Goal: Task Accomplishment & Management: Use online tool/utility

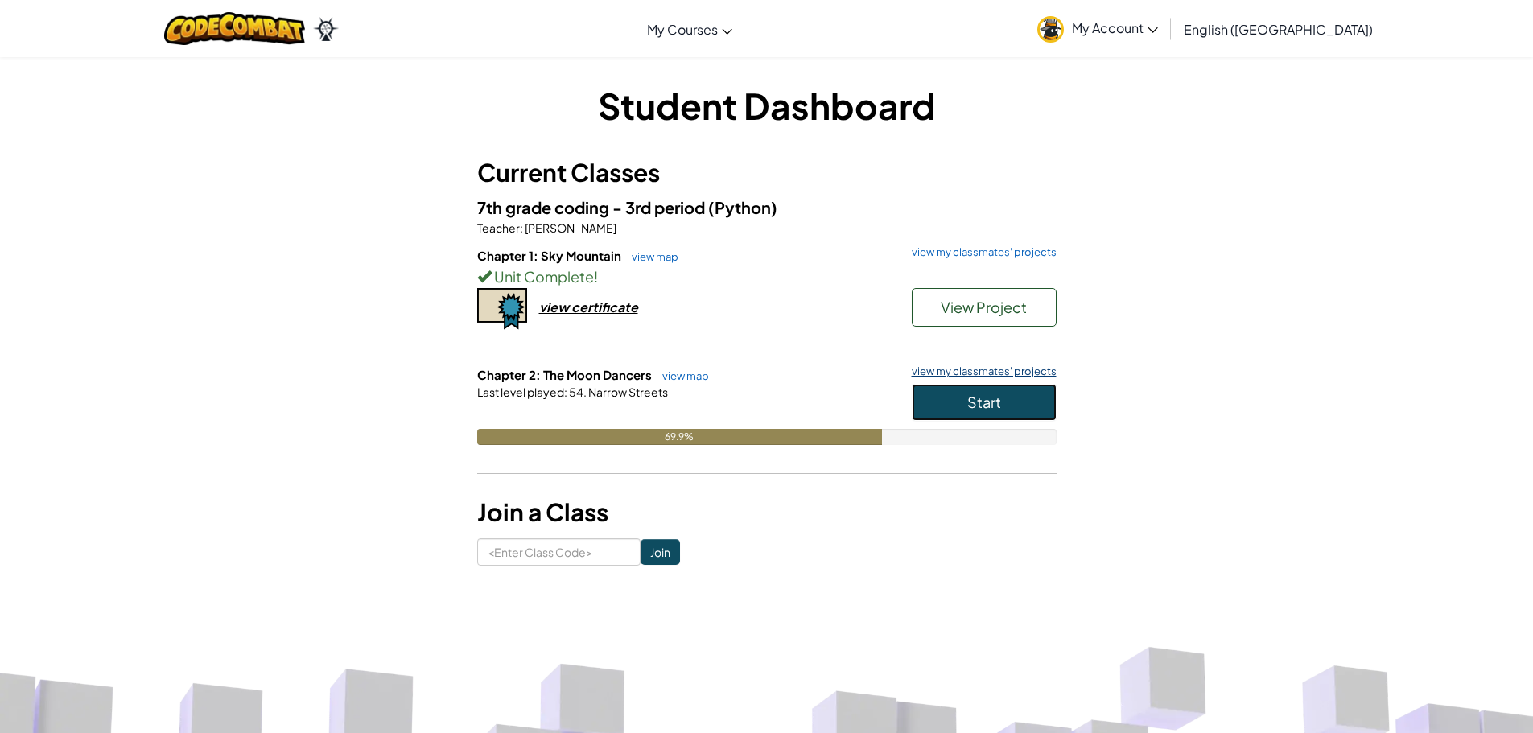
drag, startPoint x: 999, startPoint y: 405, endPoint x: 999, endPoint y: 369, distance: 36.2
click at [1001, 402] on button "Start" at bounding box center [984, 402] width 145 height 37
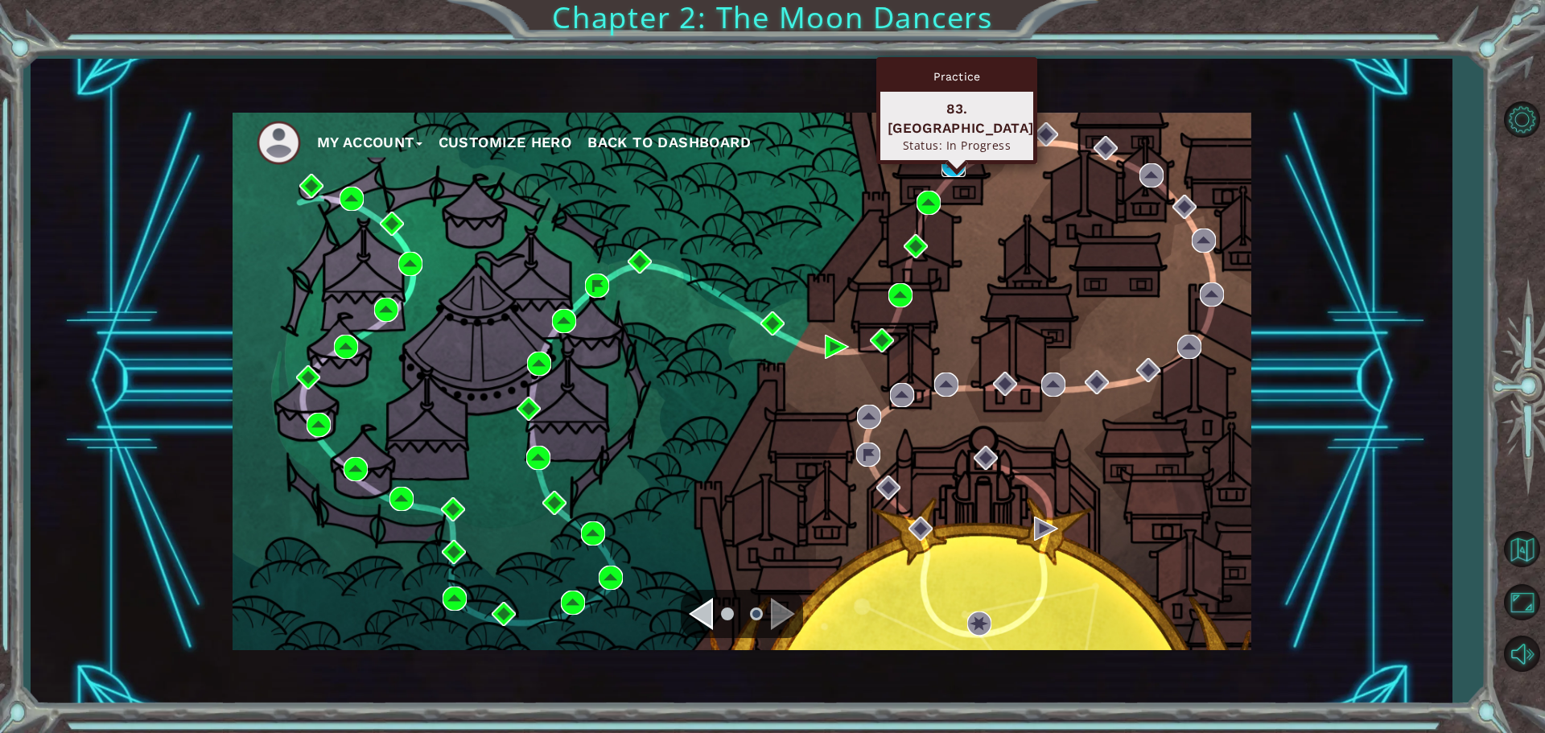
click at [952, 157] on img at bounding box center [953, 165] width 24 height 24
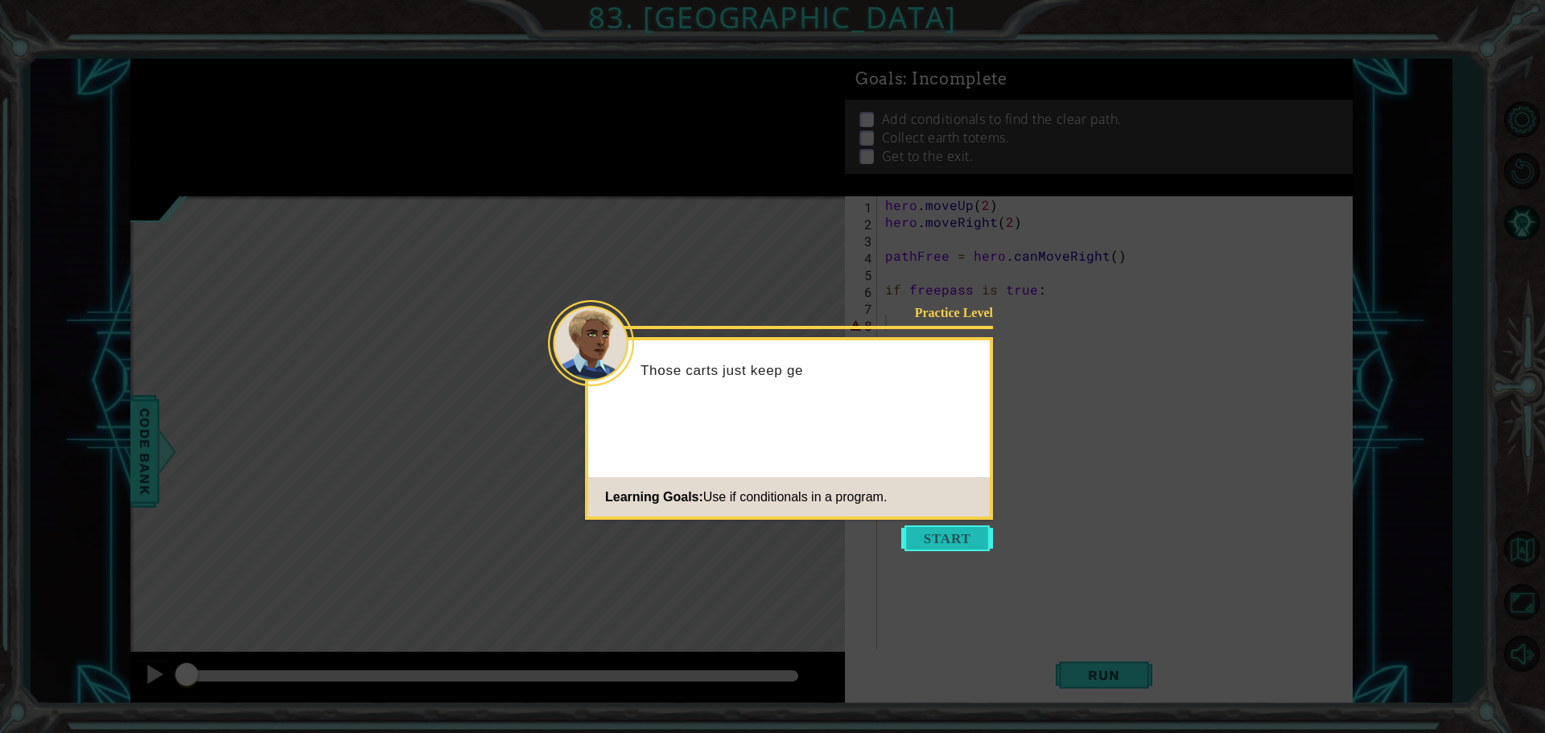
click at [962, 544] on button "Start" at bounding box center [947, 538] width 92 height 26
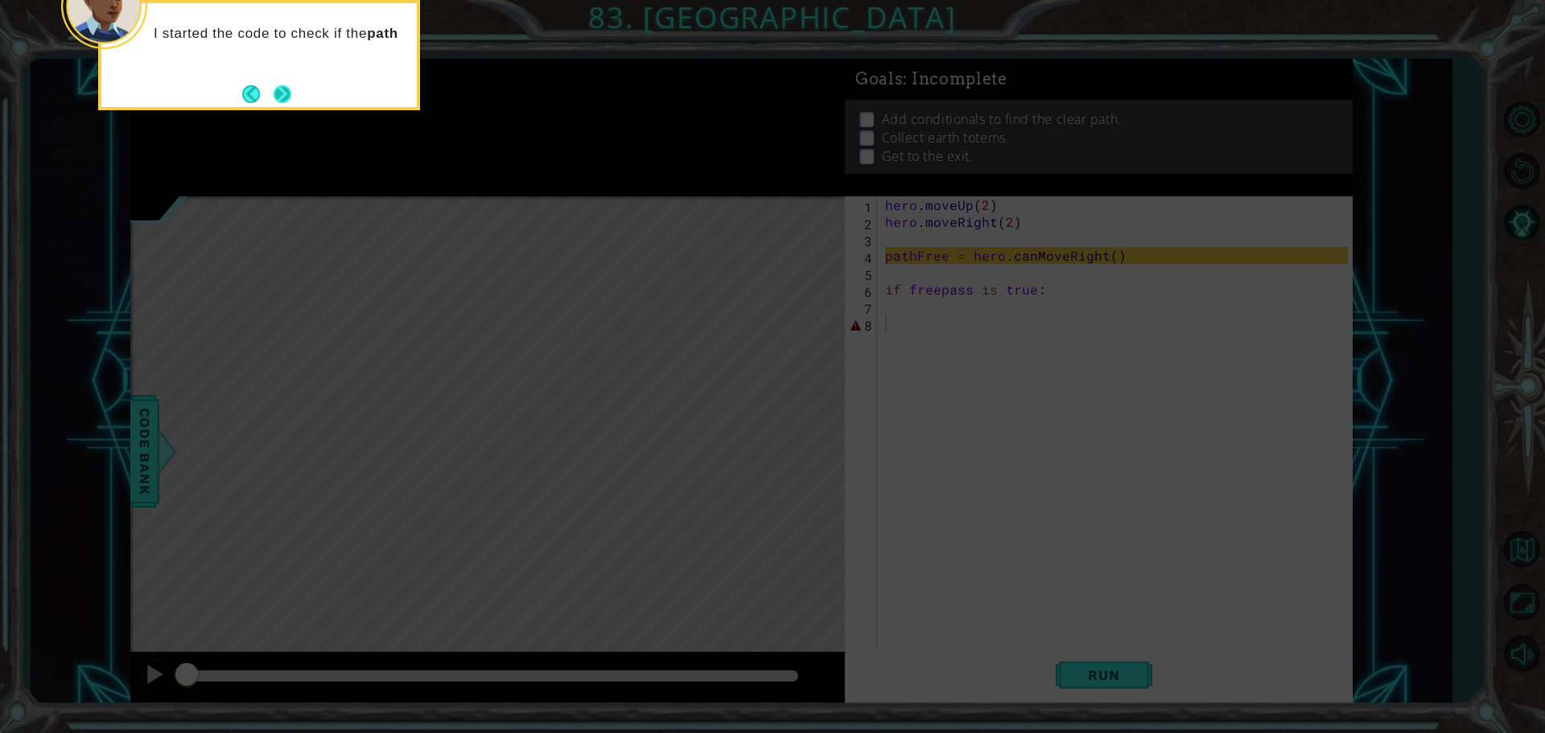
click at [291, 103] on button "Next" at bounding box center [283, 93] width 19 height 19
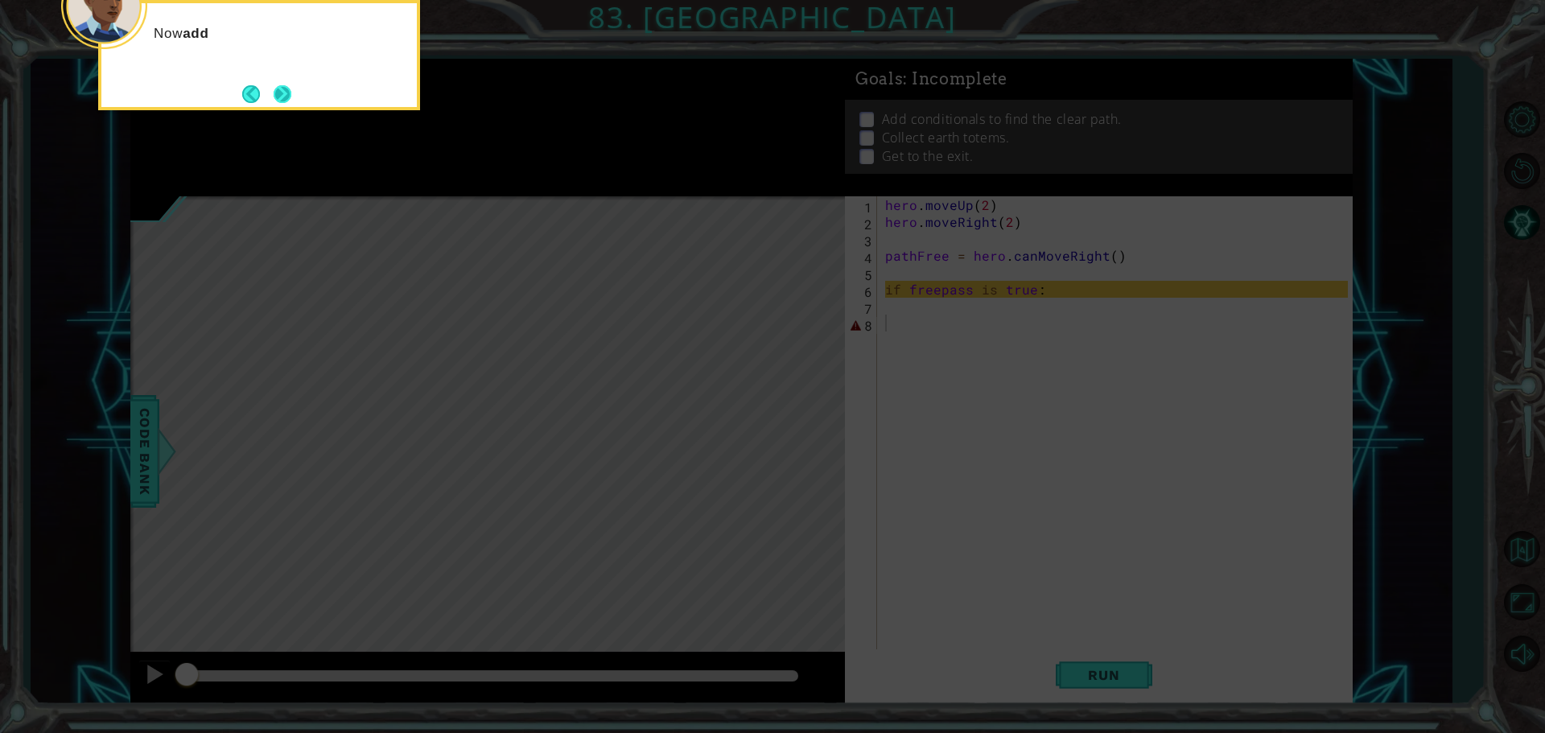
click at [284, 93] on button "Next" at bounding box center [283, 94] width 18 height 18
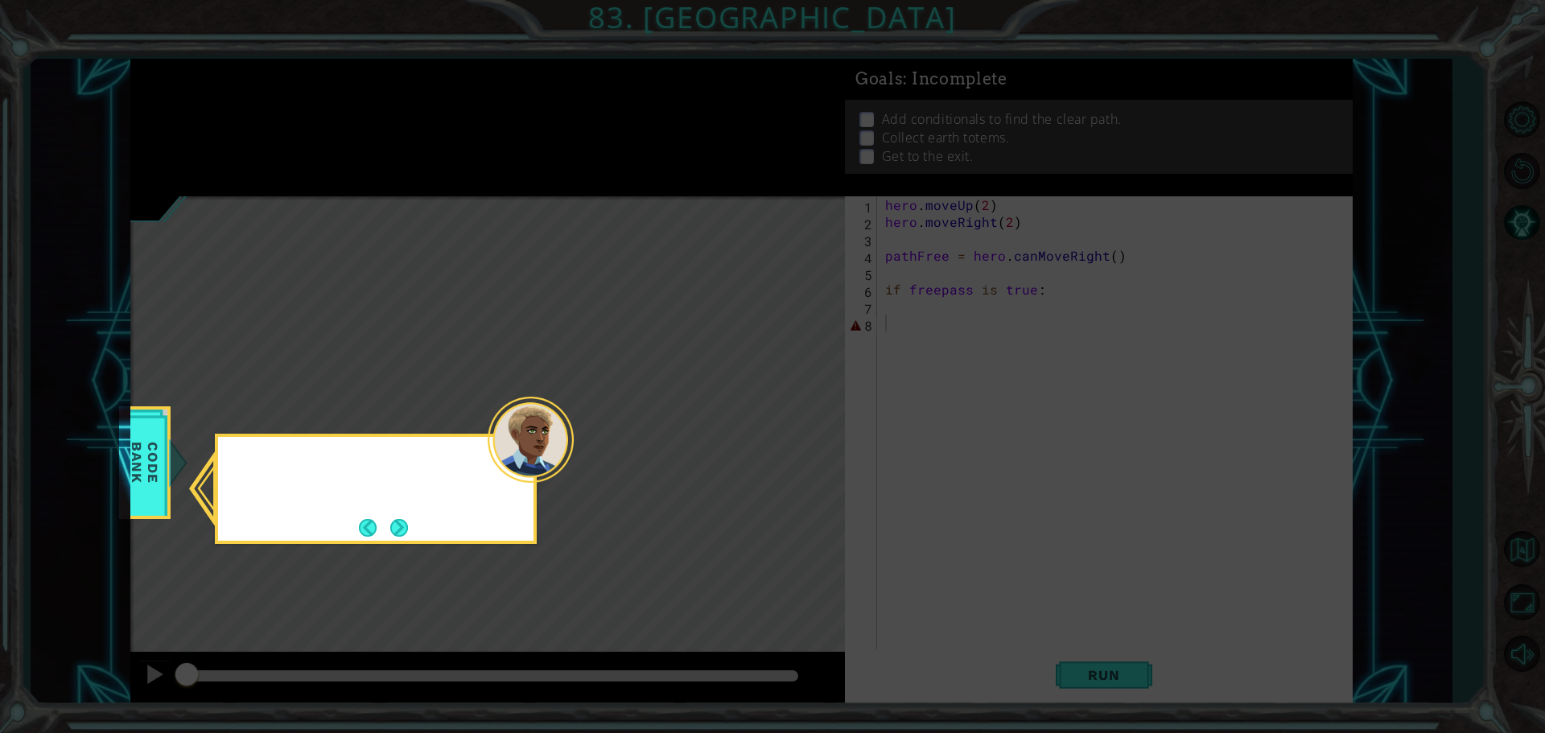
drag, startPoint x: 284, startPoint y: 93, endPoint x: 285, endPoint y: 102, distance: 8.9
click at [283, 93] on icon at bounding box center [772, 366] width 1545 height 733
click at [395, 523] on button "Next" at bounding box center [399, 528] width 18 height 18
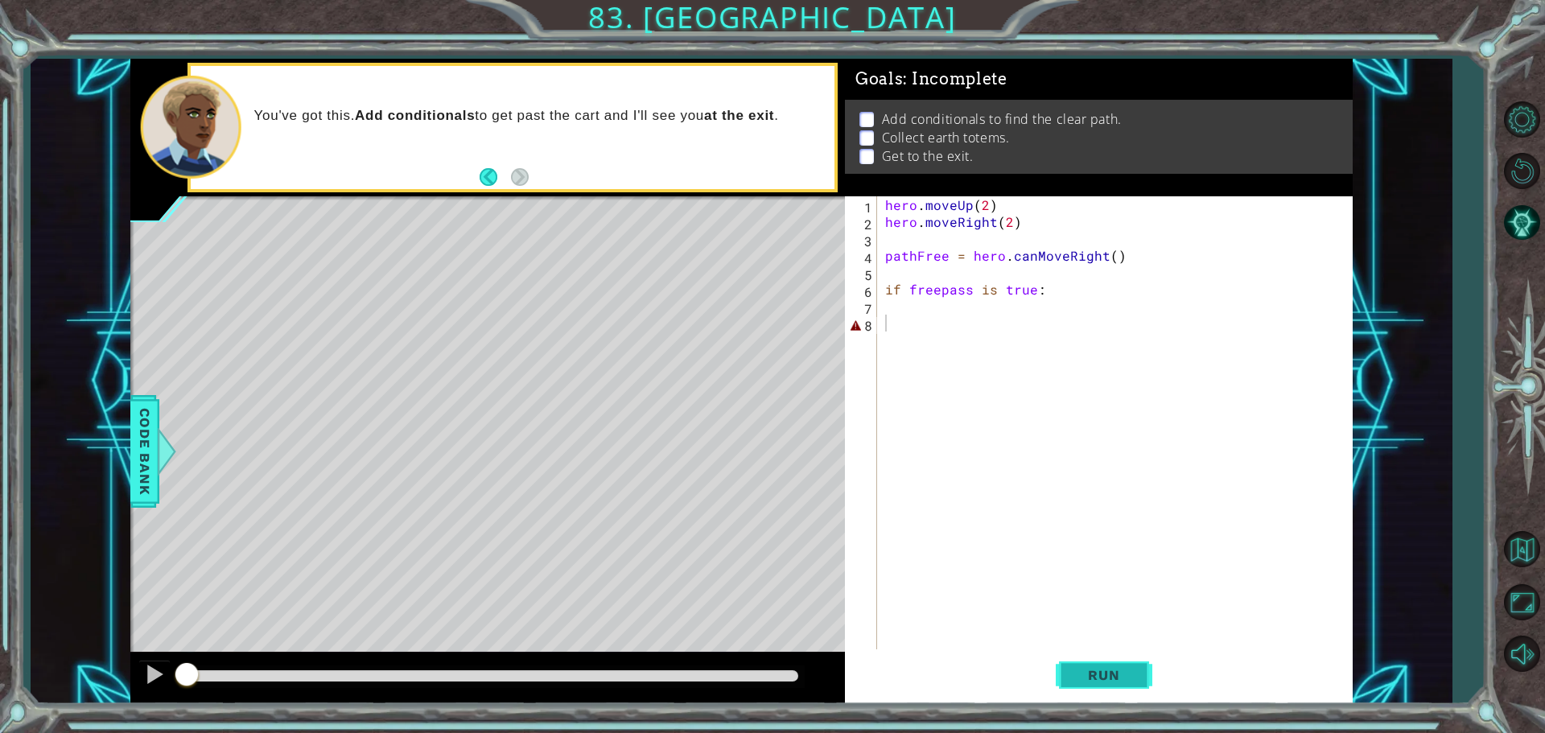
drag, startPoint x: 1096, startPoint y: 657, endPoint x: 1100, endPoint y: 669, distance: 12.0
click at [1100, 669] on button "Run" at bounding box center [1104, 674] width 97 height 51
click at [1077, 680] on span "Run" at bounding box center [1104, 675] width 64 height 16
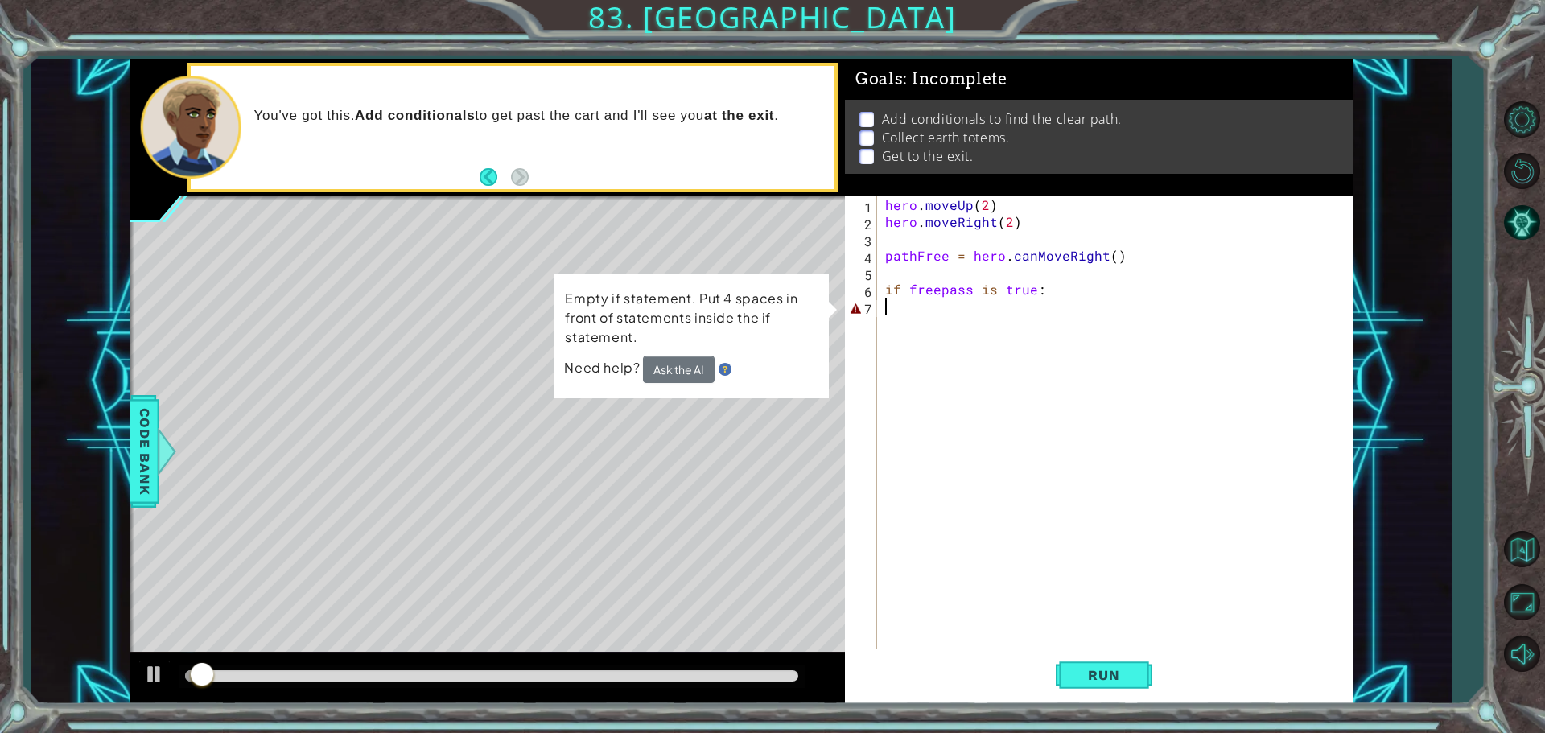
type textarea "if freepass is true:"
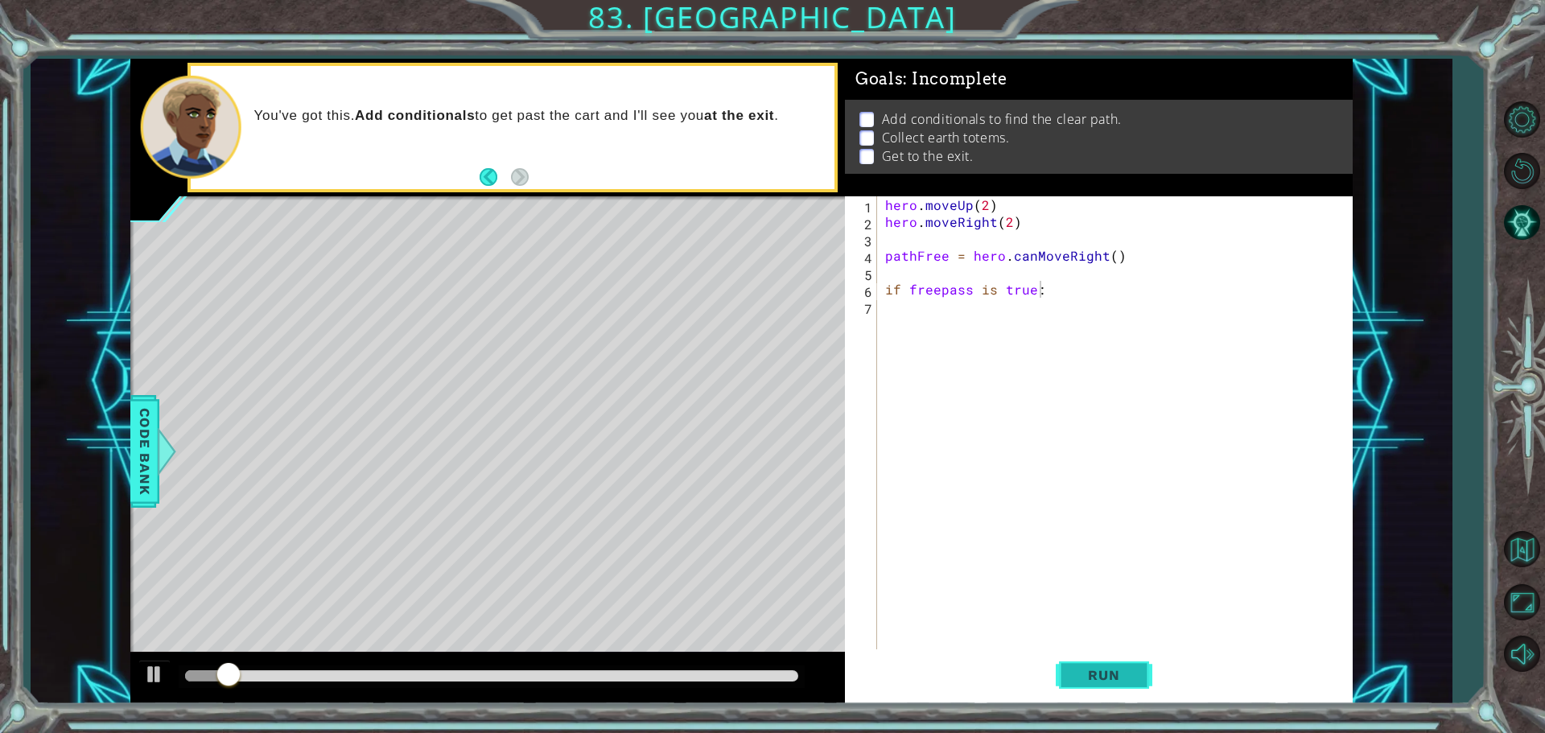
click at [1107, 677] on span "Run" at bounding box center [1104, 675] width 64 height 16
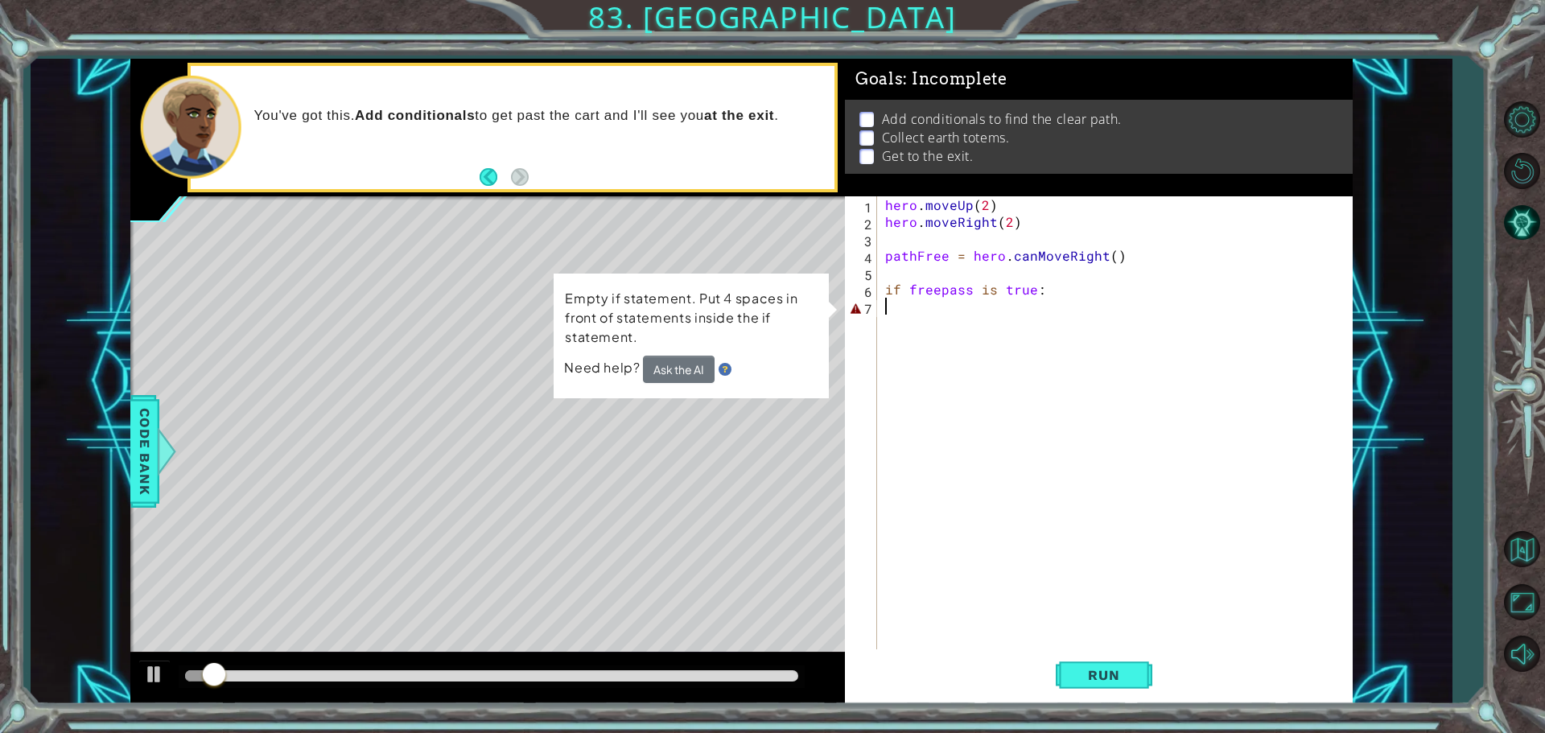
click at [904, 323] on div "hero . moveUp ( 2 ) hero . moveRight ( 2 ) pathFree = hero . canMoveRight ( ) i…" at bounding box center [1119, 441] width 474 height 490
type textarea "if freepass is true:"
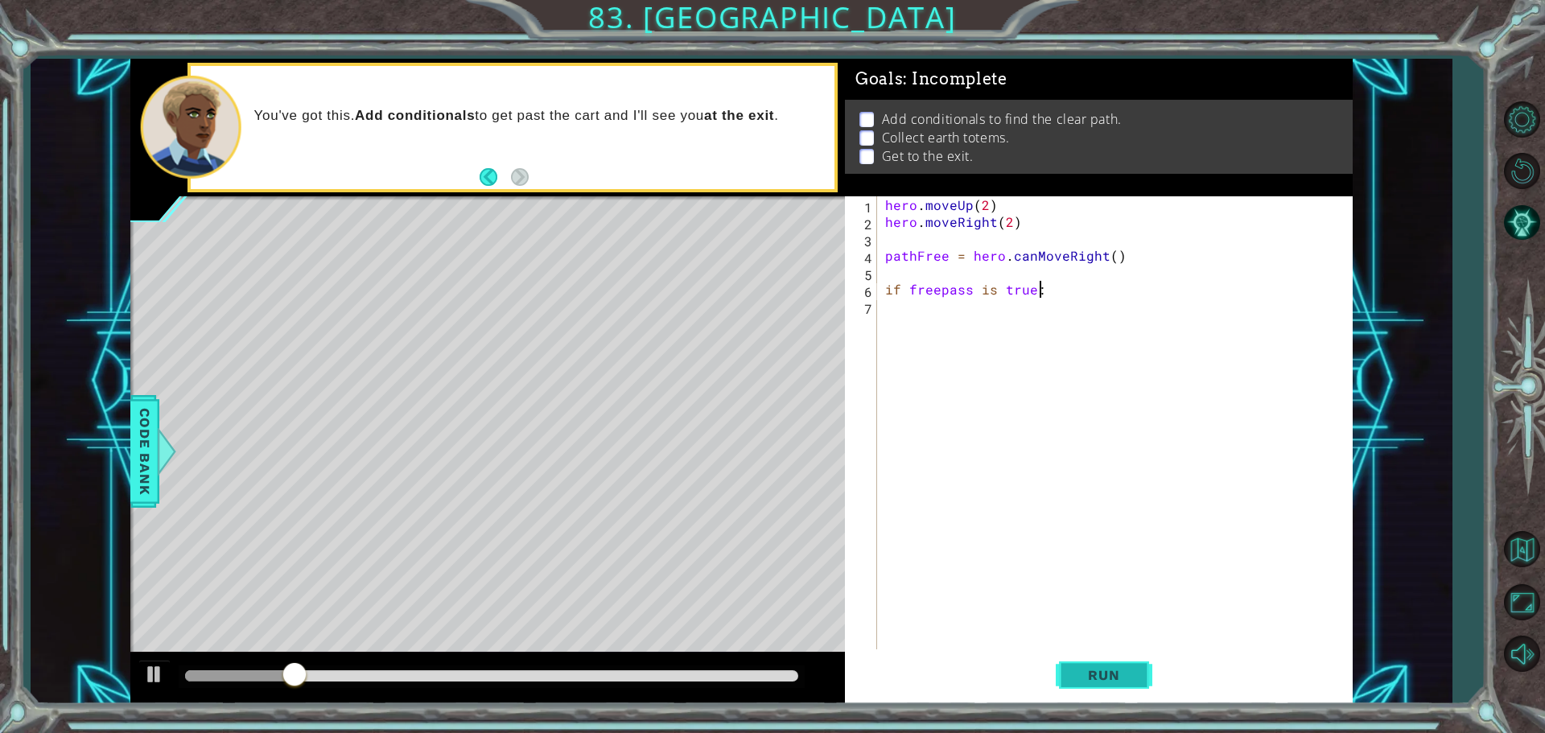
click at [1096, 669] on span "Run" at bounding box center [1104, 675] width 64 height 16
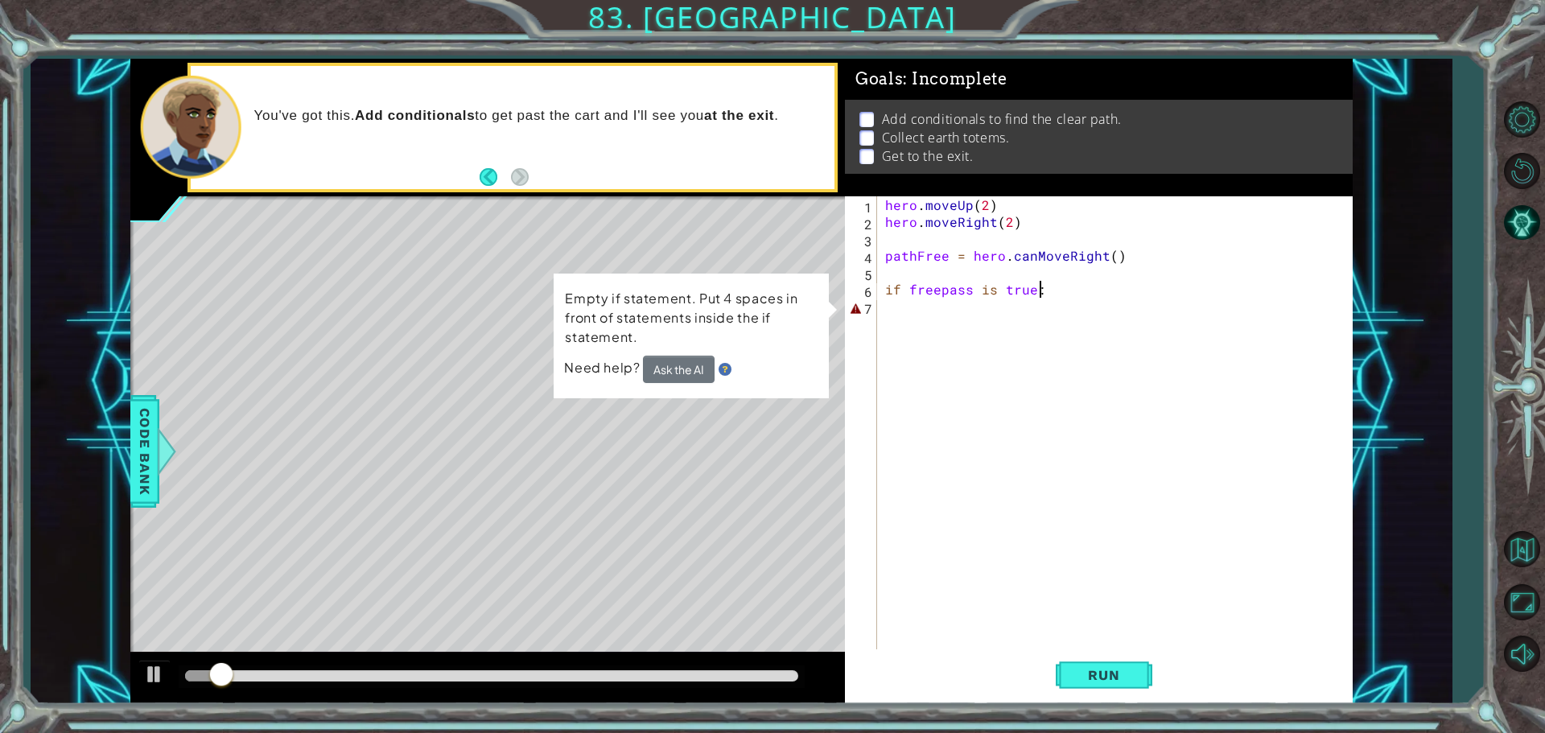
click at [924, 307] on div "hero . moveUp ( 2 ) hero . moveRight ( 2 ) pathFree = hero . canMoveRight ( ) i…" at bounding box center [1119, 441] width 474 height 490
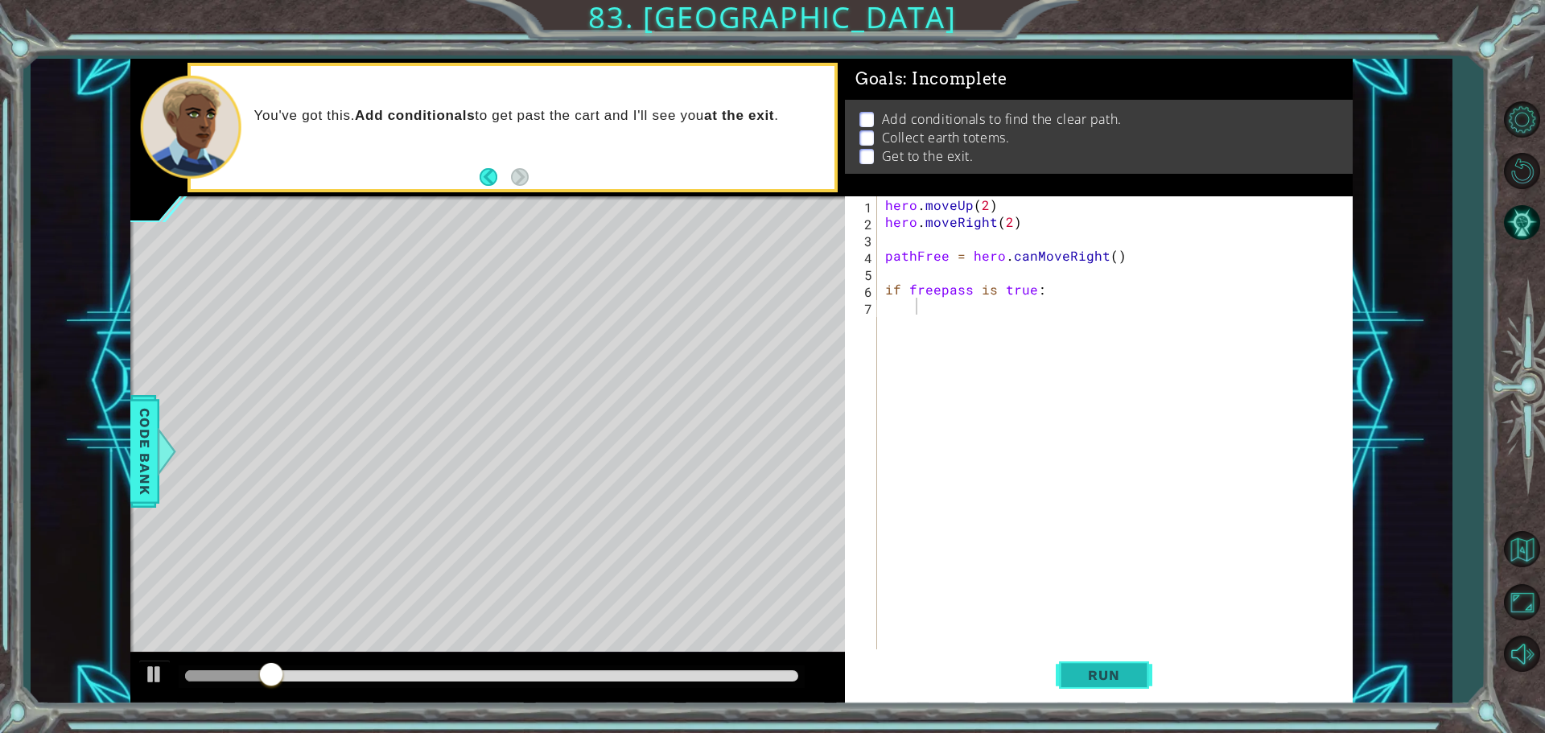
drag, startPoint x: 1084, startPoint y: 683, endPoint x: 1080, endPoint y: 690, distance: 8.3
click at [1080, 690] on button "Run" at bounding box center [1104, 674] width 97 height 51
click at [1106, 253] on div "hero . moveUp ( 2 ) hero . moveRight ( 2 ) pathFree = hero . canMoveRight ( ) i…" at bounding box center [1119, 441] width 474 height 490
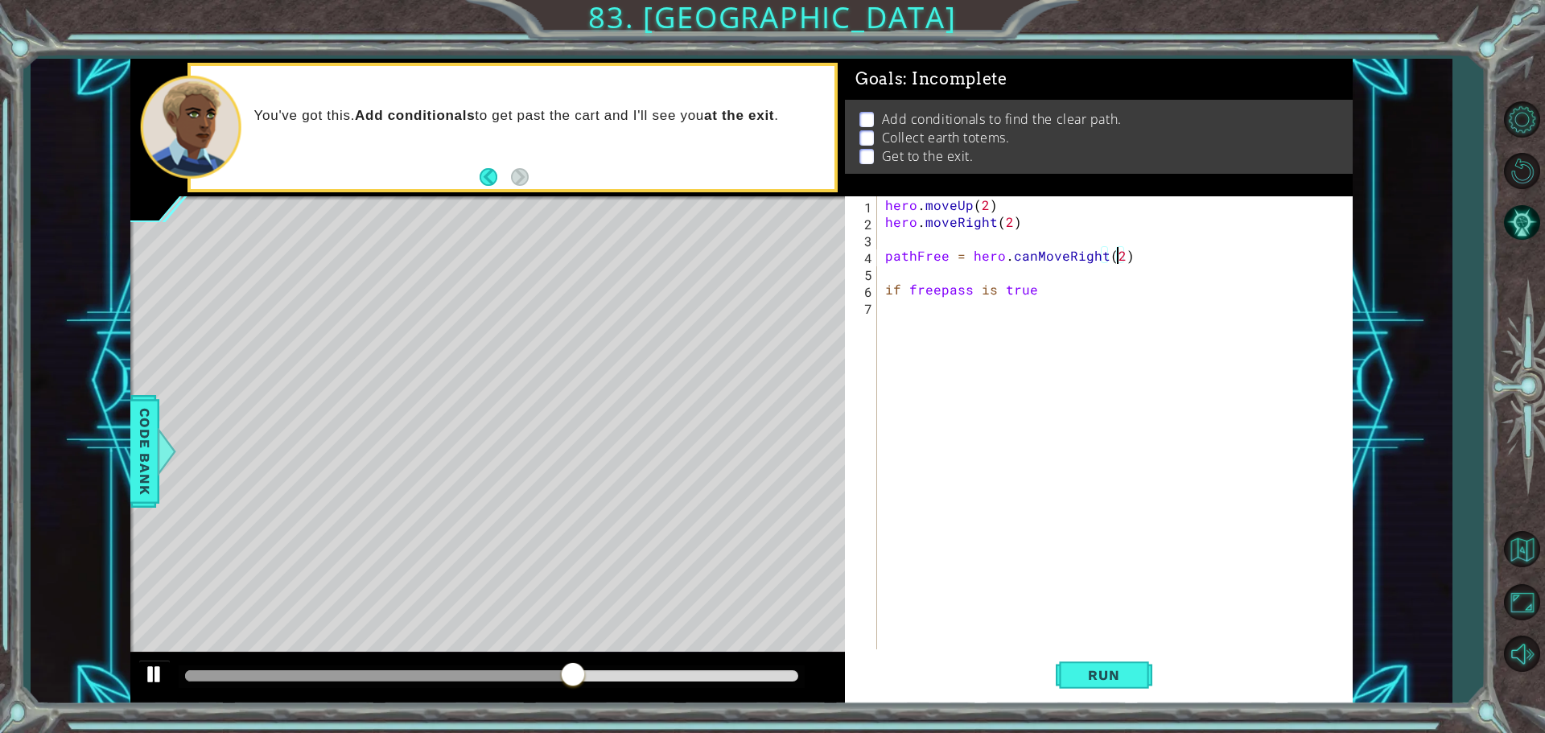
type textarea "pathFree = hero.canMoveRight(2)"
drag, startPoint x: 156, startPoint y: 661, endPoint x: 162, endPoint y: 653, distance: 9.8
click at [162, 653] on div at bounding box center [487, 678] width 714 height 51
click at [1005, 319] on div "hero . moveUp ( 2 ) hero . moveRight ( 2 ) pathFree = hero . canMoveRight ( 2 )…" at bounding box center [1119, 441] width 474 height 490
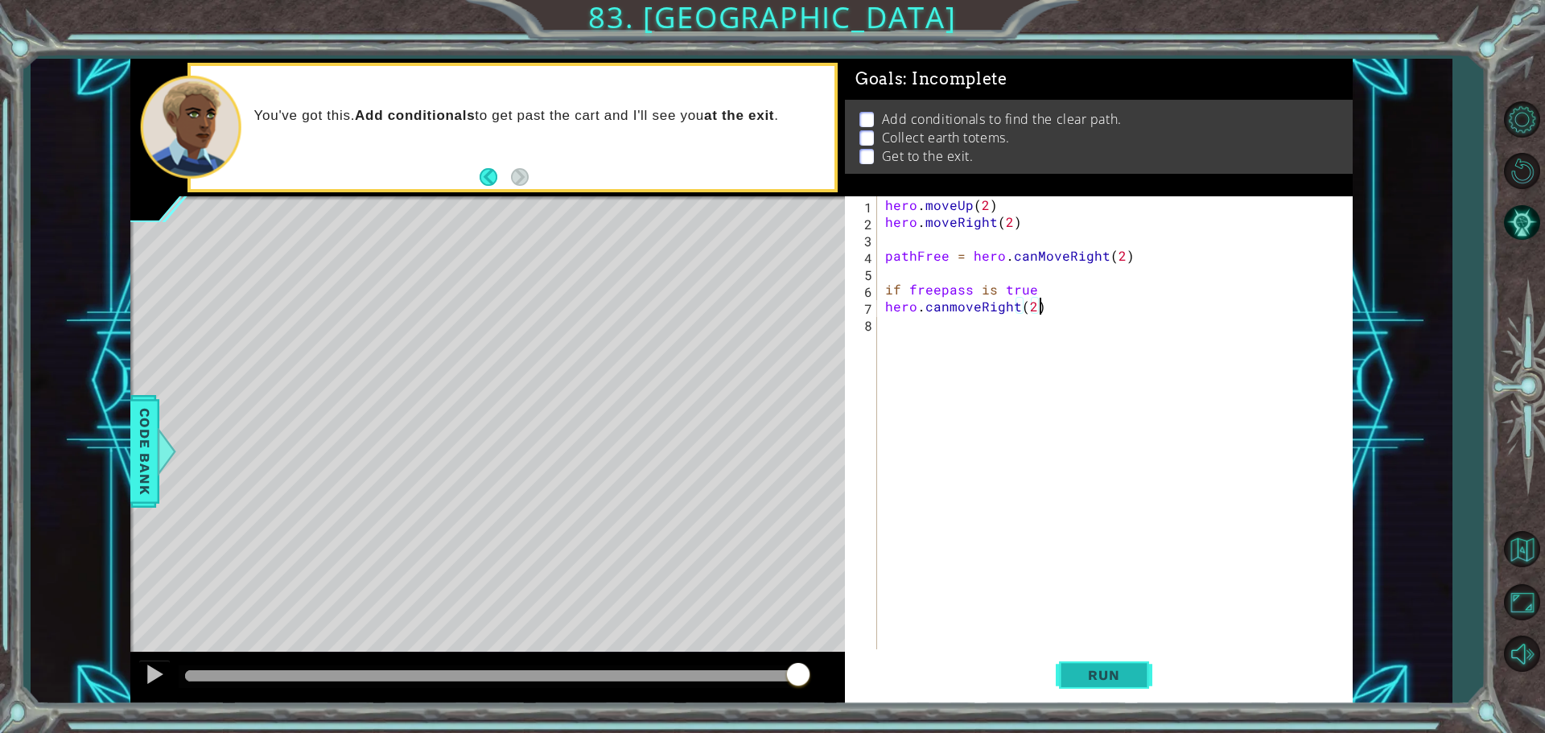
click at [1120, 657] on button "Run" at bounding box center [1104, 674] width 97 height 51
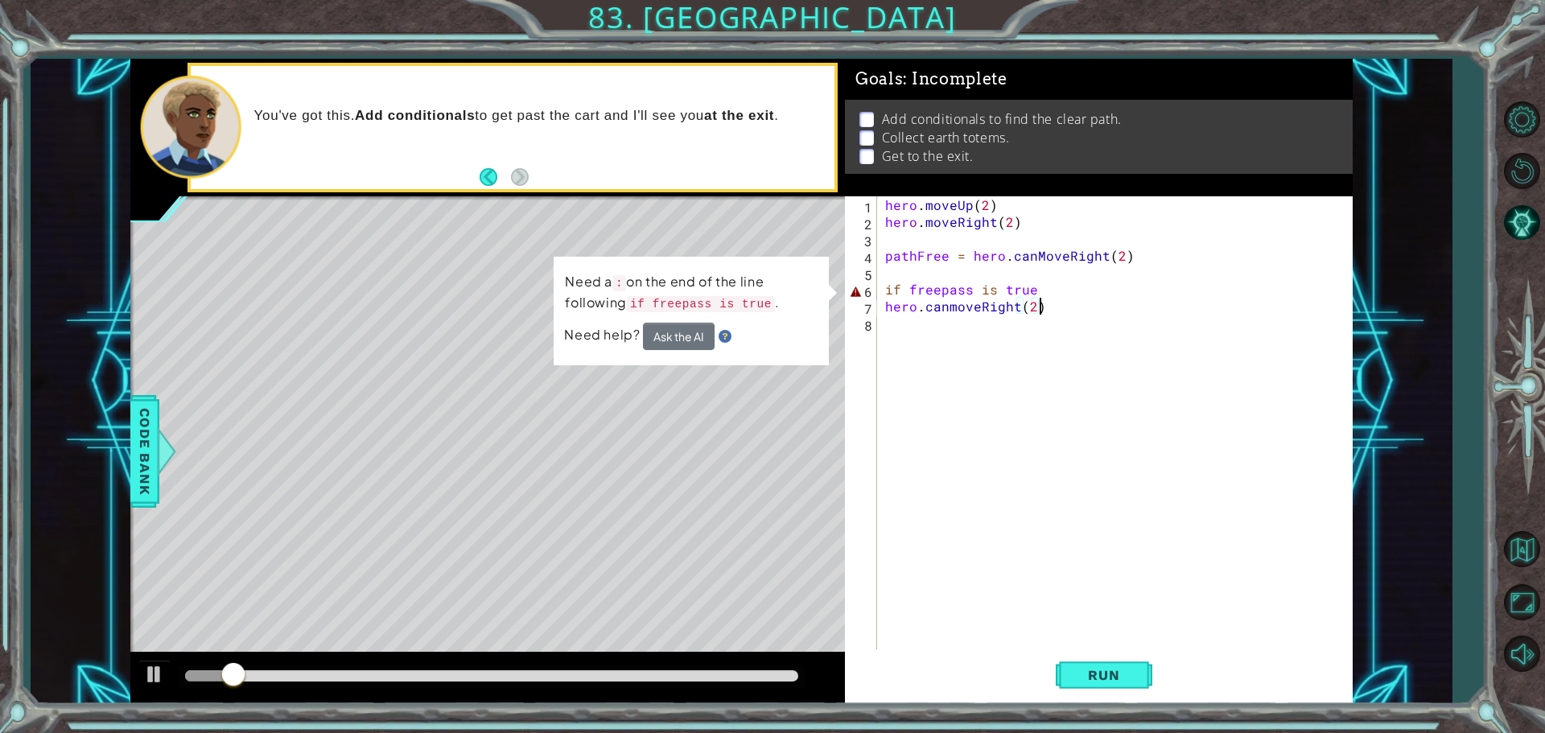
click at [1066, 303] on div "hero . moveUp ( 2 ) hero . moveRight ( 2 ) pathFree = hero . canMoveRight ( 2 )…" at bounding box center [1119, 441] width 474 height 490
click at [1052, 283] on div "hero . moveUp ( 2 ) hero . moveRight ( 2 ) pathFree = hero . canMoveRight ( 2 )…" at bounding box center [1119, 441] width 474 height 490
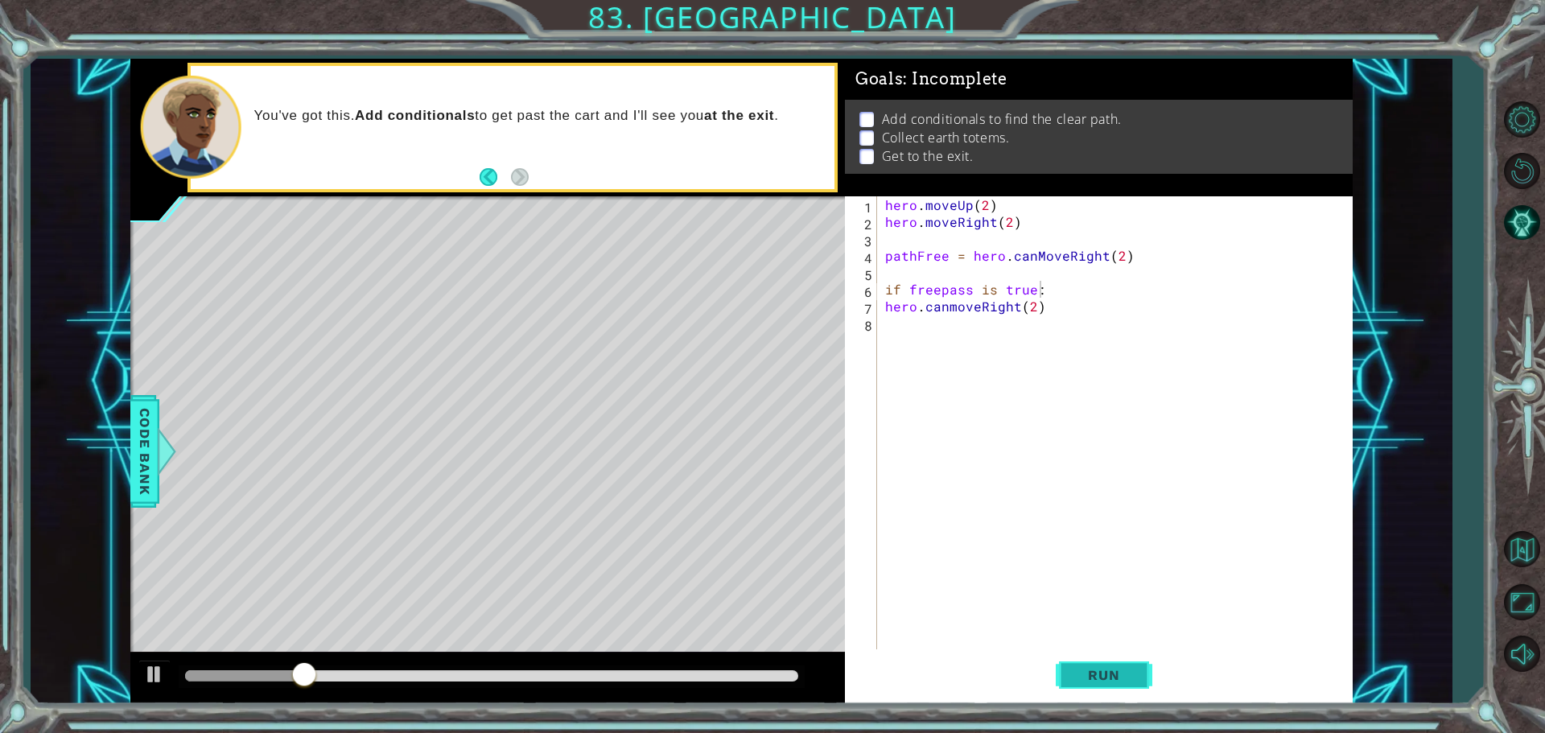
click at [1102, 669] on span "Run" at bounding box center [1104, 675] width 64 height 16
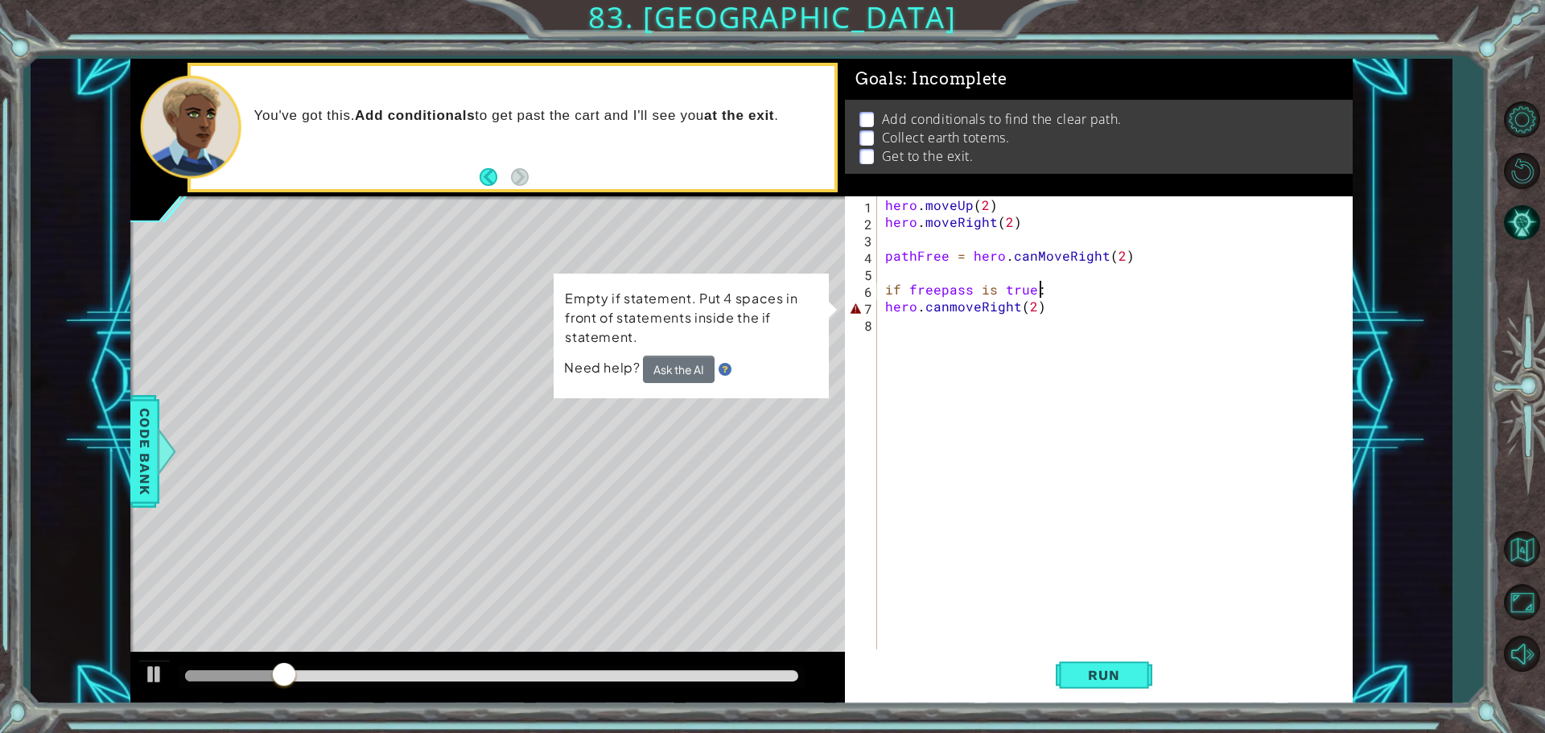
click at [880, 305] on div "if freepass is true: 1 2 3 4 5 6 7 8 hero . moveUp ( 2 ) hero . moveRight ( 2 )…" at bounding box center [1096, 424] width 503 height 456
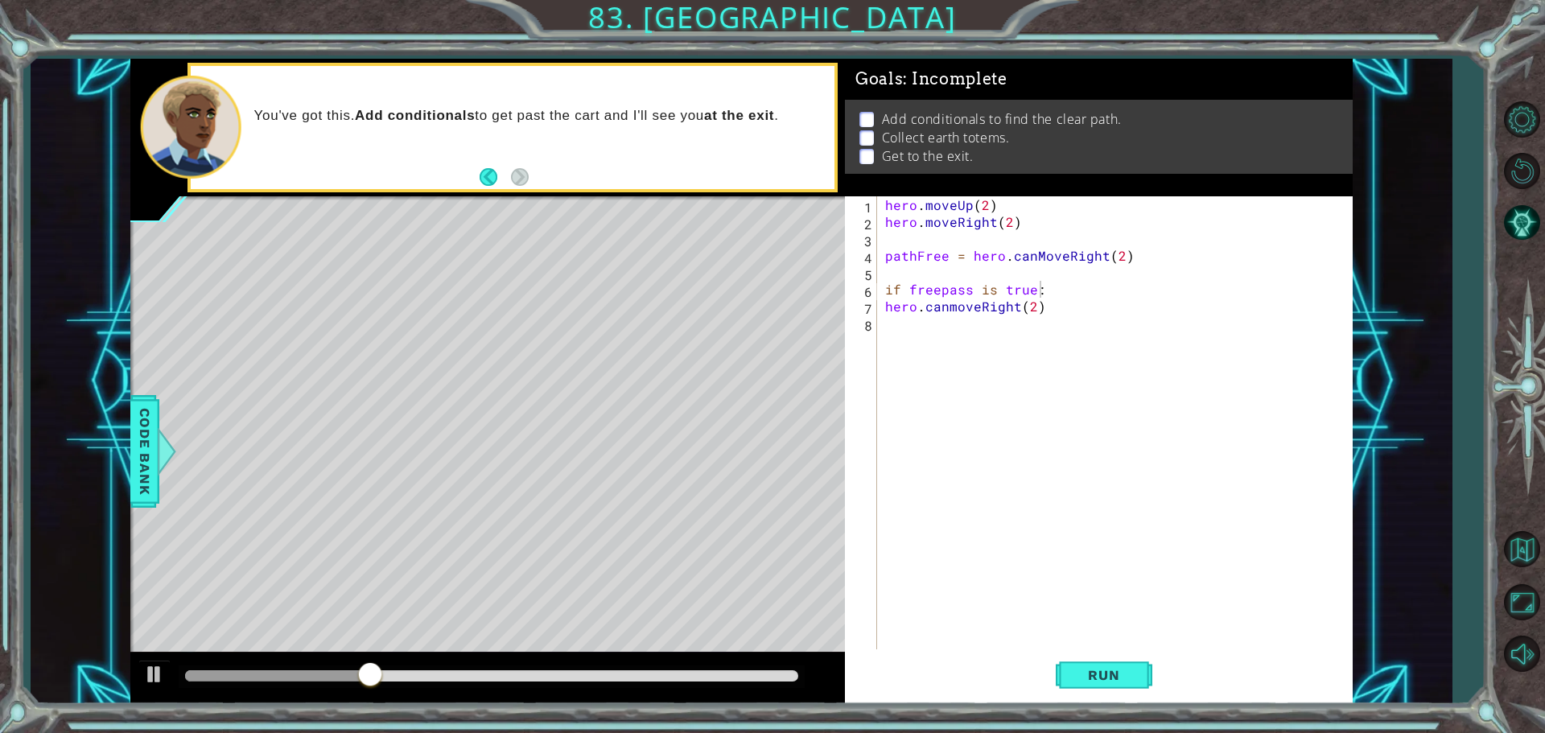
click at [881, 302] on div "if freepass is true: 1 2 3 4 5 6 7 8 hero . moveUp ( 2 ) hero . moveRight ( 2 )…" at bounding box center [1096, 424] width 503 height 456
drag, startPoint x: 888, startPoint y: 303, endPoint x: 879, endPoint y: 307, distance: 10.5
click at [886, 303] on div "hero . moveUp ( 2 ) hero . moveRight ( 2 ) pathFree = hero . canMoveRight ( 2 )…" at bounding box center [1119, 441] width 474 height 490
click at [1097, 672] on span "Run" at bounding box center [1104, 675] width 64 height 16
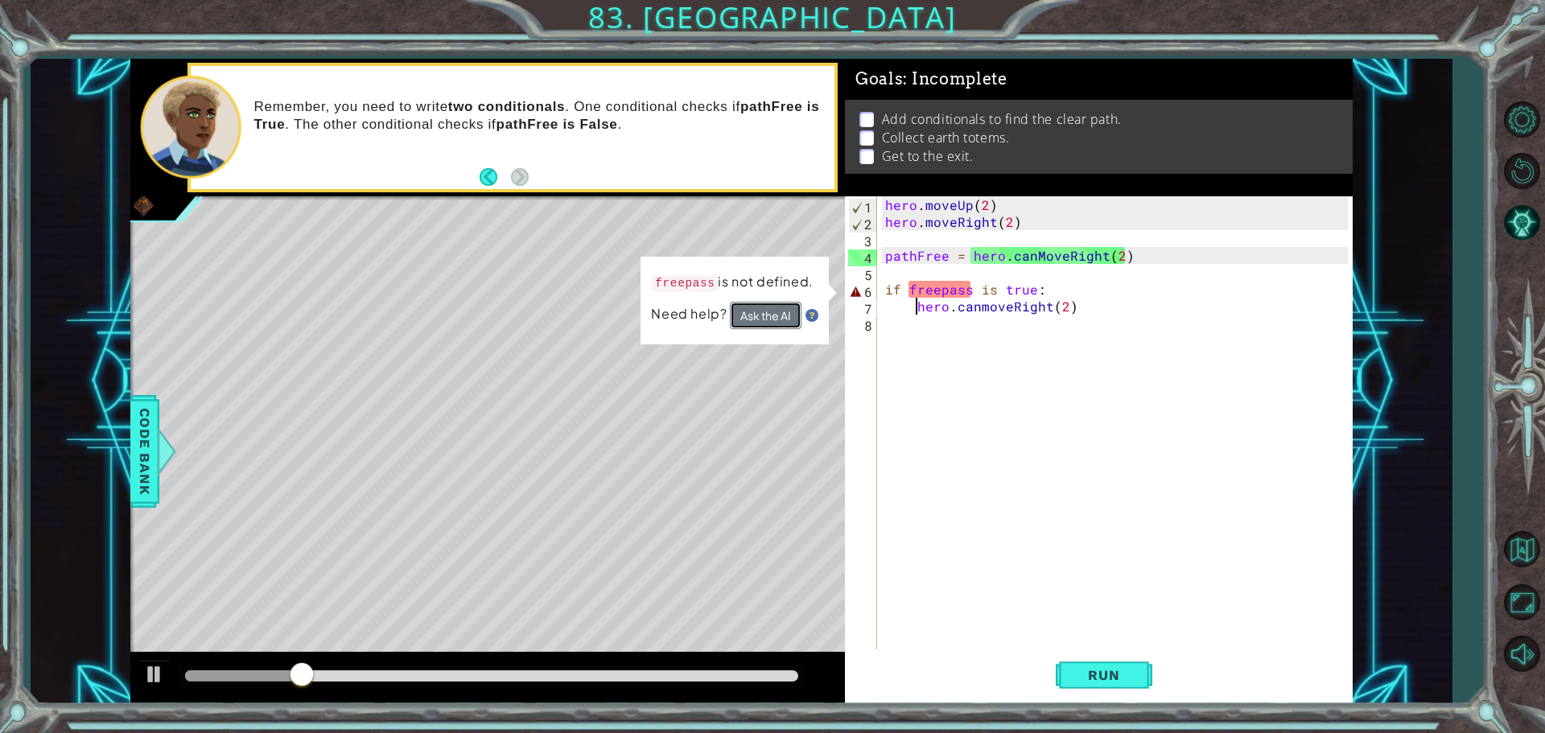
click at [792, 310] on button "Ask the AI" at bounding box center [766, 315] width 72 height 27
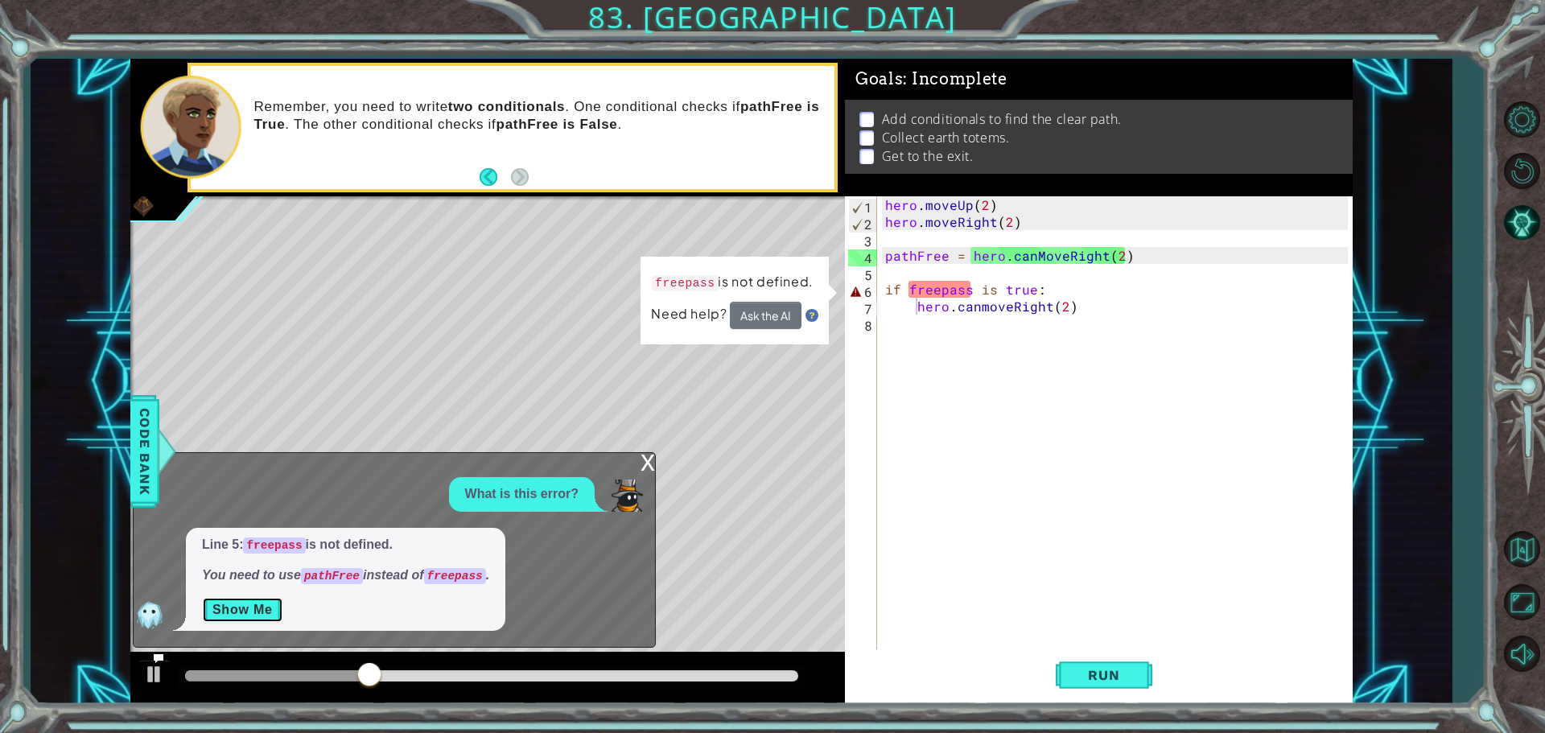
click at [279, 613] on button "Show Me" at bounding box center [242, 610] width 81 height 26
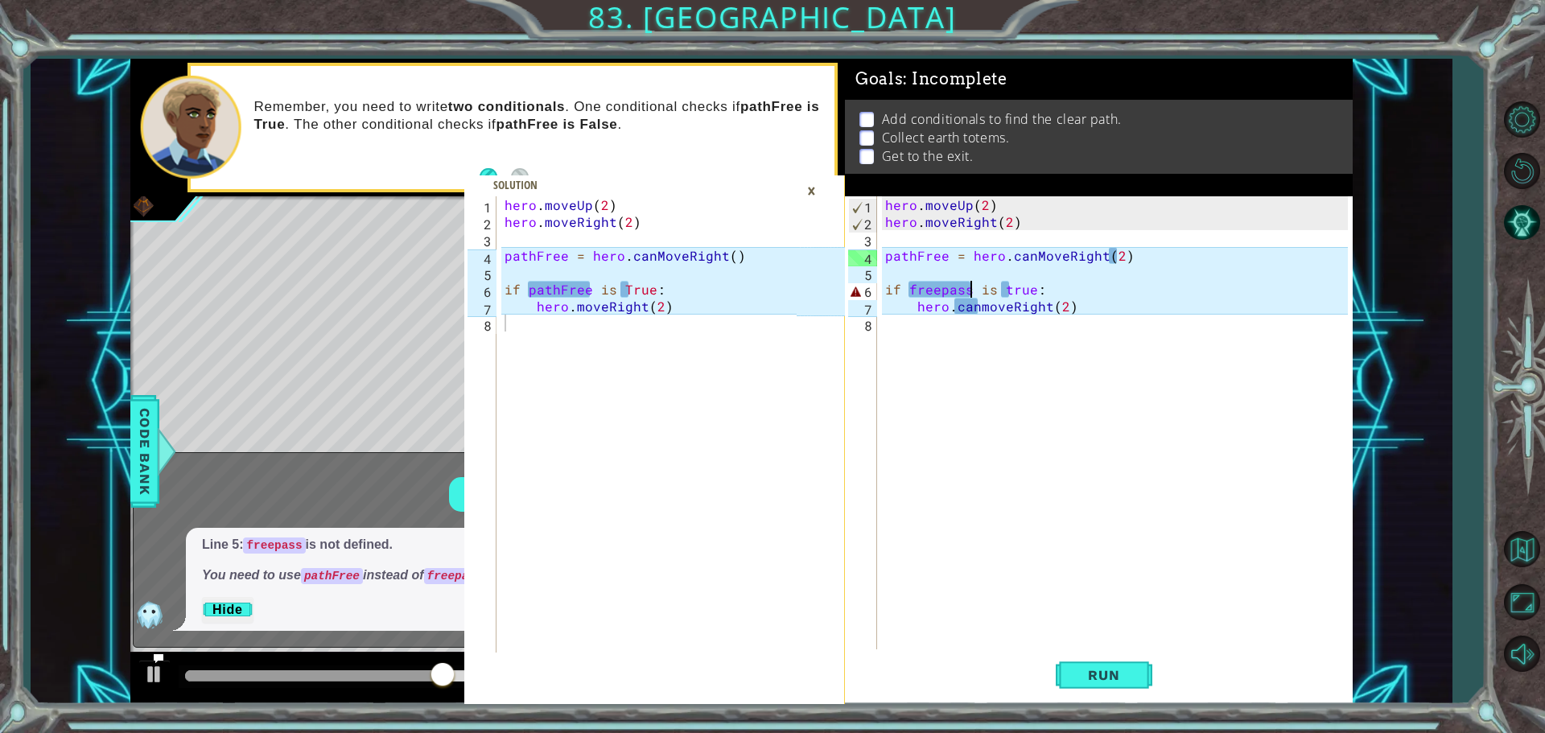
click at [974, 284] on div "hero . moveUp ( 2 ) hero . moveRight ( 2 ) pathFree = hero . canMoveRight ( 2 )…" at bounding box center [1119, 441] width 474 height 490
click at [1008, 290] on div "hero . moveUp ( 2 ) hero . moveRight ( 2 ) pathFree = hero . canMoveRight ( 2 )…" at bounding box center [1119, 441] width 474 height 490
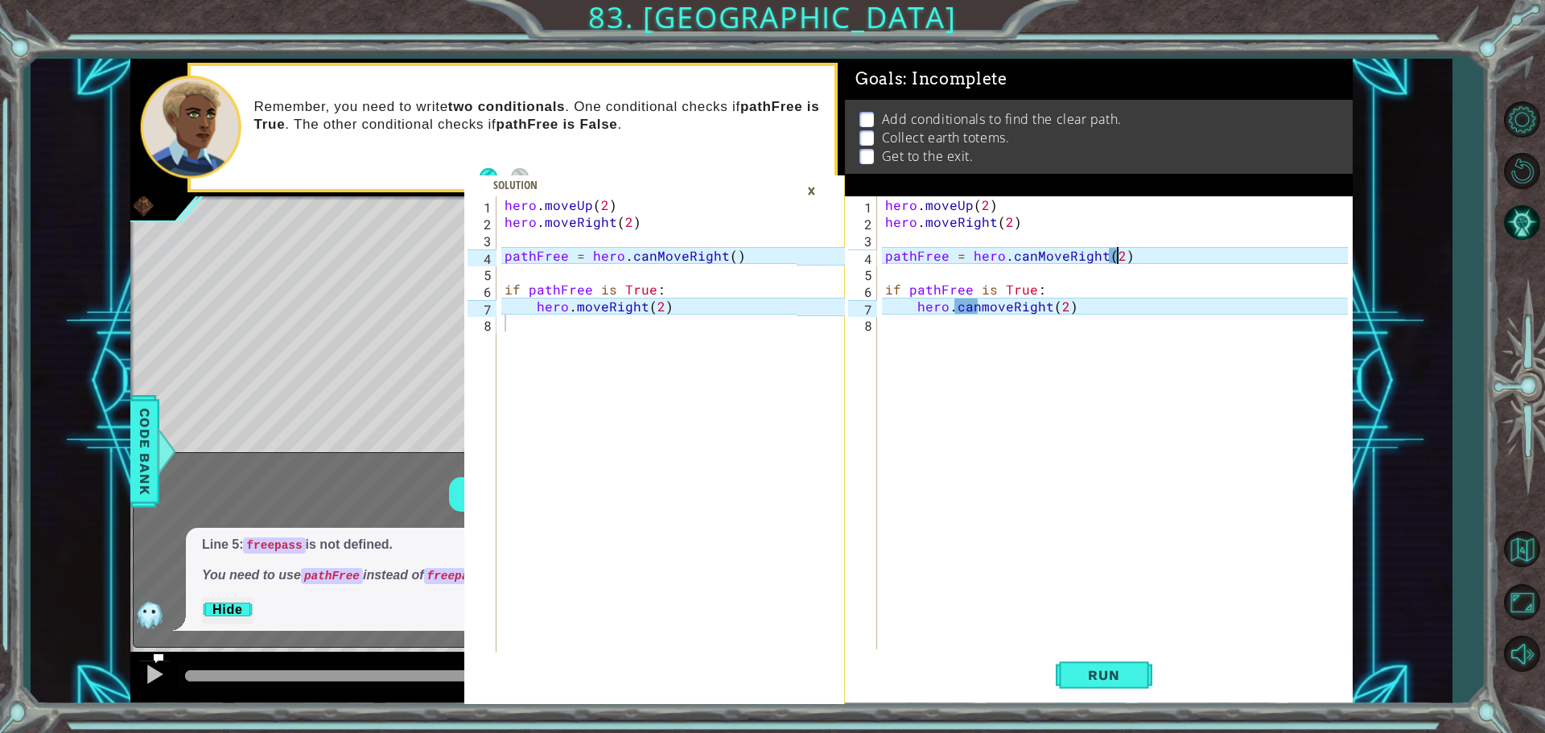
click at [1118, 254] on div "hero . moveUp ( 2 ) hero . moveRight ( 2 ) pathFree = hero . canMoveRight ( 2 )…" at bounding box center [1119, 441] width 474 height 490
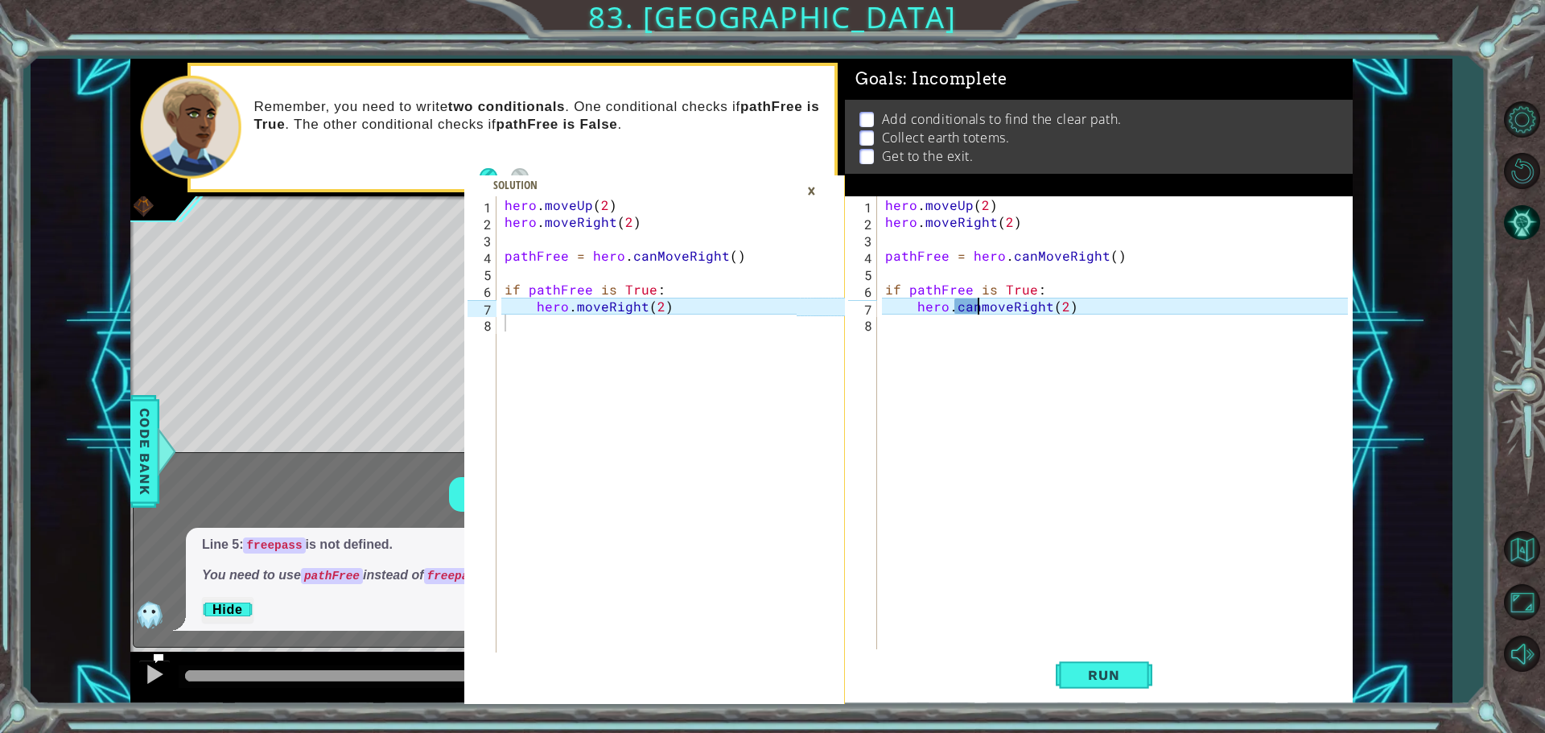
click at [977, 307] on div "hero . moveUp ( 2 ) hero . moveRight ( 2 ) pathFree = hero . canMoveRight ( ) i…" at bounding box center [1119, 441] width 474 height 490
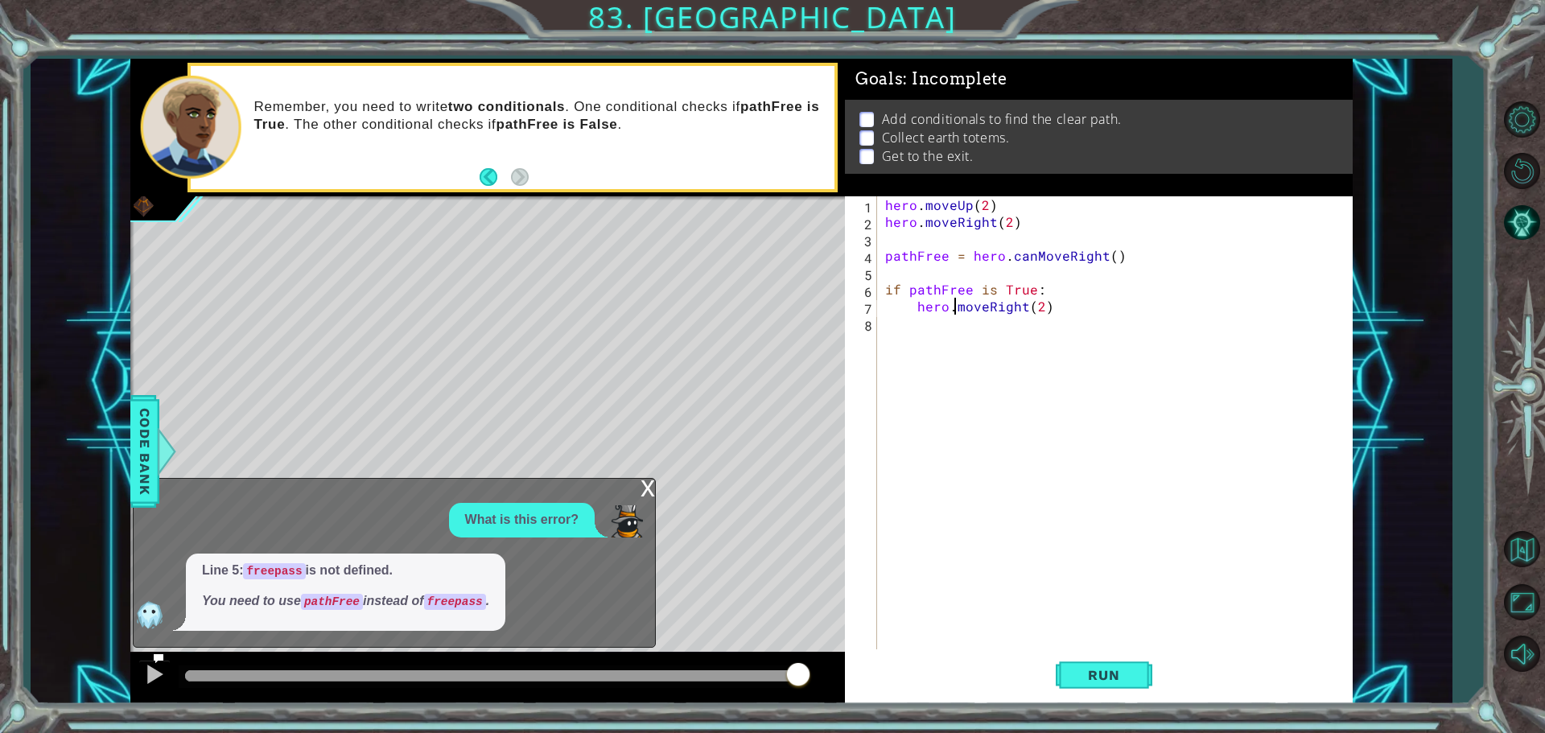
type textarea "hero.moveRight(2)"
click at [647, 484] on div "x" at bounding box center [647, 487] width 14 height 16
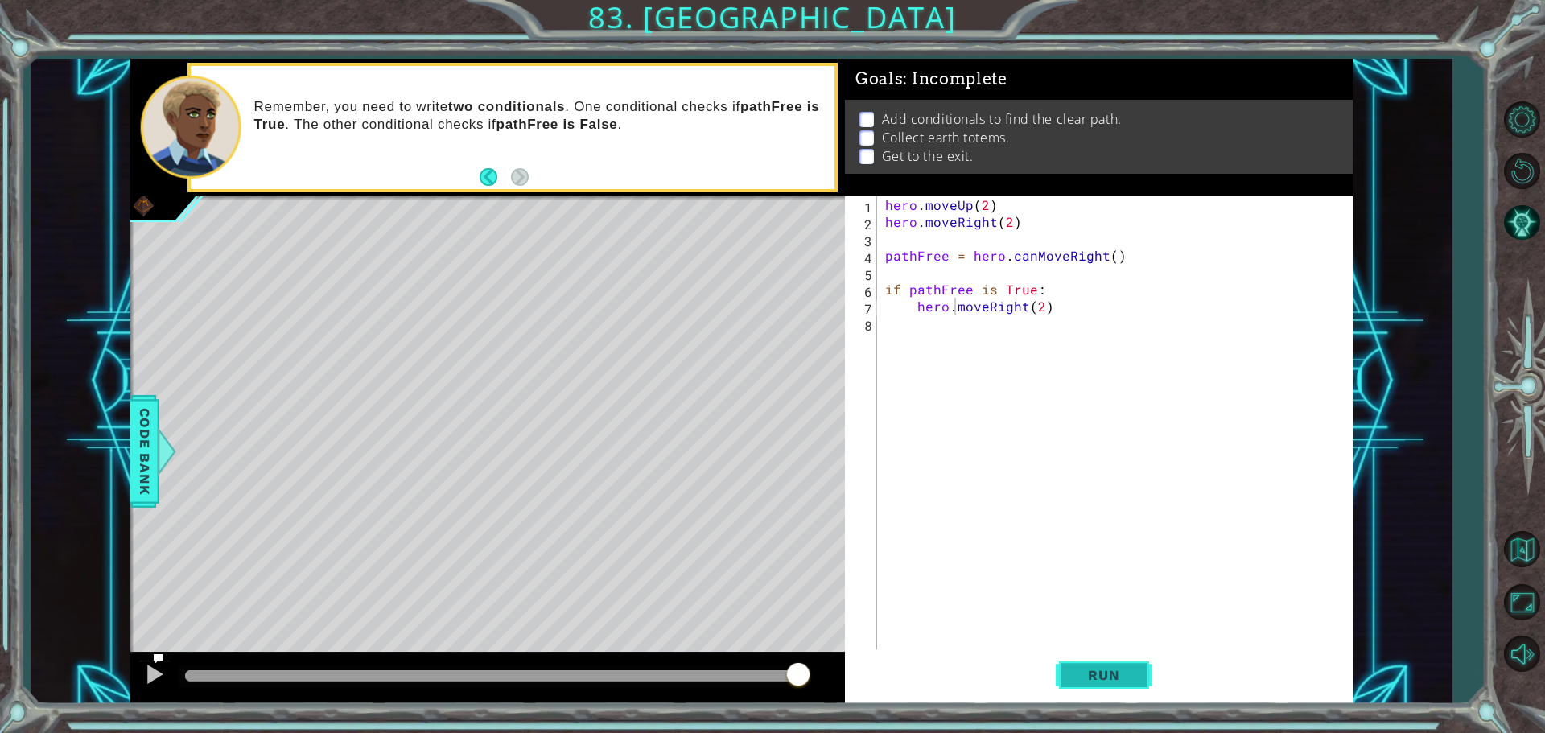
click at [1119, 674] on span "Run" at bounding box center [1104, 675] width 64 height 16
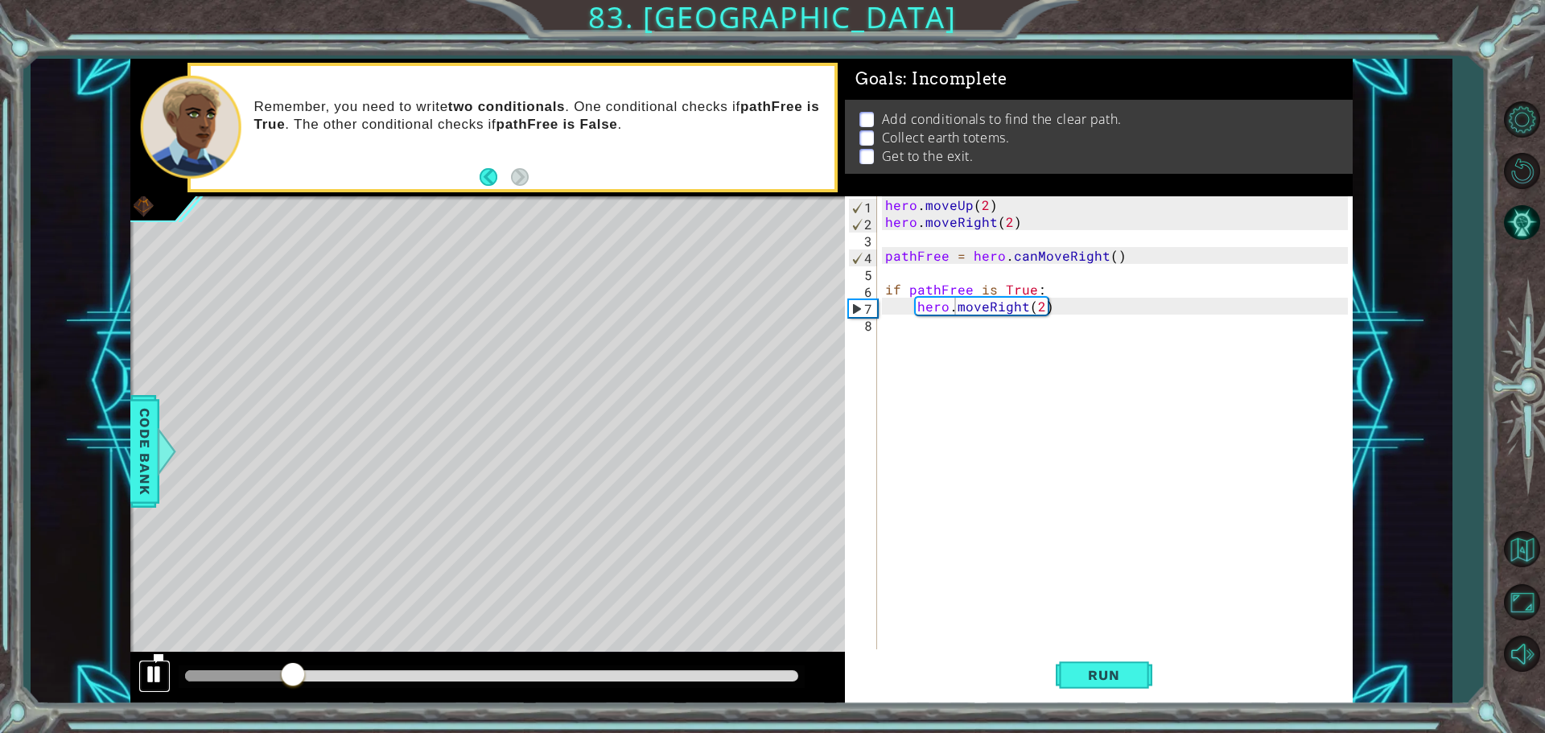
drag, startPoint x: 167, startPoint y: 672, endPoint x: 159, endPoint y: 677, distance: 8.7
click at [175, 674] on div at bounding box center [487, 678] width 714 height 51
click at [164, 663] on div "1 2 3 4 5 6 7 8 hero . moveUp ( 2 ) hero . moveRight ( 2 ) pathFree = hero . ca…" at bounding box center [741, 381] width 1222 height 645
click at [144, 665] on div at bounding box center [154, 674] width 21 height 21
click at [943, 327] on div "hero . moveUp ( 2 ) hero . moveRight ( 2 ) pathFree = hero . canMoveRight ( ) i…" at bounding box center [1119, 441] width 474 height 490
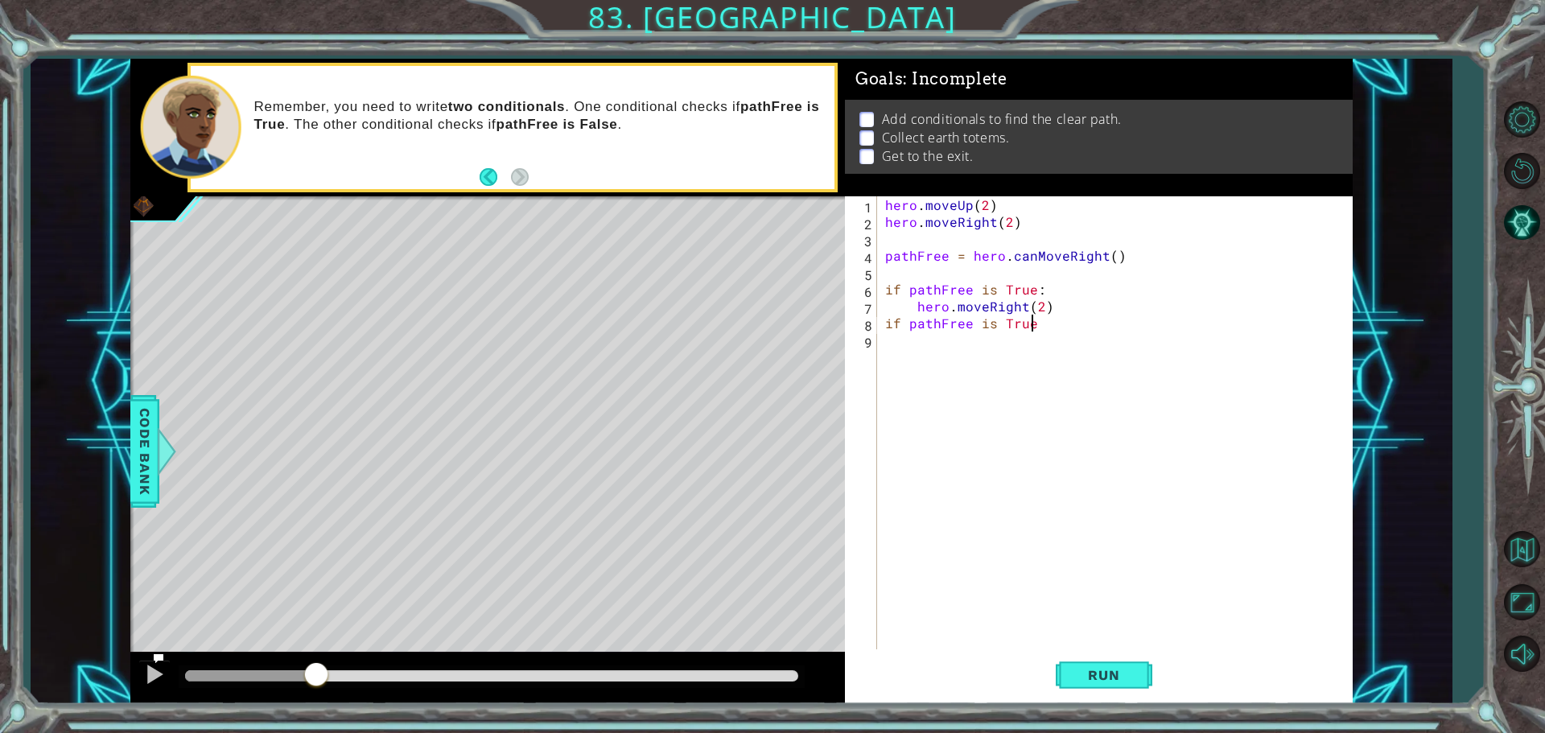
scroll to position [0, 8]
type textarea "if pathFree is True:"
type textarea "if pathFree is False:"
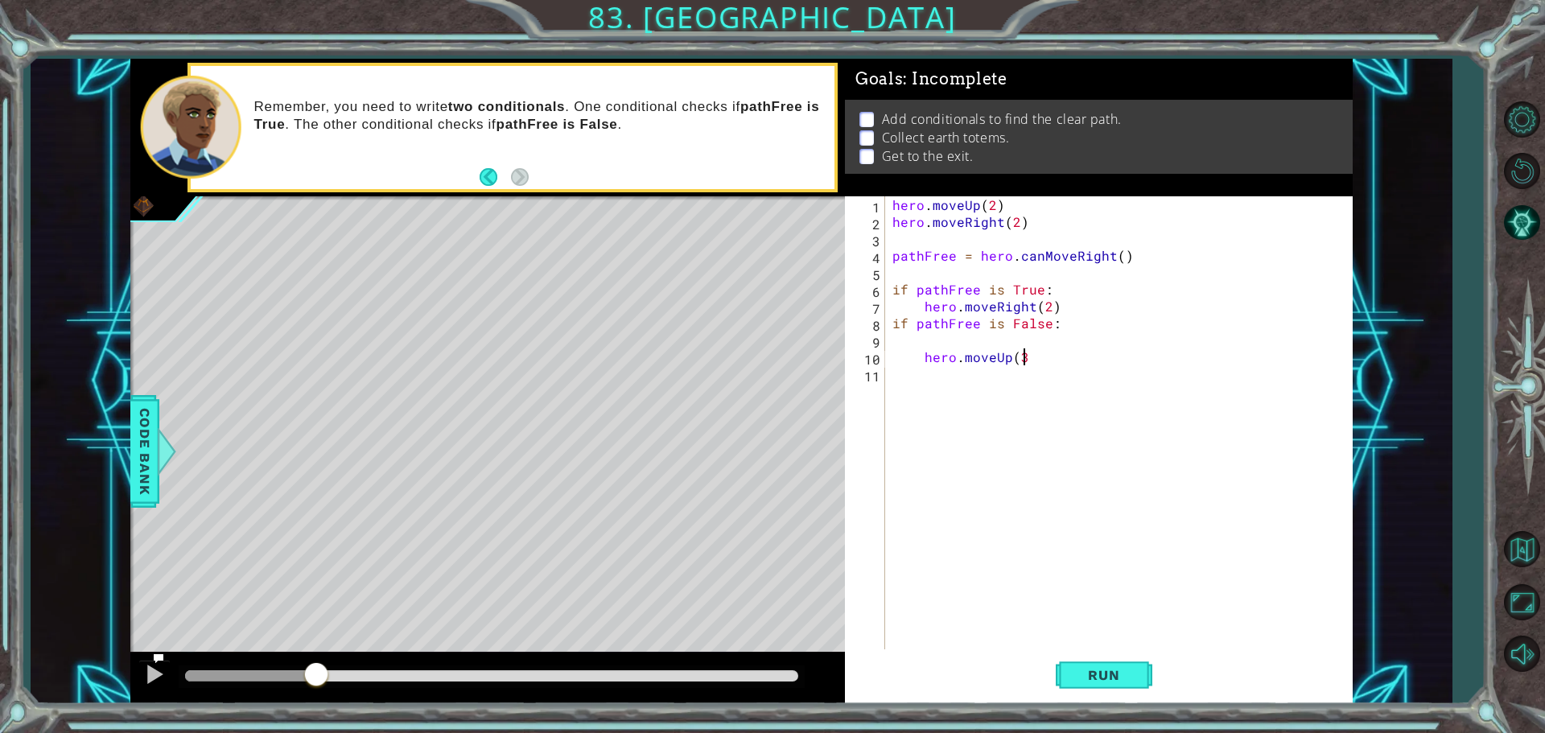
type textarea "hero.moveUp(3)"
click at [918, 356] on div "hero . moveUp ( 2 ) hero . moveRight ( 2 ) pathFree = hero . canMoveRight ( ) i…" at bounding box center [1122, 441] width 467 height 490
type textarea "hero.moveUp(3)"
click at [896, 392] on div "hero . moveUp ( 2 ) hero . moveRight ( 2 ) pathFree = hero . canMoveRight ( ) i…" at bounding box center [1122, 441] width 467 height 490
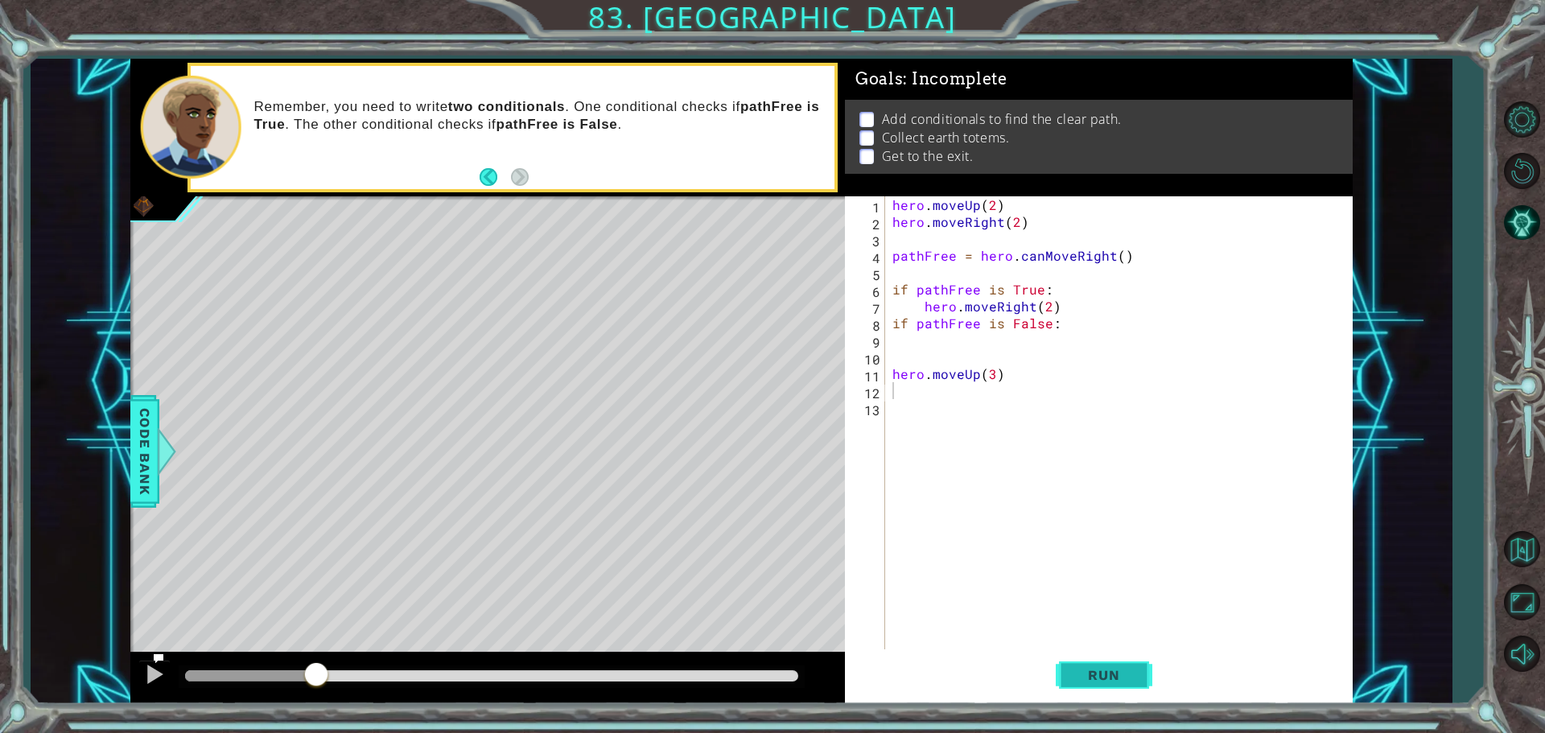
click at [1124, 690] on button "Run" at bounding box center [1104, 674] width 97 height 51
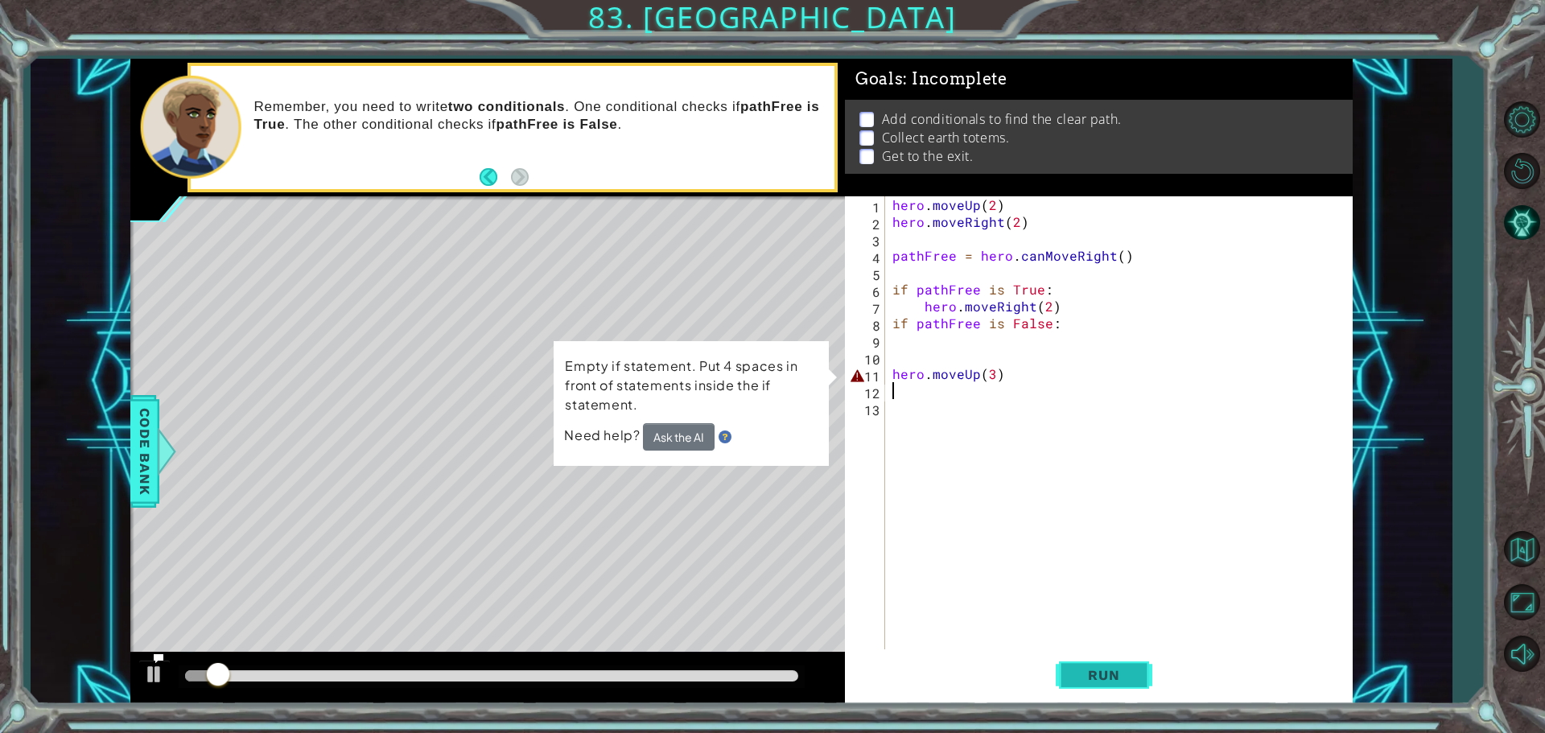
click at [1130, 679] on button "Run" at bounding box center [1104, 674] width 97 height 51
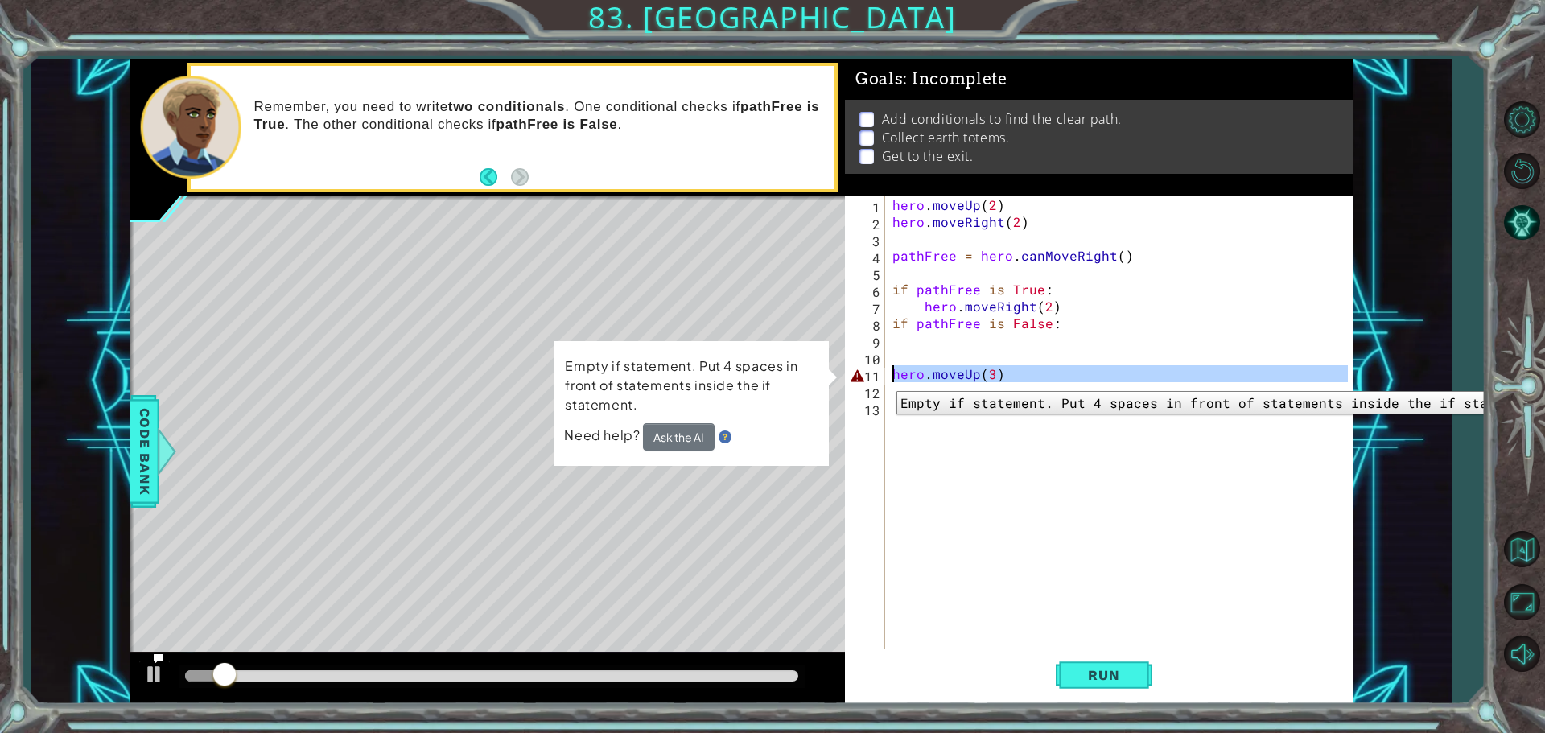
click at [887, 381] on div "1 2 3 4 5 6 7 8 9 10 11 12 13 hero . moveUp ( 2 ) hero . moveRight ( 2 ) pathFr…" at bounding box center [1096, 424] width 503 height 456
type textarea "hero.moveUp(3)"
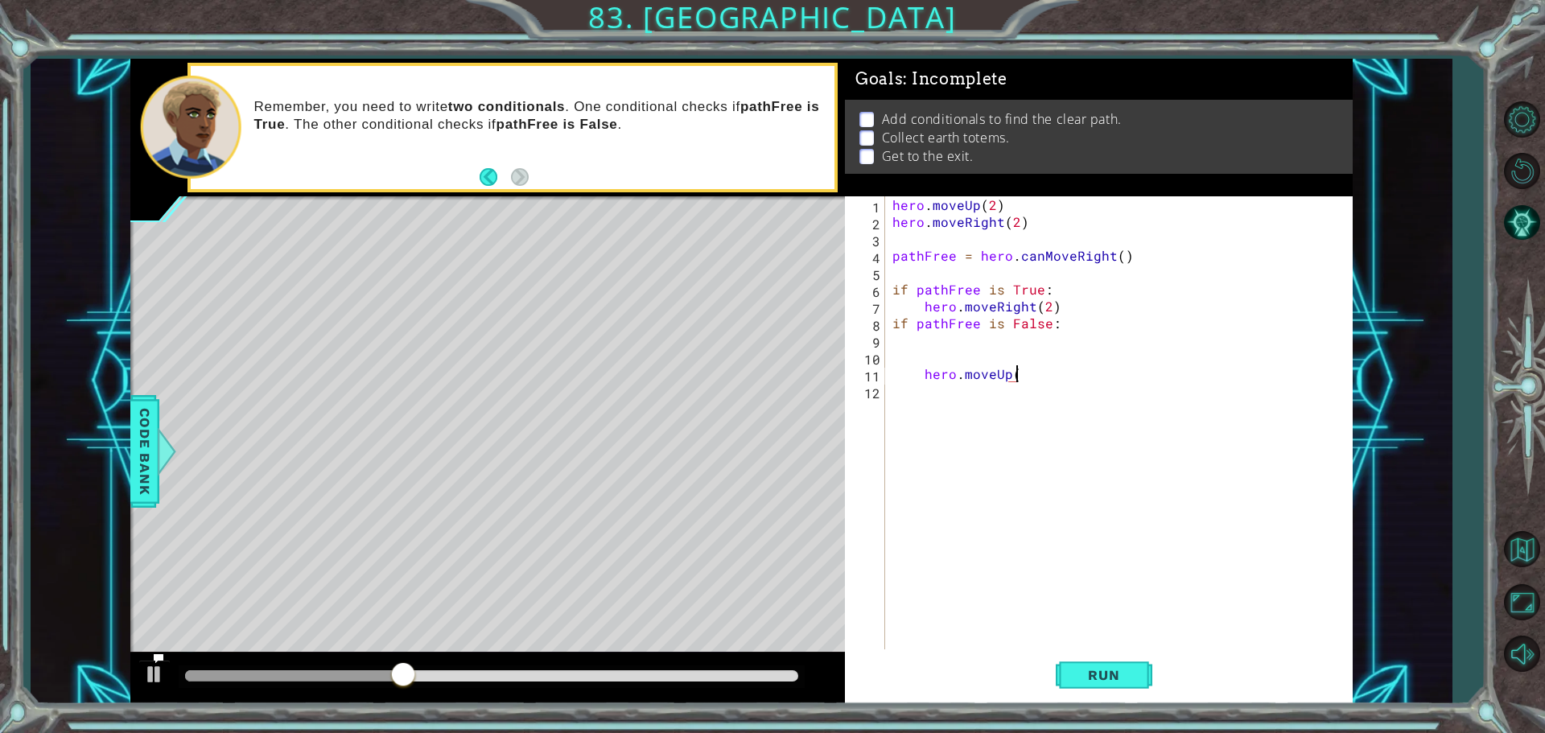
scroll to position [0, 8]
click at [1074, 682] on span "Run" at bounding box center [1104, 675] width 64 height 16
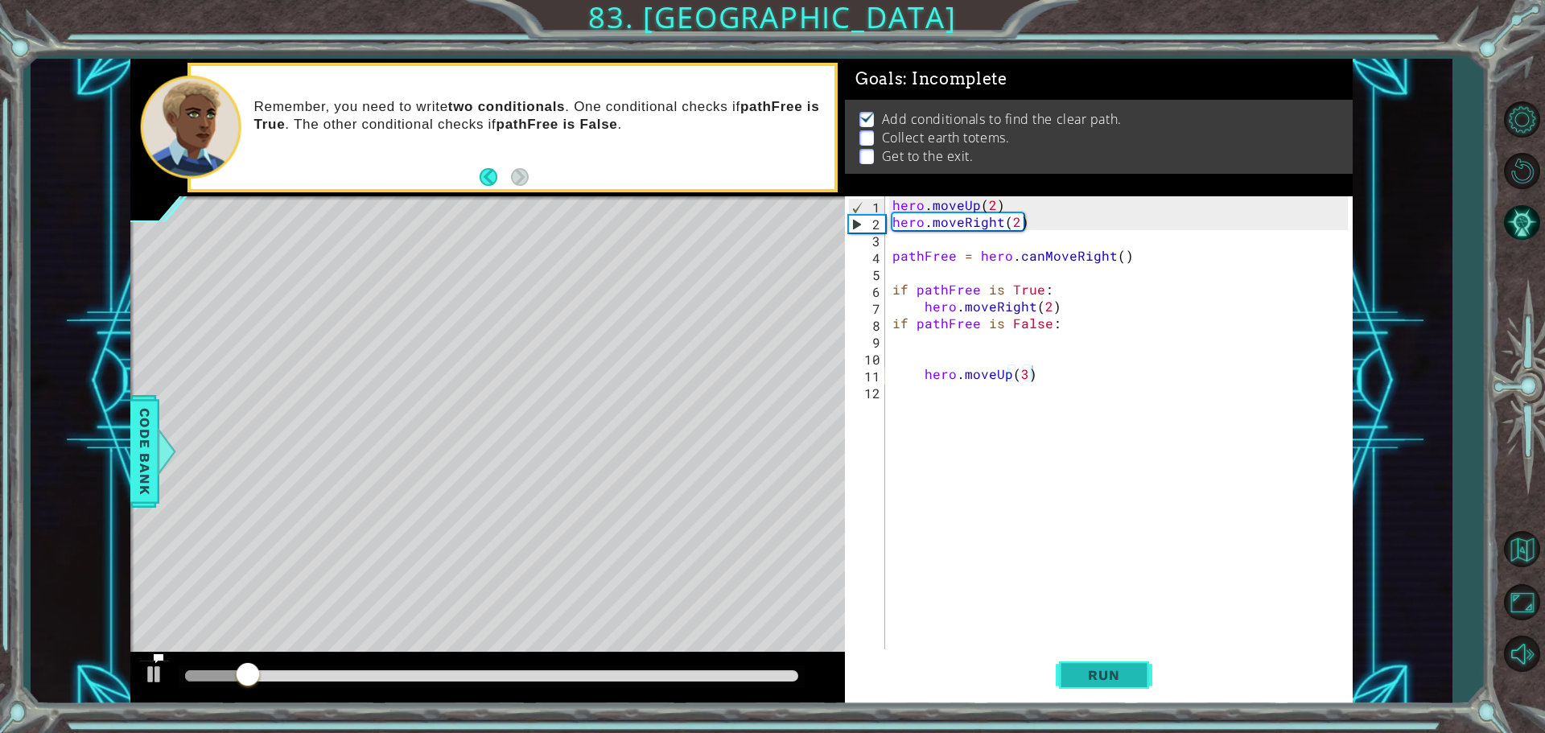
click at [1087, 665] on button "Run" at bounding box center [1104, 674] width 97 height 51
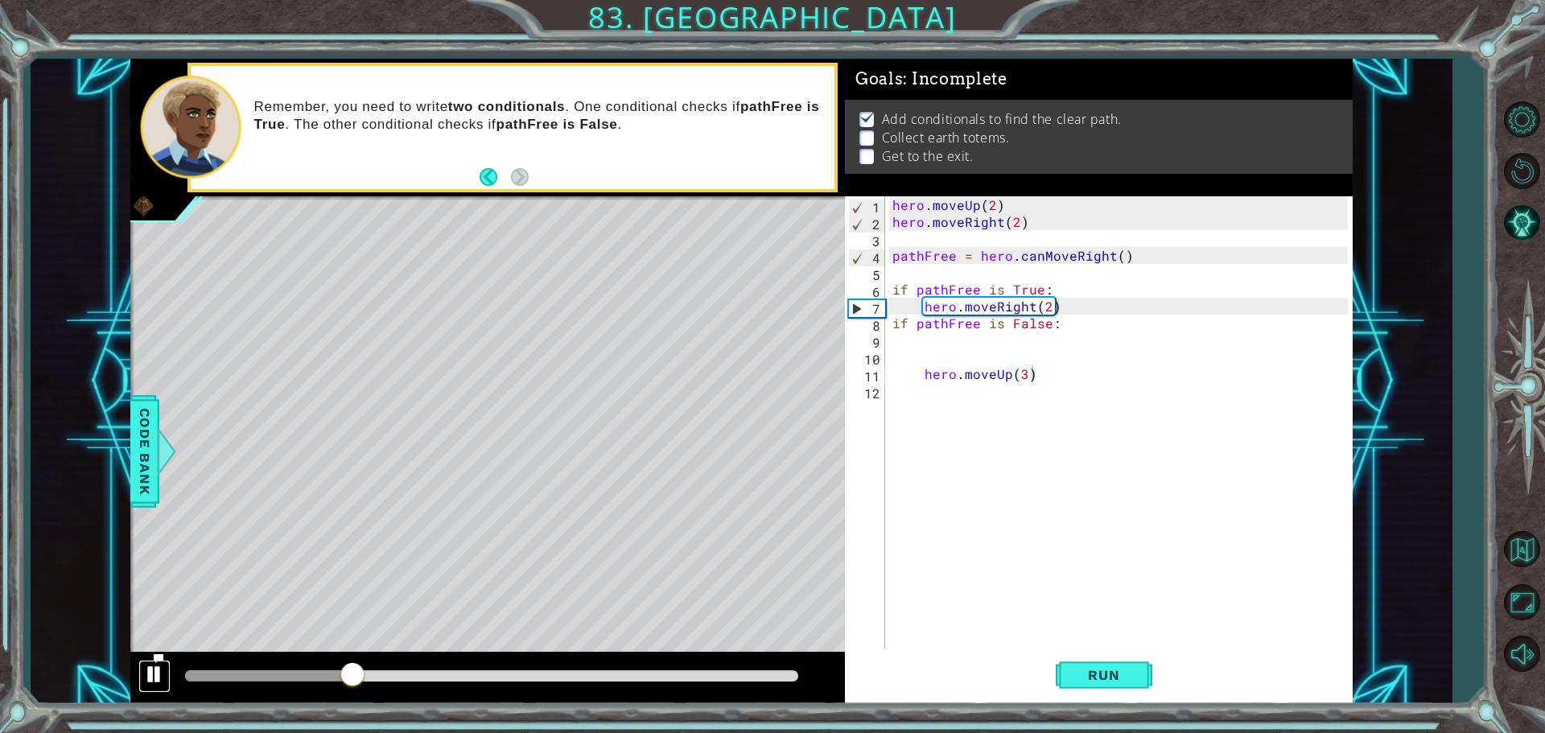
click at [163, 667] on div at bounding box center [154, 674] width 21 height 21
click at [1103, 686] on button "Run" at bounding box center [1104, 674] width 97 height 51
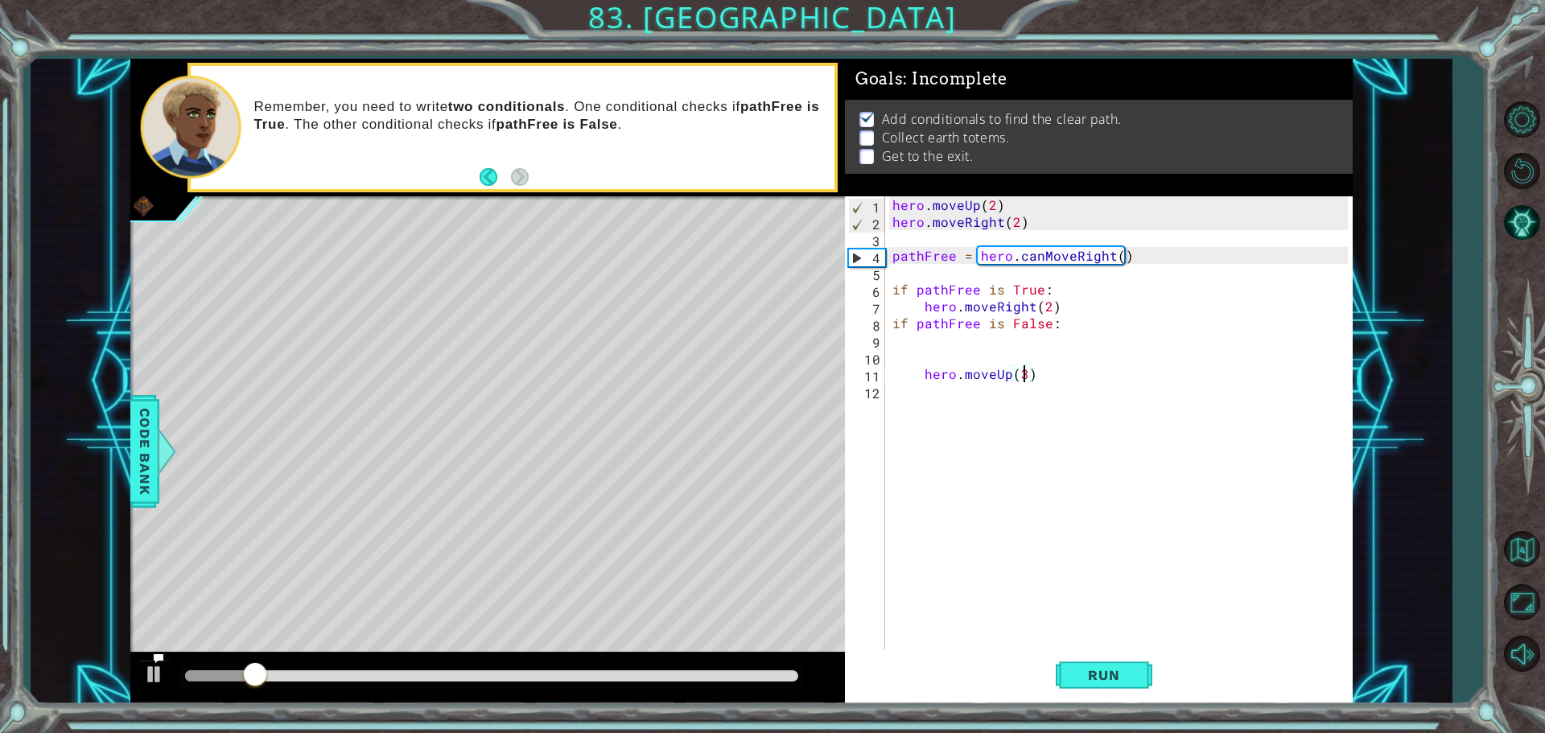
click at [1023, 379] on div "hero . moveUp ( 2 ) hero . moveRight ( 2 ) pathFree = hero . canMoveRight ( ) i…" at bounding box center [1122, 441] width 467 height 490
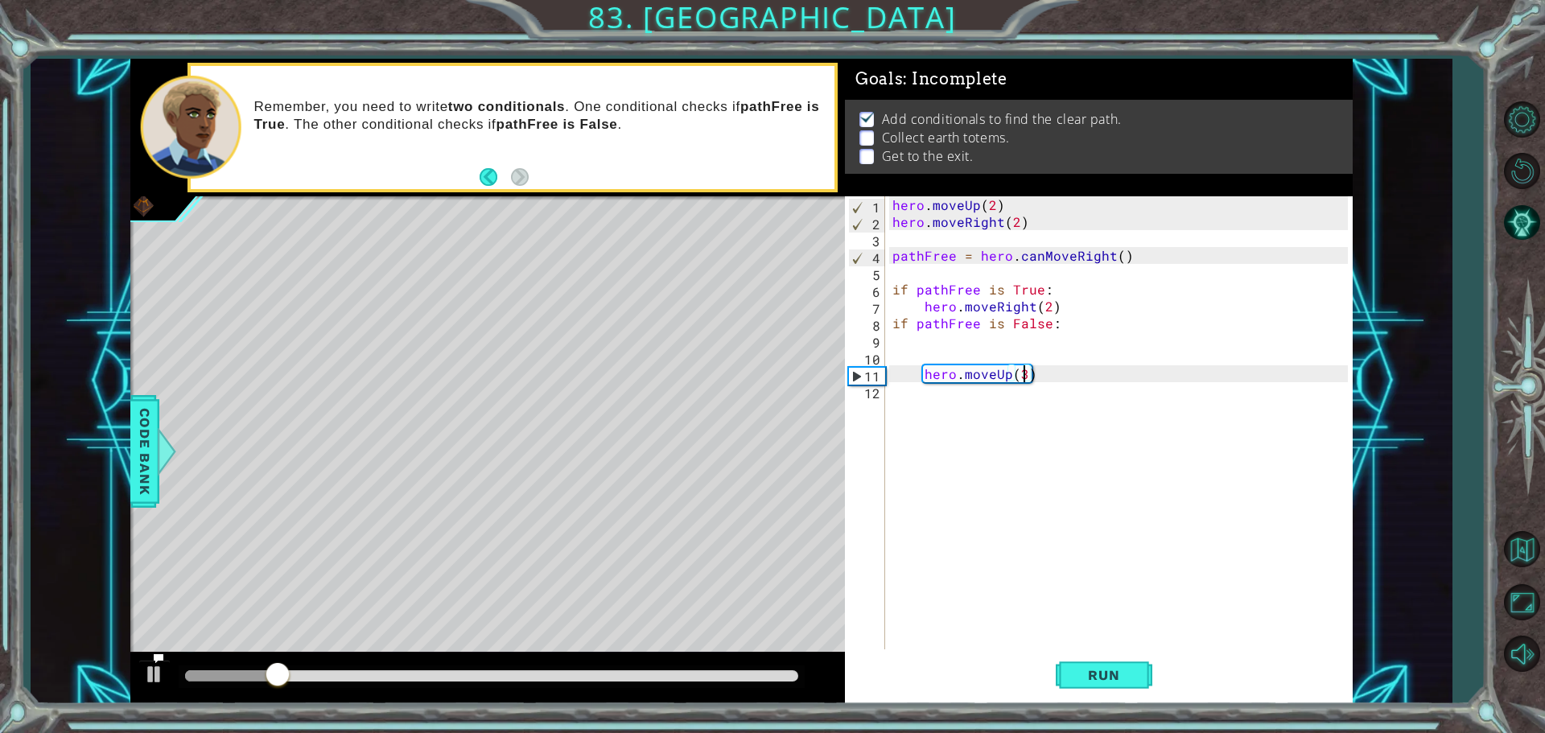
type textarea "hero.moveUp(2)"
click at [963, 350] on div "hero . moveUp ( 2 ) hero . moveRight ( 2 ) pathFree = hero . canMoveRight ( ) i…" at bounding box center [1122, 441] width 467 height 490
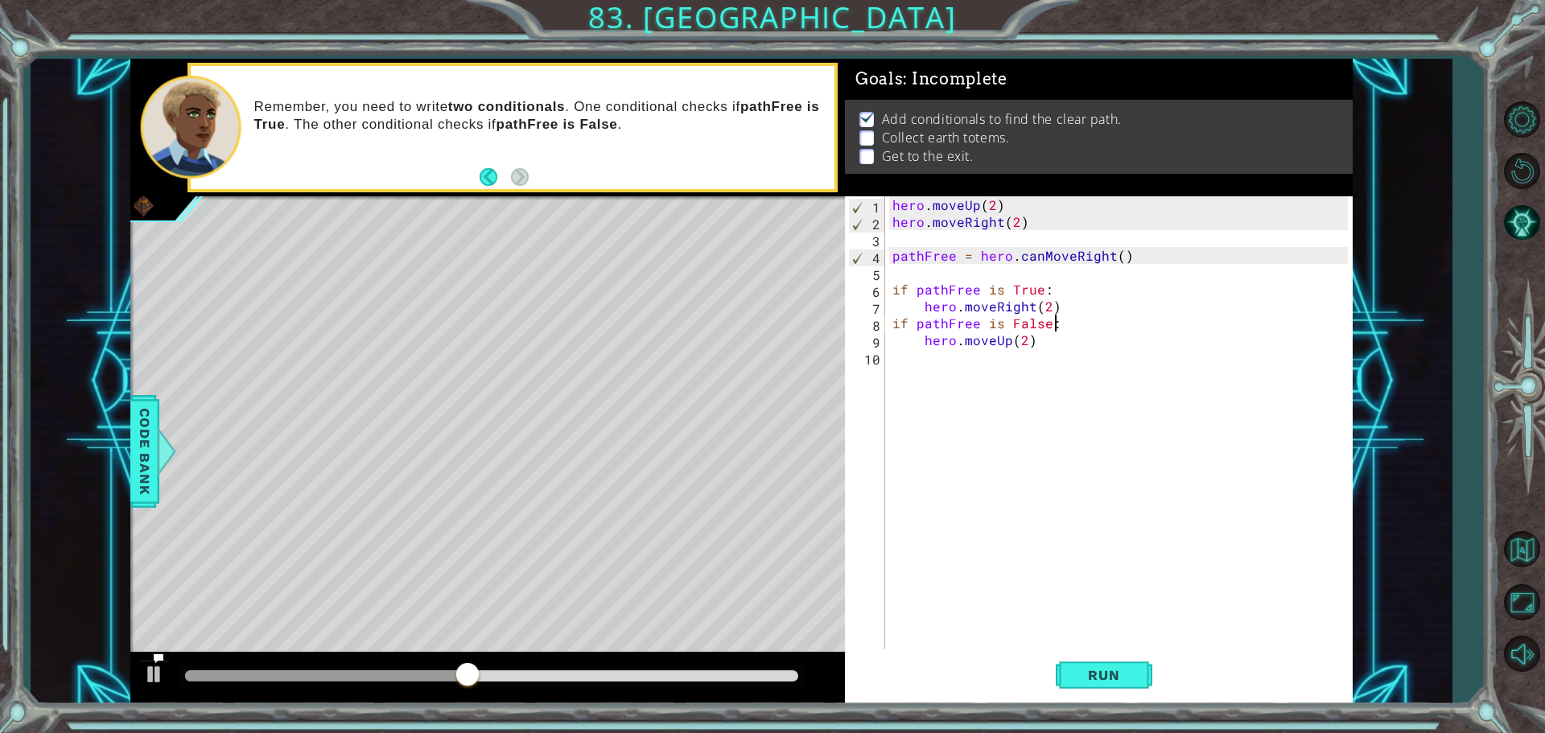
click at [1066, 306] on div "hero . moveUp ( 2 ) hero . moveRight ( 2 ) pathFree = hero . canMoveRight ( ) i…" at bounding box center [1122, 441] width 467 height 490
type textarea "hero.moveRight(2)"
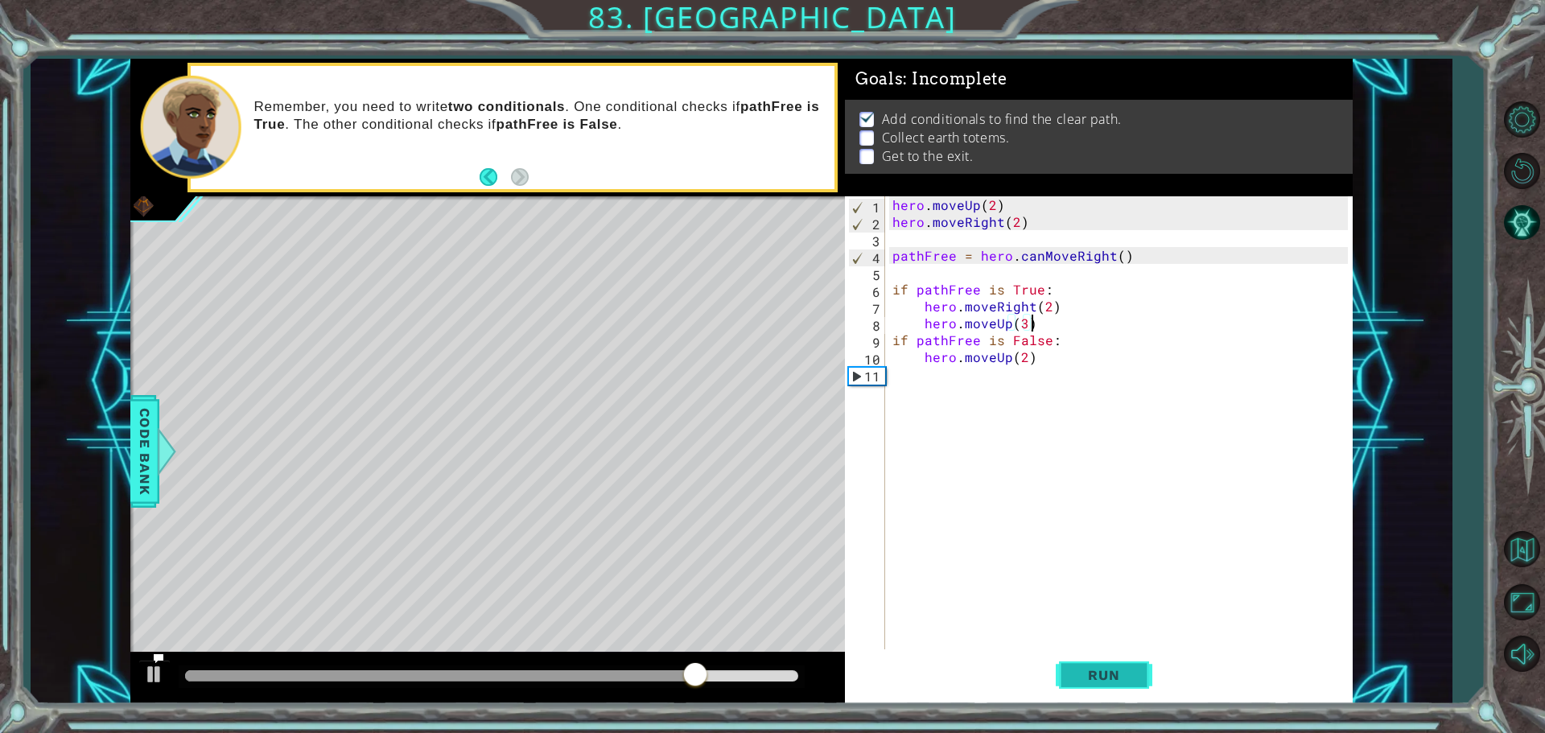
type textarea "hero.moveUp(3)"
click at [1093, 670] on span "Run" at bounding box center [1104, 675] width 64 height 16
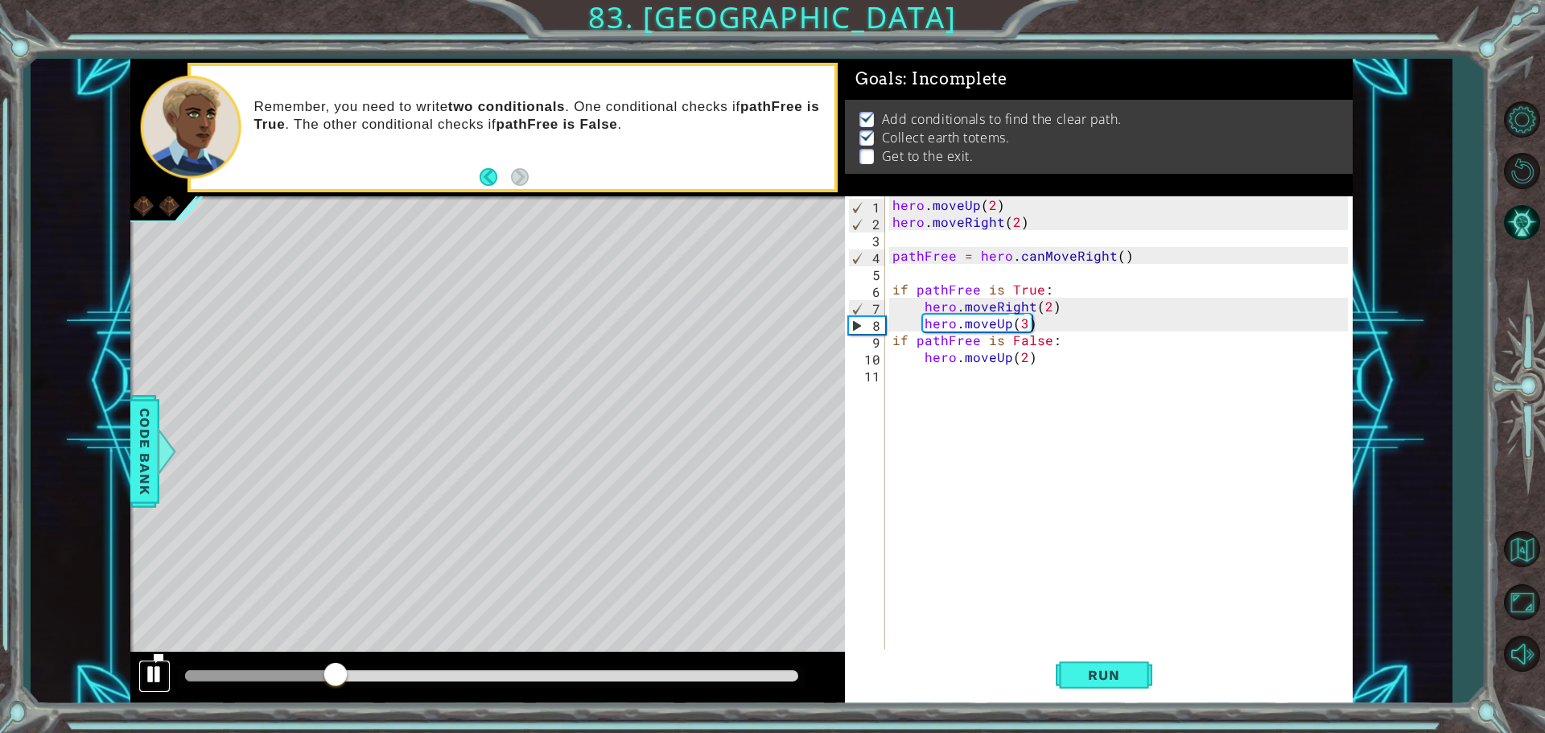
click at [153, 667] on div at bounding box center [154, 674] width 21 height 21
click at [150, 665] on div at bounding box center [154, 674] width 21 height 21
click at [1045, 331] on div "hero . moveUp ( 2 ) hero . moveRight ( 2 ) pathFree = hero . canMoveRight ( ) i…" at bounding box center [1122, 441] width 467 height 490
drag, startPoint x: 1056, startPoint y: 315, endPoint x: 1038, endPoint y: 320, distance: 18.6
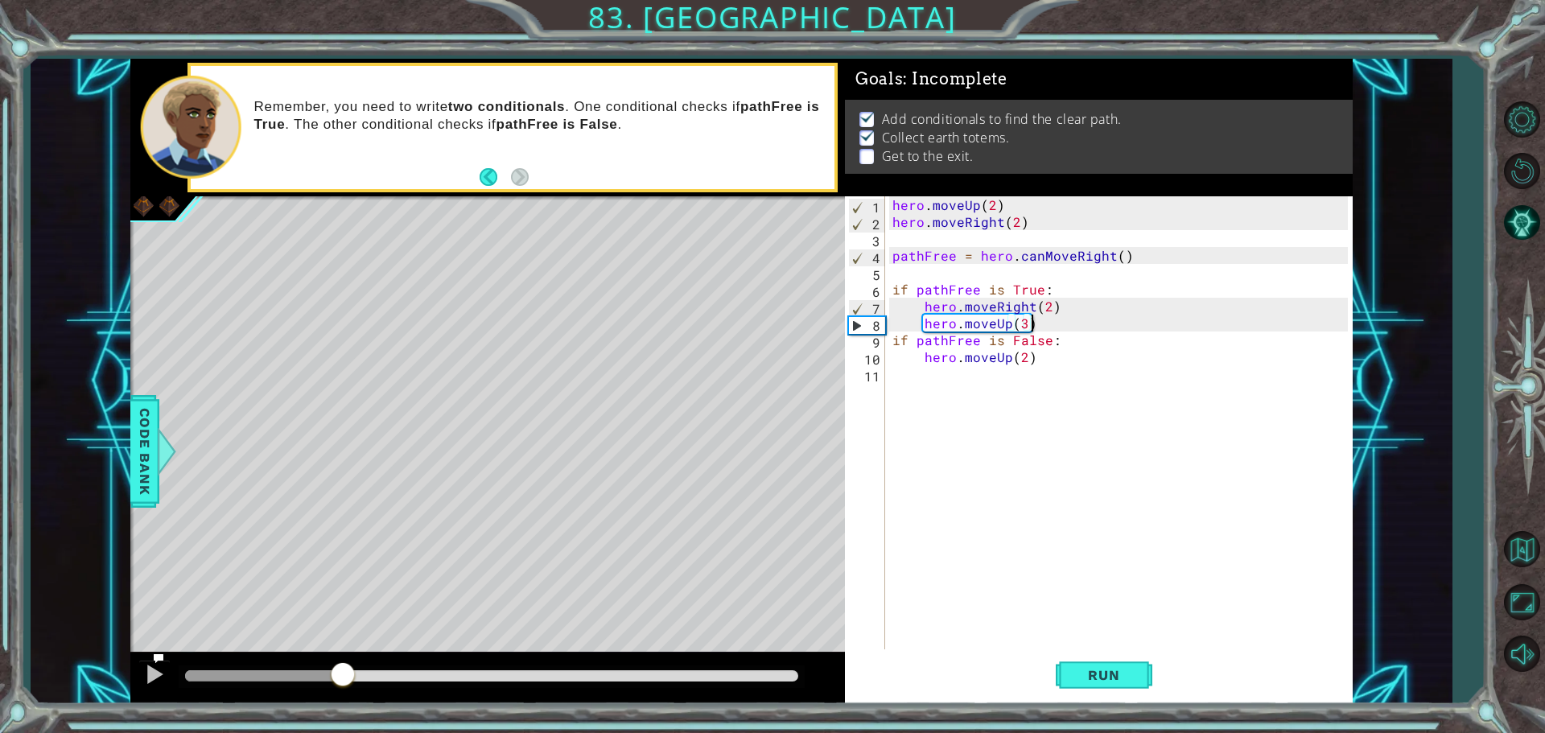
click at [1041, 319] on div "hero . moveUp ( 2 ) hero . moveRight ( 2 ) pathFree = hero . canMoveRight ( ) i…" at bounding box center [1122, 441] width 467 height 490
click at [1036, 321] on div "hero . moveUp ( 2 ) hero . moveRight ( 2 ) pathFree = hero . canMoveRight ( ) i…" at bounding box center [1122, 441] width 467 height 490
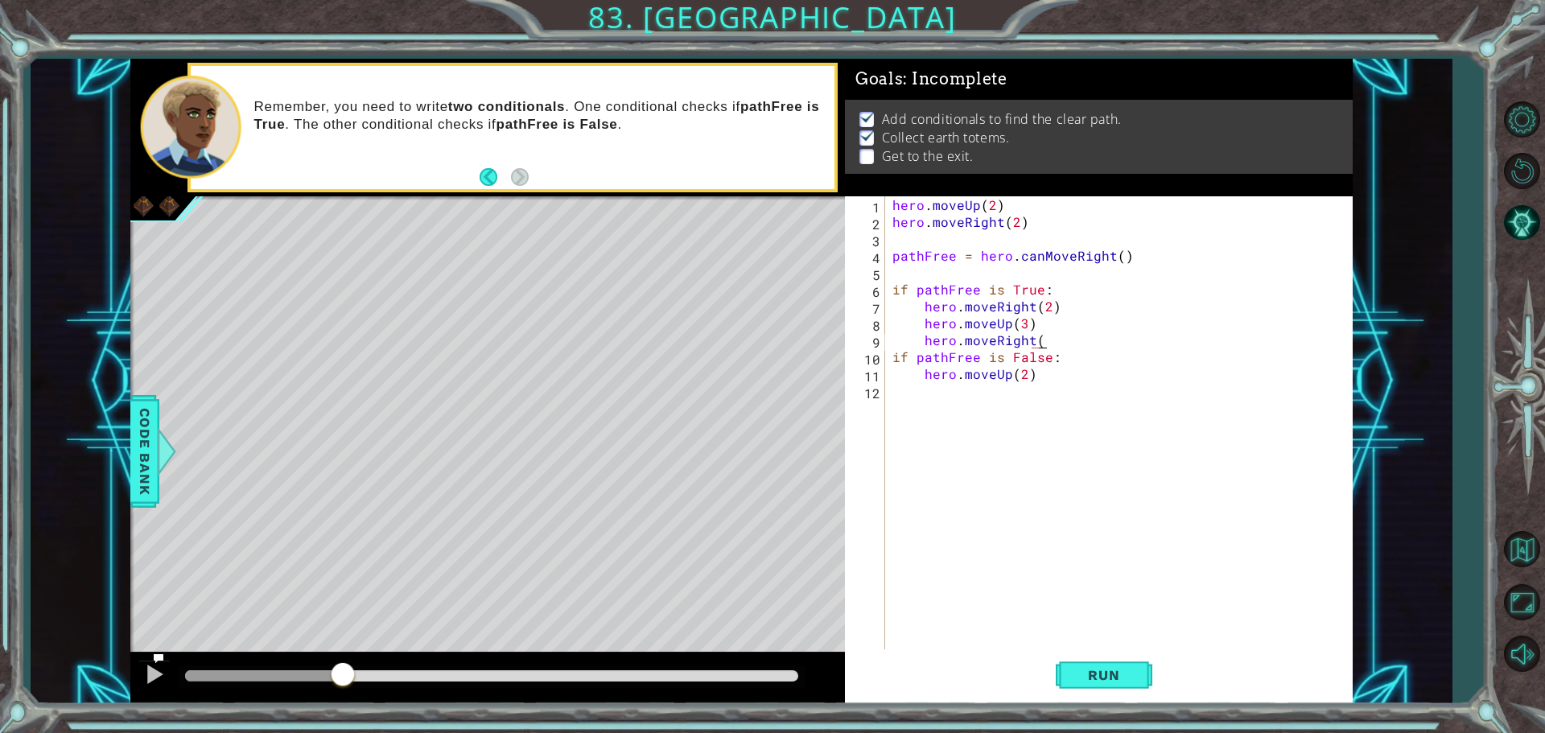
scroll to position [0, 9]
type textarea "hero.moveRight(1)"
click at [955, 385] on div "hero . moveUp ( 2 ) hero . moveRight ( 2 ) pathFree = hero . canMoveRight ( ) i…" at bounding box center [1122, 441] width 467 height 490
click at [1090, 695] on button "Run" at bounding box center [1104, 674] width 97 height 51
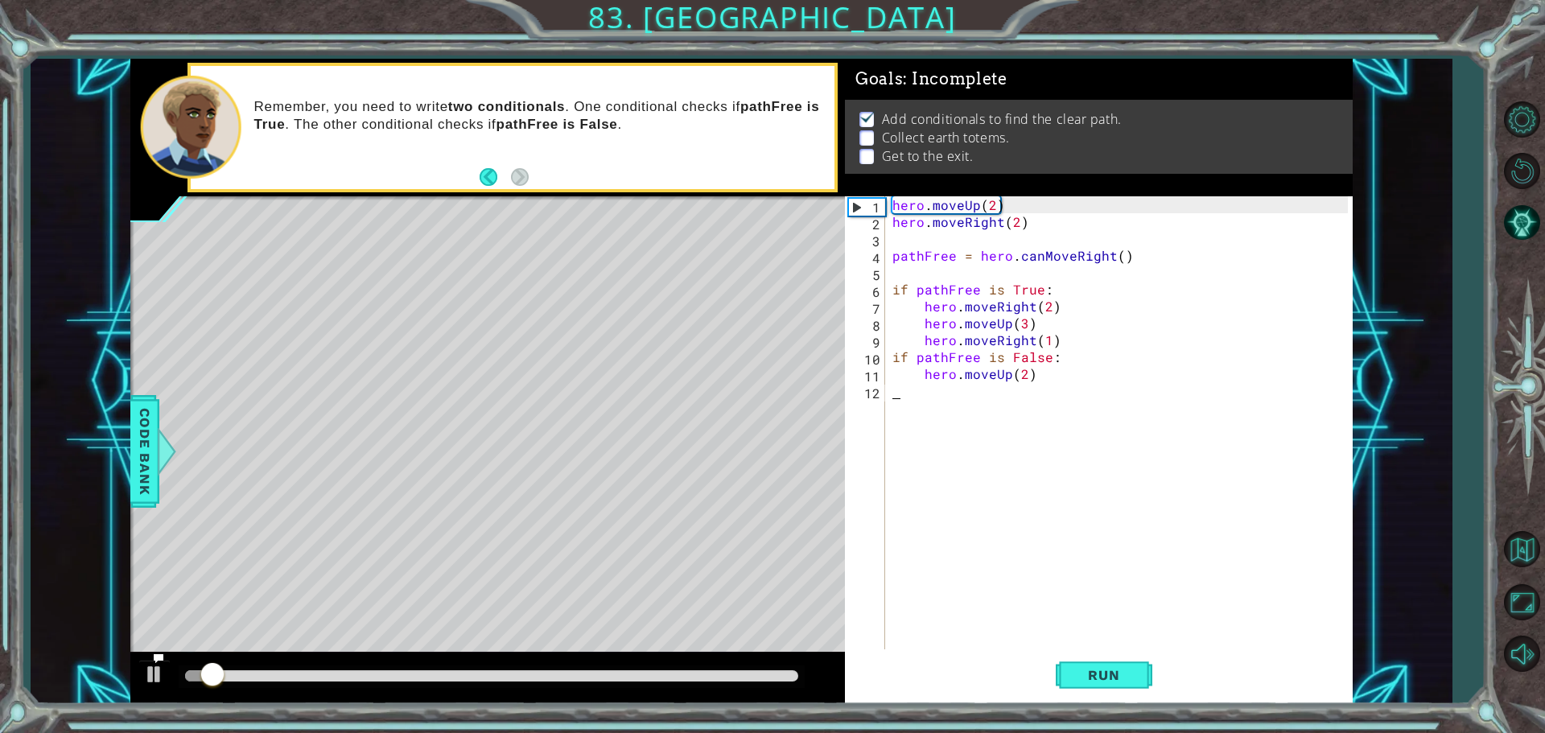
click at [1015, 393] on div "hero . moveUp ( 2 ) hero . moveRight ( 2 ) pathFree = hero . canMoveRight ( ) i…" at bounding box center [1122, 441] width 467 height 490
drag, startPoint x: 917, startPoint y: 388, endPoint x: 927, endPoint y: 397, distance: 13.7
click at [925, 396] on div "hero . moveUp ( 2 ) hero . moveRight ( 2 ) pathFree = hero . canMoveRight ( ) i…" at bounding box center [1122, 441] width 467 height 490
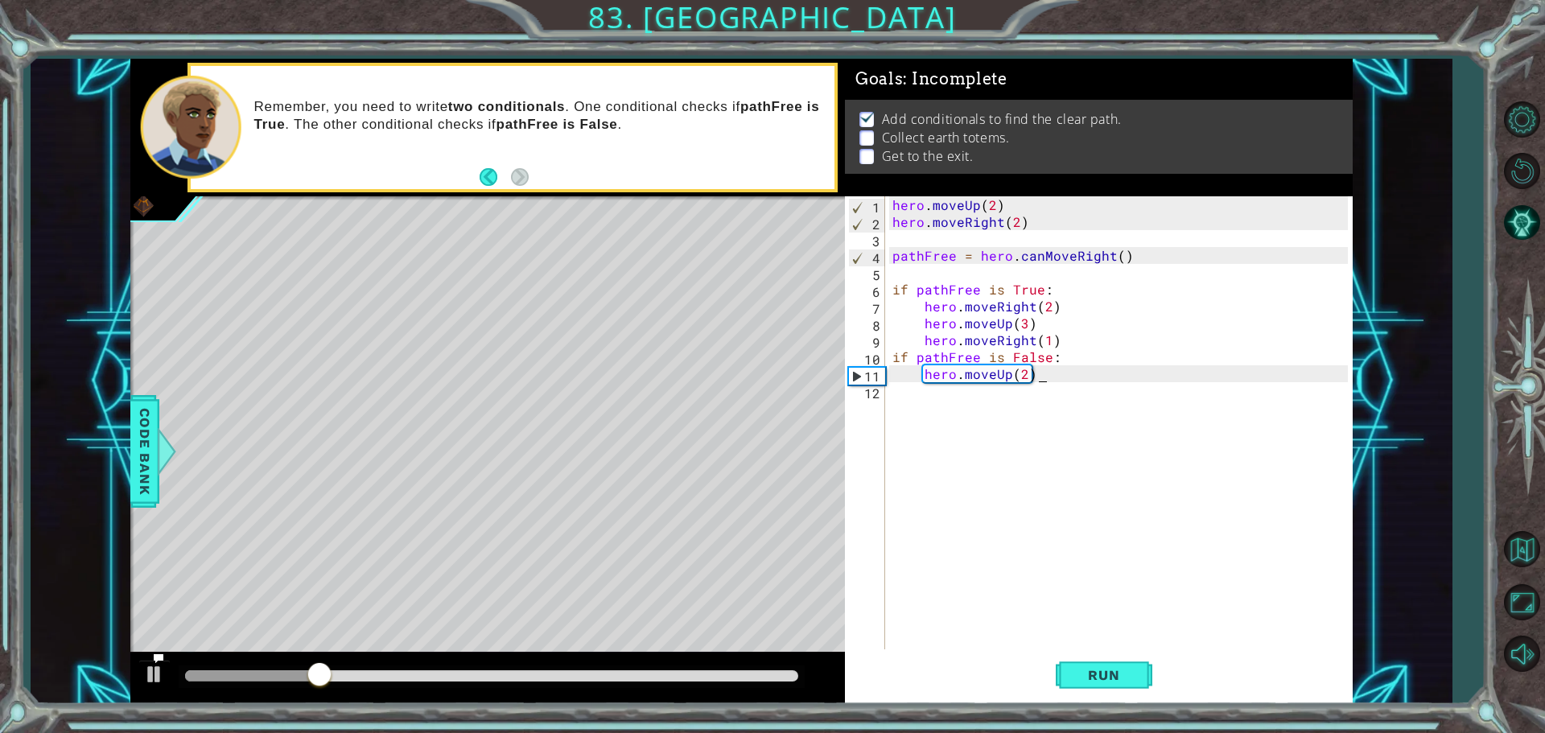
type textarea "hero.moveUp(2)"
type textarea "hero.moveRight(2)"
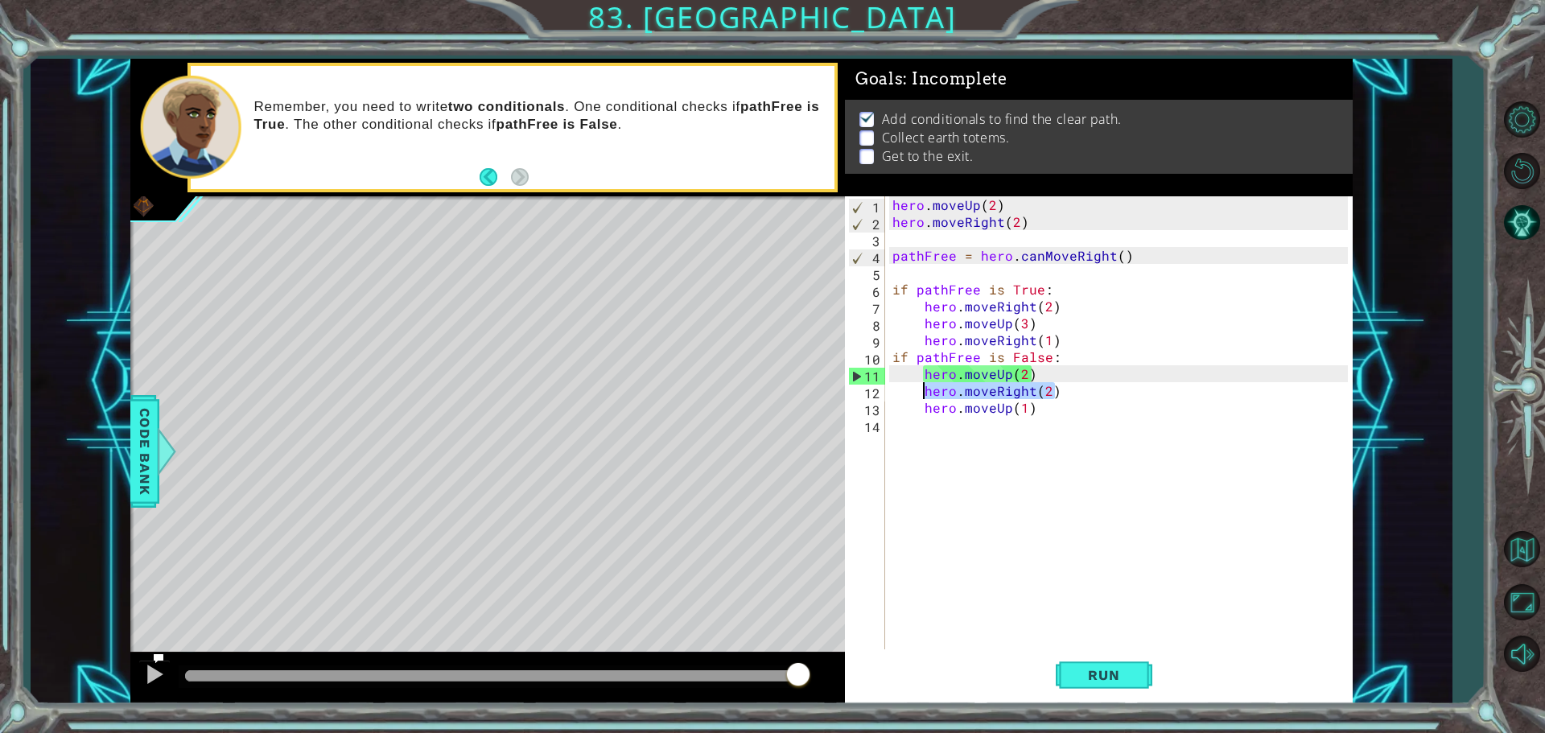
drag, startPoint x: 1057, startPoint y: 389, endPoint x: 920, endPoint y: 389, distance: 137.6
click at [920, 389] on div "hero . moveUp ( 2 ) hero . moveRight ( 2 ) pathFree = hero . canMoveRight ( ) i…" at bounding box center [1122, 441] width 467 height 490
type textarea "hero.moveRight(2)"
drag, startPoint x: 986, startPoint y: 464, endPoint x: 967, endPoint y: 492, distance: 33.7
click at [982, 468] on div "hero . moveUp ( 2 ) hero . moveRight ( 2 ) pathFree = hero . canMoveRight ( ) i…" at bounding box center [1122, 441] width 467 height 490
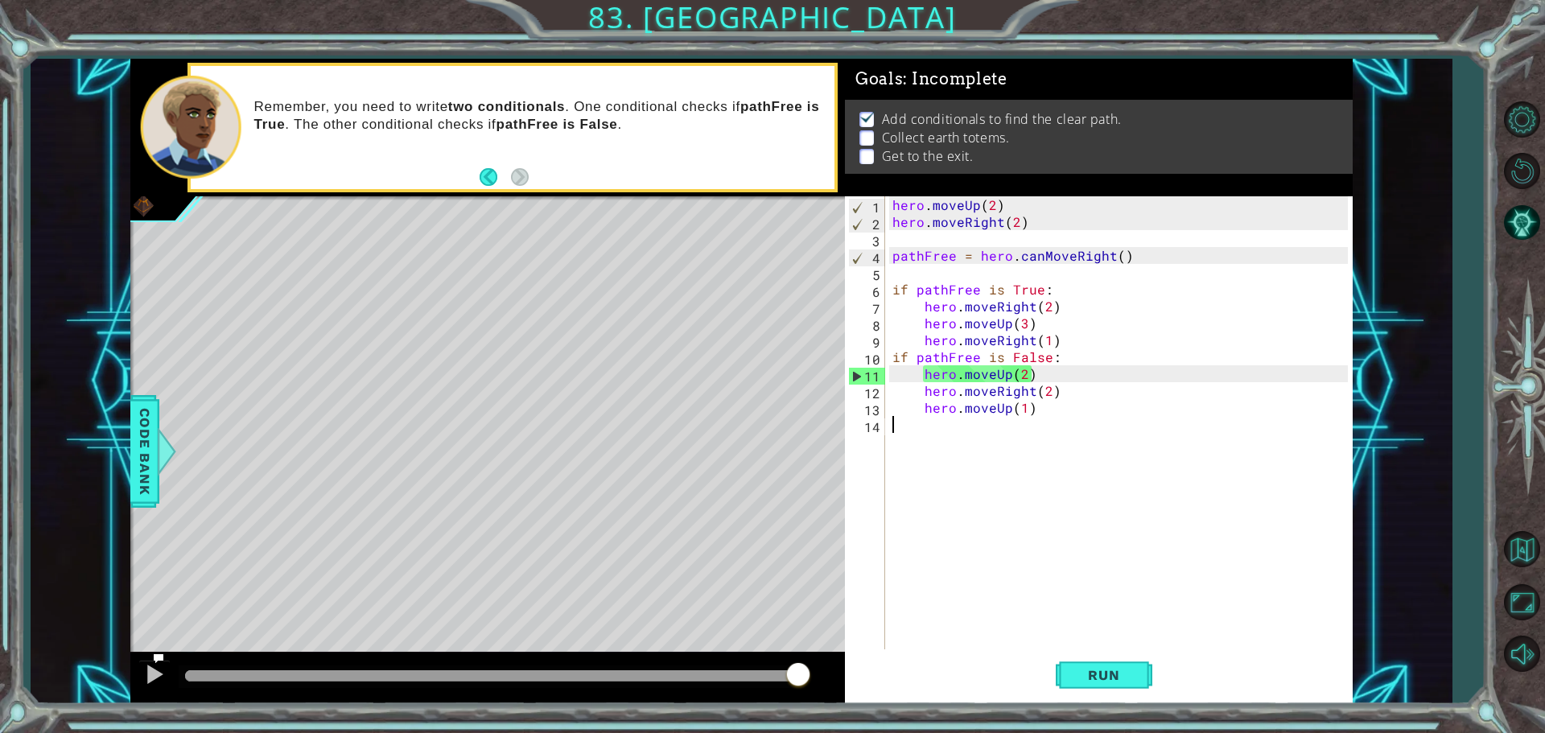
scroll to position [0, 0]
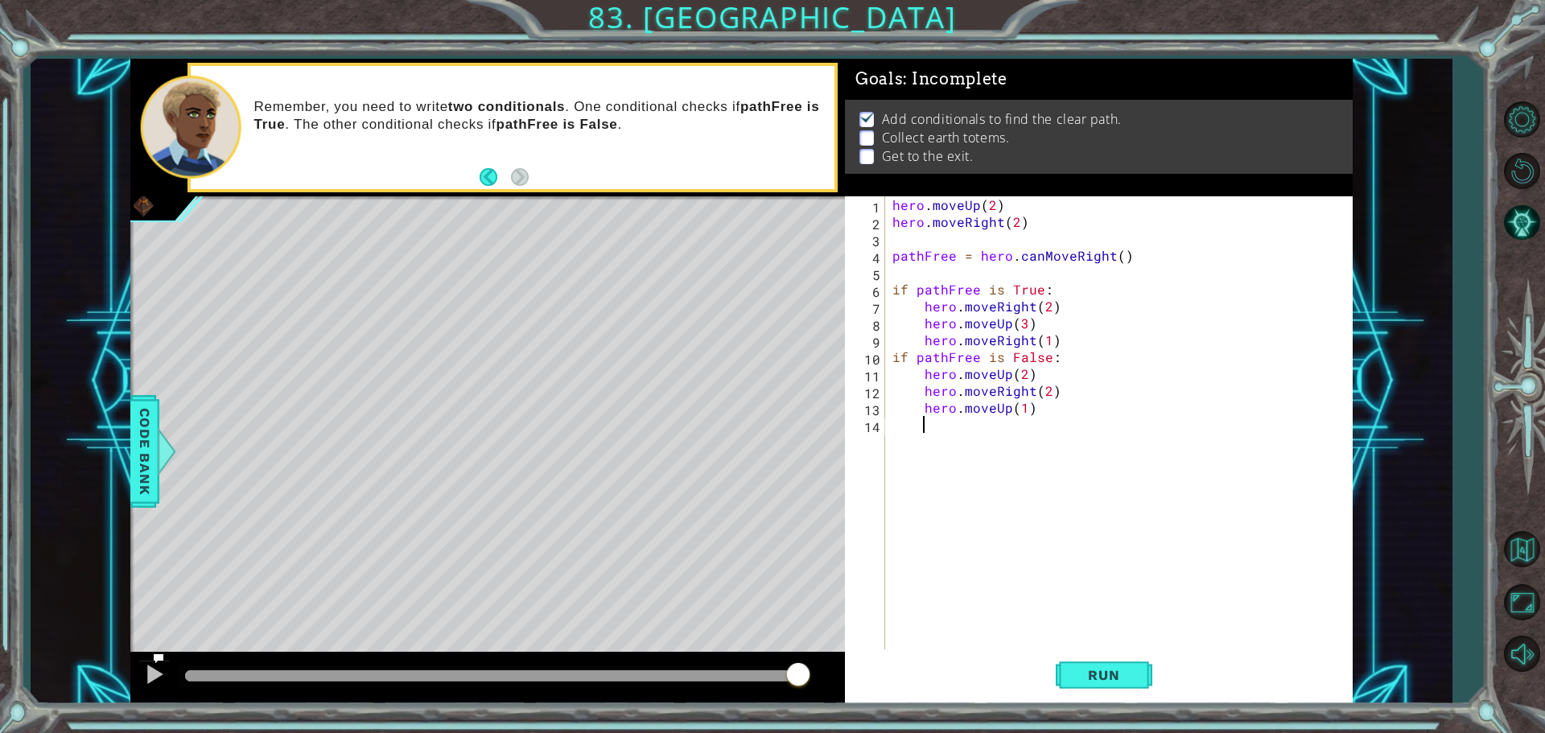
paste textarea "hero.moveRight(2)"
click at [1044, 422] on div "hero . moveUp ( 2 ) hero . moveRight ( 2 ) pathFree = hero . canMoveRight ( ) i…" at bounding box center [1122, 441] width 467 height 490
type textarea "hero.moveRight(1)"
click at [1132, 673] on span "Run" at bounding box center [1104, 675] width 64 height 16
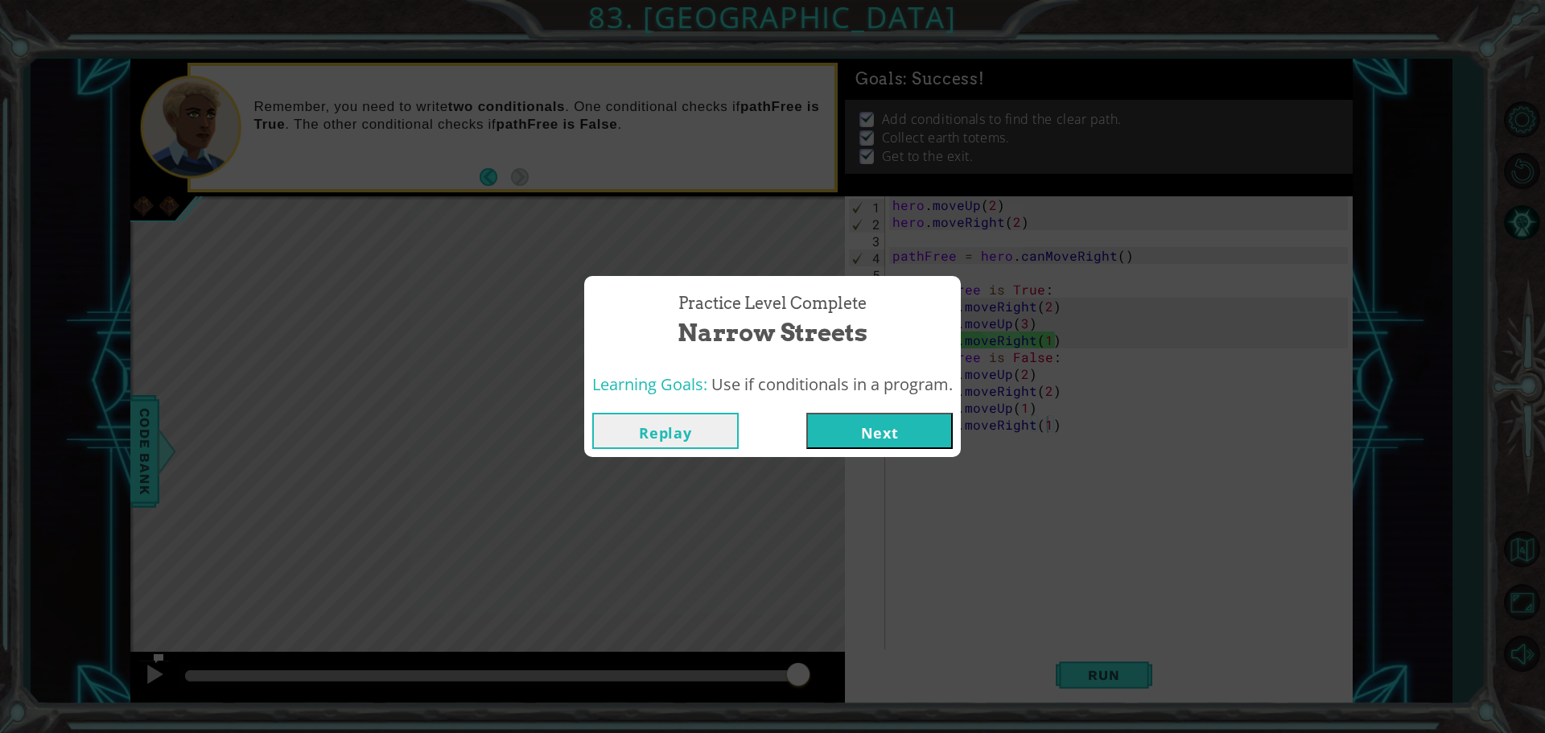
click at [854, 440] on button "Next" at bounding box center [879, 431] width 146 height 36
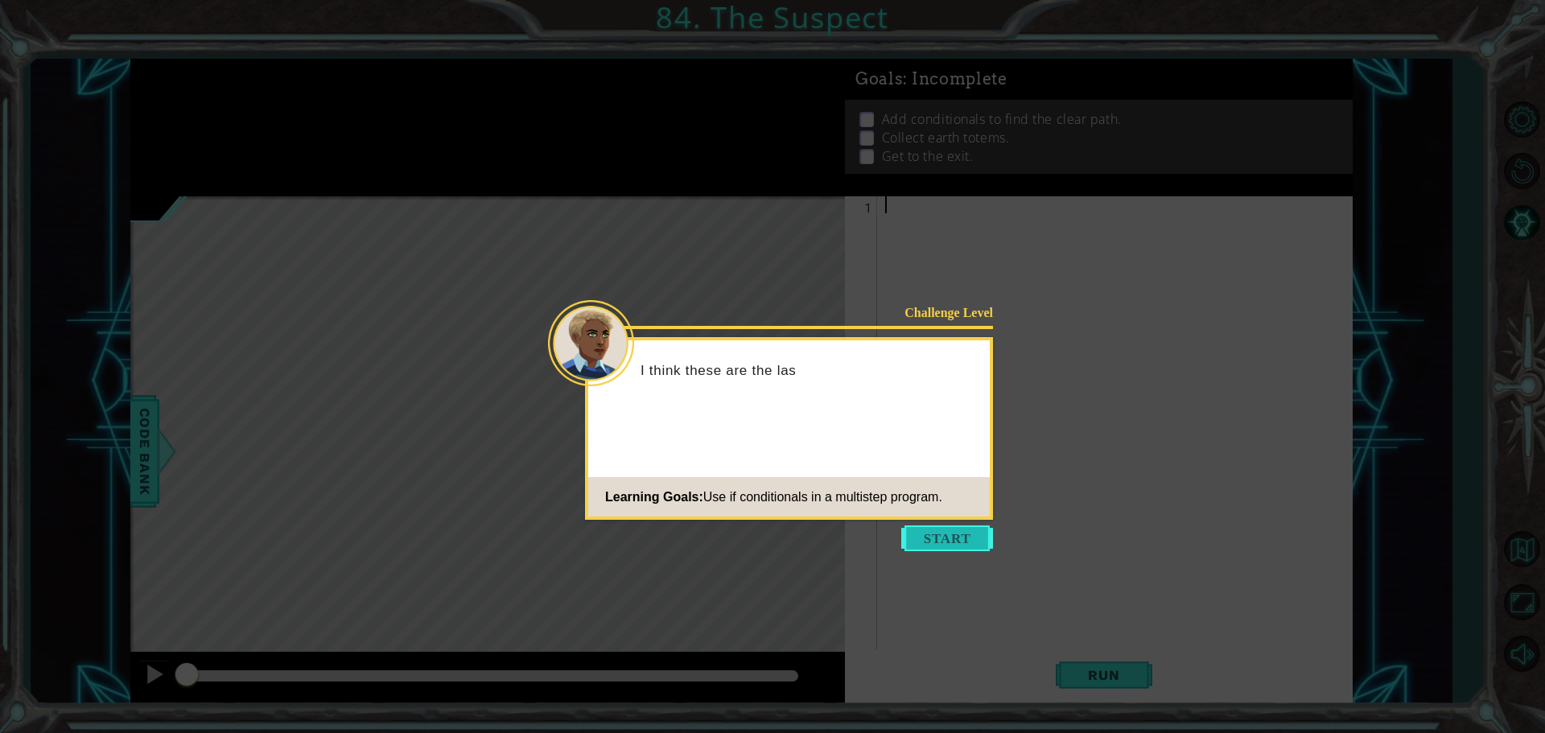
click at [928, 540] on button "Start" at bounding box center [947, 538] width 92 height 26
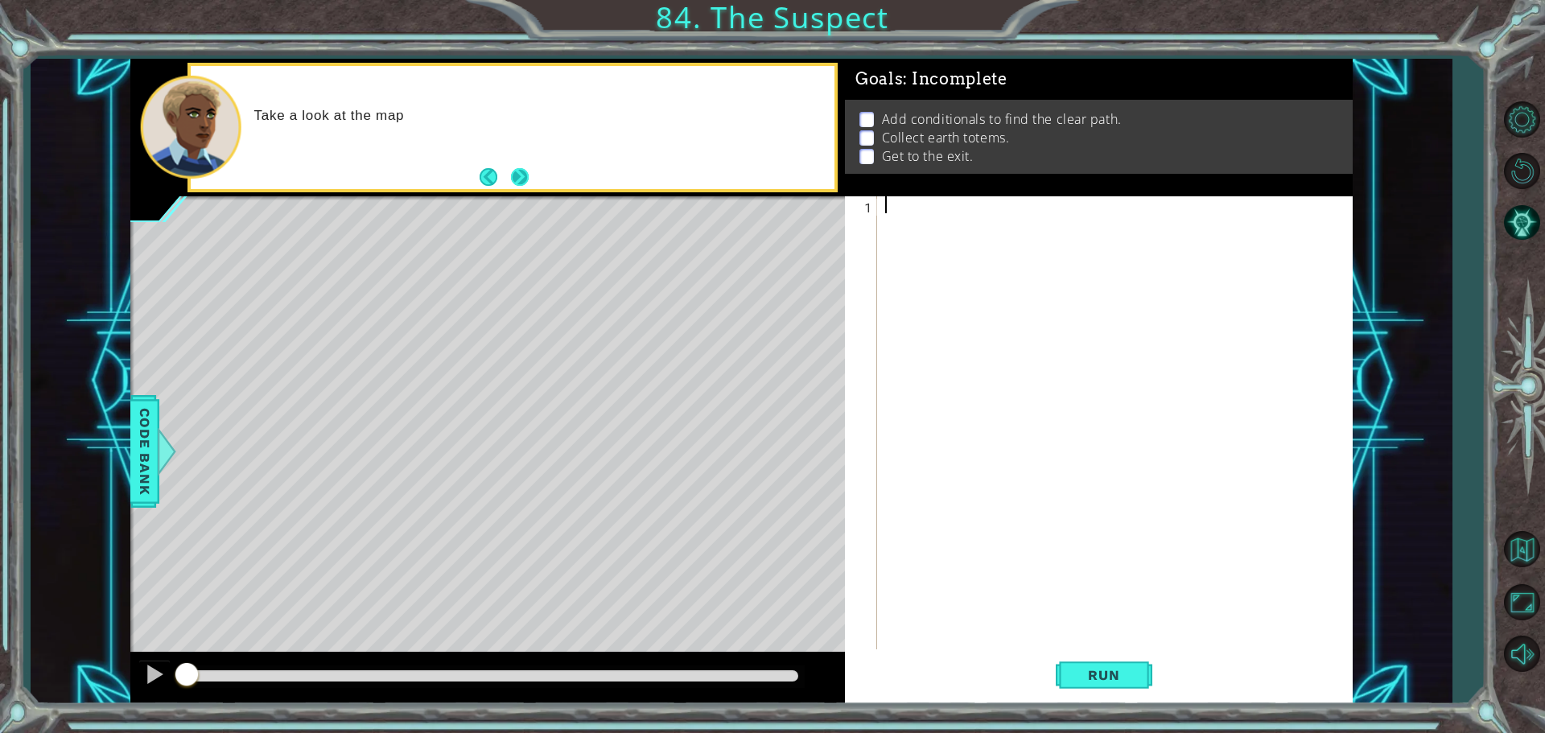
click at [521, 168] on button "Next" at bounding box center [520, 177] width 18 height 18
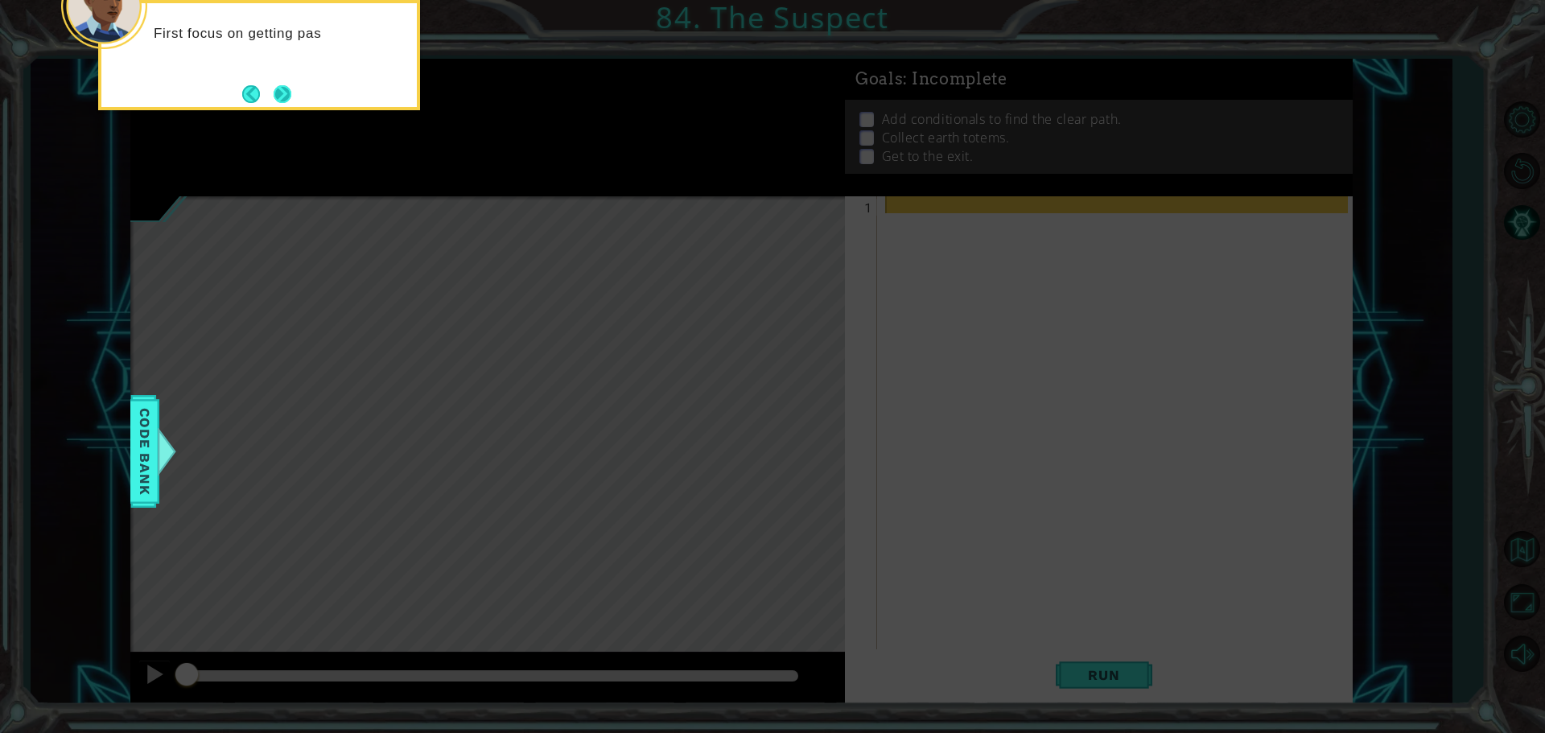
click at [280, 93] on button "Next" at bounding box center [283, 94] width 18 height 18
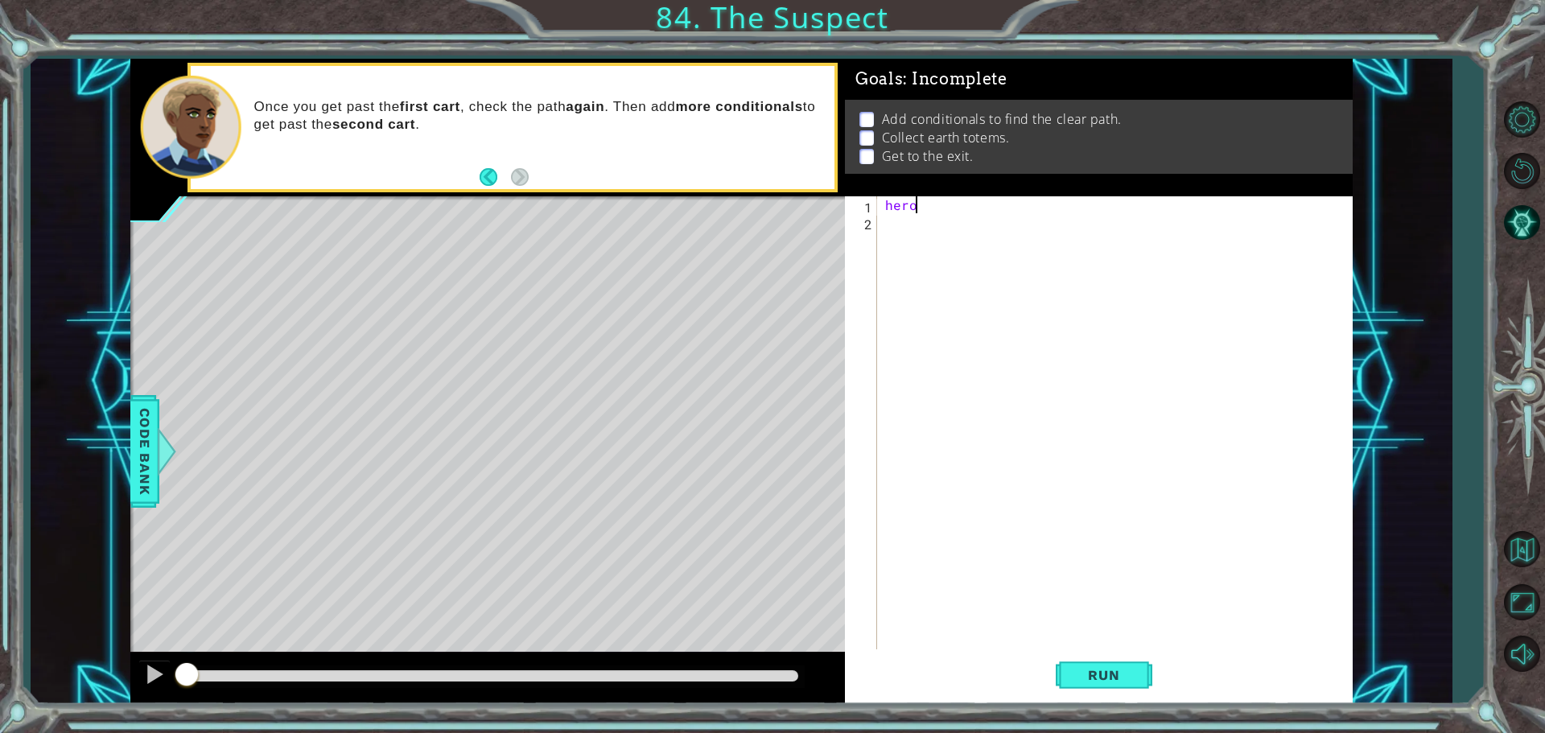
scroll to position [0, 1]
type textarea "hero.moveRight(1)"
type textarea "pathFree = hero.canmove"
click at [920, 278] on div "hero . moveRight ( 1 ) pathFree = hero . canmove" at bounding box center [1119, 441] width 474 height 490
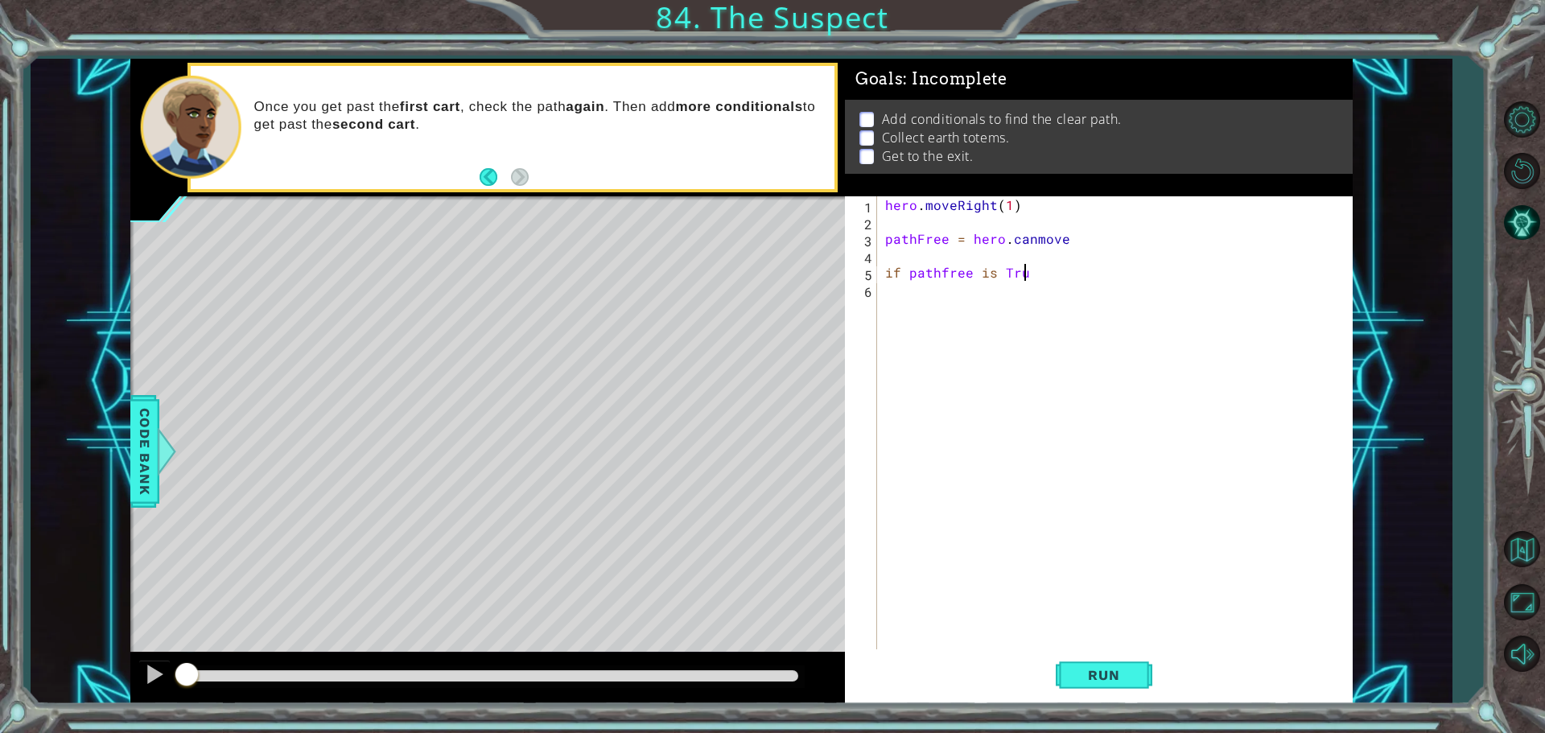
scroll to position [0, 8]
type textarea "if pathfree is True:"
type textarea "hero.moveRight(3)"
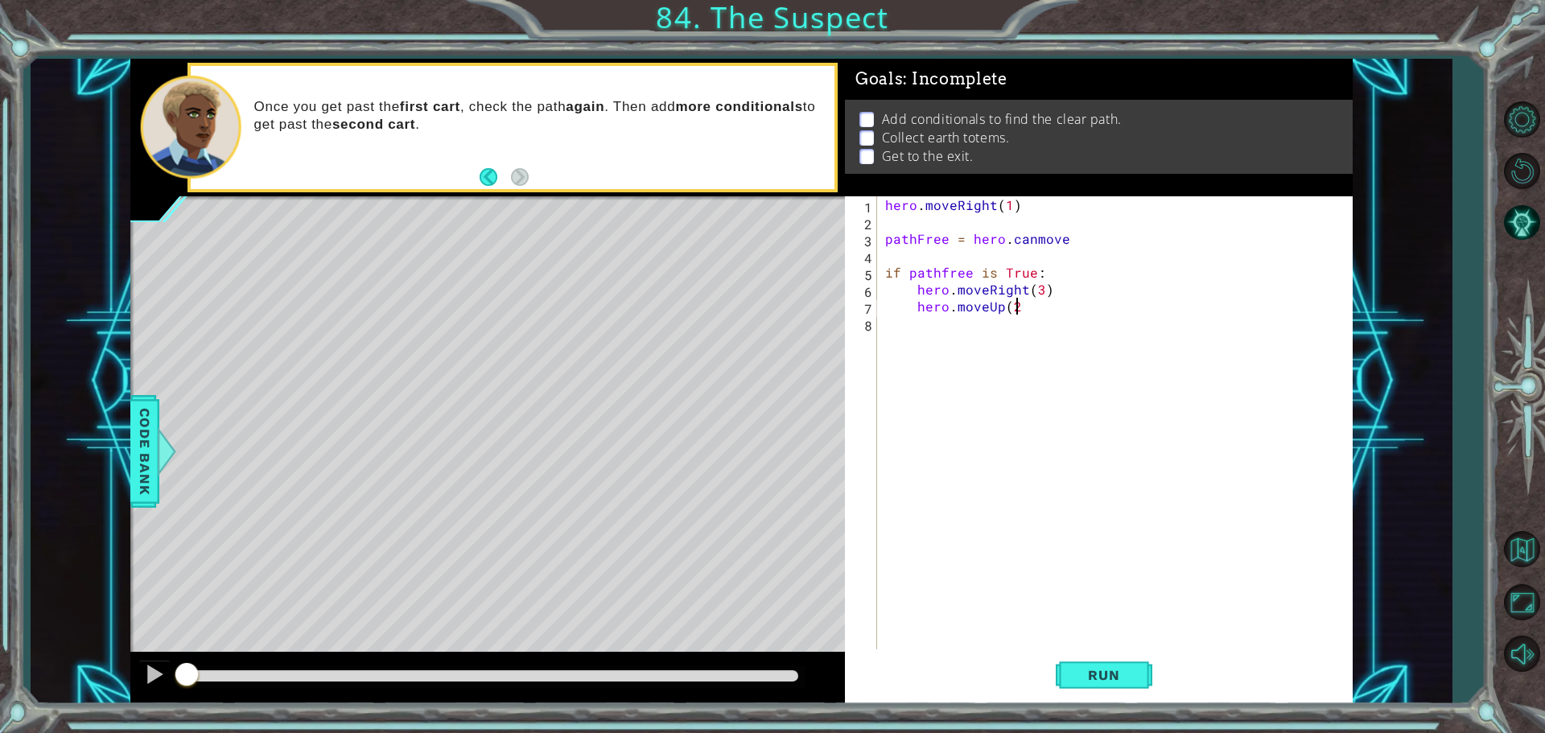
type textarea "hero.moveUp(2)"
drag, startPoint x: 1044, startPoint y: 292, endPoint x: 913, endPoint y: 288, distance: 130.4
click at [913, 288] on div "hero . moveRight ( 1 ) pathFree = hero . canmove if pathfree is True : hero . m…" at bounding box center [1119, 441] width 474 height 490
type textarea "hero.moveRight(3)"
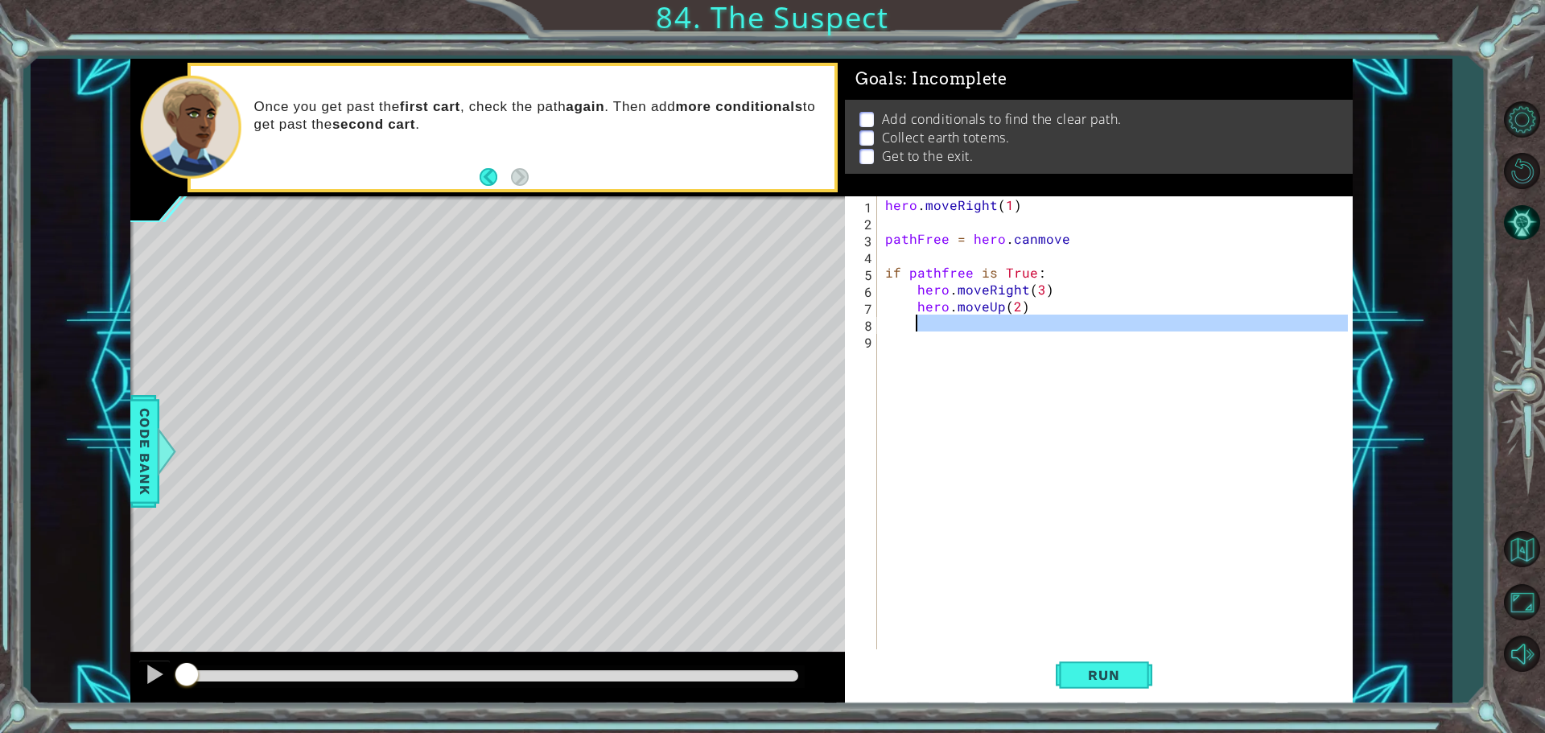
click at [933, 324] on div "hero . moveRight ( 1 ) pathFree = hero . canmove if pathfree is True : hero . m…" at bounding box center [1119, 441] width 474 height 490
click at [943, 327] on div "hero . moveRight ( 1 ) pathFree = hero . canmove if pathfree is True : hero . m…" at bounding box center [1115, 424] width 466 height 456
paste textarea "hero.moveRight(3)"
click at [1036, 323] on div "hero . moveRight ( 1 ) pathFree = hero . canmove if pathfree is True : hero . m…" at bounding box center [1119, 441] width 474 height 490
click at [1040, 322] on div "hero . moveRight ( 1 ) pathFree = hero . canmove if pathfree is True : hero . m…" at bounding box center [1119, 441] width 474 height 490
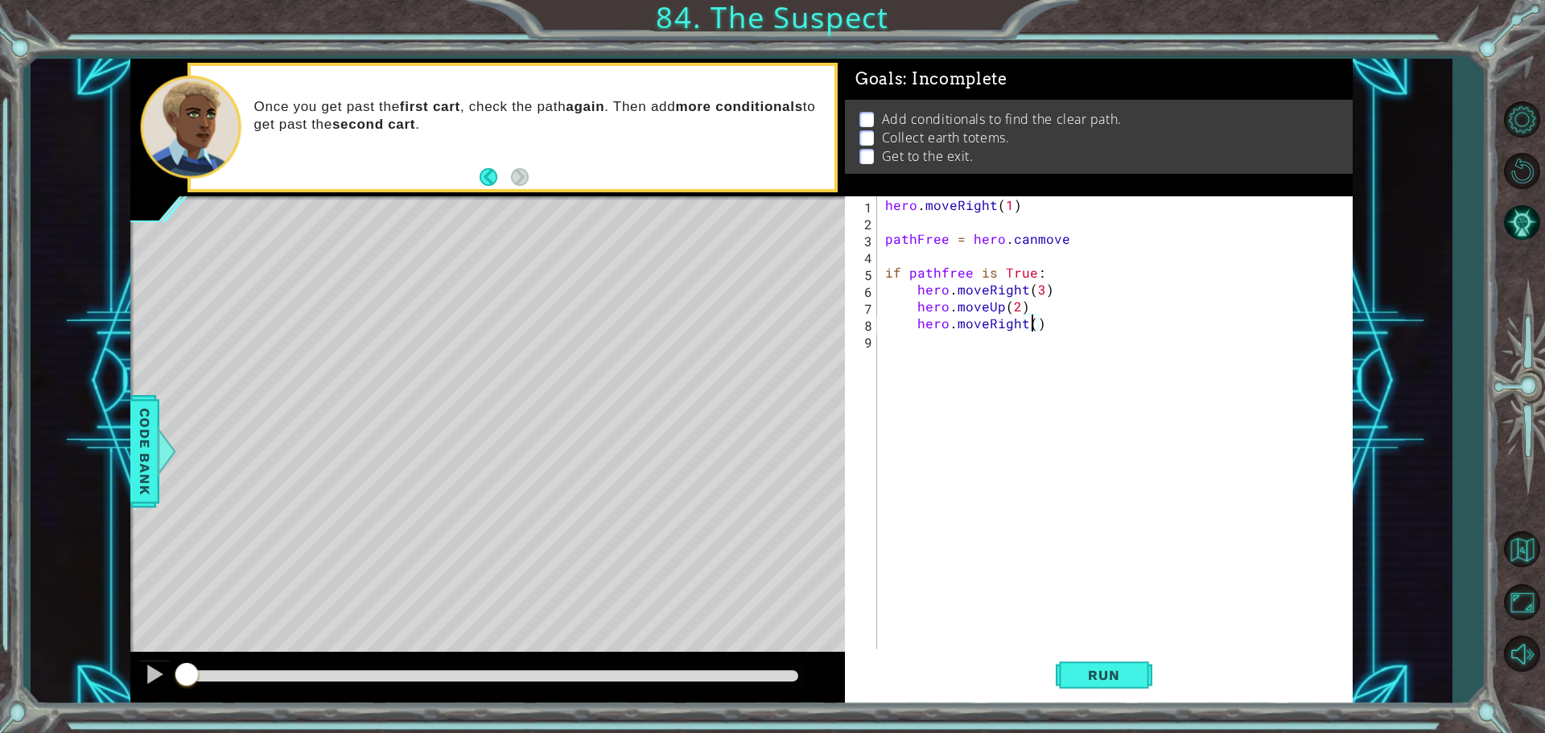
scroll to position [0, 9]
click at [1058, 655] on button "Run" at bounding box center [1104, 674] width 97 height 51
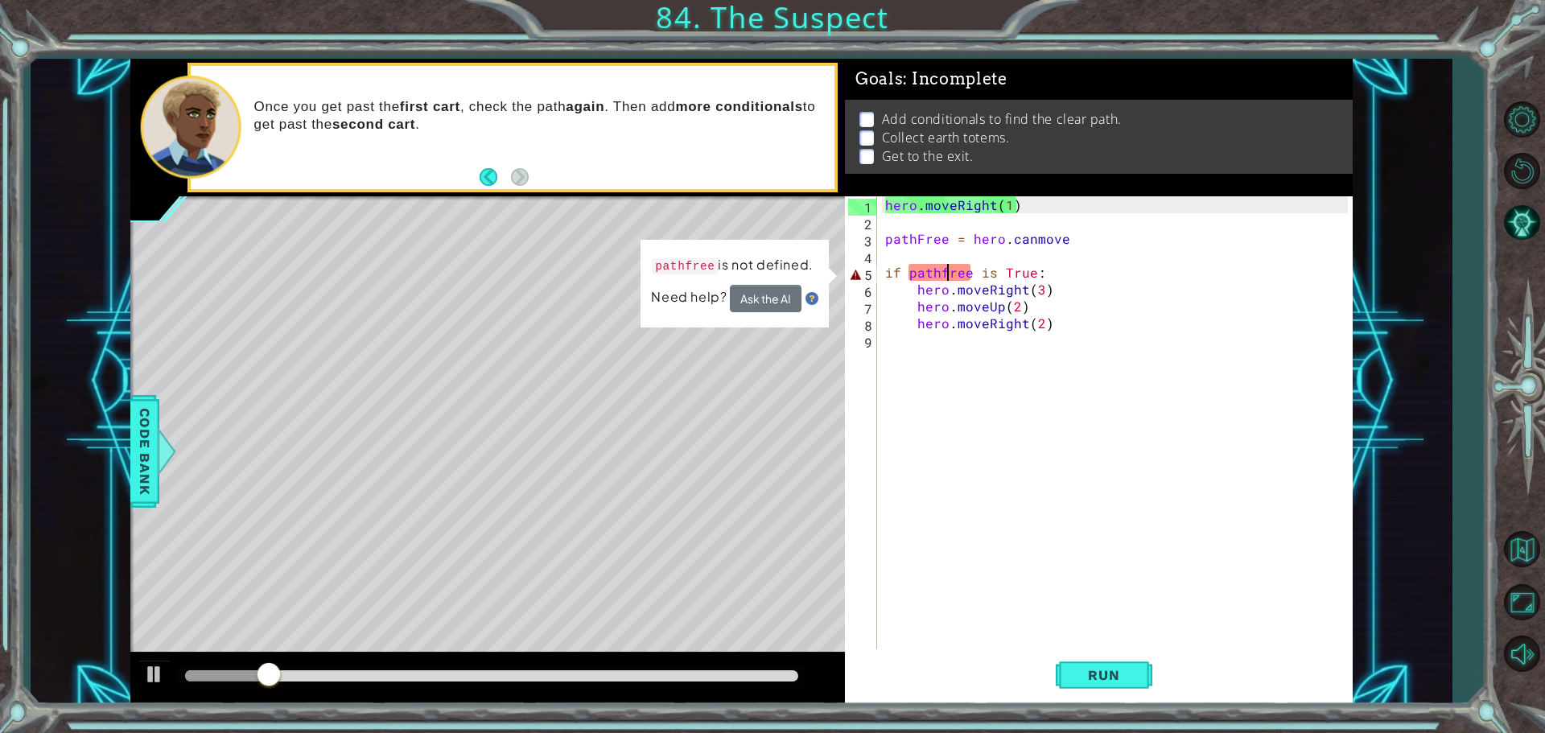
click at [948, 268] on div "hero . moveRight ( 1 ) pathFree = hero . canmove if pathfree is True : hero . m…" at bounding box center [1119, 441] width 474 height 490
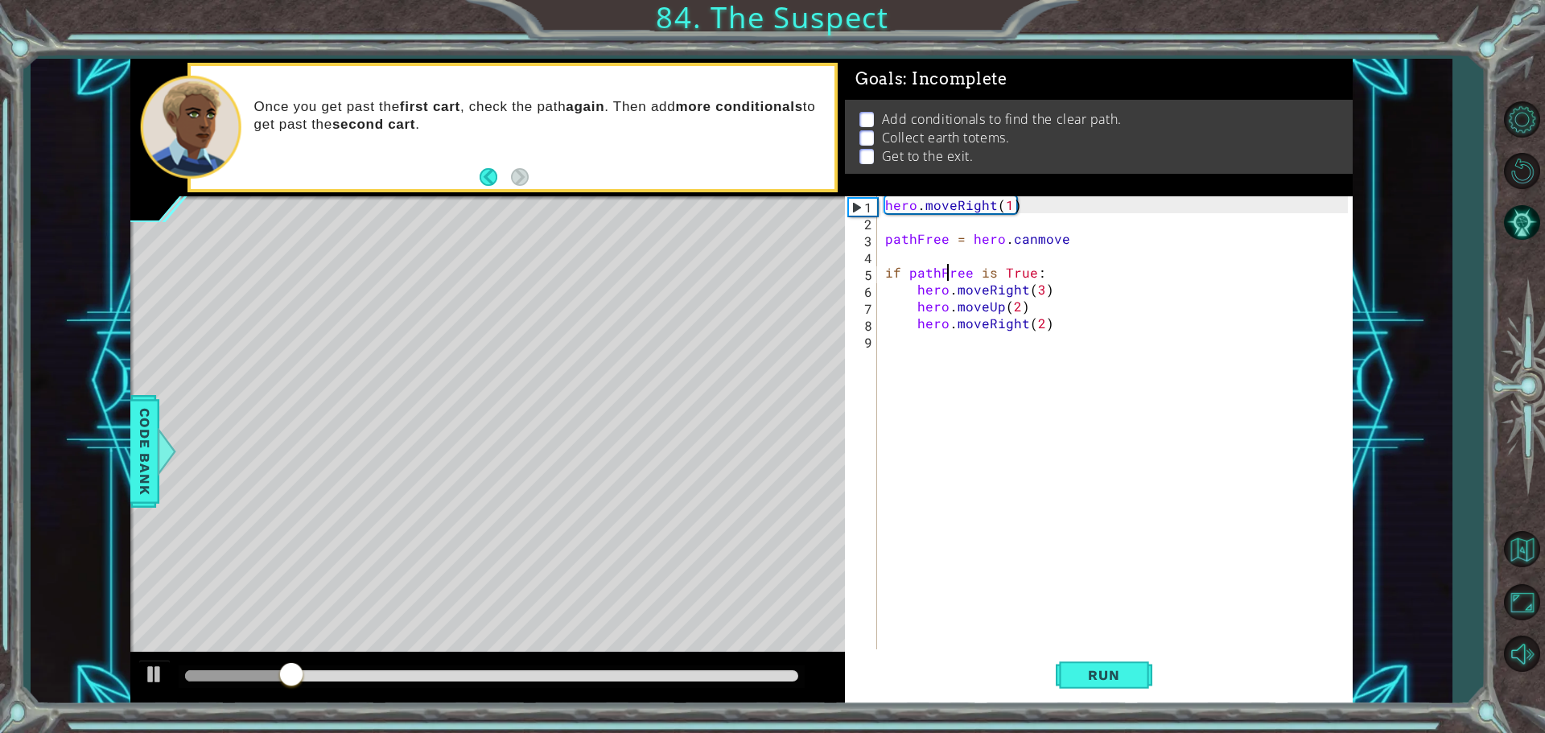
scroll to position [0, 4]
click at [1095, 670] on span "Run" at bounding box center [1104, 675] width 64 height 16
drag, startPoint x: 146, startPoint y: 660, endPoint x: 204, endPoint y: 678, distance: 60.8
click at [189, 674] on div at bounding box center [487, 678] width 714 height 51
click at [1098, 692] on button "Run" at bounding box center [1104, 674] width 97 height 51
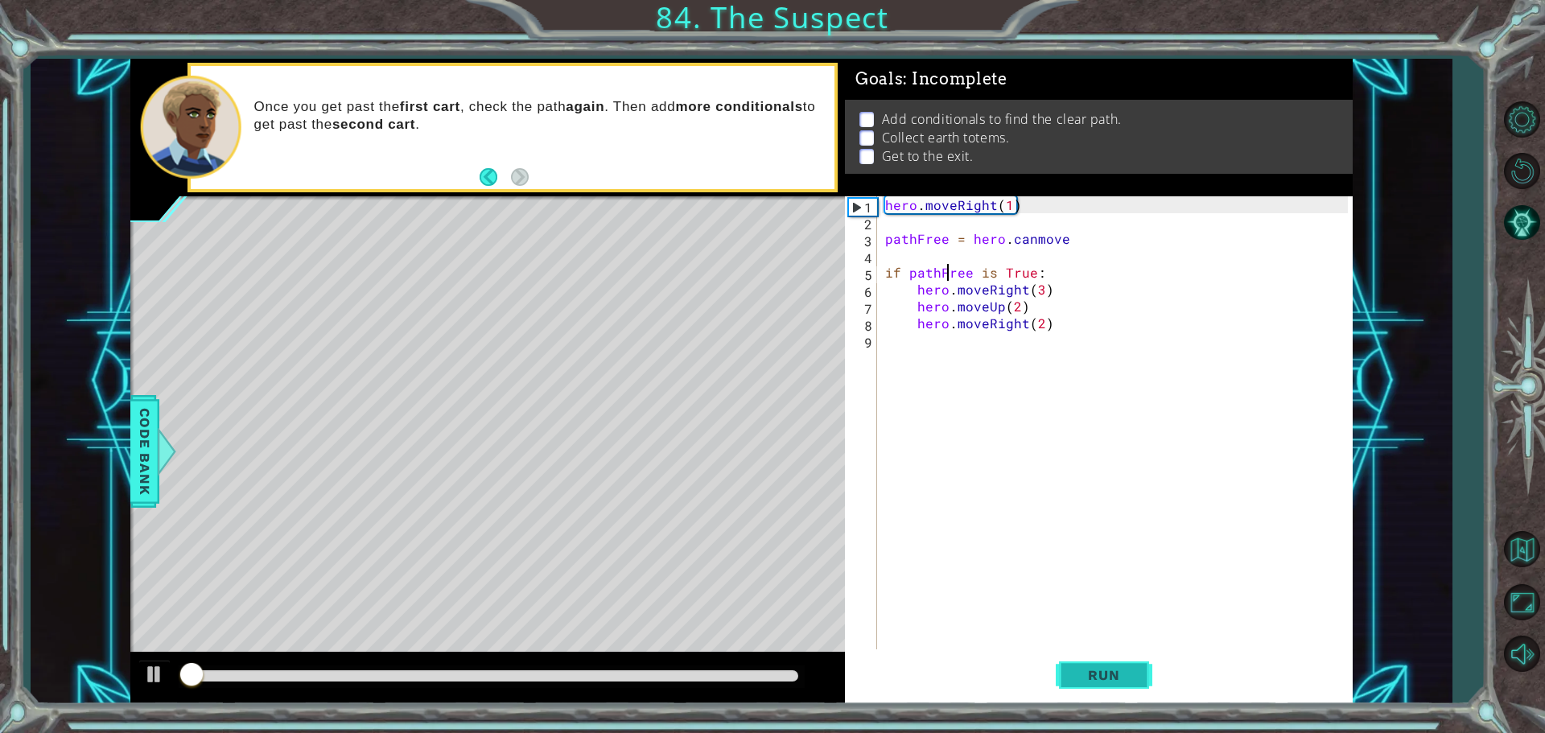
click at [1098, 692] on button "Run" at bounding box center [1104, 674] width 97 height 51
click at [1080, 240] on div "hero . moveRight ( 1 ) pathFree = hero . canmove if pathFree is True : hero . m…" at bounding box center [1119, 441] width 474 height 490
click at [159, 664] on div at bounding box center [154, 674] width 21 height 21
click at [157, 468] on div at bounding box center [166, 451] width 20 height 48
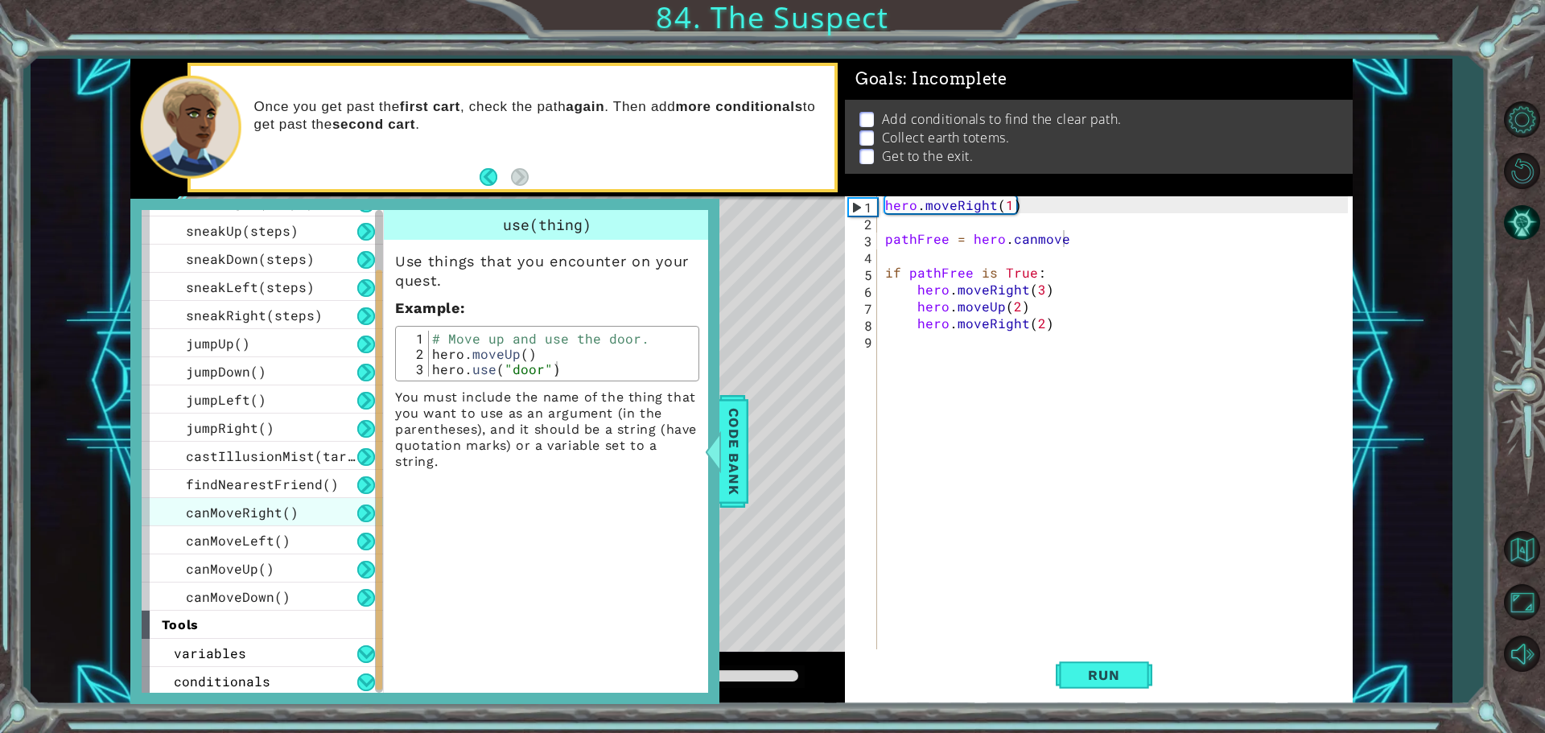
scroll to position [193, 0]
click at [1069, 243] on div "hero . moveRight ( 1 ) pathFree = hero . canmove if pathFree is True : hero . m…" at bounding box center [1119, 441] width 474 height 490
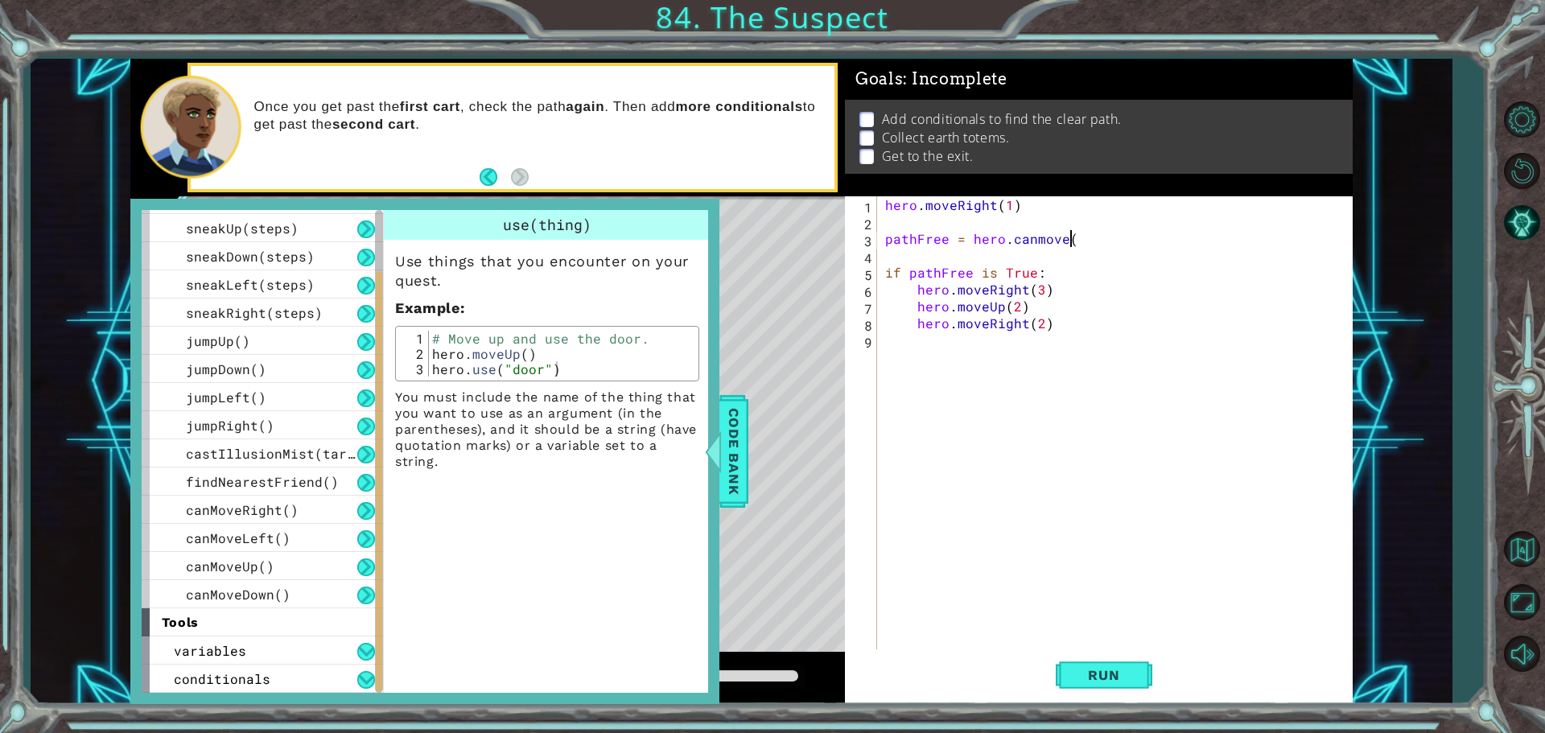
scroll to position [0, 11]
click at [1122, 690] on button "Run" at bounding box center [1104, 674] width 97 height 51
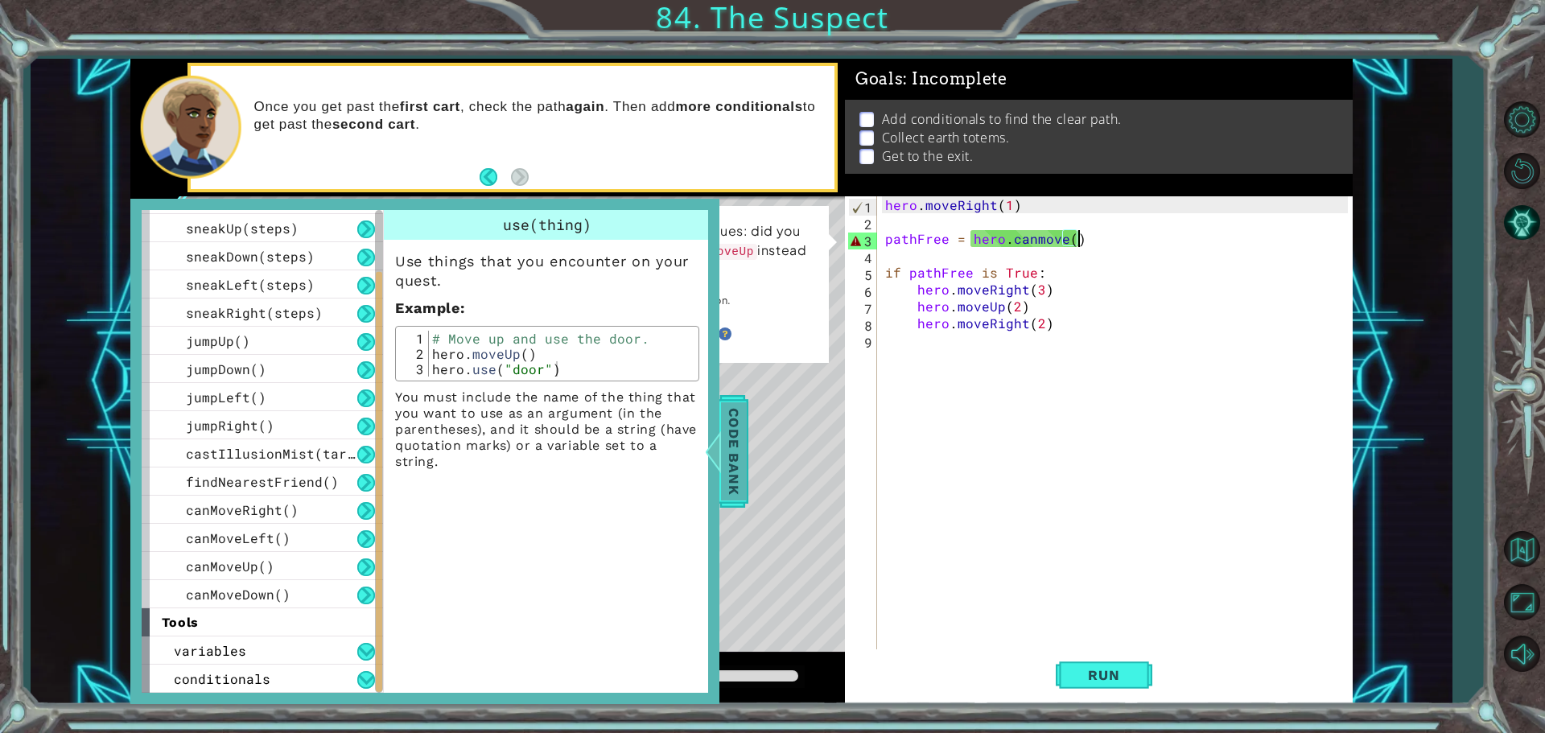
click at [731, 438] on span "Code Bank" at bounding box center [734, 451] width 26 height 98
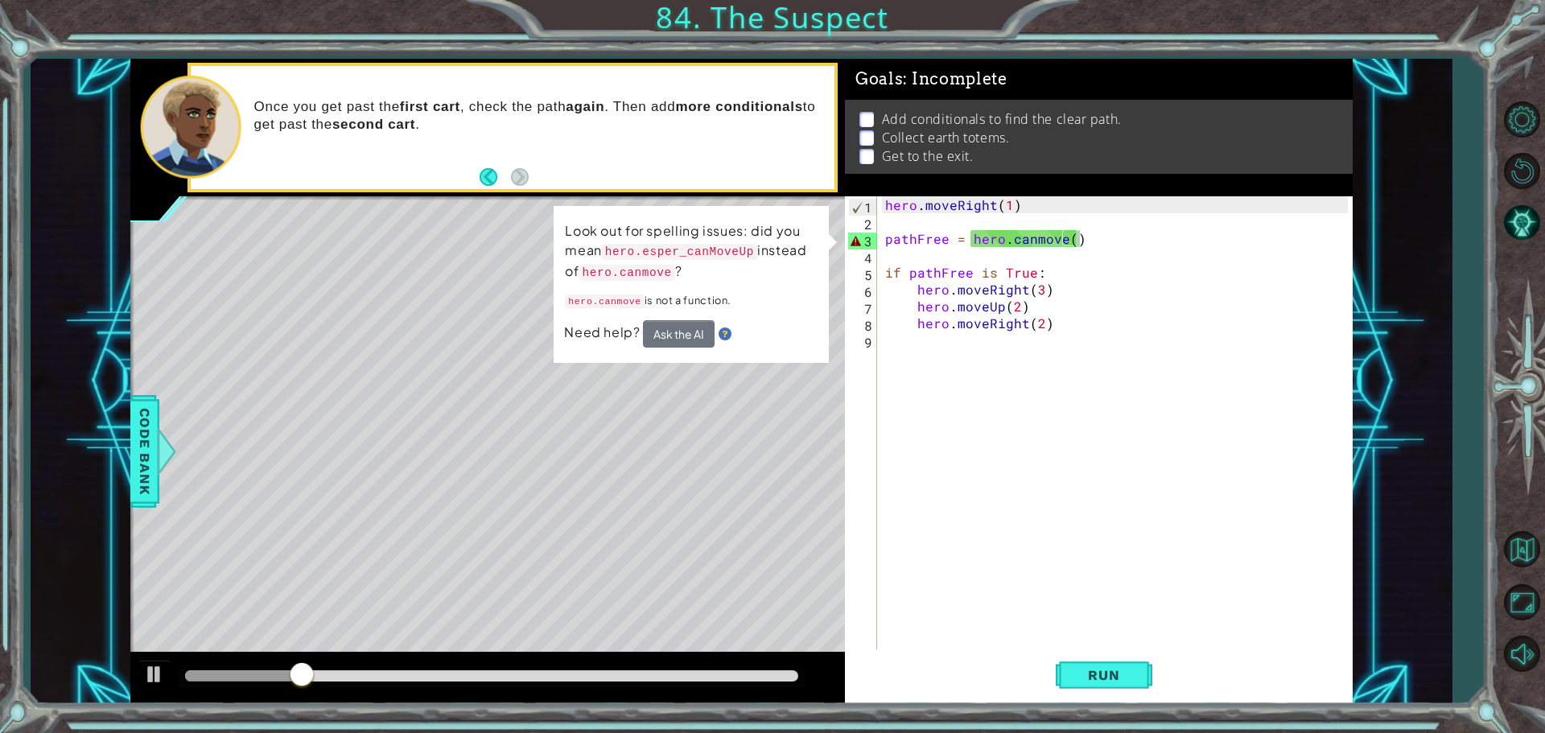
click at [697, 244] on code "hero.esper_canMoveUp" at bounding box center [679, 252] width 155 height 16
click at [1010, 231] on div "hero . moveRight ( 1 ) pathFree = hero . canmove ( ) if pathFree is True : hero…" at bounding box center [1119, 441] width 474 height 490
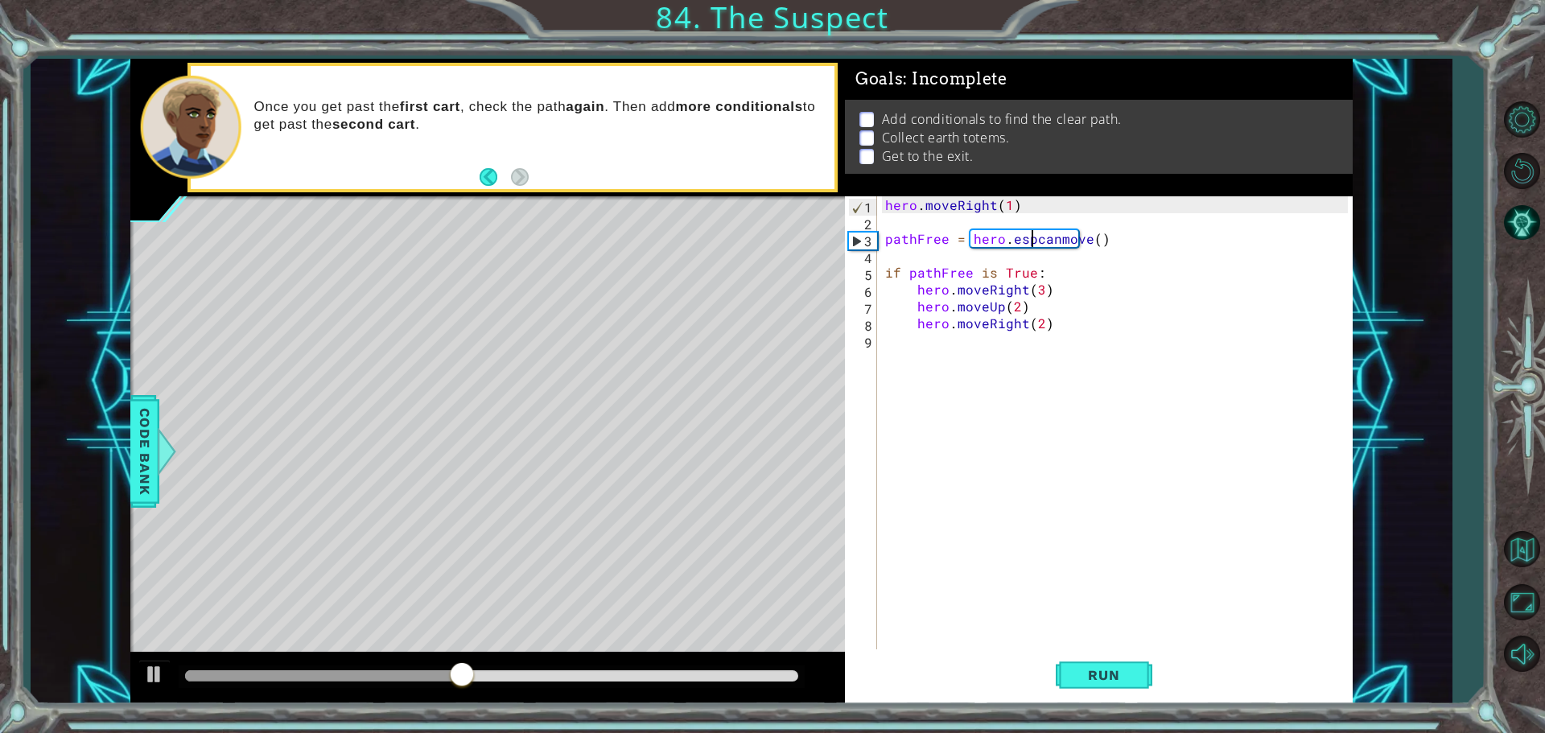
scroll to position [0, 10]
click at [1122, 696] on button "Run" at bounding box center [1104, 674] width 97 height 51
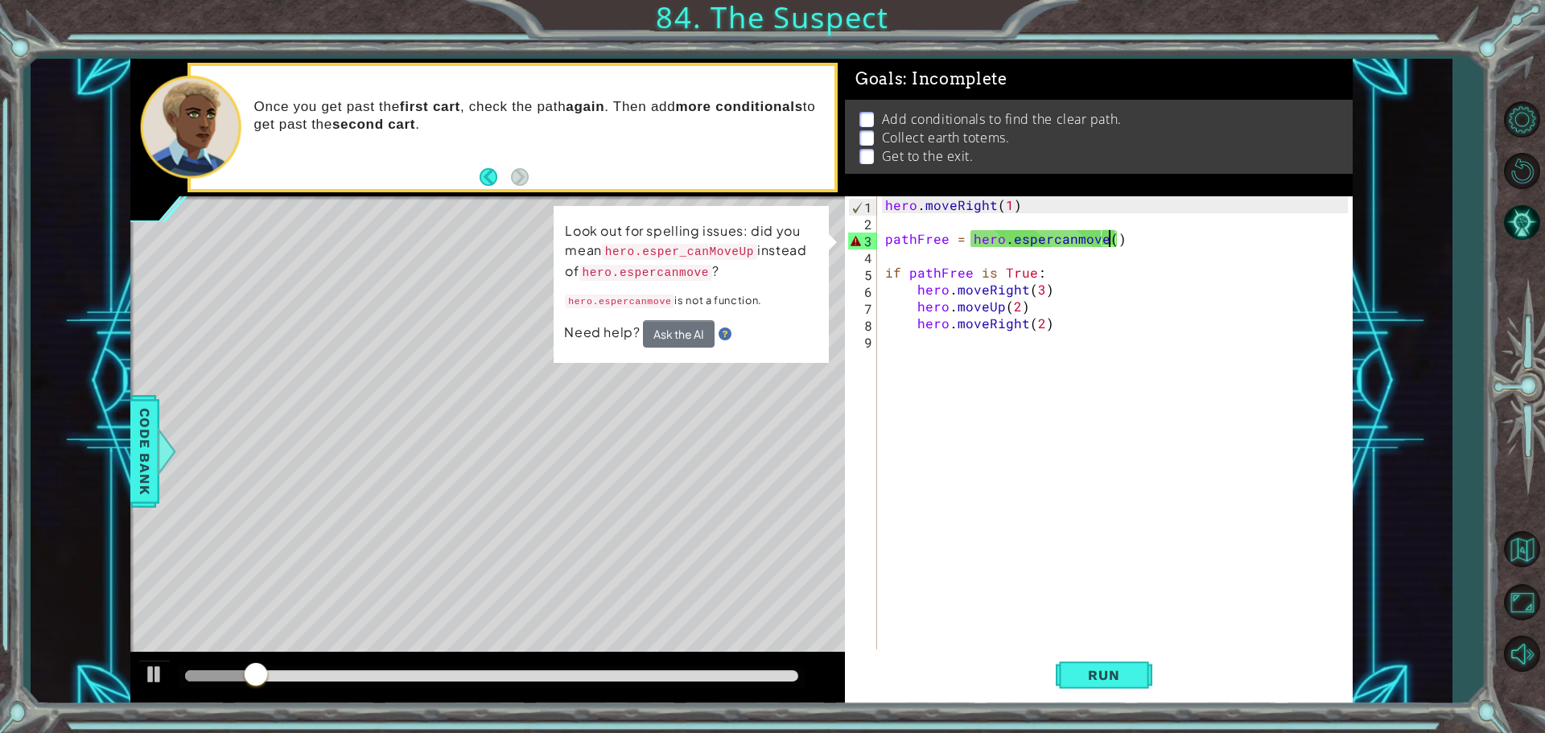
click at [1107, 240] on div "hero . moveRight ( 1 ) pathFree = hero . espercanmove ( ) if pathFree is True :…" at bounding box center [1119, 441] width 474 height 490
click at [1138, 242] on div "hero . moveRight ( 1 ) pathFree = hero . espercanmove ( ) if pathFree is True :…" at bounding box center [1119, 441] width 474 height 490
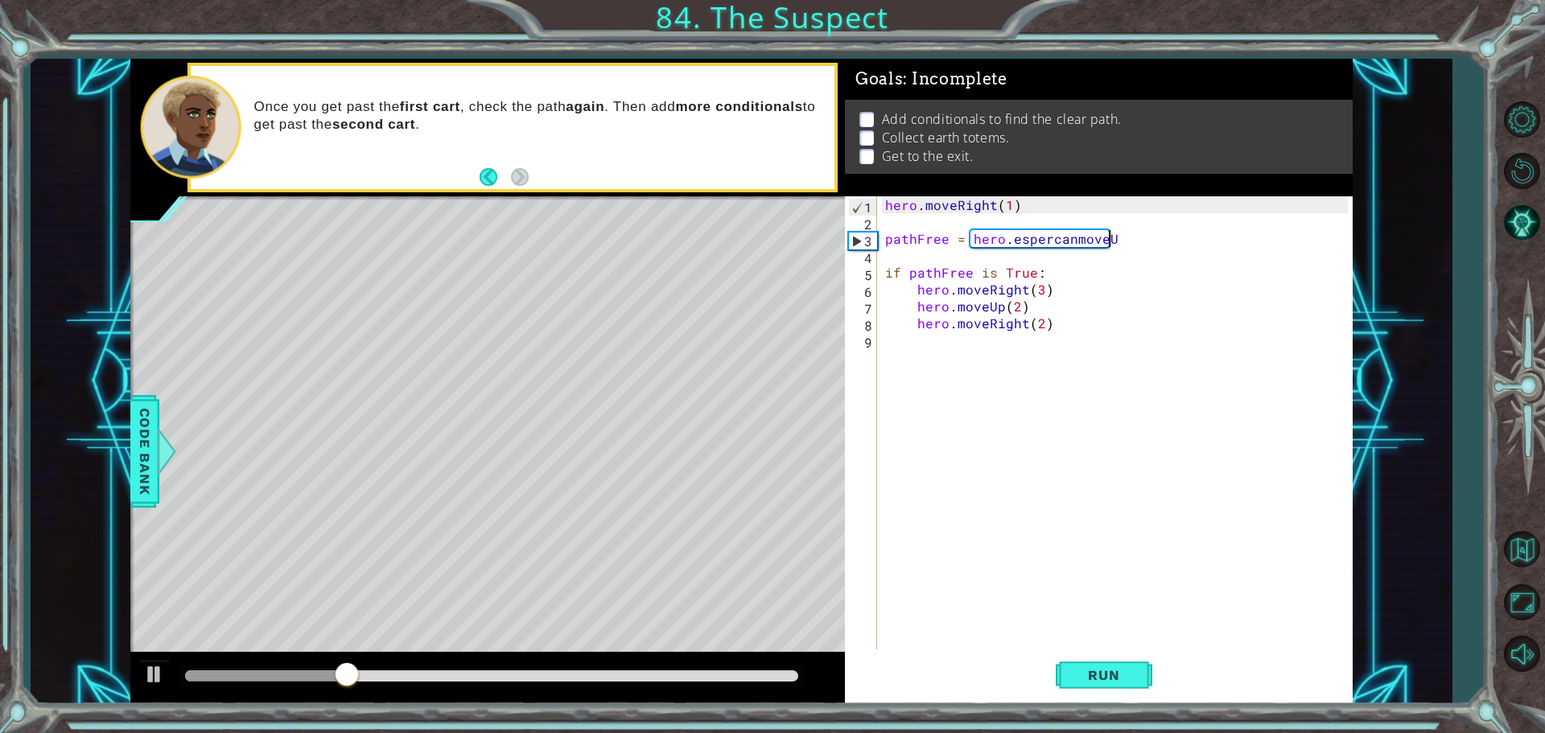
scroll to position [0, 14]
type textarea "pathFree = hero.espercanmoveUp"
click at [1114, 666] on button "Run" at bounding box center [1104, 674] width 97 height 51
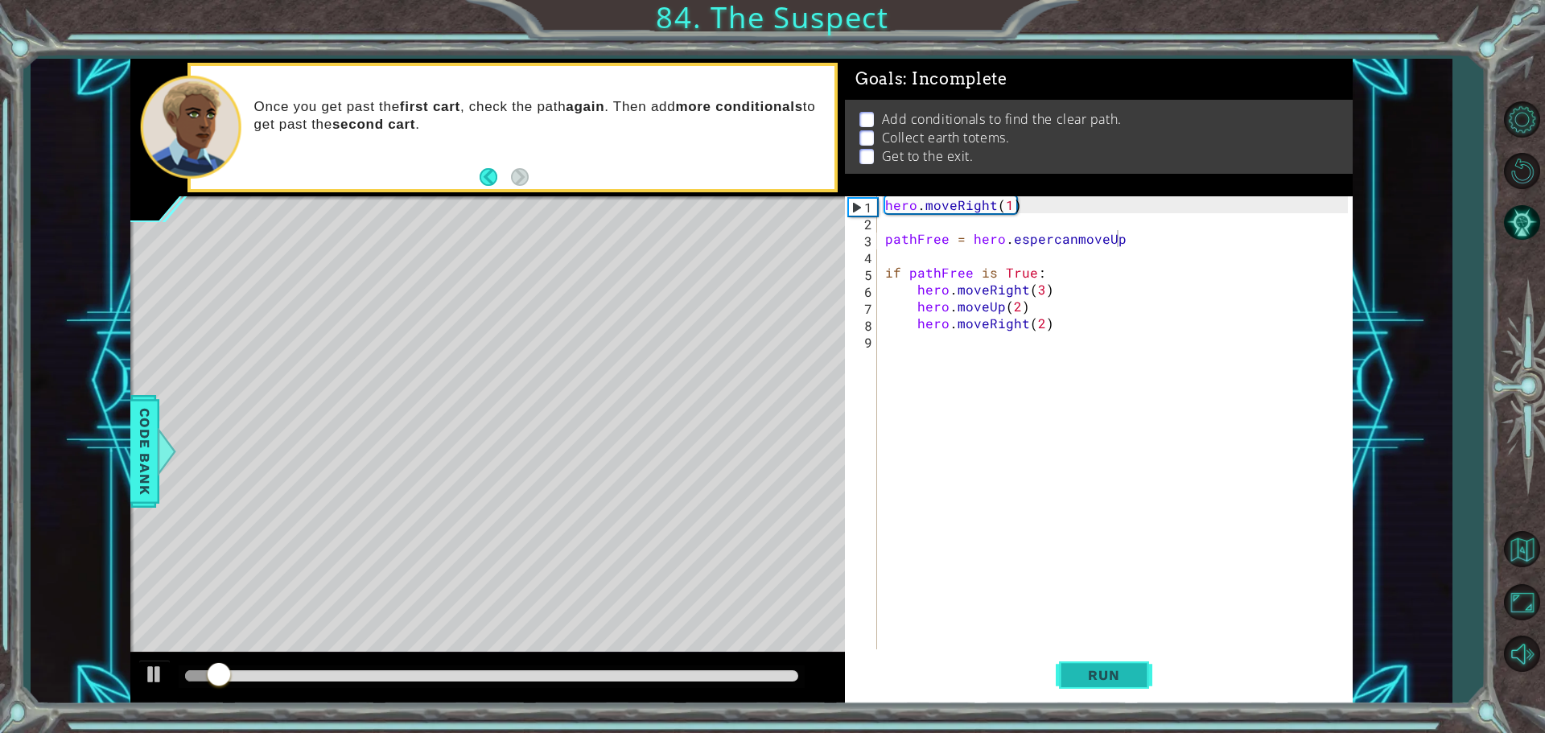
click at [1085, 688] on button "Run" at bounding box center [1104, 674] width 97 height 51
click at [169, 666] on button at bounding box center [154, 676] width 32 height 33
click at [1105, 666] on button "Run" at bounding box center [1104, 674] width 97 height 51
click at [166, 654] on div at bounding box center [487, 678] width 714 height 51
click at [156, 673] on div at bounding box center [154, 674] width 21 height 21
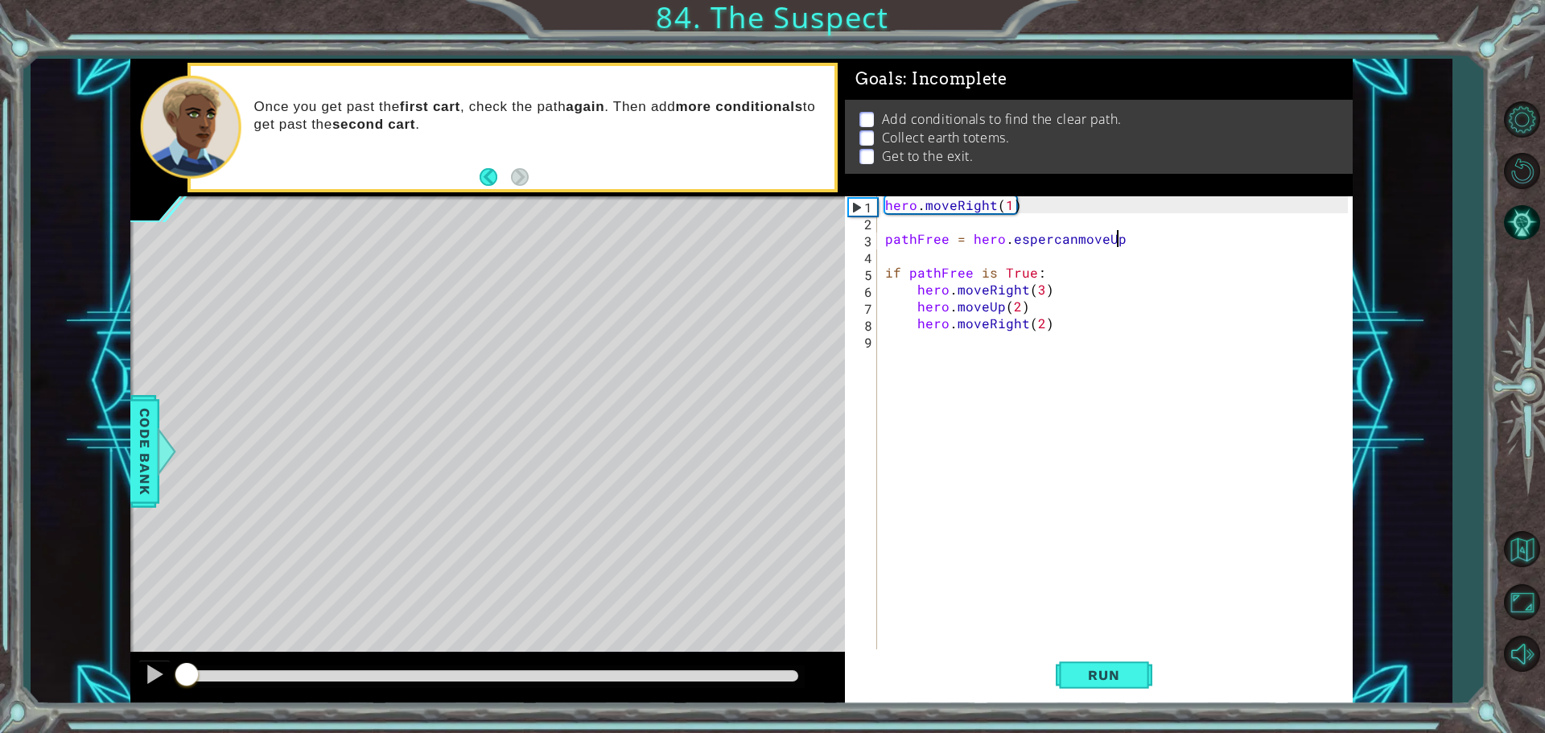
drag, startPoint x: 589, startPoint y: 677, endPoint x: 0, endPoint y: 557, distance: 601.2
click at [0, 557] on div "1 ההההההההההההההההההההההההההההההההההההההההההההההההההההההההההההההההההההההההההההה…" at bounding box center [772, 366] width 1545 height 733
click at [151, 680] on div at bounding box center [154, 674] width 21 height 21
click at [153, 678] on div at bounding box center [154, 674] width 21 height 21
drag, startPoint x: 152, startPoint y: 677, endPoint x: 162, endPoint y: 677, distance: 9.7
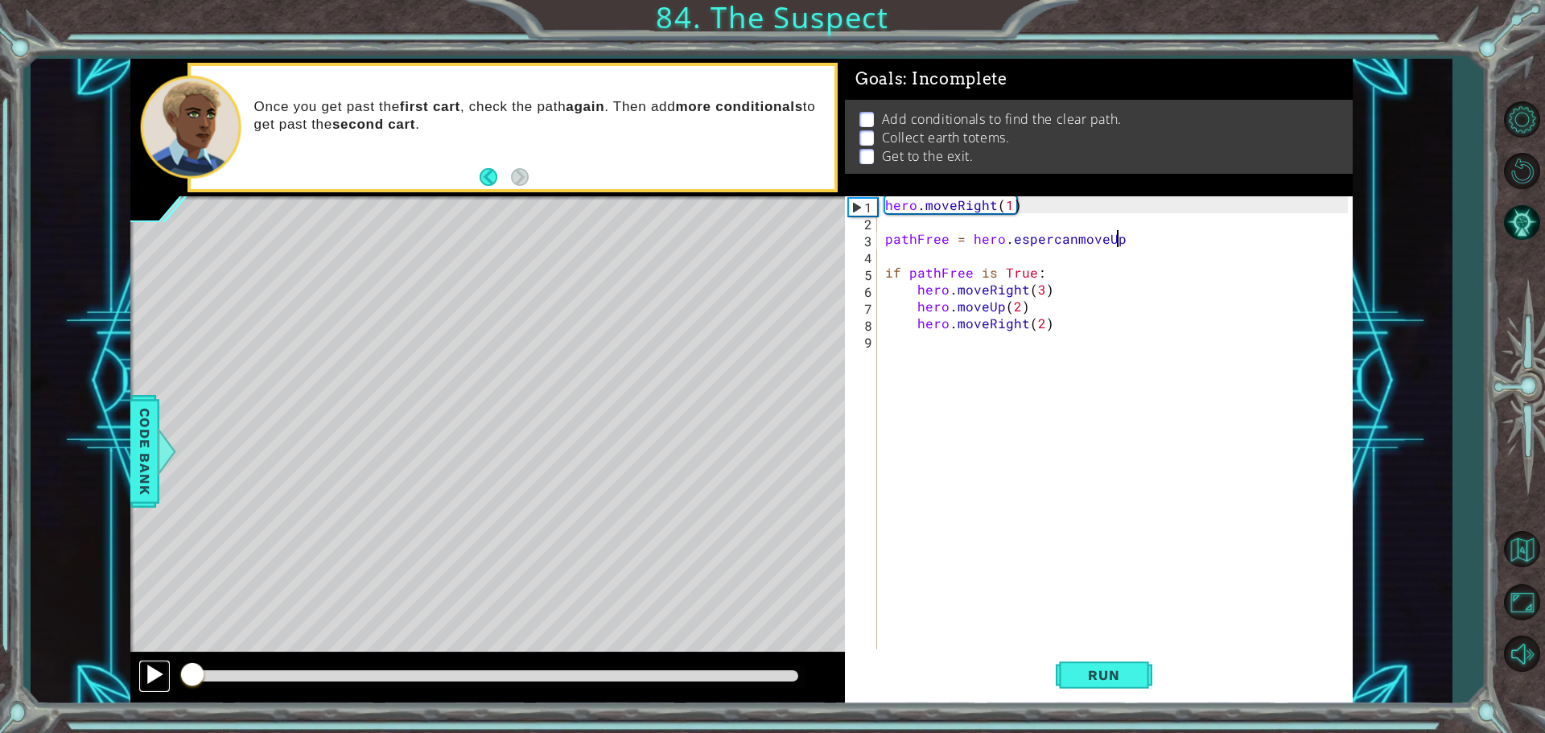
click at [162, 677] on div at bounding box center [154, 674] width 21 height 21
click at [1013, 361] on div "hero . moveRight ( 1 ) pathFree = hero . espercanmoveUp if pathFree is True : h…" at bounding box center [1119, 441] width 474 height 490
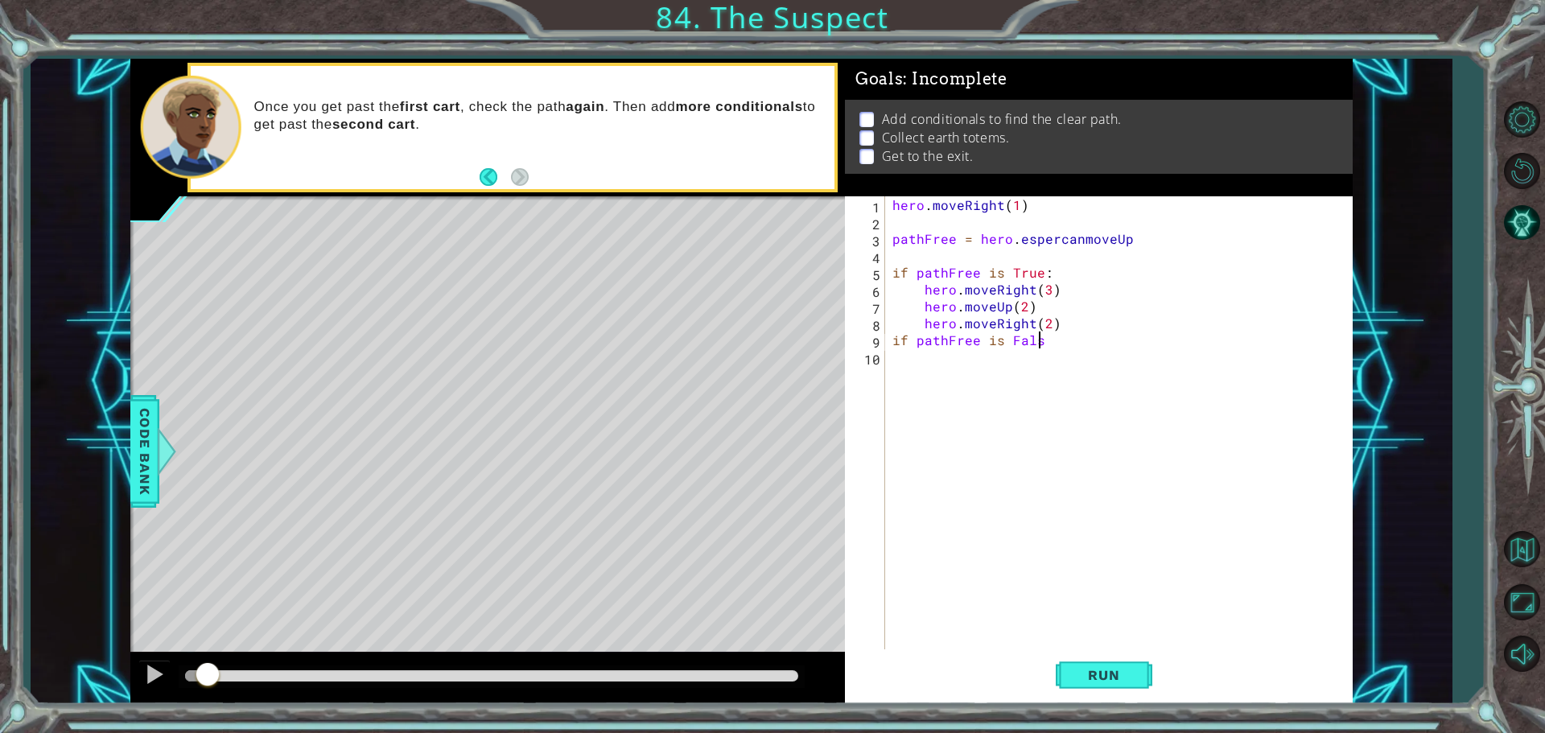
scroll to position [0, 9]
type textarea "if pathFree is False:"
drag, startPoint x: 1036, startPoint y: 307, endPoint x: 886, endPoint y: 298, distance: 150.7
click at [886, 298] on div "1 2 3 4 5 6 7 8 9 10 11 hero . moveRight ( 1 ) pathFree = hero . espercanmoveUp…" at bounding box center [1096, 424] width 503 height 456
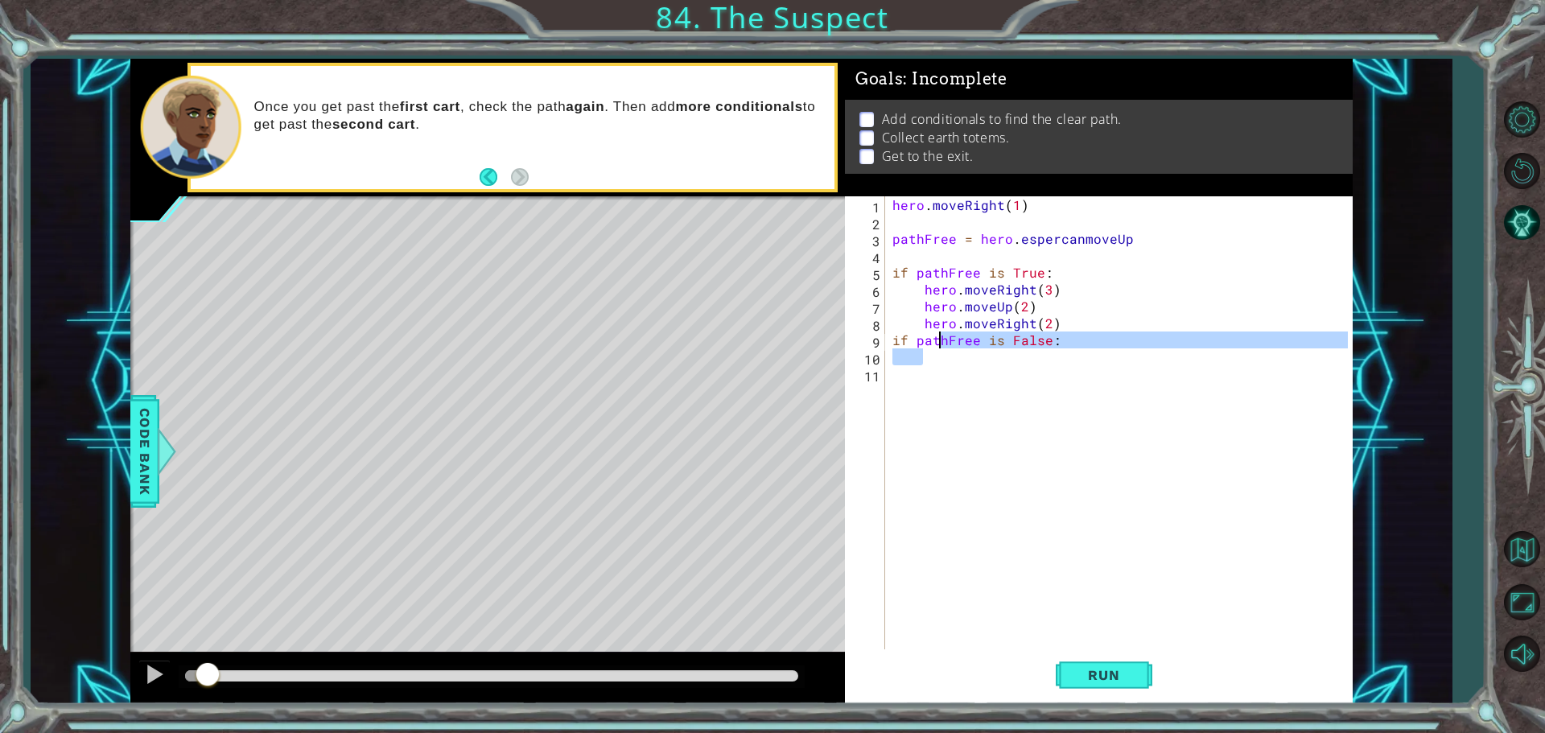
click at [936, 347] on div "hero . moveRight ( 1 ) pathFree = hero . espercanmoveUp if pathFree is True : h…" at bounding box center [1122, 441] width 467 height 490
type textarea "if pathFree is False:"
click at [932, 363] on div "hero . moveRight ( 1 ) pathFree = hero . espercanmoveUp if pathFree is True : h…" at bounding box center [1118, 424] width 459 height 456
type textarea "if pathFree is False:"
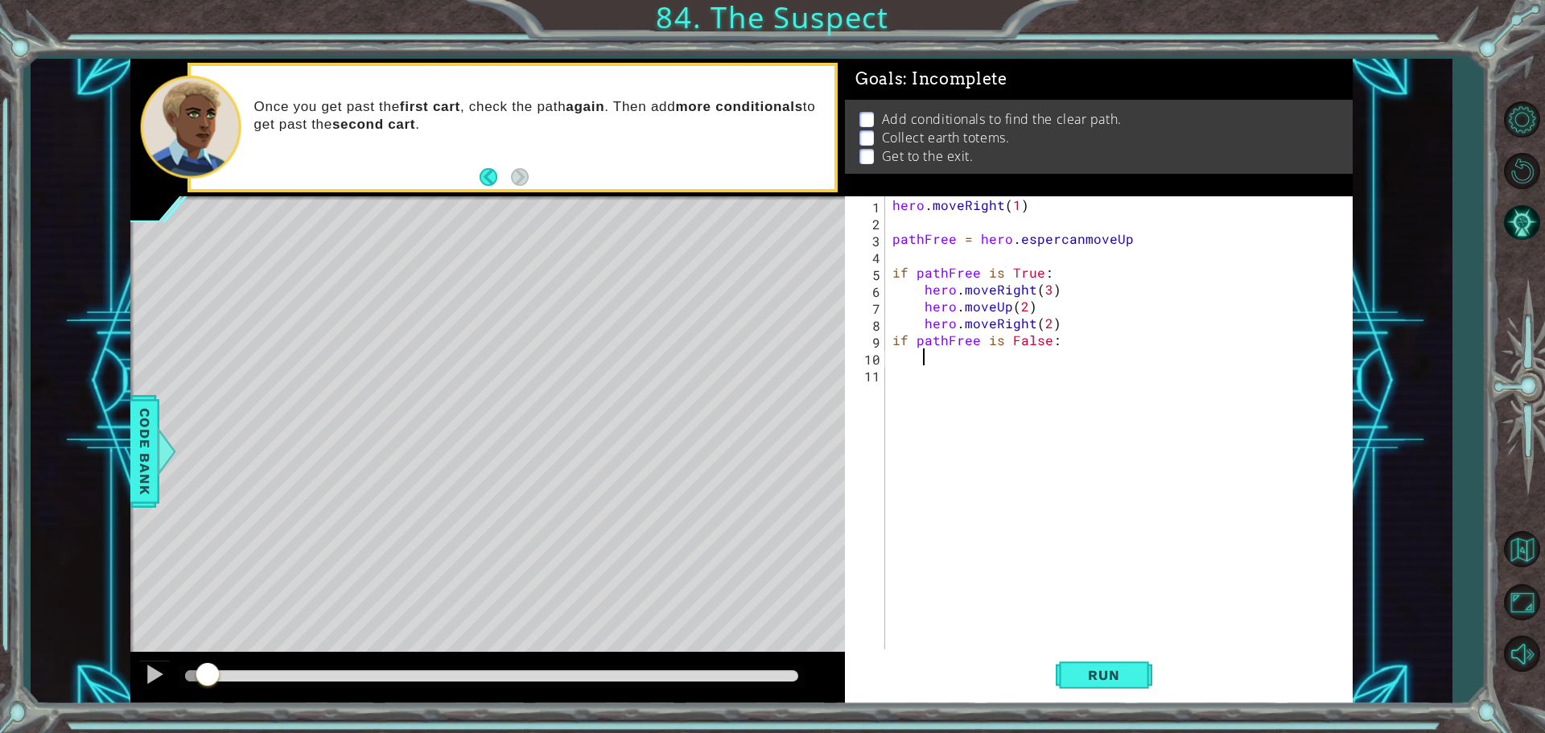
paste textarea "hero.moveUp(2)"
click at [951, 357] on div "hero . moveRight ( 1 ) pathFree = hero . espercanmoveUp if pathFree is True : h…" at bounding box center [1122, 441] width 467 height 490
type textarea "hero.moveUp(2)"
click at [1110, 665] on button "Run" at bounding box center [1104, 674] width 97 height 51
click at [1110, 677] on span "Run" at bounding box center [1104, 675] width 64 height 16
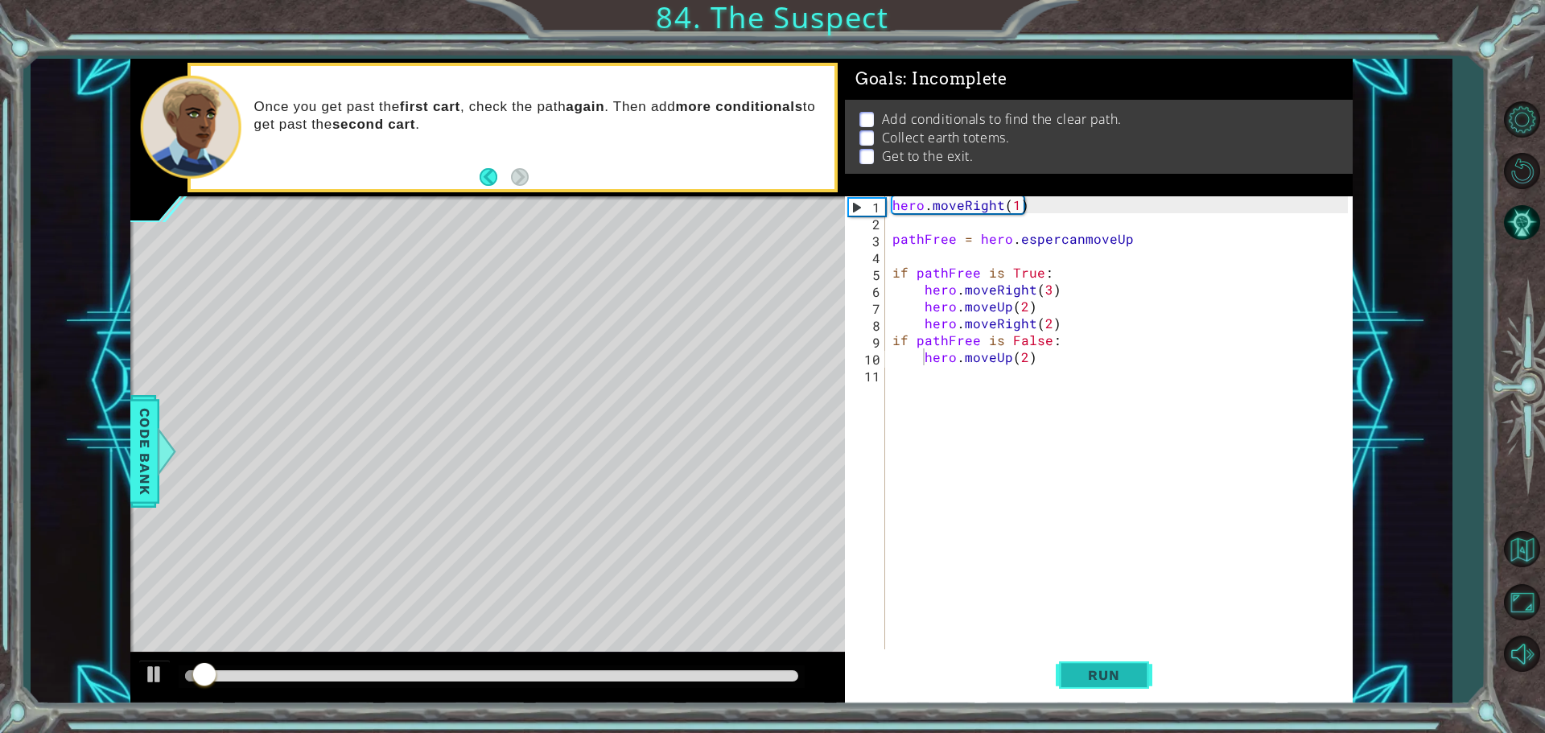
click at [1113, 673] on span "Run" at bounding box center [1104, 675] width 64 height 16
drag, startPoint x: 142, startPoint y: 665, endPoint x: 158, endPoint y: 669, distance: 16.8
click at [157, 669] on div at bounding box center [487, 678] width 714 height 51
click at [159, 669] on div at bounding box center [154, 674] width 21 height 21
drag, startPoint x: 1130, startPoint y: 673, endPoint x: 1133, endPoint y: 684, distance: 11.5
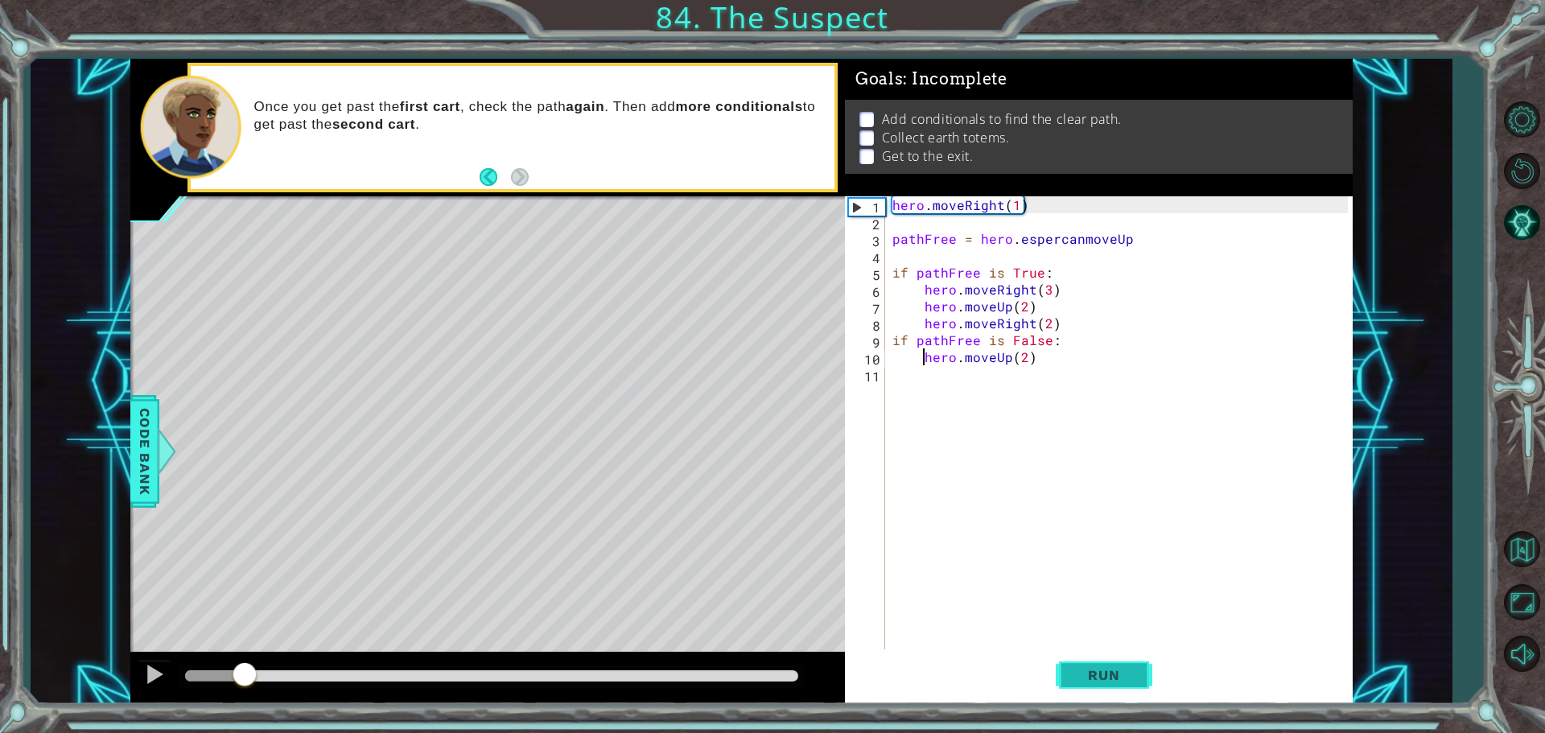
click at [1133, 686] on button "Run" at bounding box center [1104, 674] width 97 height 51
click at [157, 417] on span "Code Bank" at bounding box center [145, 451] width 26 height 98
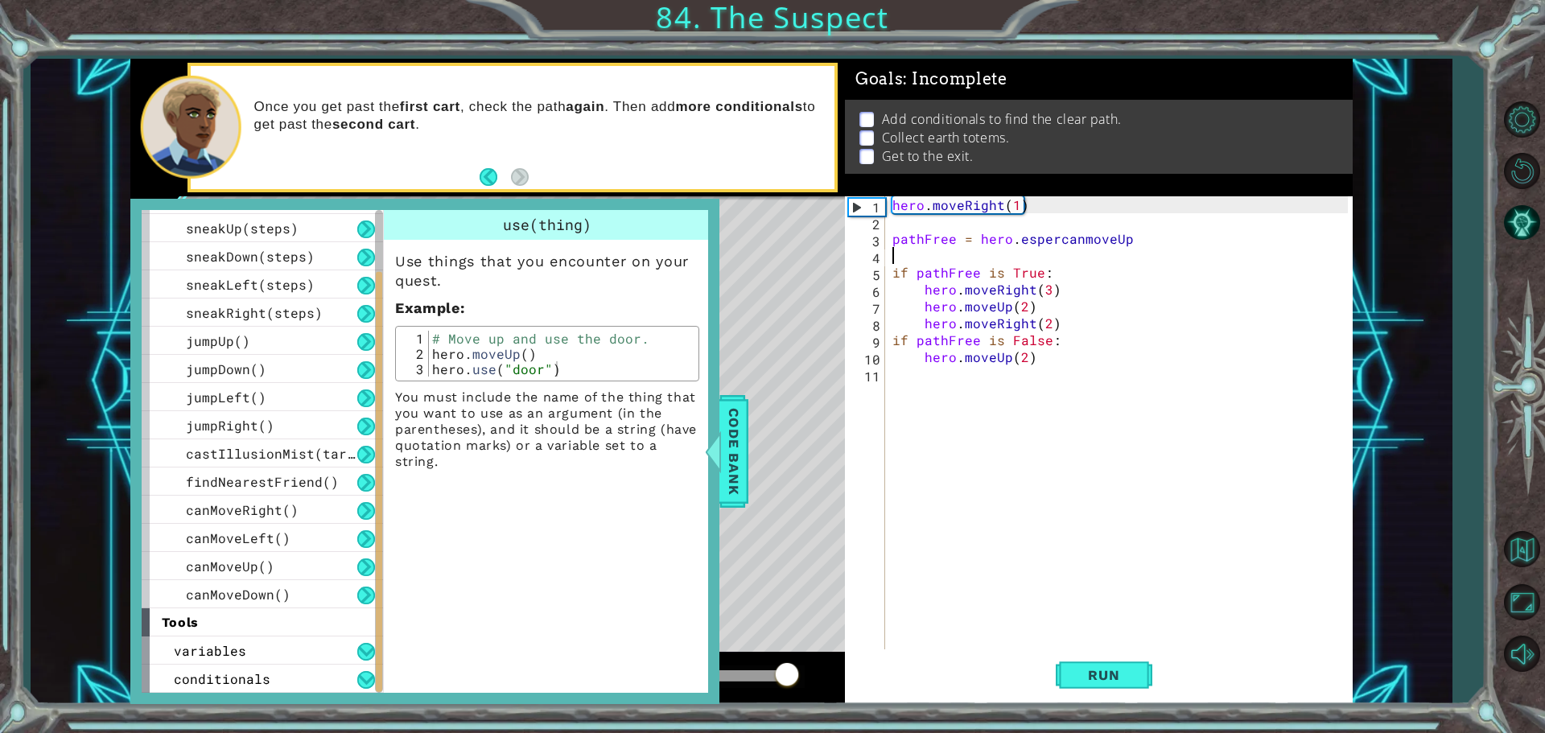
click at [1131, 248] on div "hero . moveRight ( 1 ) pathFree = hero . espercanmoveUp if pathFree is True : h…" at bounding box center [1122, 441] width 467 height 490
click at [1133, 240] on div "hero . moveRight ( 1 ) pathFree = hero . espercanmoveUp if pathFree is True : h…" at bounding box center [1122, 441] width 467 height 490
click at [1052, 236] on div "hero . moveRight ( 1 ) pathFree = hero . espercanmoveRight if pathFree is True …" at bounding box center [1122, 441] width 467 height 490
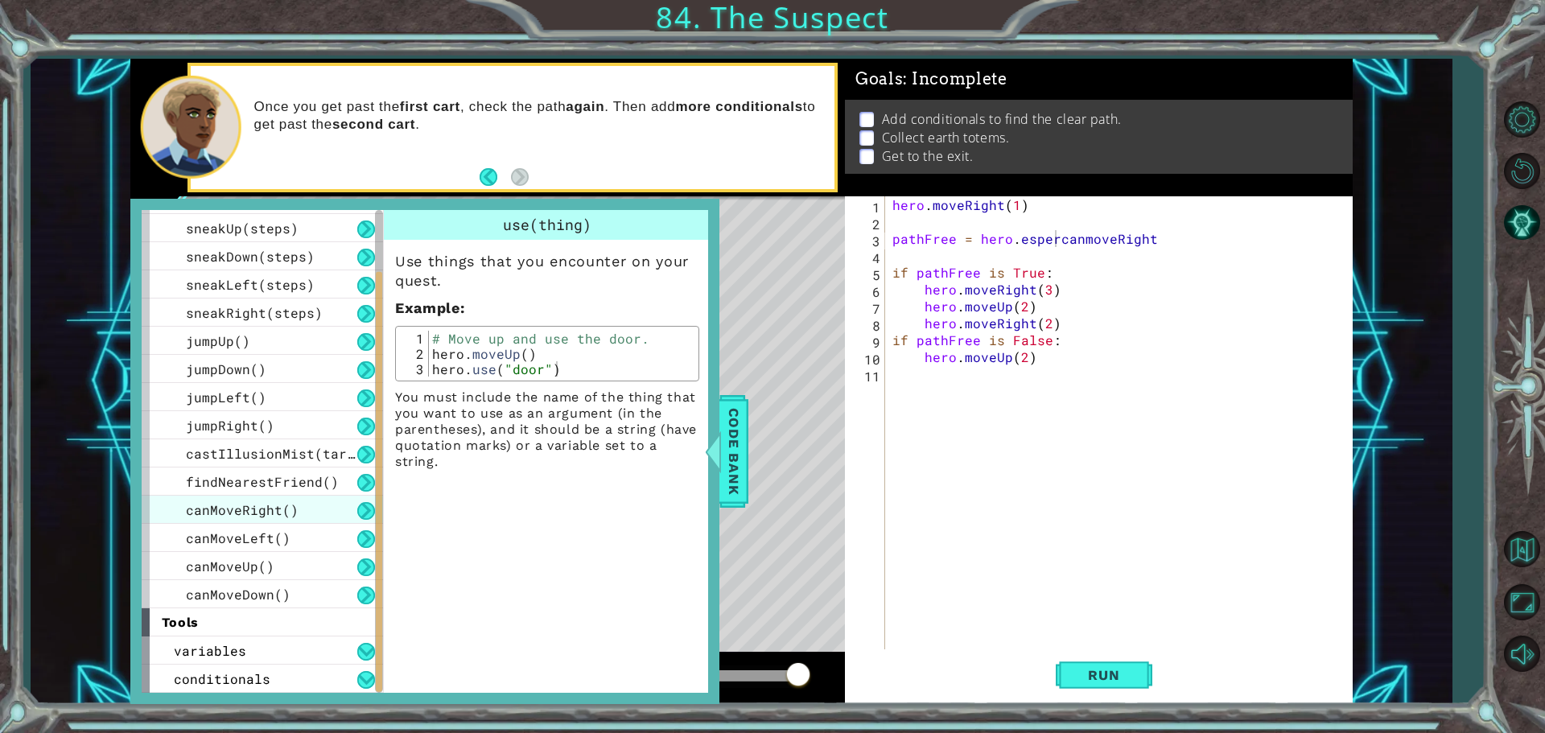
drag, startPoint x: 310, startPoint y: 499, endPoint x: 319, endPoint y: 498, distance: 8.9
click at [319, 498] on div "canMoveRight()" at bounding box center [262, 510] width 241 height 28
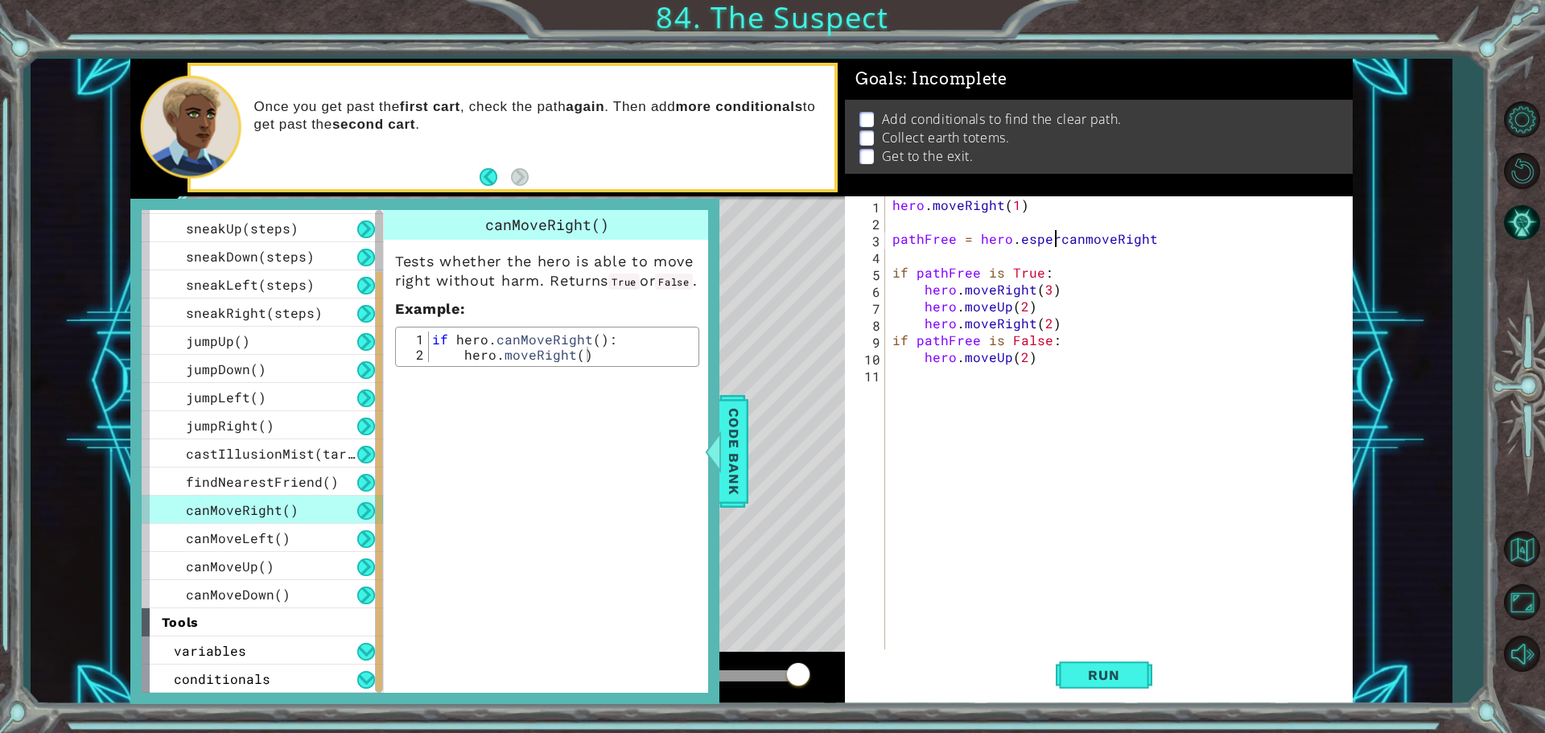
click at [1053, 241] on div "hero . moveRight ( 1 ) pathFree = hero . espercanmoveRight if pathFree is True …" at bounding box center [1122, 441] width 467 height 490
click at [1043, 241] on div "hero . moveRight ( 1 ) pathFree = hero . canmoveRight if pathFree is True : her…" at bounding box center [1122, 441] width 467 height 490
click at [1050, 237] on div "hero . moveRight ( 1 ) pathFree = hero . canmoveRight if pathFree is True : her…" at bounding box center [1122, 441] width 467 height 490
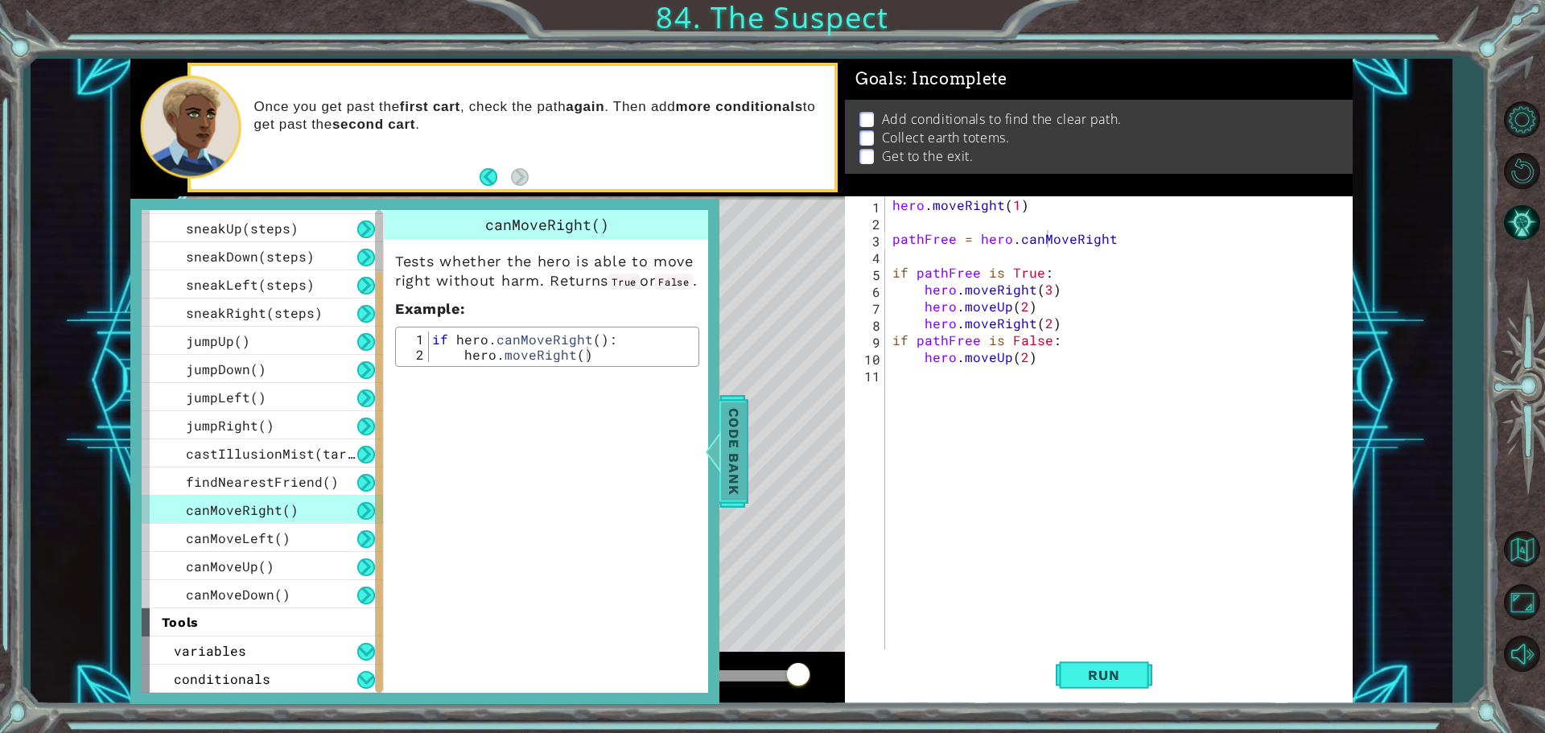
drag, startPoint x: 720, startPoint y: 446, endPoint x: 727, endPoint y: 451, distance: 9.2
click at [722, 446] on div at bounding box center [712, 451] width 20 height 48
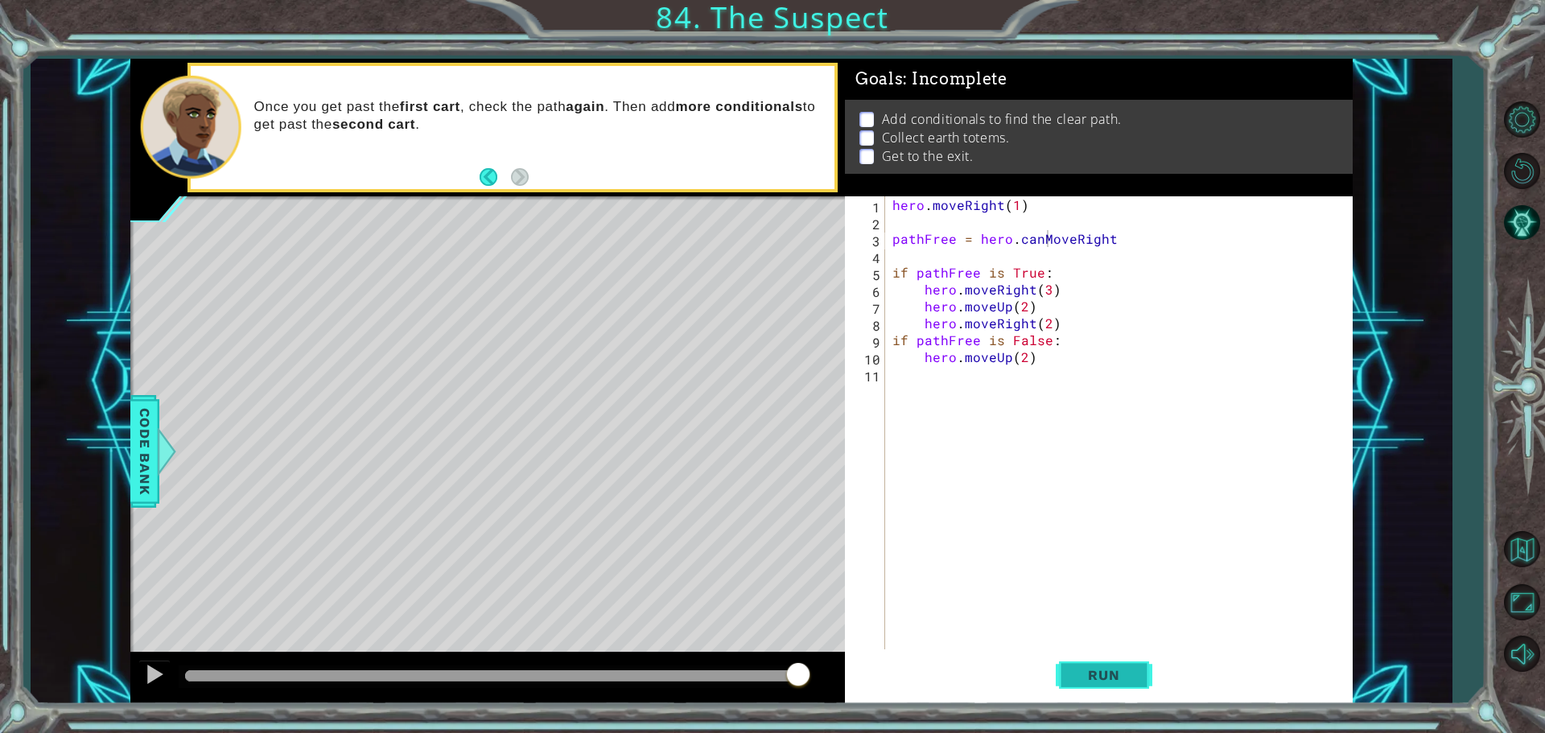
click at [1081, 669] on span "Run" at bounding box center [1104, 675] width 64 height 16
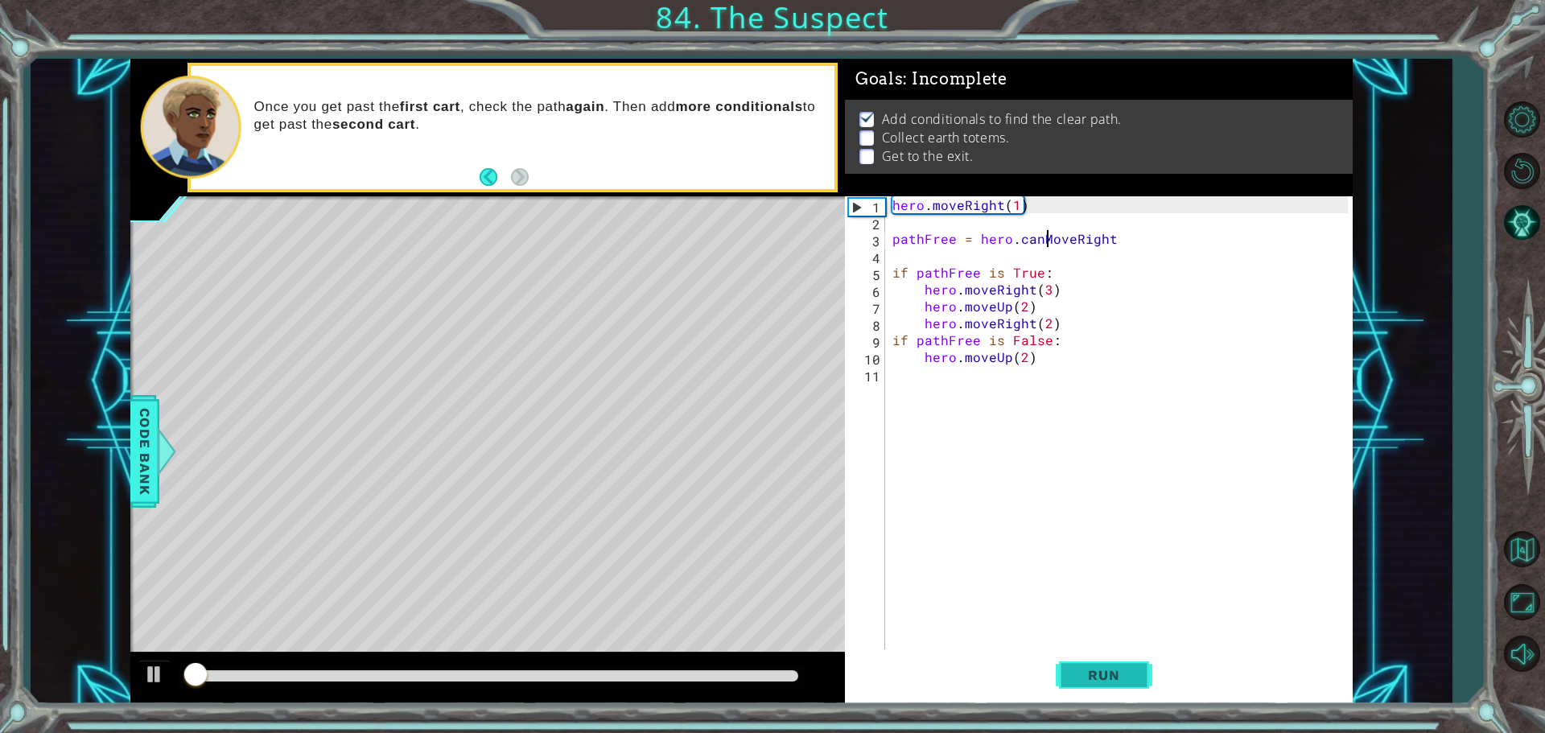
click at [1090, 676] on span "Run" at bounding box center [1104, 675] width 64 height 16
click at [1092, 676] on span "Run" at bounding box center [1104, 675] width 64 height 16
click at [1057, 321] on div "hero . moveRight ( 1 ) pathFree = hero . canMoveRight if pathFree is True : her…" at bounding box center [1122, 441] width 467 height 490
type textarea "h"
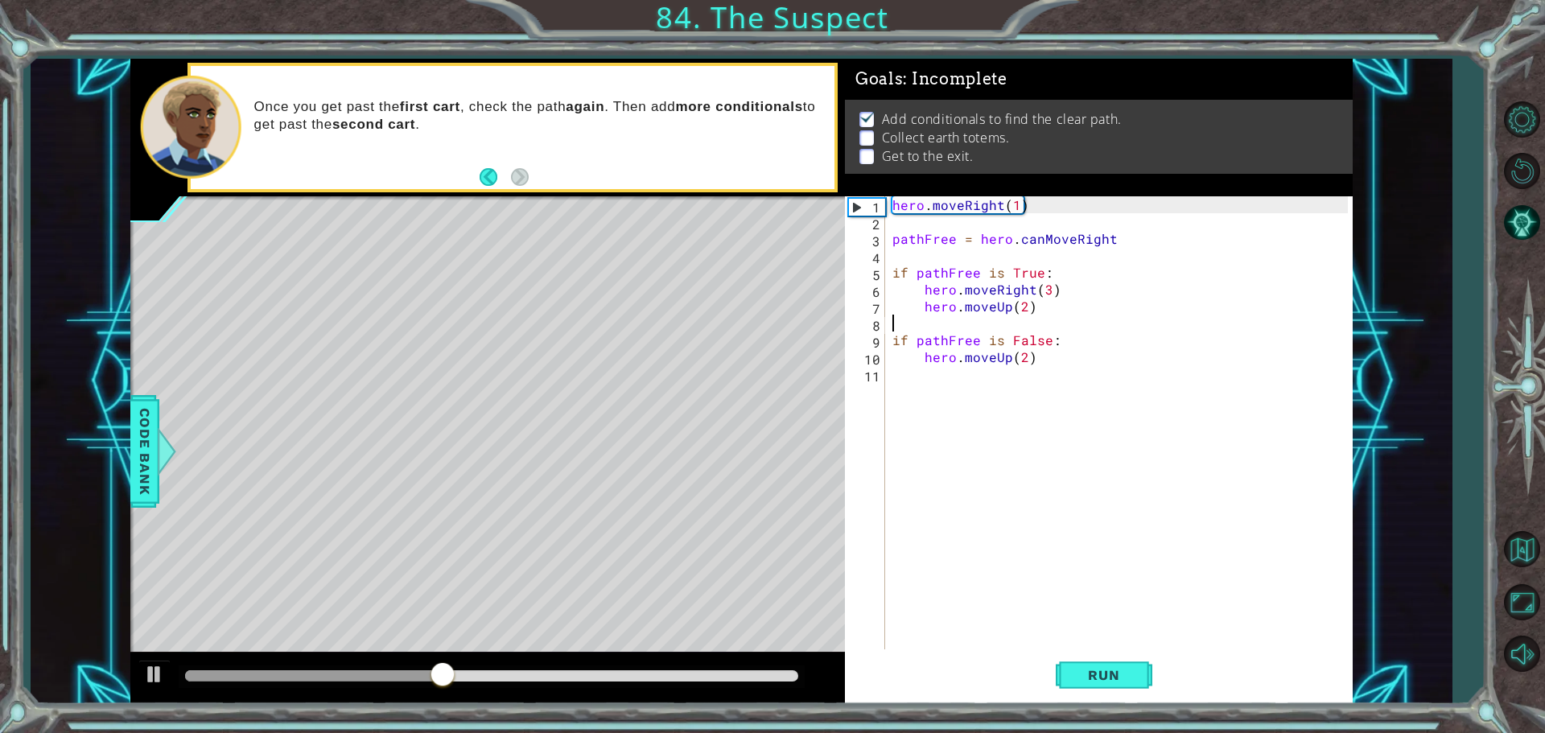
type textarea "hero.moveUp(2)"
click at [949, 375] on div "hero . moveRight ( 1 ) pathFree = hero . canMoveRight if pathFree is True : her…" at bounding box center [1122, 441] width 467 height 490
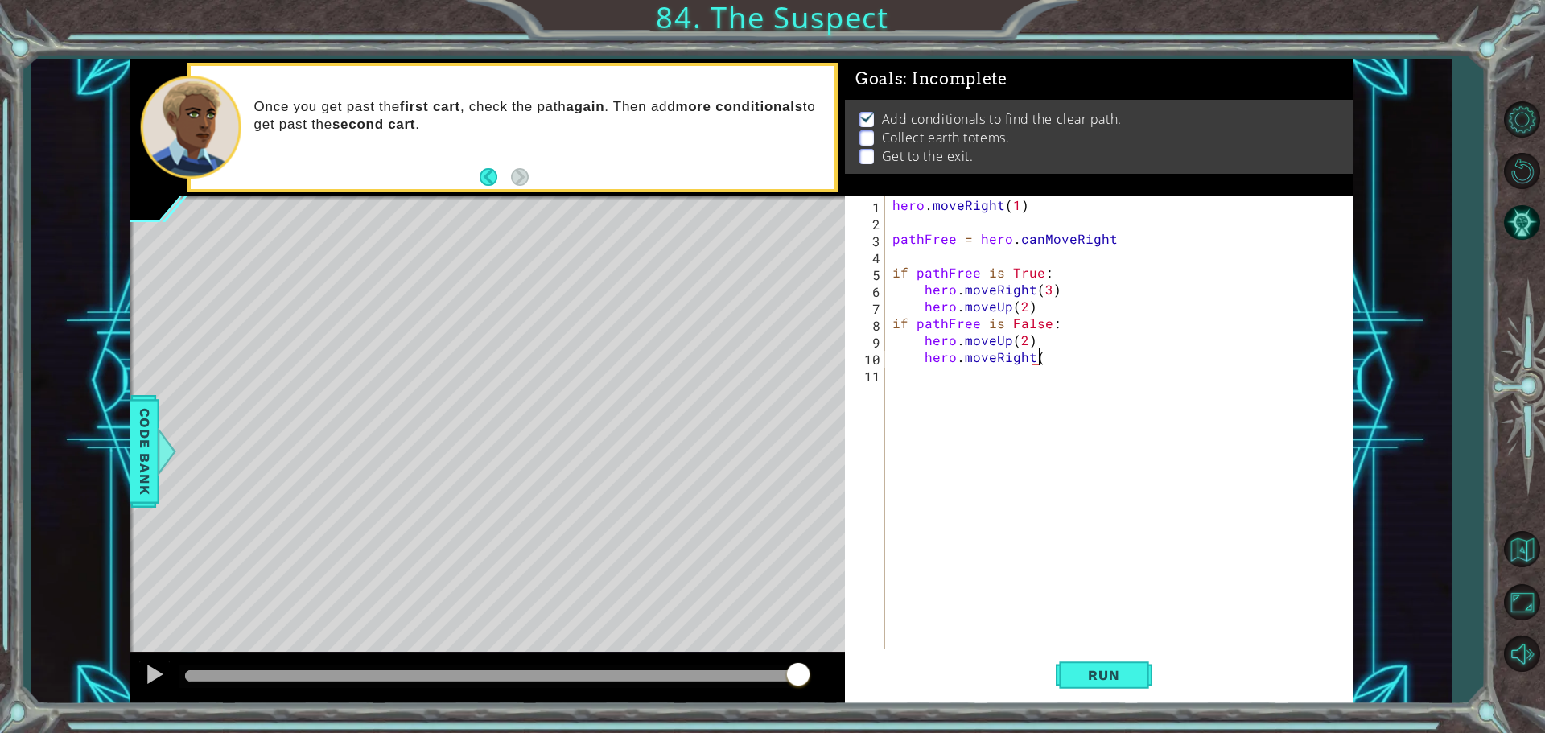
scroll to position [0, 9]
click at [1118, 672] on span "Run" at bounding box center [1104, 675] width 64 height 16
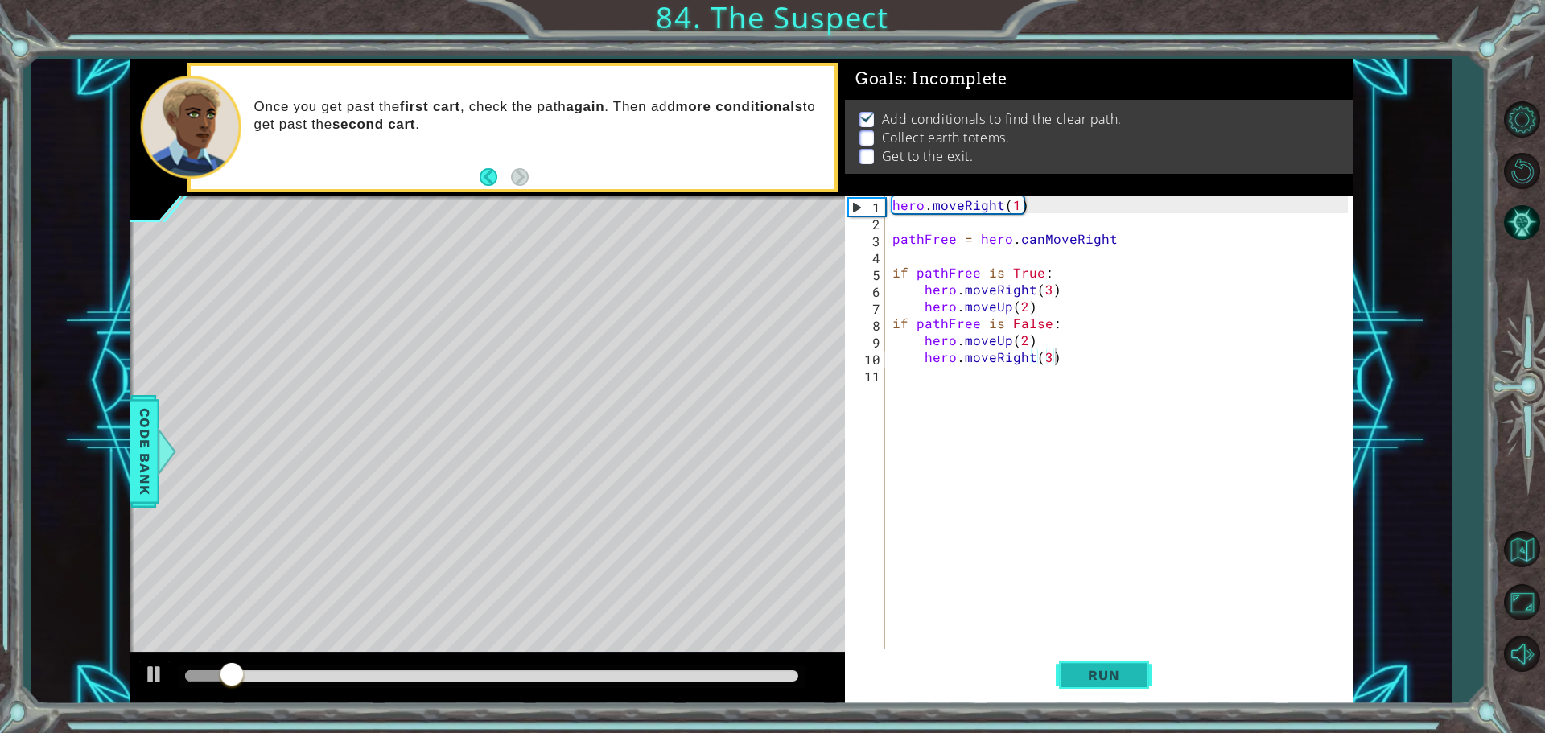
click at [1118, 672] on span "Run" at bounding box center [1104, 675] width 64 height 16
click at [1160, 662] on div "Run" at bounding box center [1104, 674] width 508 height 51
click at [1141, 665] on button "Run" at bounding box center [1104, 674] width 97 height 51
click at [916, 273] on div "hero . moveRight ( 1 ) pathFree = hero . canMoveRight if pathFree is True : her…" at bounding box center [1122, 441] width 467 height 490
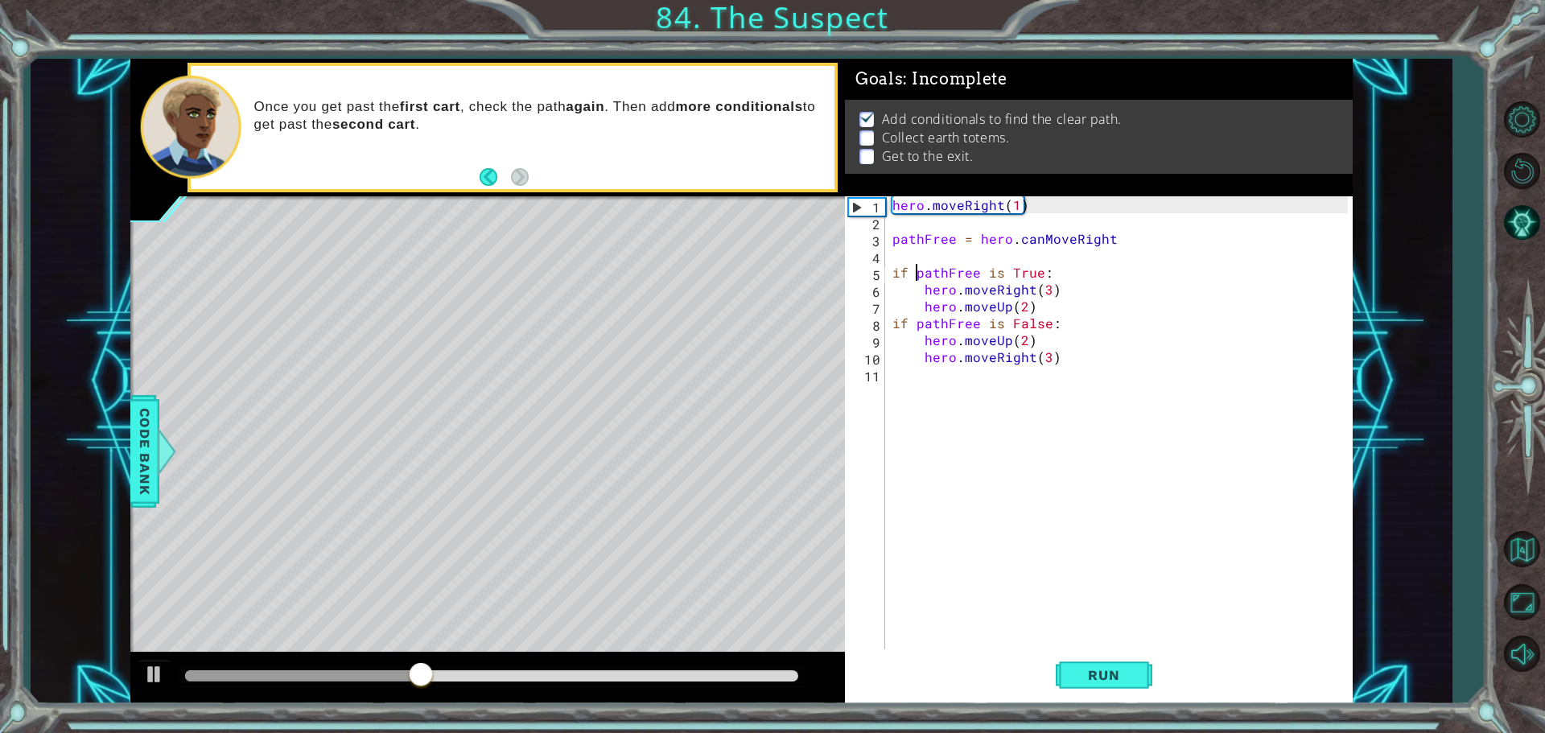
scroll to position [0, 8]
drag, startPoint x: 1110, startPoint y: 245, endPoint x: 1119, endPoint y: 245, distance: 8.9
click at [1119, 245] on div "hero . moveRight ( 1 ) pathFree = hero . canMoveRight if pathFree is True : her…" at bounding box center [1122, 441] width 467 height 490
drag, startPoint x: 1146, startPoint y: 689, endPoint x: 1147, endPoint y: 663, distance: 25.8
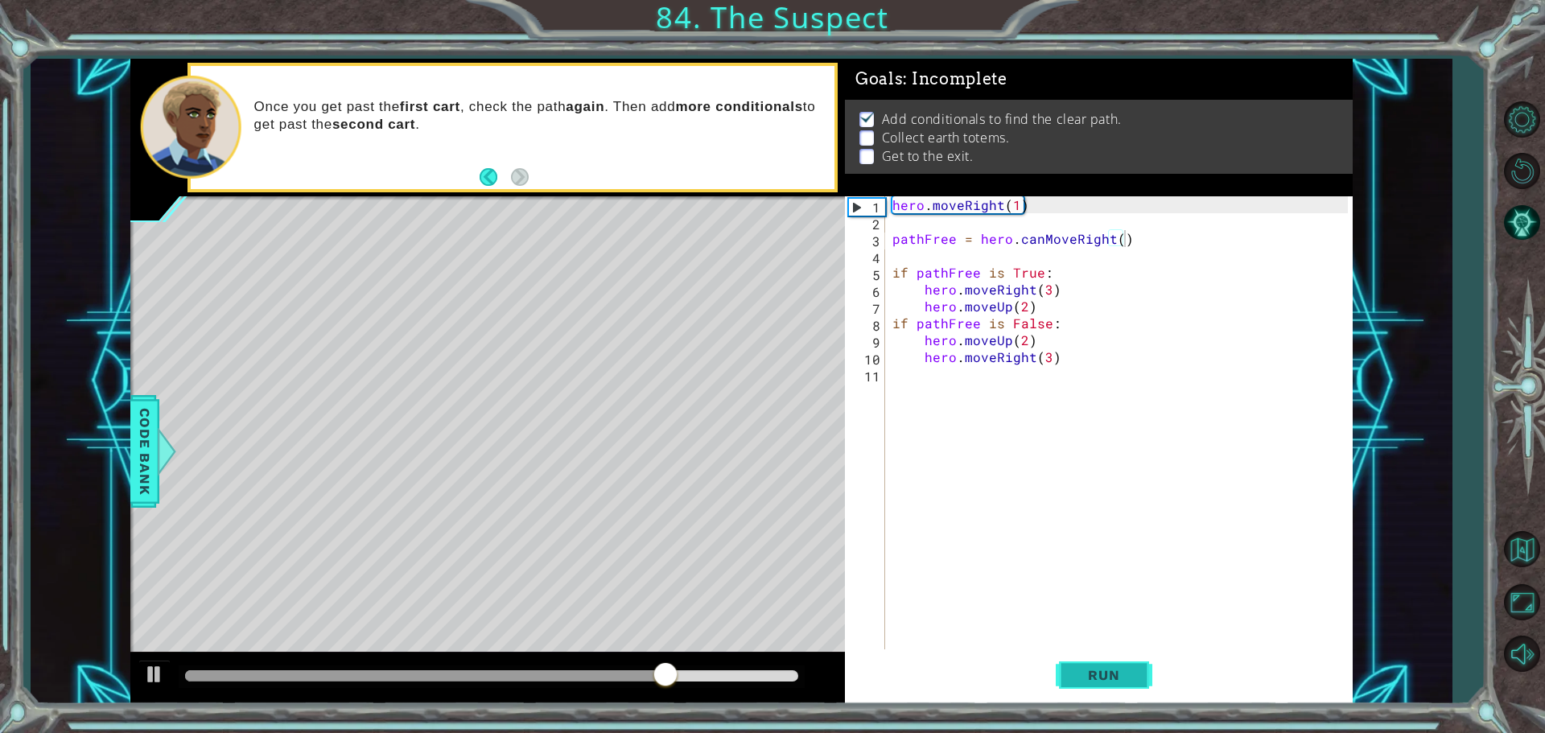
click at [1147, 686] on button "Run" at bounding box center [1104, 674] width 97 height 51
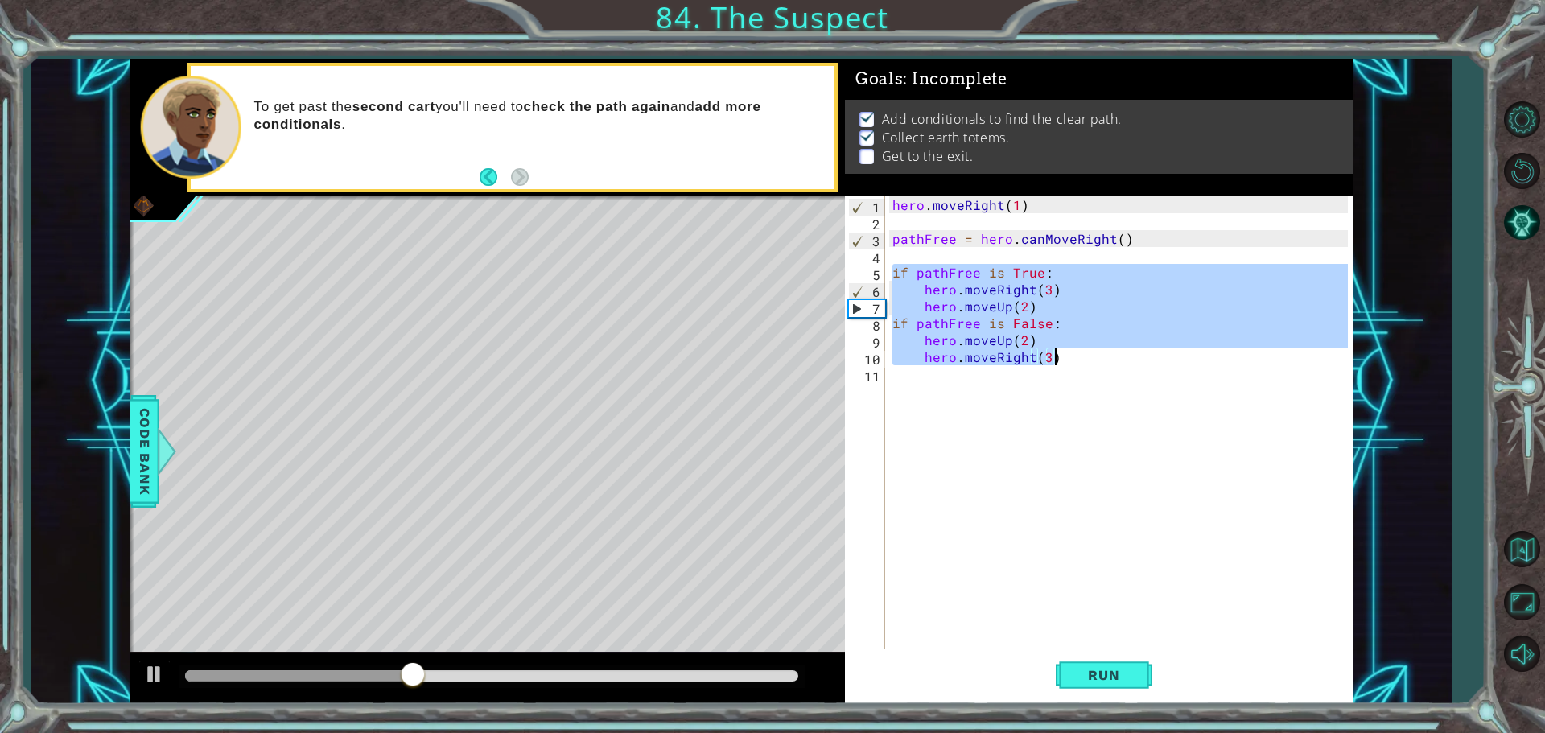
drag, startPoint x: 890, startPoint y: 270, endPoint x: 1081, endPoint y: 363, distance: 212.0
click at [1081, 363] on div "hero . moveRight ( 1 ) pathFree = hero . canMoveRight ( ) if pathFree is True :…" at bounding box center [1122, 441] width 467 height 490
type textarea "hero.moveUp(2) hero.moveRight(3)"
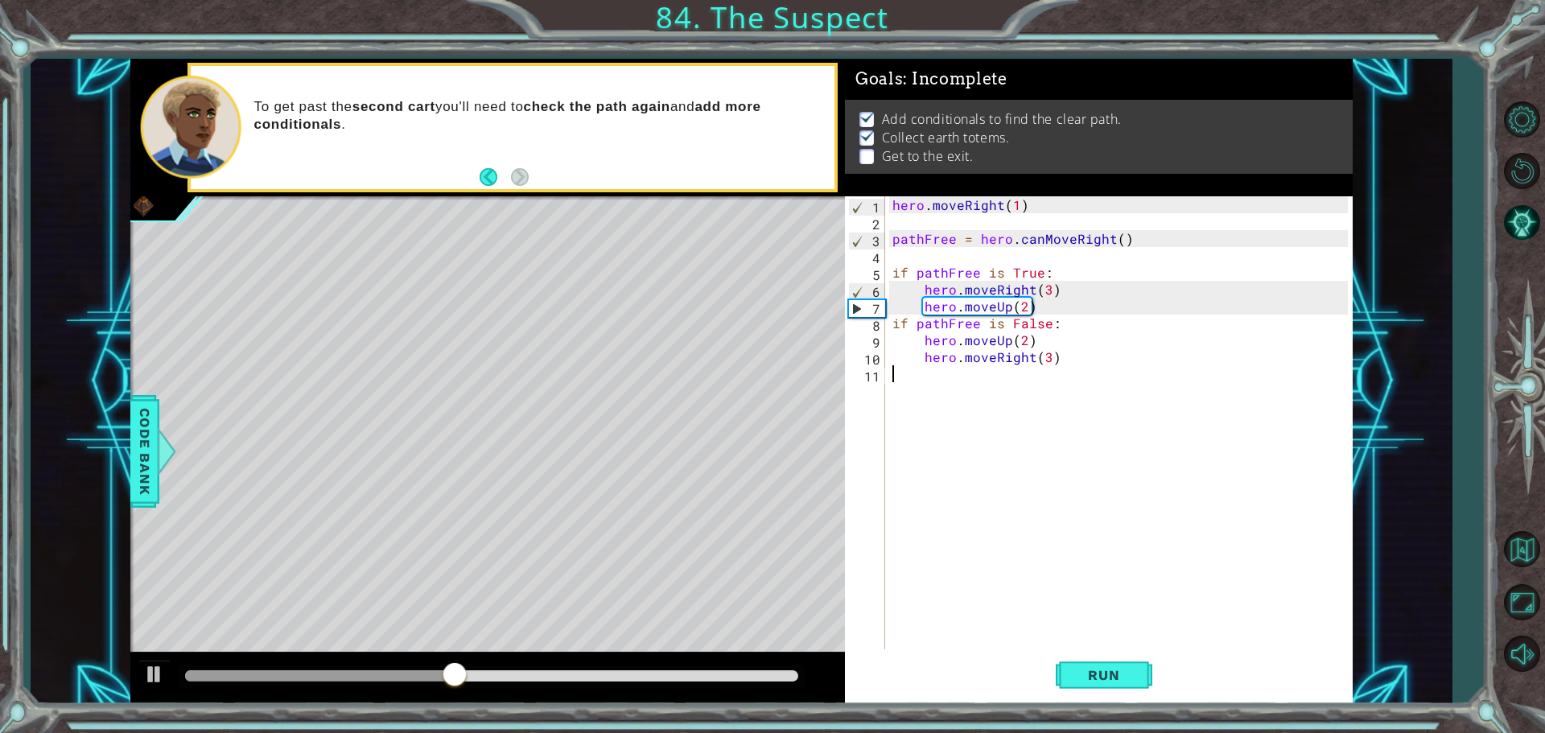
click at [1007, 387] on div "hero . moveRight ( 1 ) pathFree = hero . canMoveRight ( ) if pathFree is True :…" at bounding box center [1122, 441] width 467 height 490
paste textarea "hero.moveRight(3)"
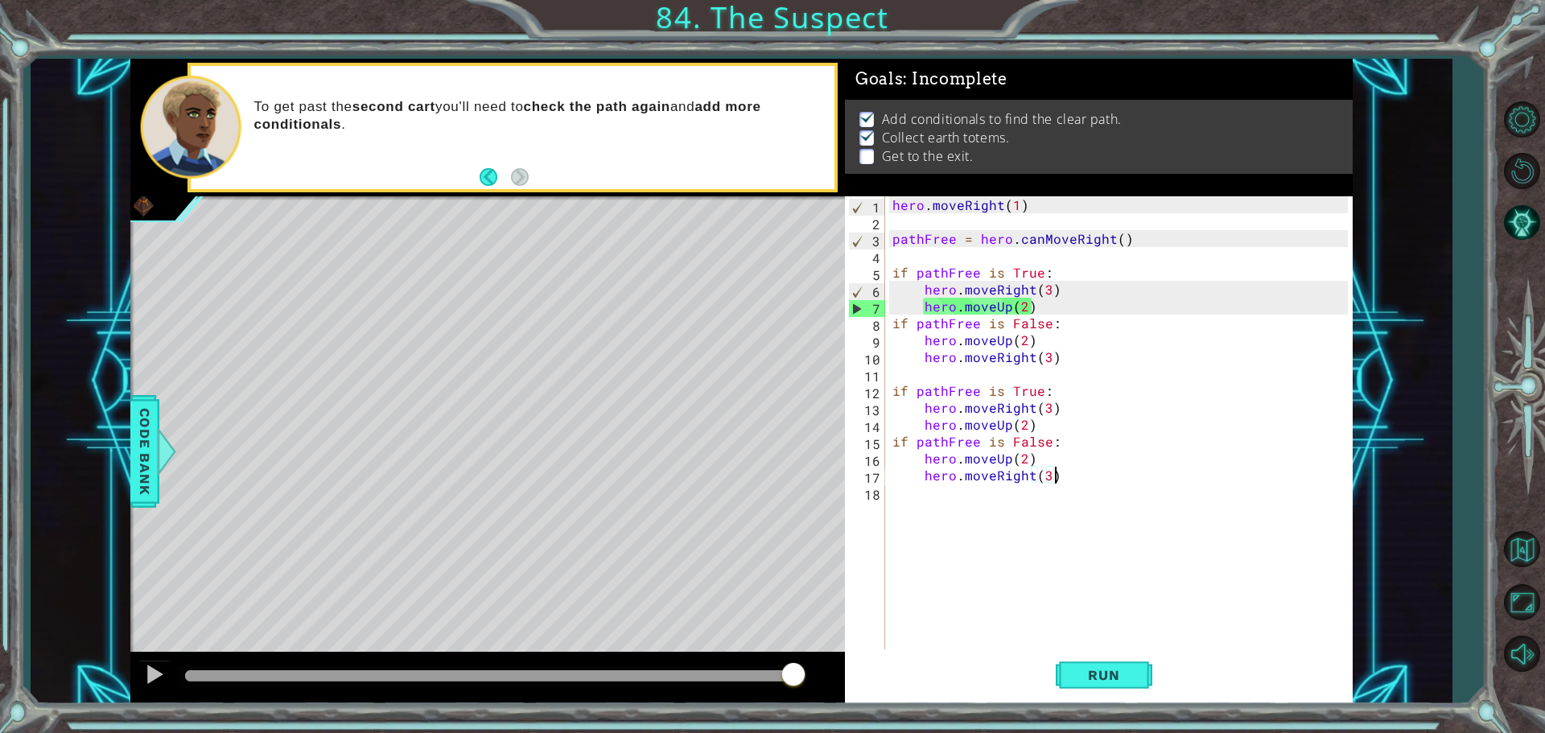
click at [1052, 407] on div "hero . moveRight ( 1 ) pathFree = hero . canMoveRight ( ) if pathFree is True :…" at bounding box center [1122, 441] width 467 height 490
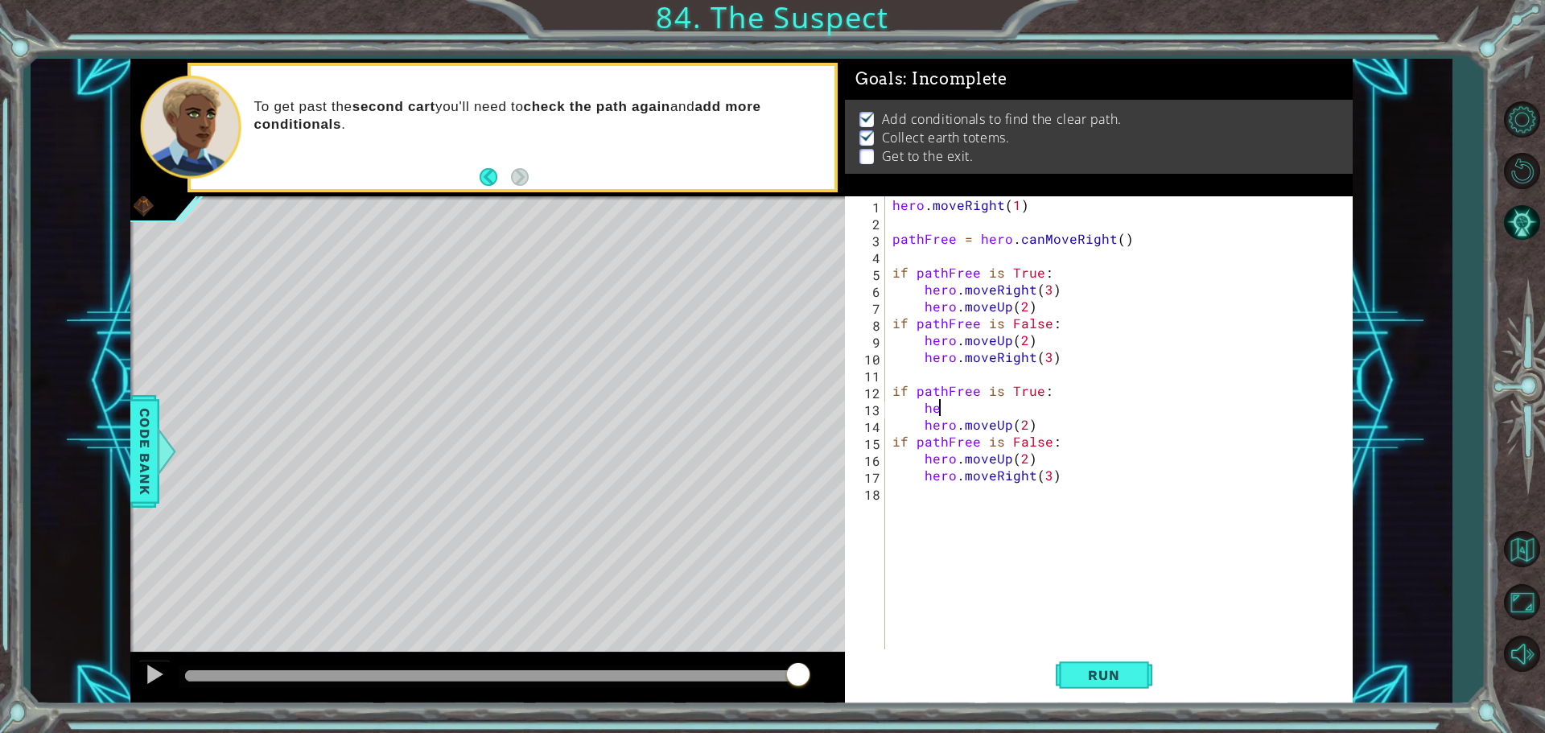
type textarea "h"
click at [1044, 402] on div "hero . moveRight ( 1 ) pathFree = hero . canMoveRight ( ) if pathFree is True :…" at bounding box center [1122, 441] width 467 height 490
type textarea "hero.moveUp(2)"
type textarea "hero.moveRight(3)"
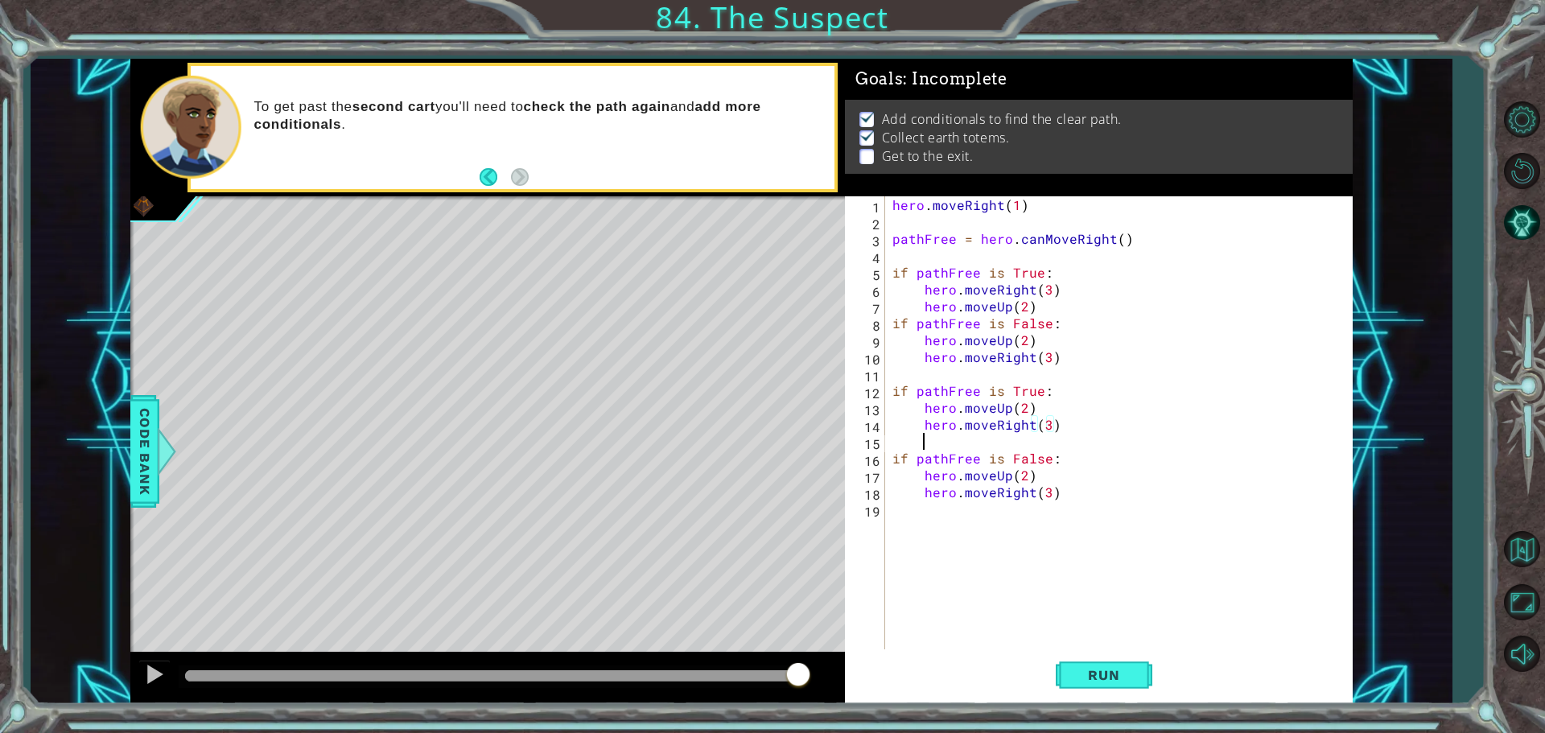
scroll to position [0, 1]
drag, startPoint x: 1046, startPoint y: 409, endPoint x: 922, endPoint y: 410, distance: 123.9
click at [922, 410] on div "hero . moveRight ( 1 ) pathFree = hero . canMoveRight ( ) if pathFree is True :…" at bounding box center [1122, 441] width 467 height 490
type textarea "hero.moveUp(2)"
drag, startPoint x: 979, startPoint y: 446, endPoint x: 962, endPoint y: 434, distance: 20.3
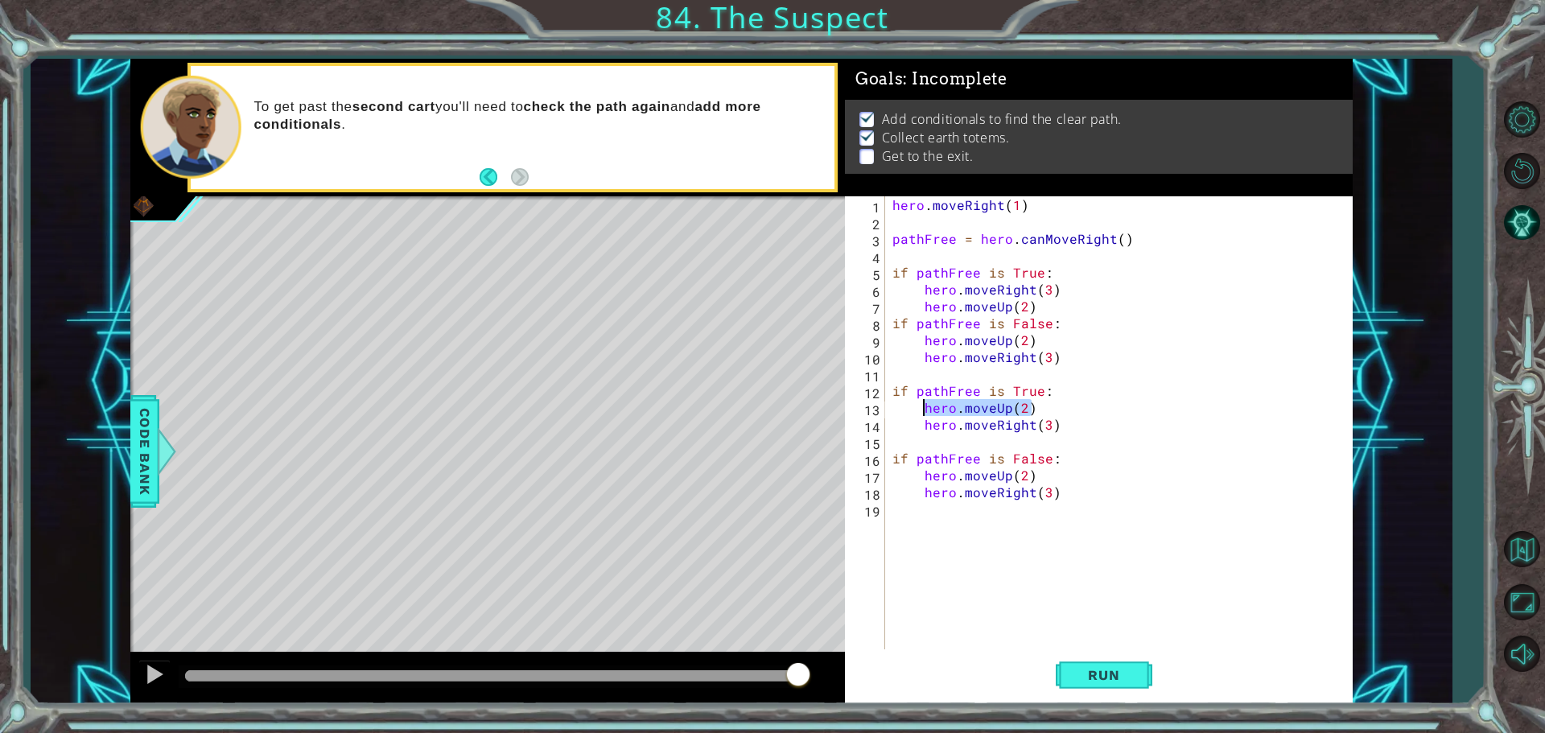
click at [979, 447] on div "hero . moveRight ( 1 ) pathFree = hero . canMoveRight ( ) if pathFree is True :…" at bounding box center [1122, 441] width 467 height 490
paste textarea "hero.moveUp(2)"
click at [1021, 444] on div "hero . moveRight ( 1 ) pathFree = hero . canMoveRight ( ) if pathFree is True :…" at bounding box center [1122, 441] width 467 height 490
click at [1008, 473] on div "hero . moveRight ( 1 ) pathFree = hero . canMoveRight ( ) if pathFree is True :…" at bounding box center [1122, 441] width 467 height 490
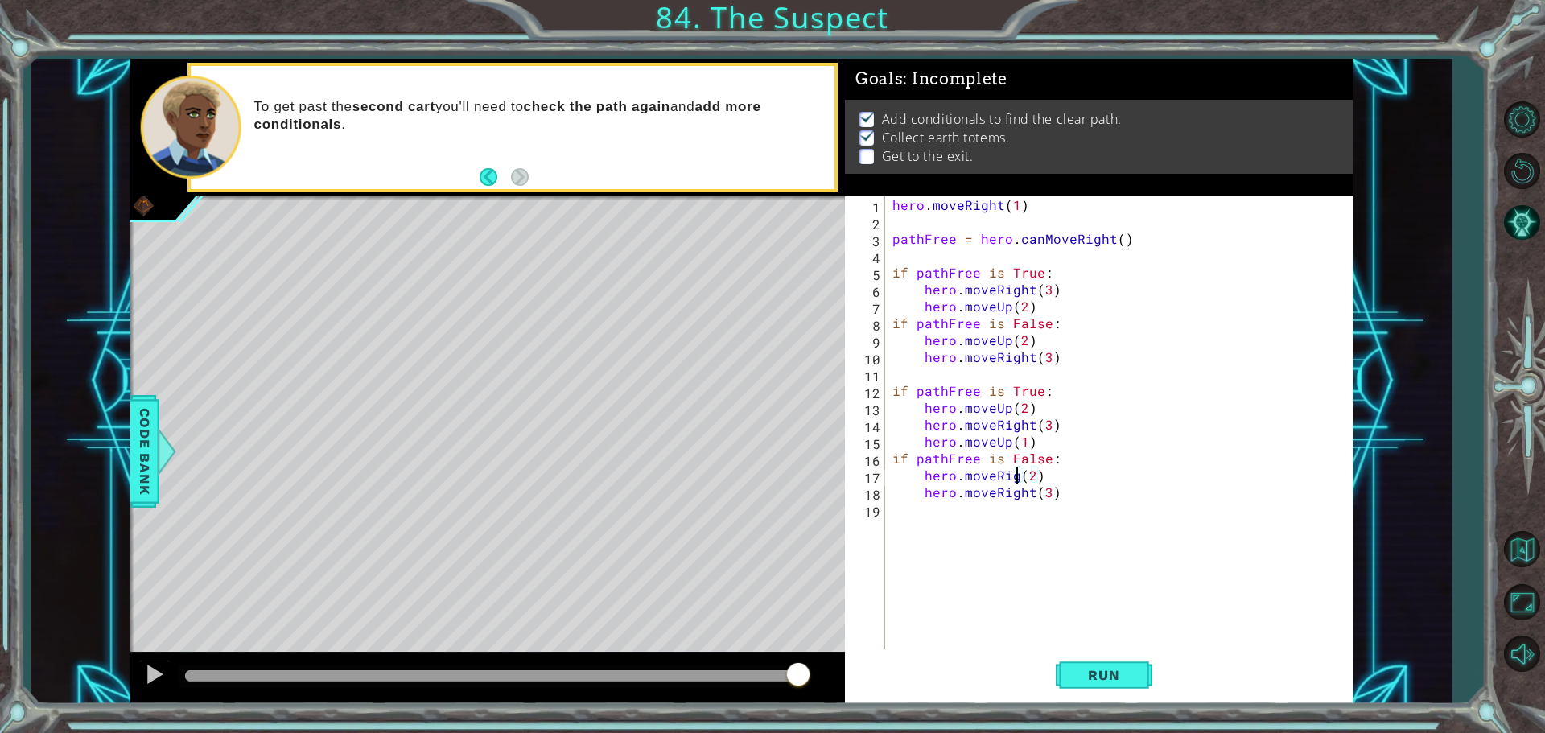
scroll to position [0, 8]
click at [1031, 492] on div "hero . moveRight ( 1 ) pathFree = hero . canMoveRight ( ) if pathFree is True :…" at bounding box center [1122, 441] width 467 height 490
click at [1023, 498] on div "hero . moveRight ( 1 ) pathFree = hero . canMoveRight ( ) if pathFree is True :…" at bounding box center [1122, 441] width 467 height 490
type textarea "hero.moveUp(2)"
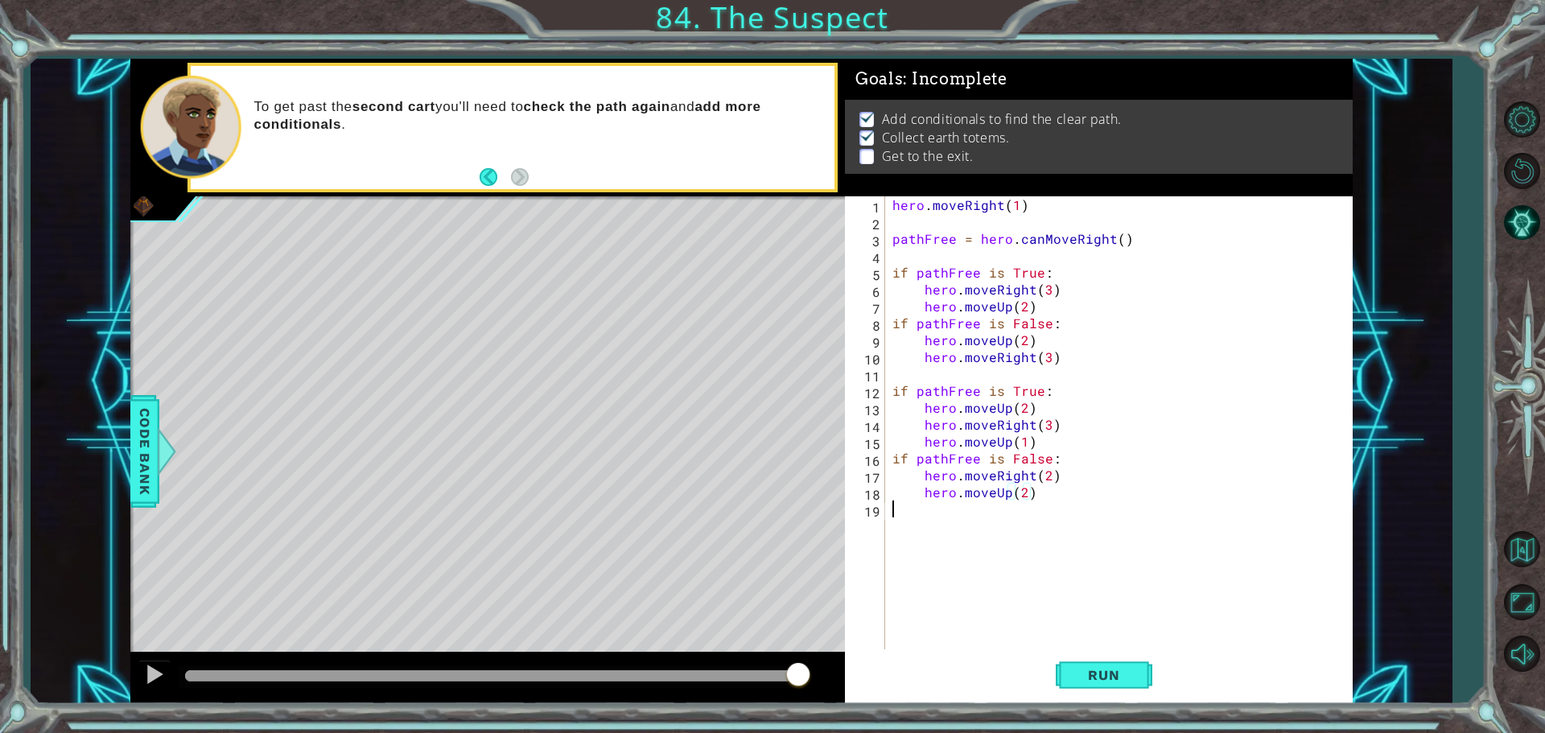
click at [996, 529] on div "hero . moveRight ( 1 ) pathFree = hero . canMoveRight ( ) if pathFree is True :…" at bounding box center [1122, 441] width 467 height 490
drag, startPoint x: 1053, startPoint y: 469, endPoint x: 916, endPoint y: 479, distance: 137.9
click at [916, 479] on div "hero . moveRight ( 1 ) pathFree = hero . canMoveRight ( ) if pathFree is True :…" at bounding box center [1122, 441] width 467 height 490
type textarea "hero.moveRight(2)"
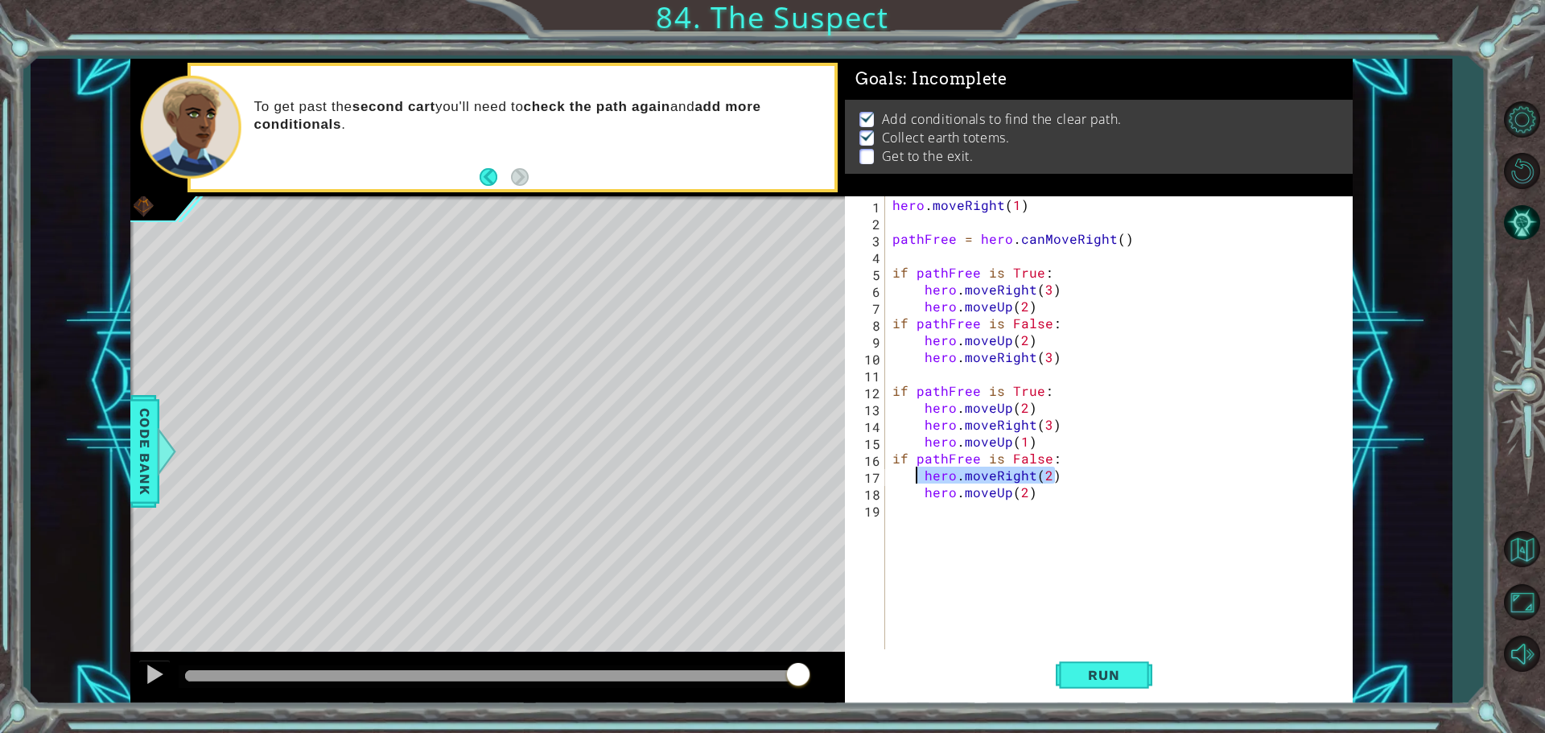
click at [934, 521] on div "hero . moveRight ( 1 ) pathFree = hero . canMoveRight ( ) if pathFree is True :…" at bounding box center [1122, 441] width 467 height 490
paste textarea "hero.moveRight(2)"
click at [899, 504] on div "hero . moveRight ( 1 ) pathFree = hero . canMoveRight ( ) if pathFree is True :…" at bounding box center [1122, 441] width 467 height 490
click at [1044, 508] on div "hero . moveRight ( 1 ) pathFree = hero . canMoveRight ( ) if pathFree is True :…" at bounding box center [1122, 441] width 467 height 490
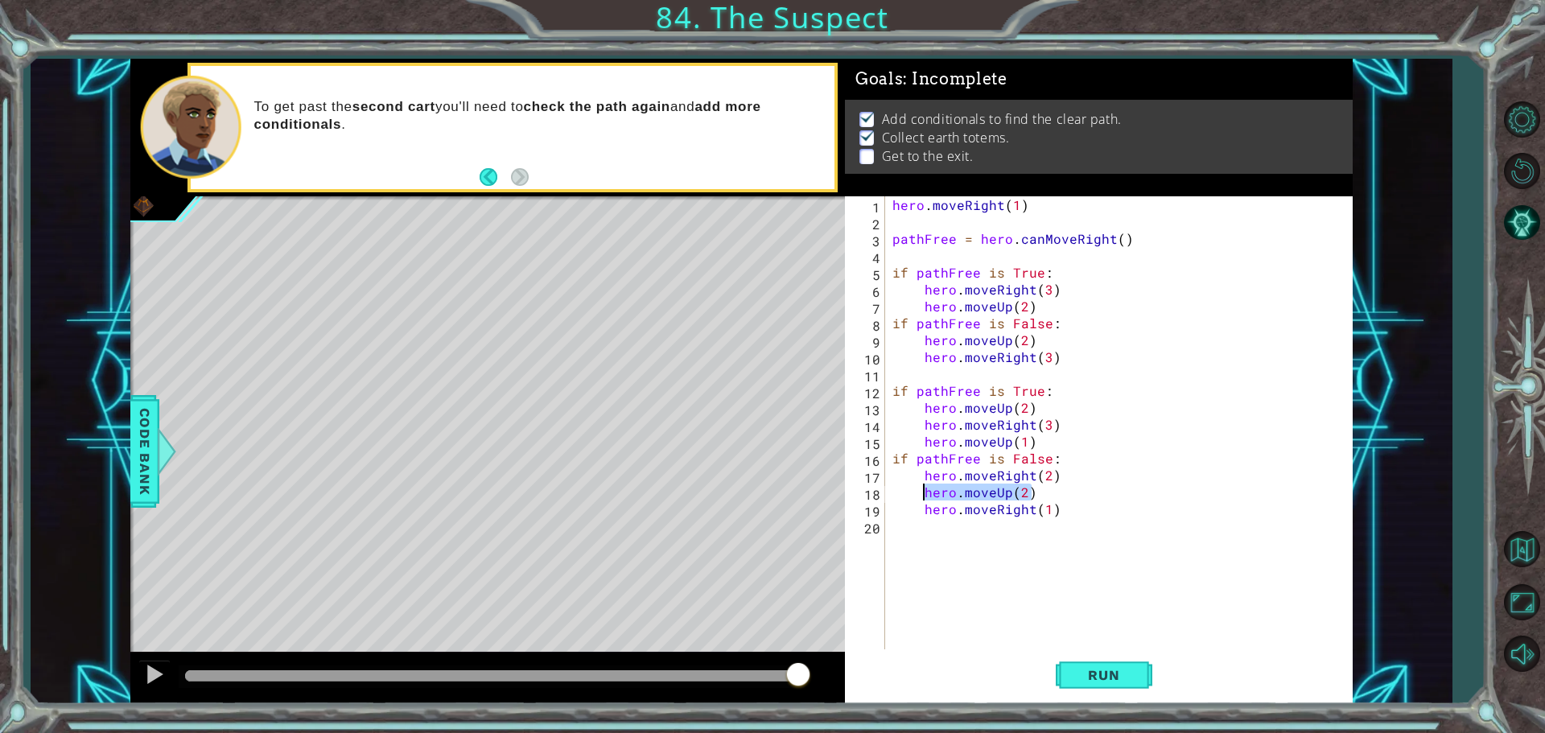
drag, startPoint x: 1039, startPoint y: 493, endPoint x: 922, endPoint y: 484, distance: 117.1
click at [922, 484] on div "hero . moveRight ( 1 ) pathFree = hero . canMoveRight ( ) if pathFree is True :…" at bounding box center [1122, 441] width 467 height 490
type textarea "hero.moveUp(2)"
click at [1002, 549] on div "hero . moveRight ( 1 ) pathFree = hero . canMoveRight ( ) if pathFree is True :…" at bounding box center [1122, 441] width 467 height 490
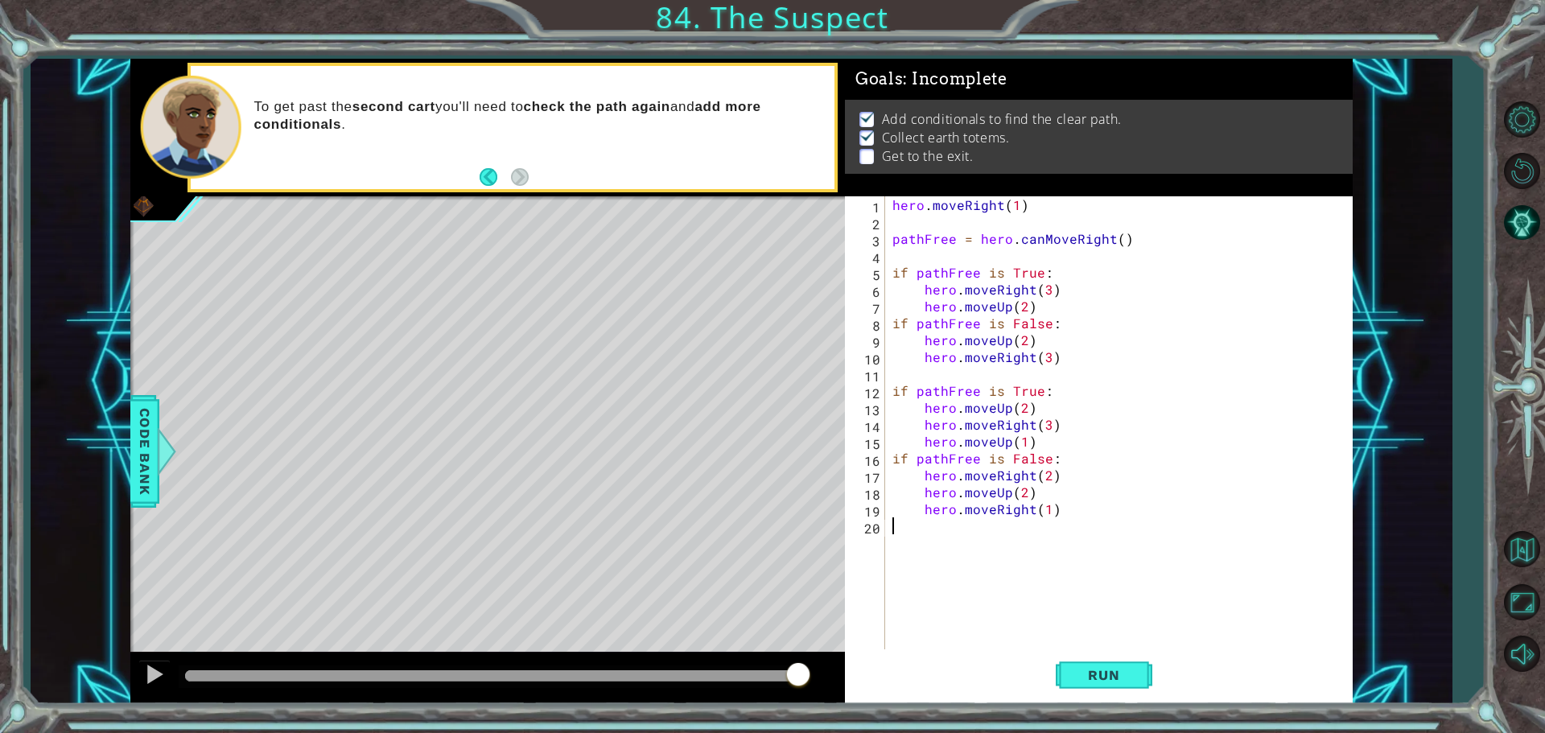
scroll to position [0, 0]
paste textarea "hero.moveUp(2)"
click at [1026, 532] on div "hero . moveRight ( 1 ) pathFree = hero . canMoveRight ( ) if pathFree is True :…" at bounding box center [1122, 441] width 467 height 490
type textarea "hero.moveUp(1)"
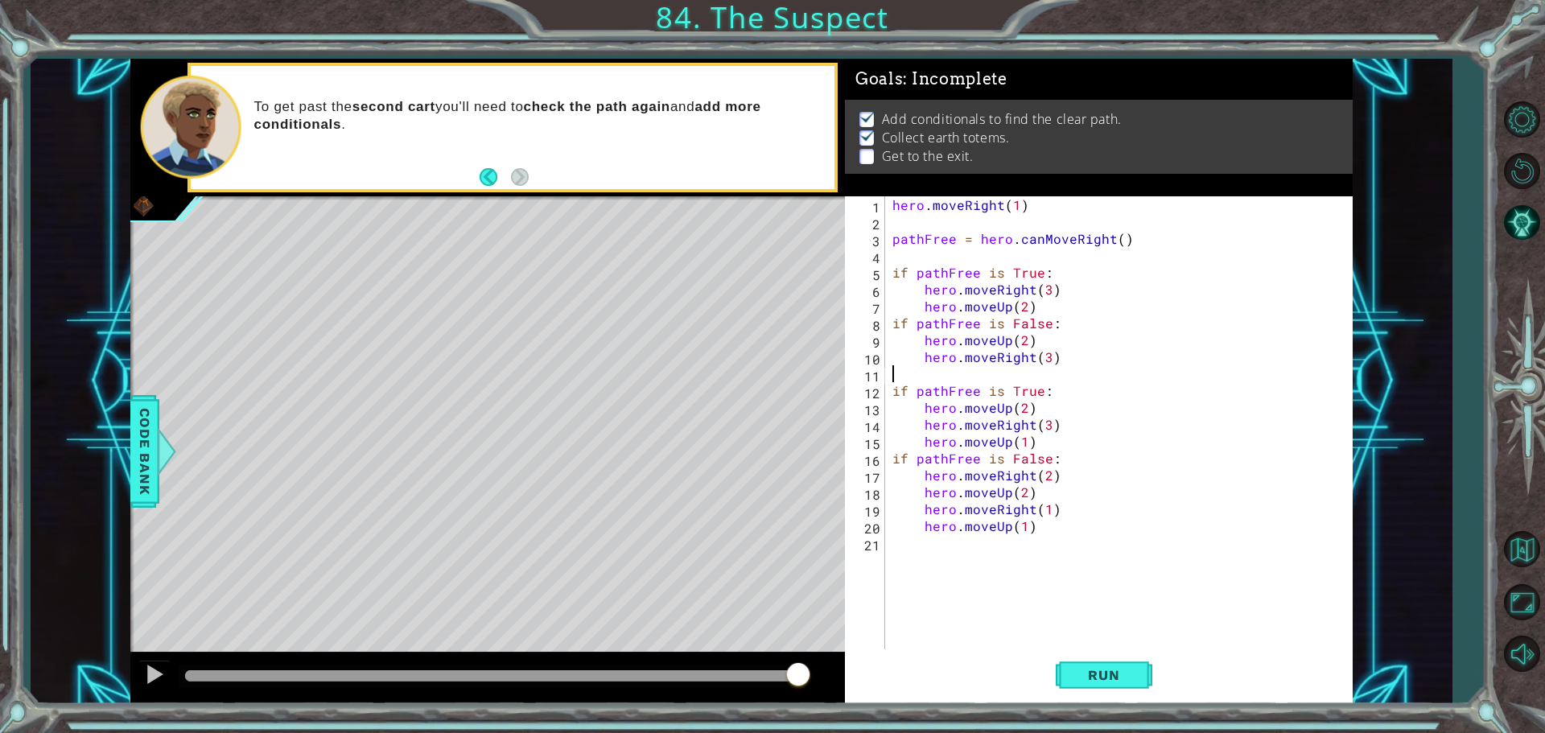
click at [934, 369] on div "hero . moveRight ( 1 ) pathFree = hero . canMoveRight ( ) if pathFree is True :…" at bounding box center [1122, 441] width 467 height 490
type textarea "pathFree = hero.canMoveUp()"
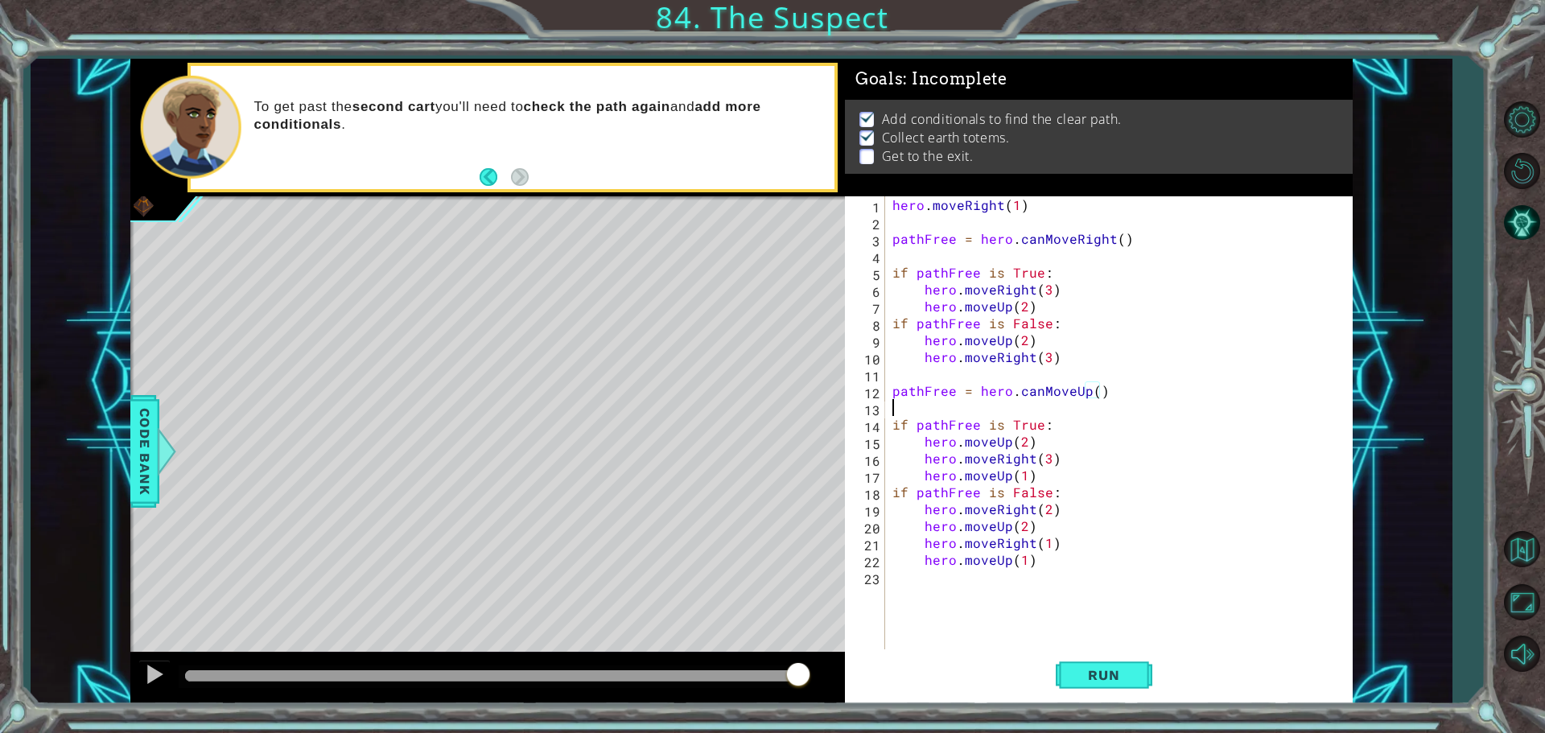
scroll to position [0, 0]
click at [1139, 687] on button "Run" at bounding box center [1104, 674] width 97 height 51
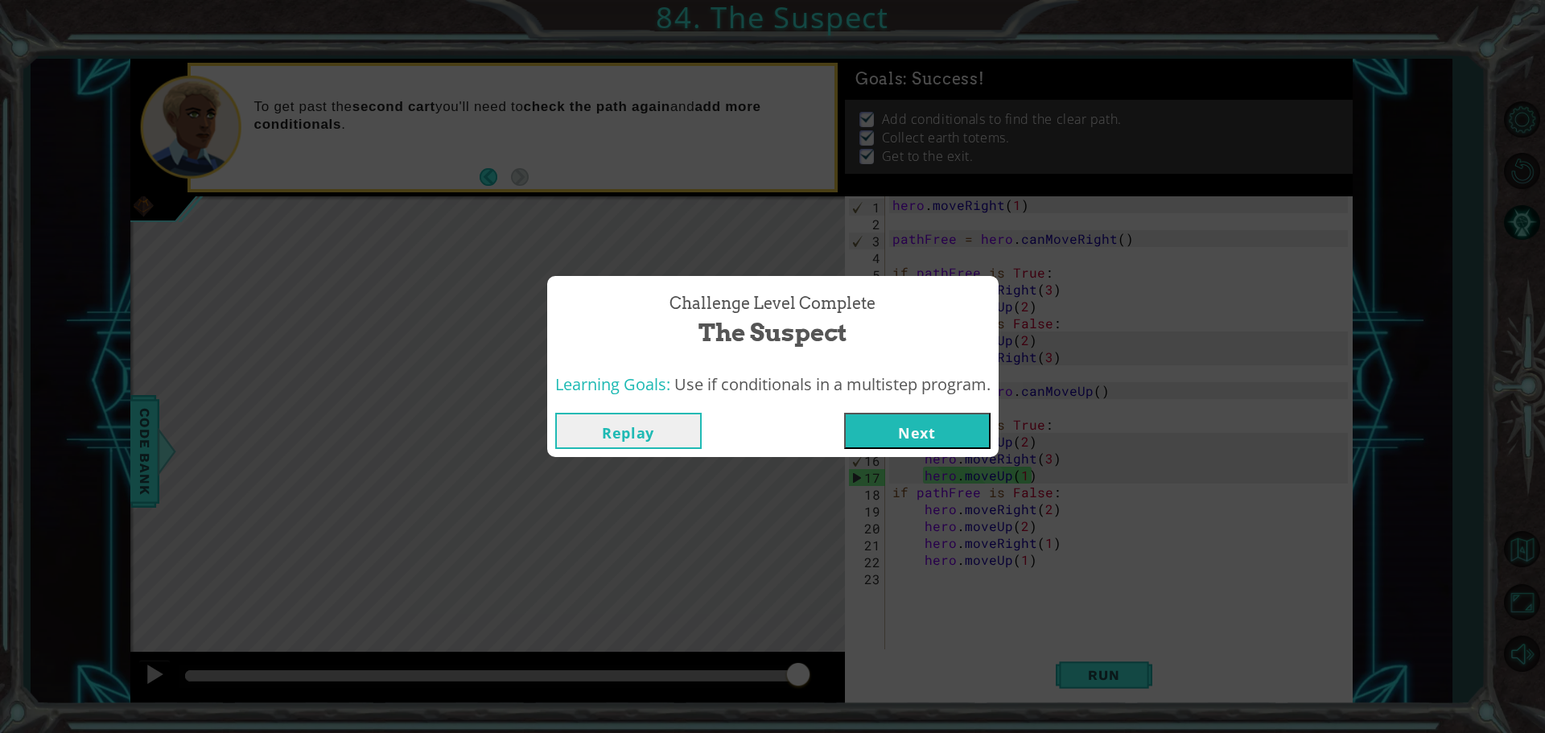
click at [1186, 583] on div "Challenge Level Complete The Suspect Learning Goals: Use if conditionals in a m…" at bounding box center [772, 366] width 1545 height 733
drag, startPoint x: 952, startPoint y: 418, endPoint x: 960, endPoint y: 436, distance: 19.4
click at [953, 418] on button "Next" at bounding box center [917, 431] width 146 height 36
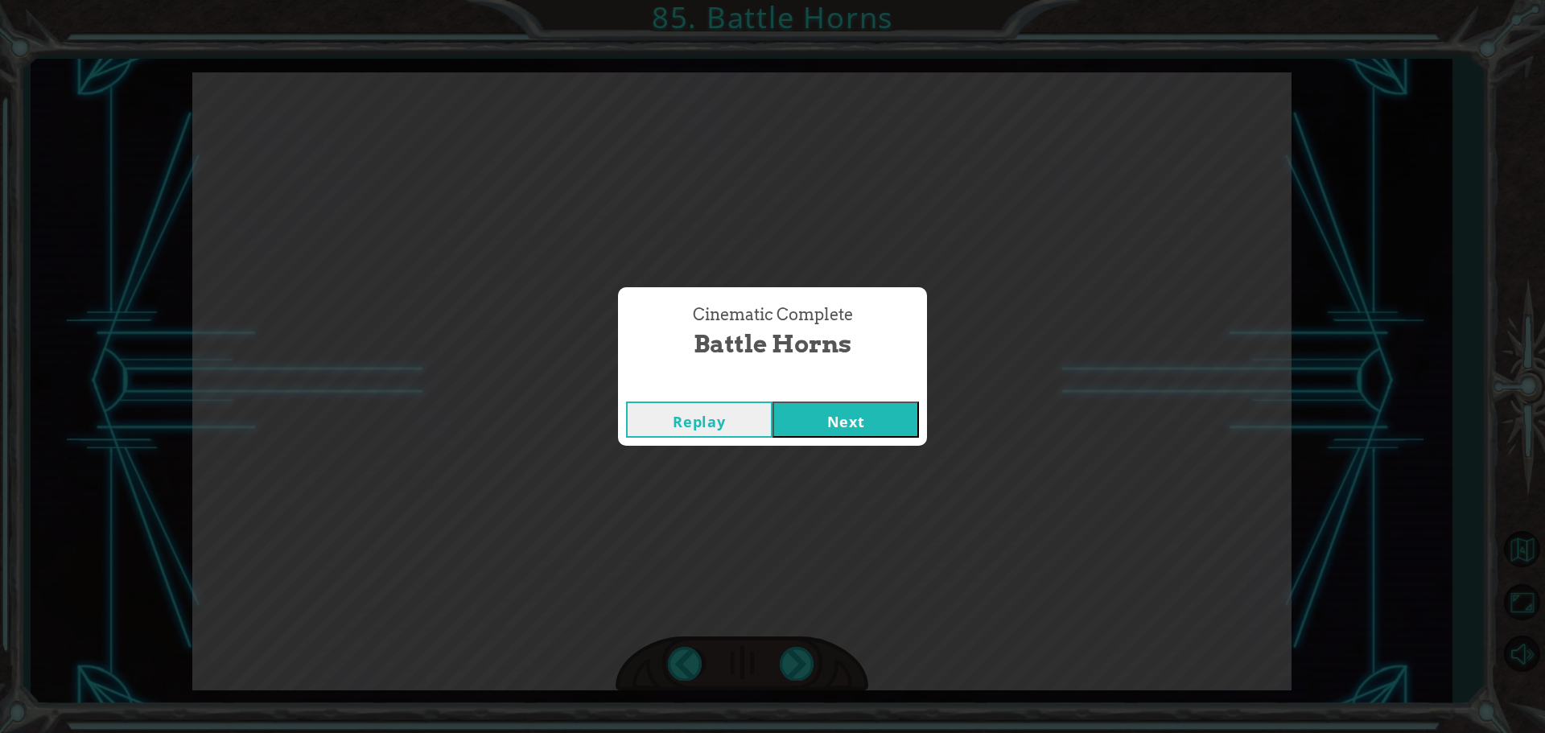
click at [1532, 732] on html "A h ! ! ! D o n ’ t h u r t m e ! I ’ m n o t g o i n g t o h u r t y o u . S o…" at bounding box center [772, 366] width 1545 height 733
click at [811, 428] on button "Next" at bounding box center [845, 420] width 146 height 36
drag, startPoint x: 901, startPoint y: 407, endPoint x: 892, endPoint y: 410, distance: 10.0
click at [893, 408] on button "Next" at bounding box center [845, 420] width 146 height 36
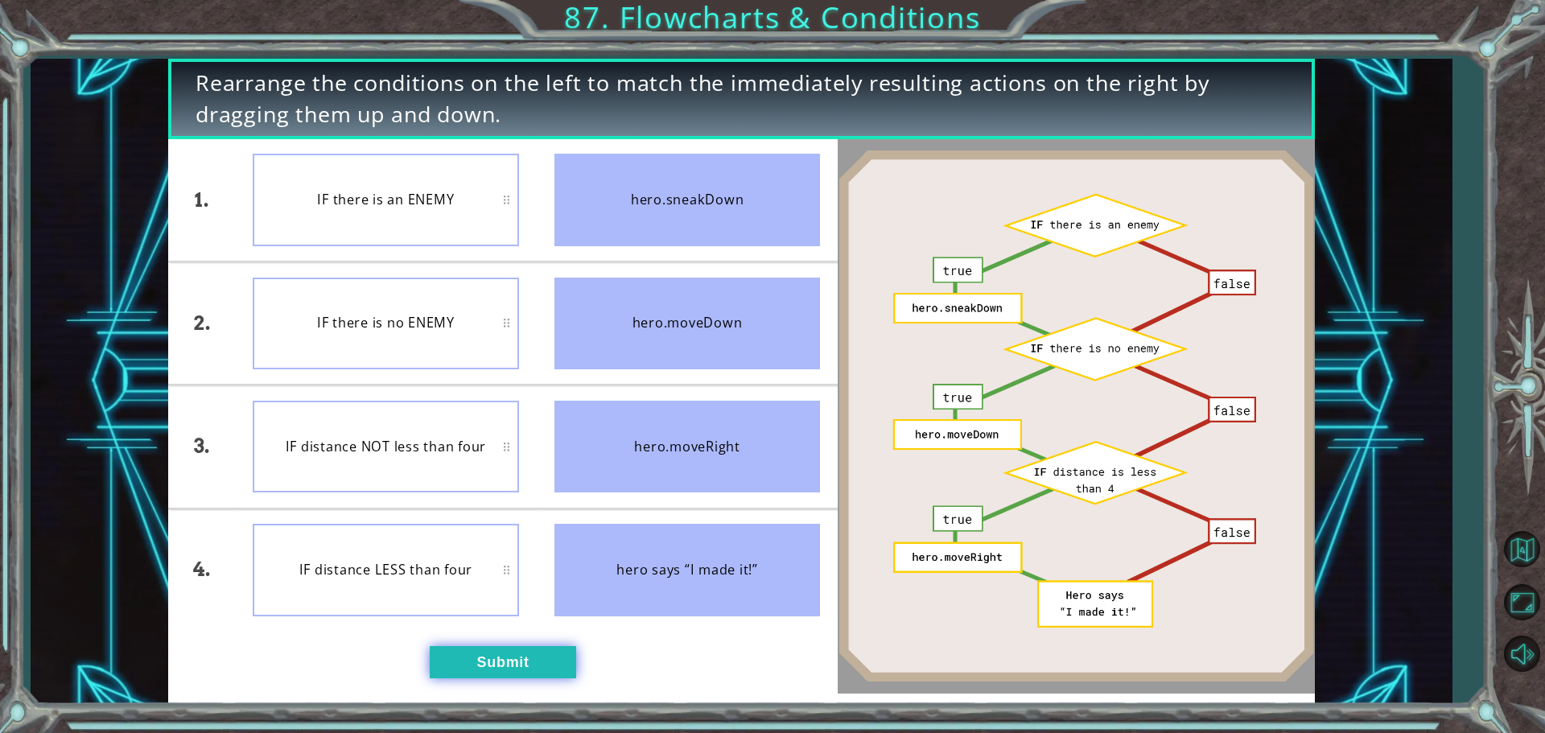
click at [444, 649] on button "Submit" at bounding box center [503, 662] width 146 height 32
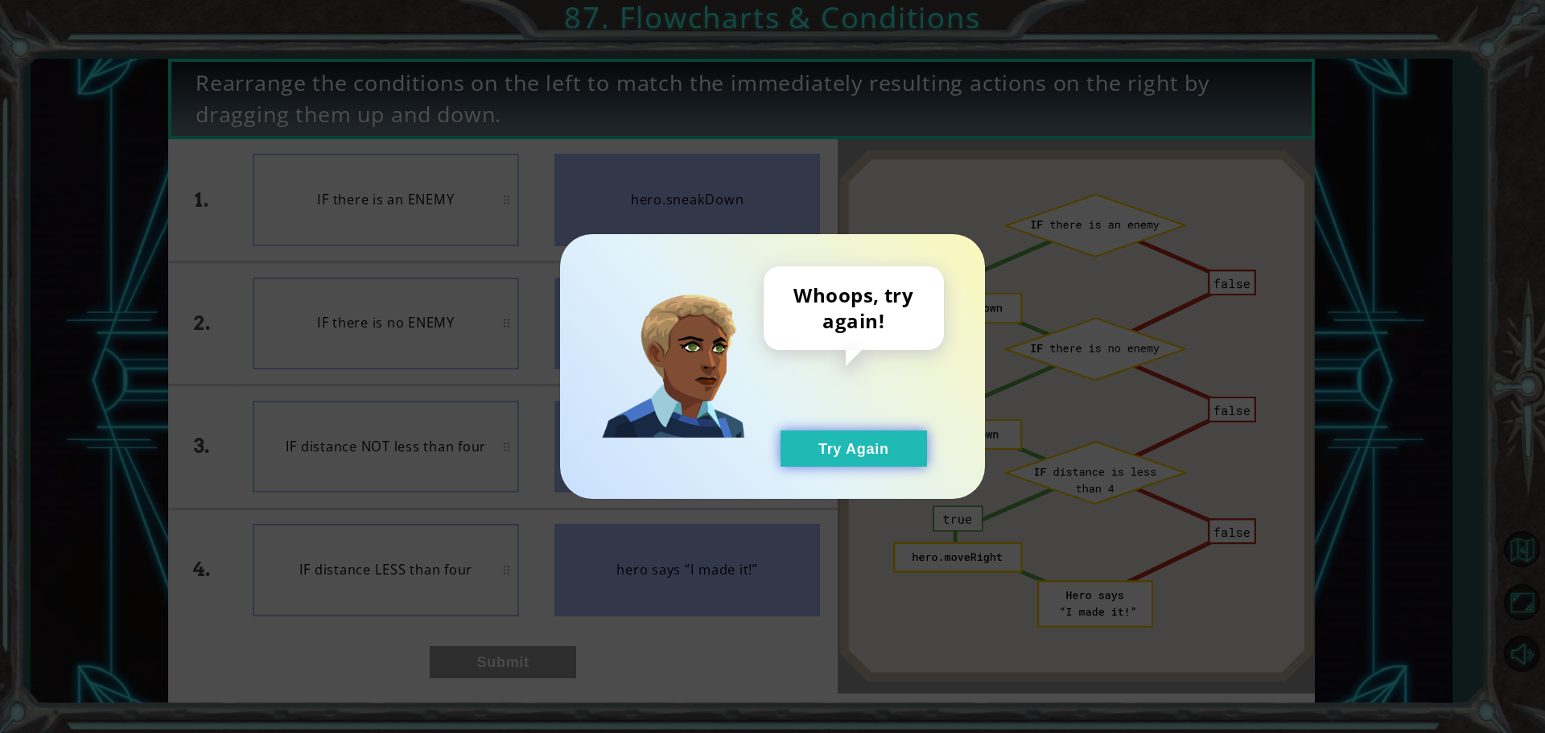
click at [876, 451] on button "Try Again" at bounding box center [853, 448] width 146 height 36
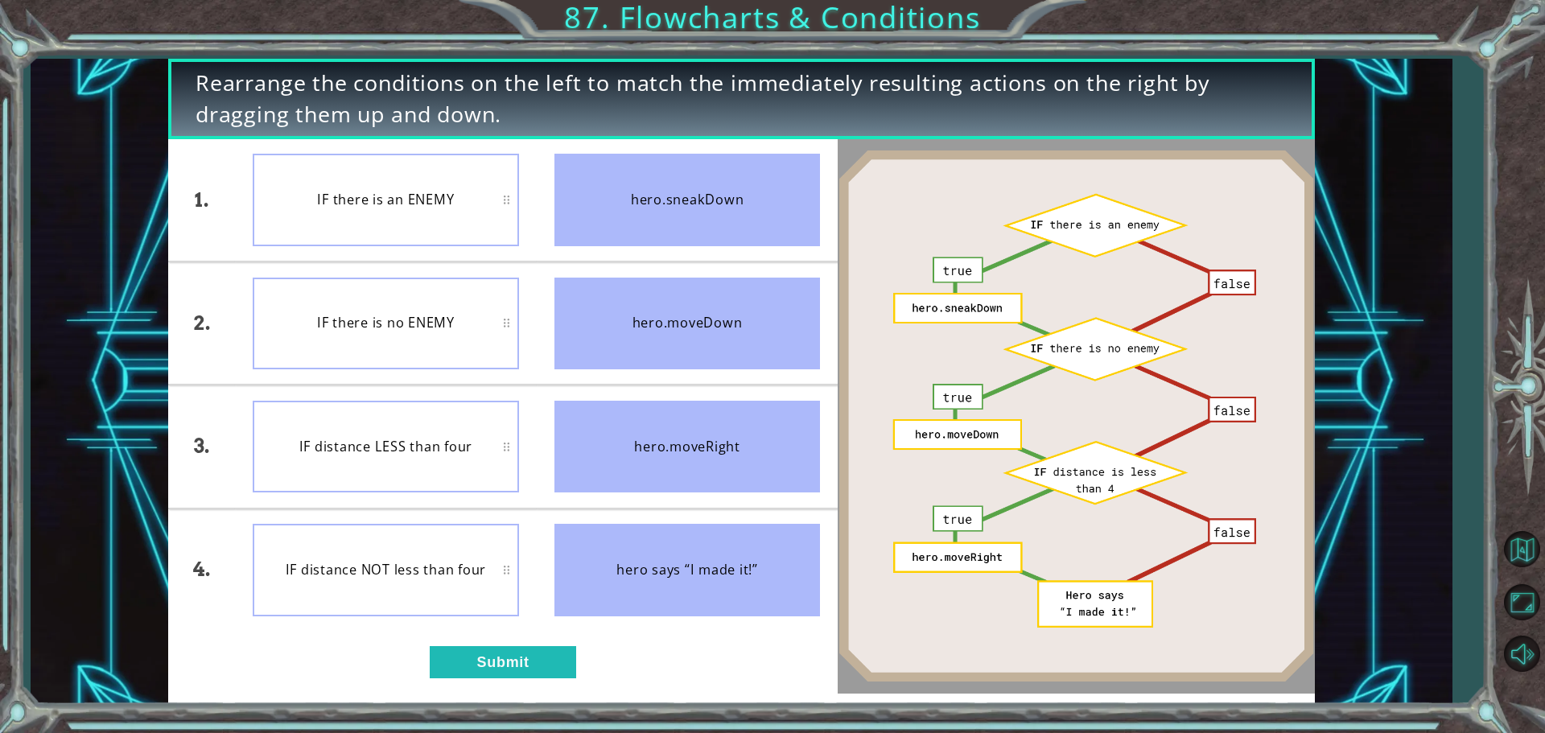
click at [479, 632] on div "1. 2. 3. 4. IF there is an ENEMY IF there is no ENEMY IF distance LESS than fou…" at bounding box center [502, 416] width 669 height 554
click at [476, 653] on button "Submit" at bounding box center [503, 662] width 146 height 32
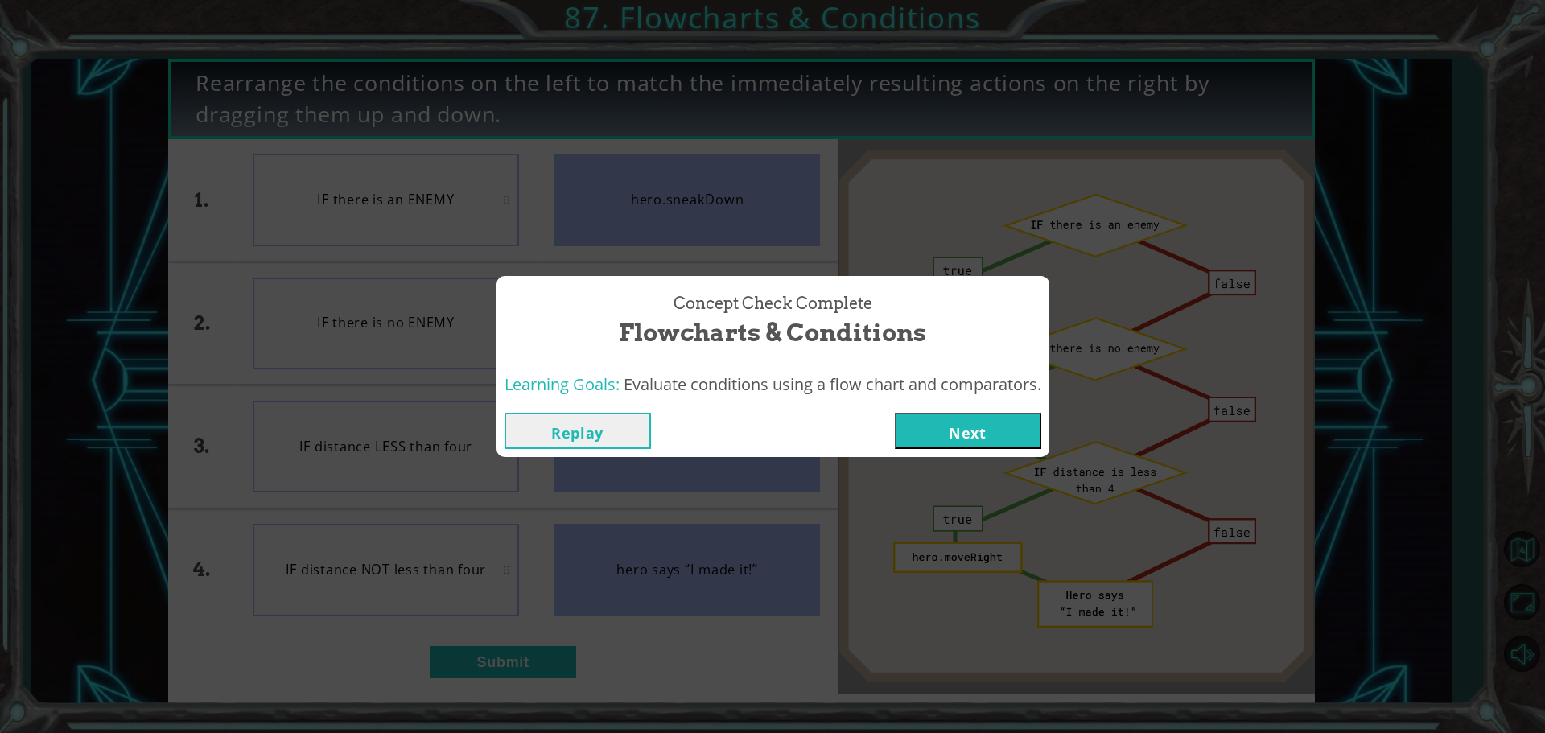
click at [912, 431] on button "Next" at bounding box center [968, 431] width 146 height 36
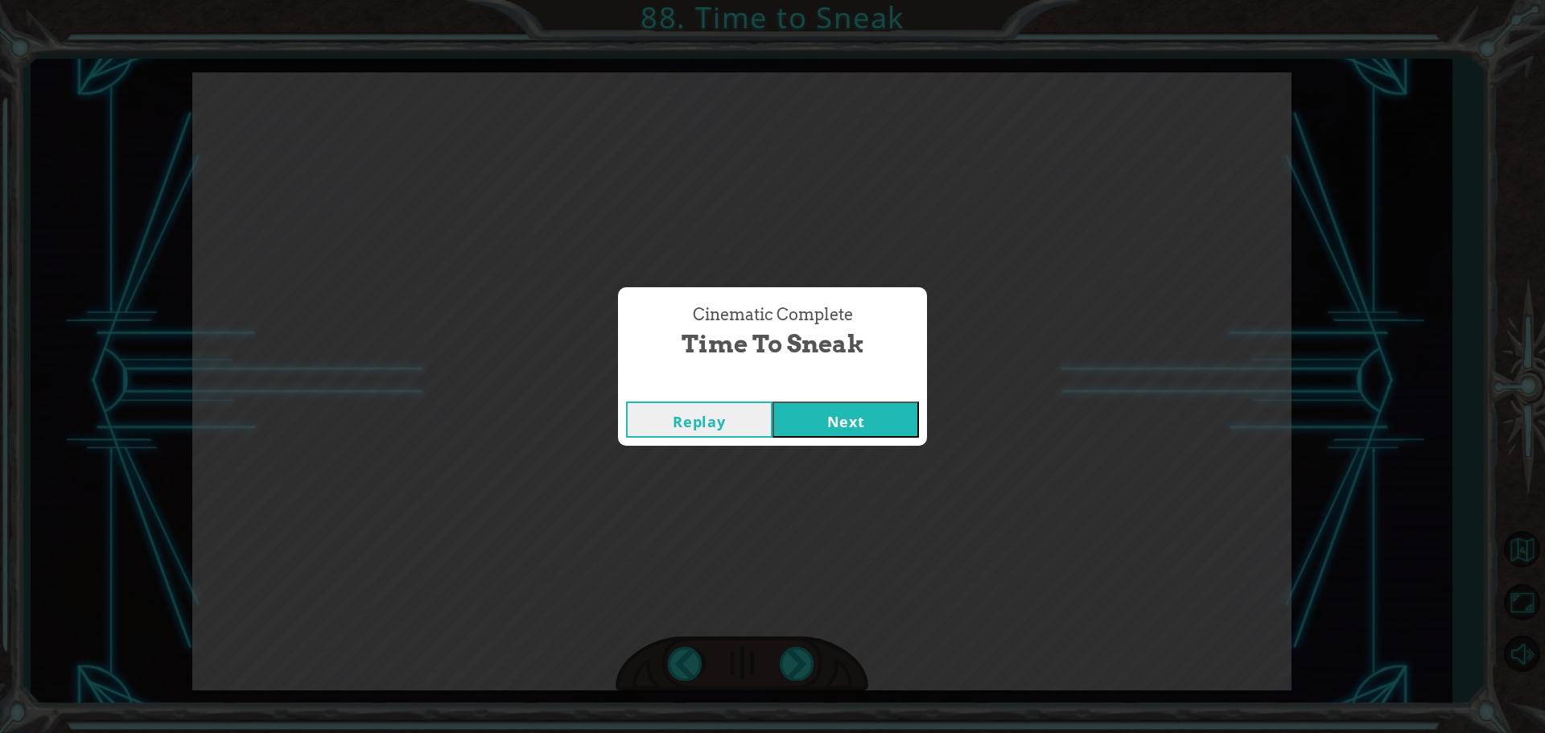
click at [803, 428] on button "Next" at bounding box center [845, 420] width 146 height 36
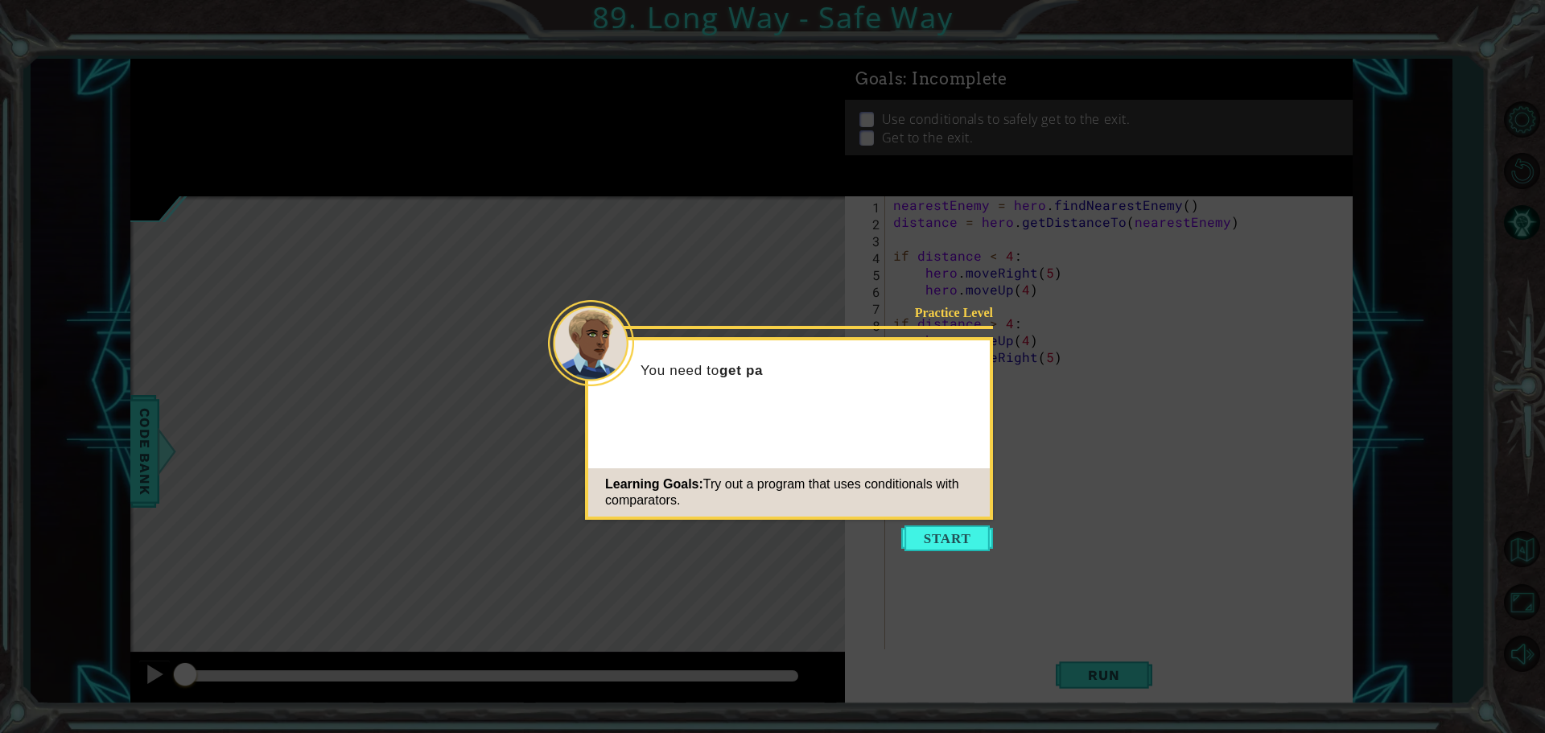
click at [927, 554] on icon at bounding box center [772, 366] width 1545 height 733
drag, startPoint x: 927, startPoint y: 533, endPoint x: 931, endPoint y: 517, distance: 15.8
click at [931, 517] on div "Practice Level You need to get past the enemy without being noticed Learning Go…" at bounding box center [789, 428] width 408 height 183
click at [929, 534] on button "Start" at bounding box center [947, 538] width 92 height 26
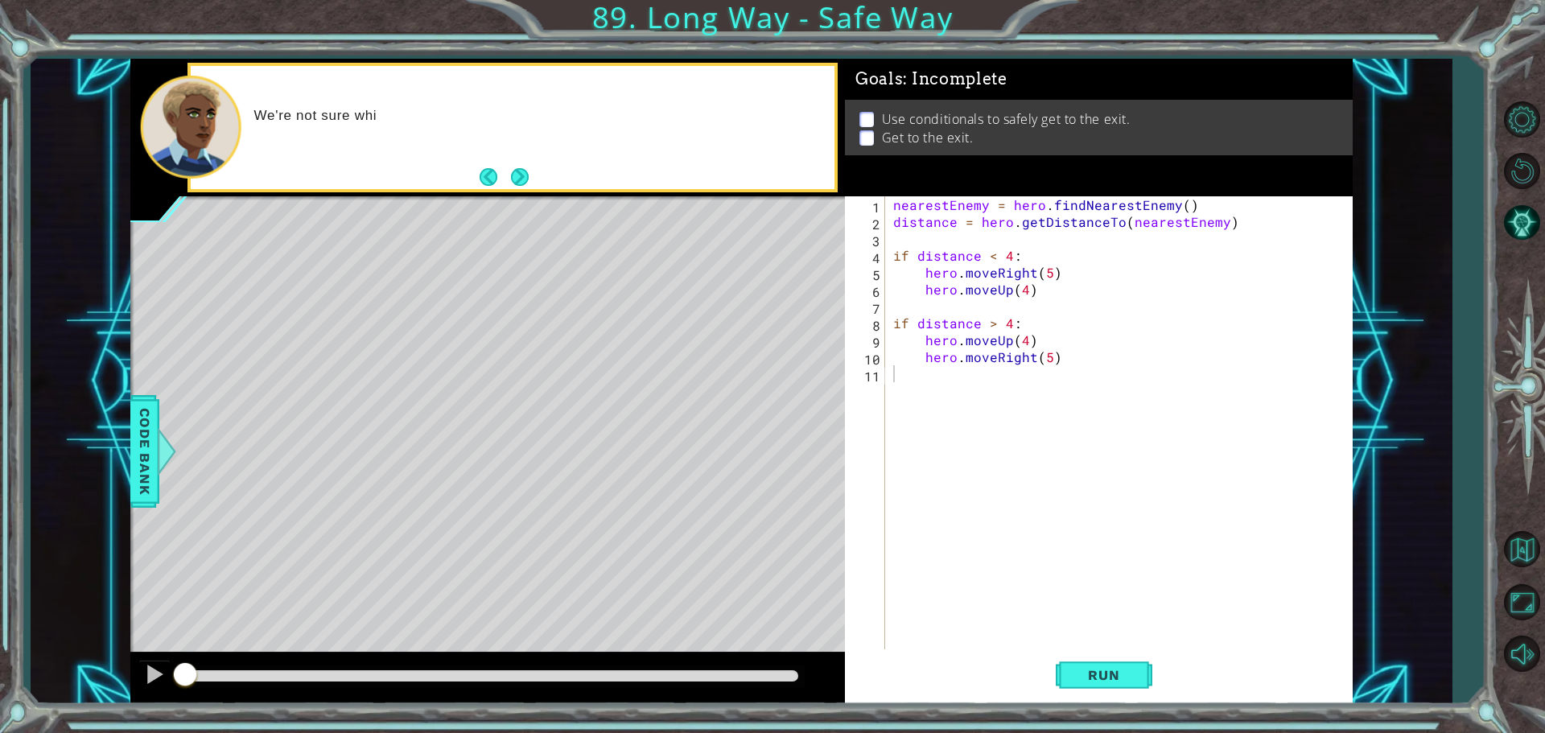
click at [529, 195] on div "We're not sure whi" at bounding box center [487, 128] width 714 height 138
click at [529, 191] on div "We're not sure which way the en" at bounding box center [487, 128] width 714 height 138
click at [525, 184] on button "Next" at bounding box center [520, 177] width 18 height 18
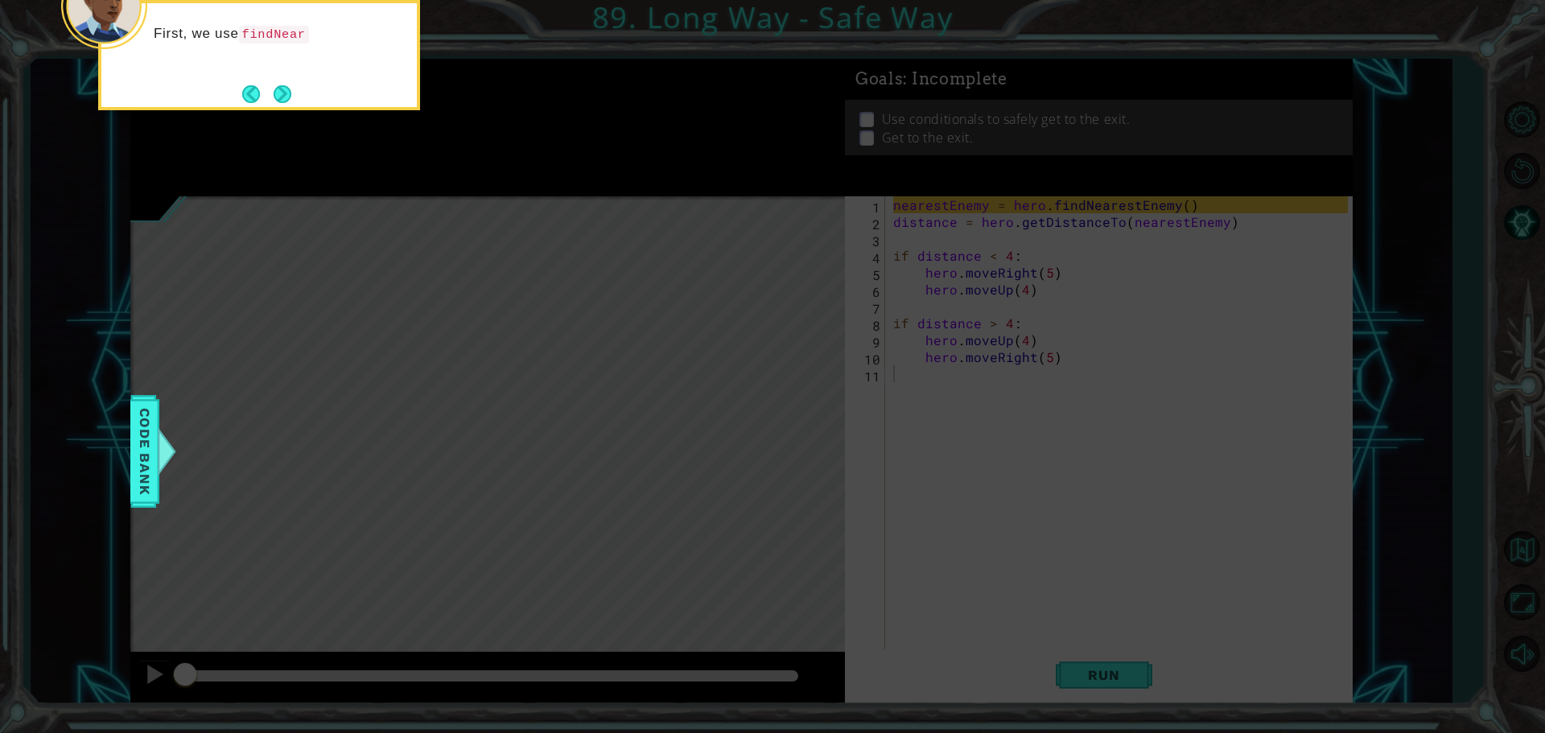
click at [274, 78] on div "First, we use findNear" at bounding box center [259, 55] width 322 height 110
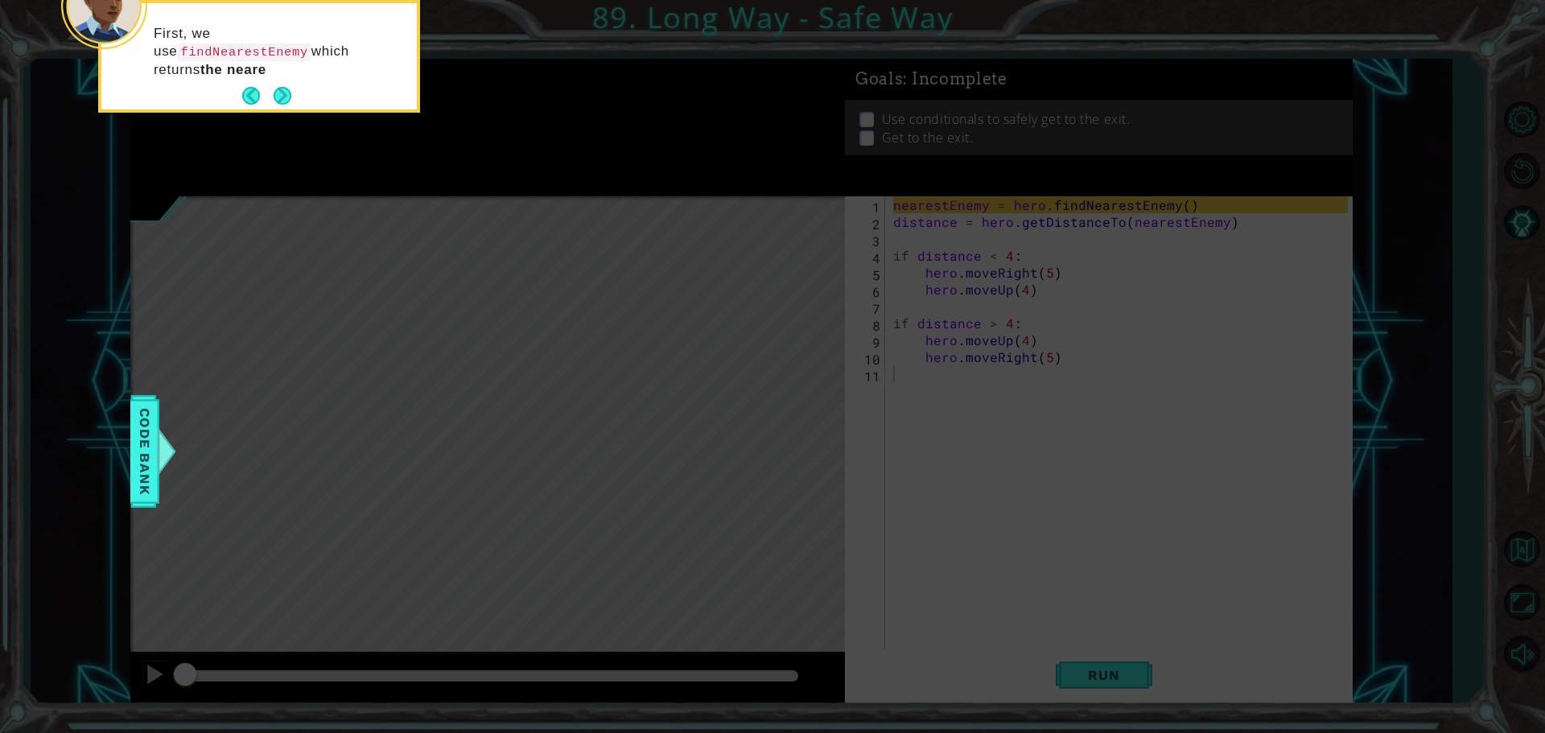
click at [284, 101] on button "Next" at bounding box center [283, 96] width 19 height 19
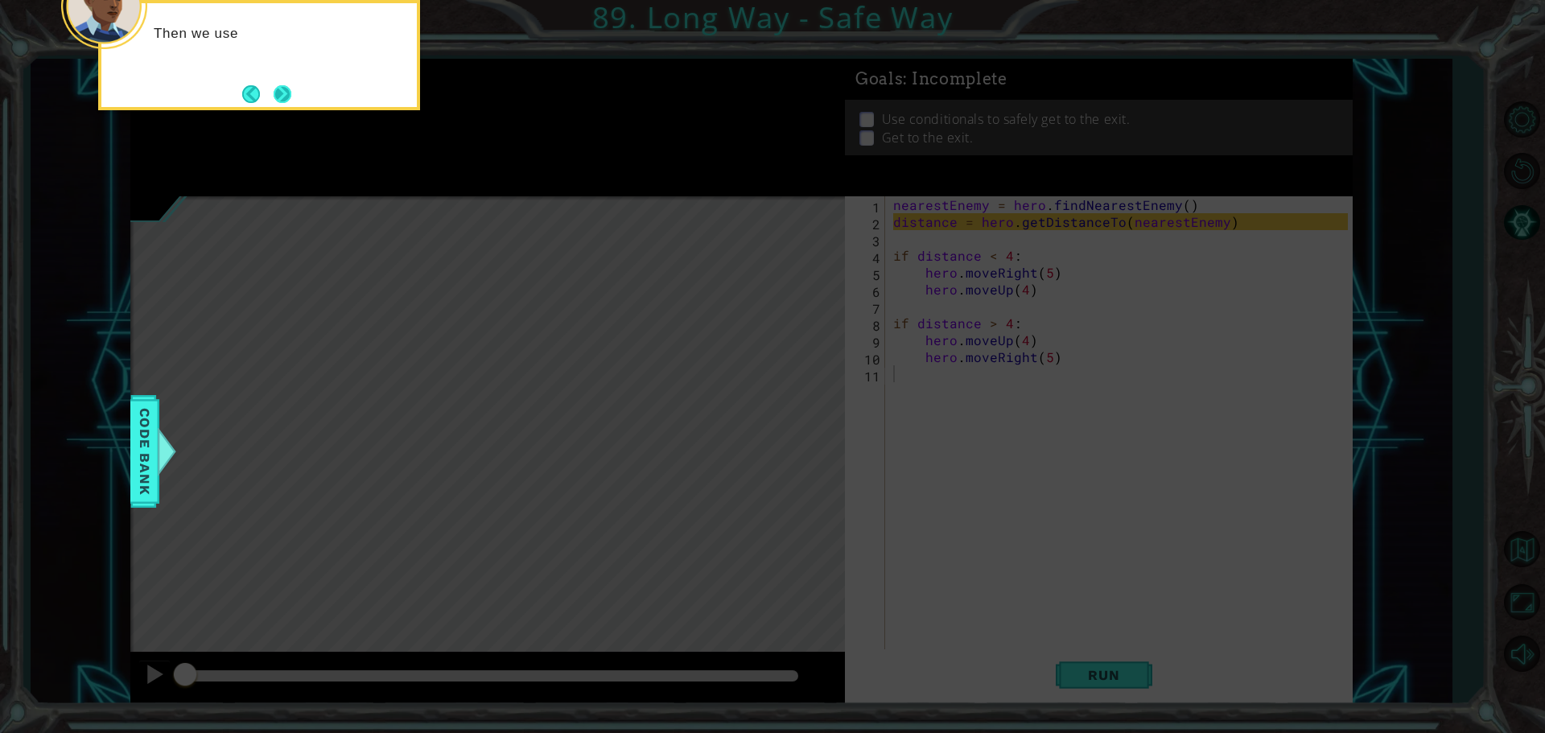
click at [288, 102] on button "Next" at bounding box center [283, 94] width 18 height 18
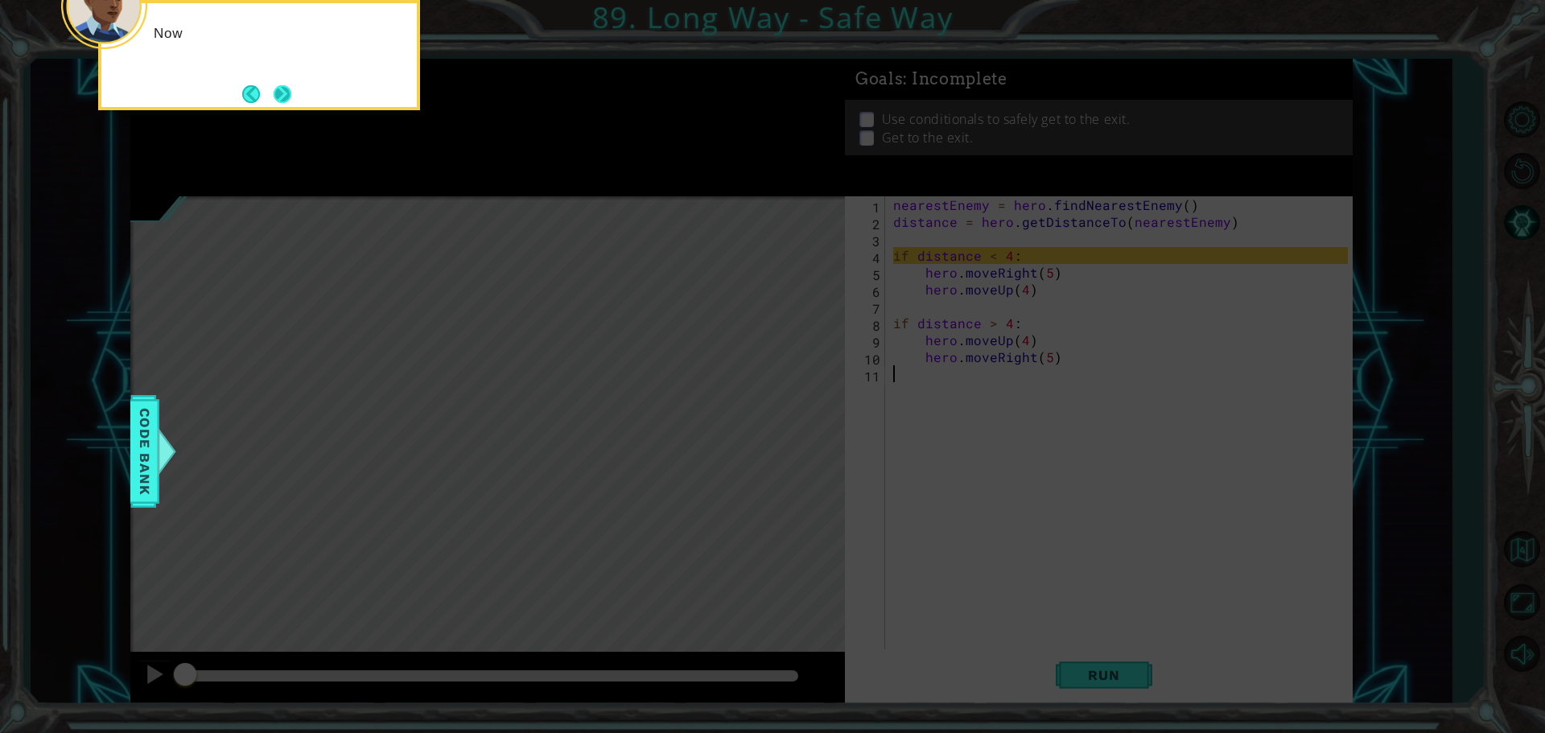
click at [288, 101] on button "Next" at bounding box center [283, 94] width 18 height 18
click at [289, 90] on button "Next" at bounding box center [283, 94] width 18 height 18
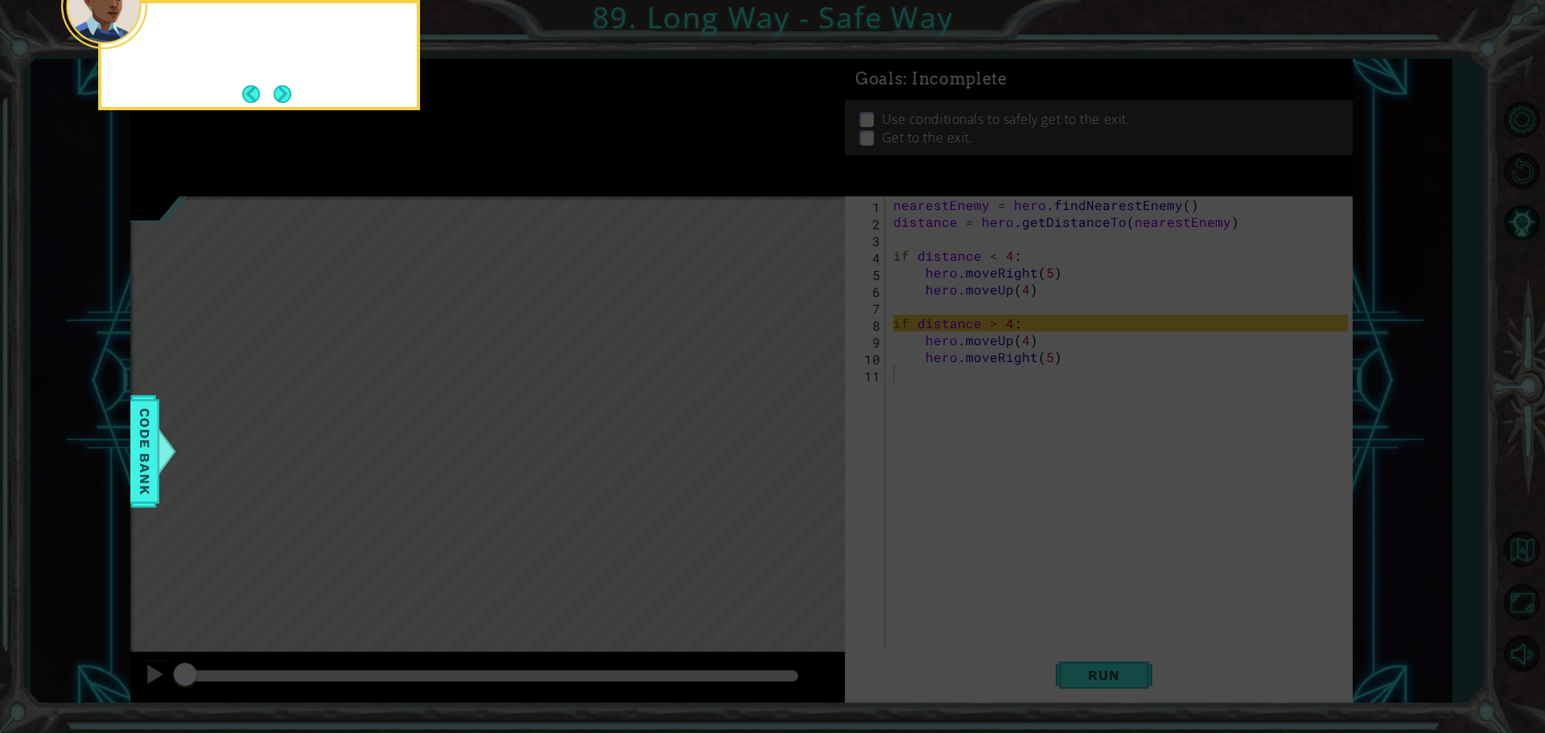
click at [289, 90] on button "Next" at bounding box center [283, 94] width 18 height 18
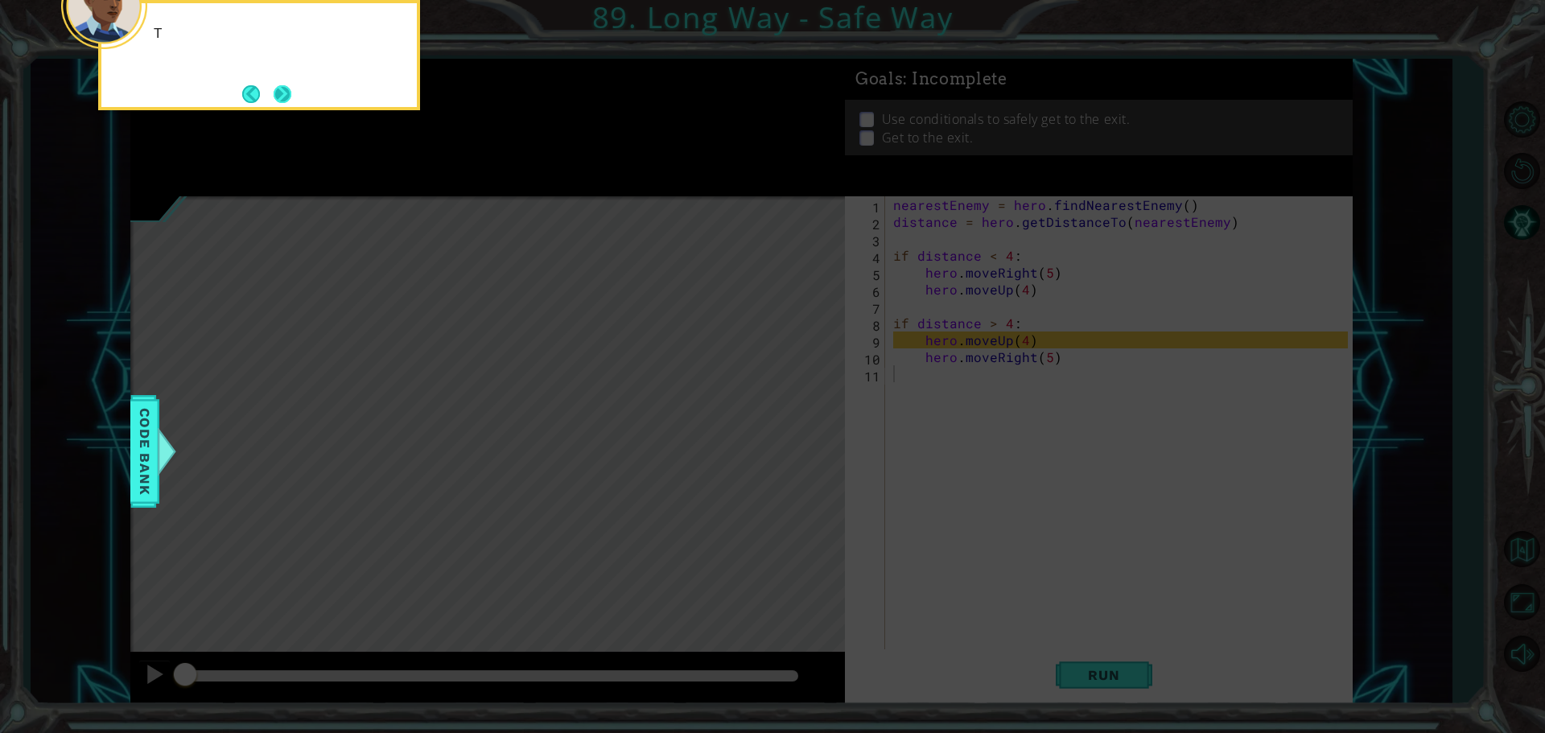
click at [289, 89] on button "Next" at bounding box center [283, 93] width 19 height 19
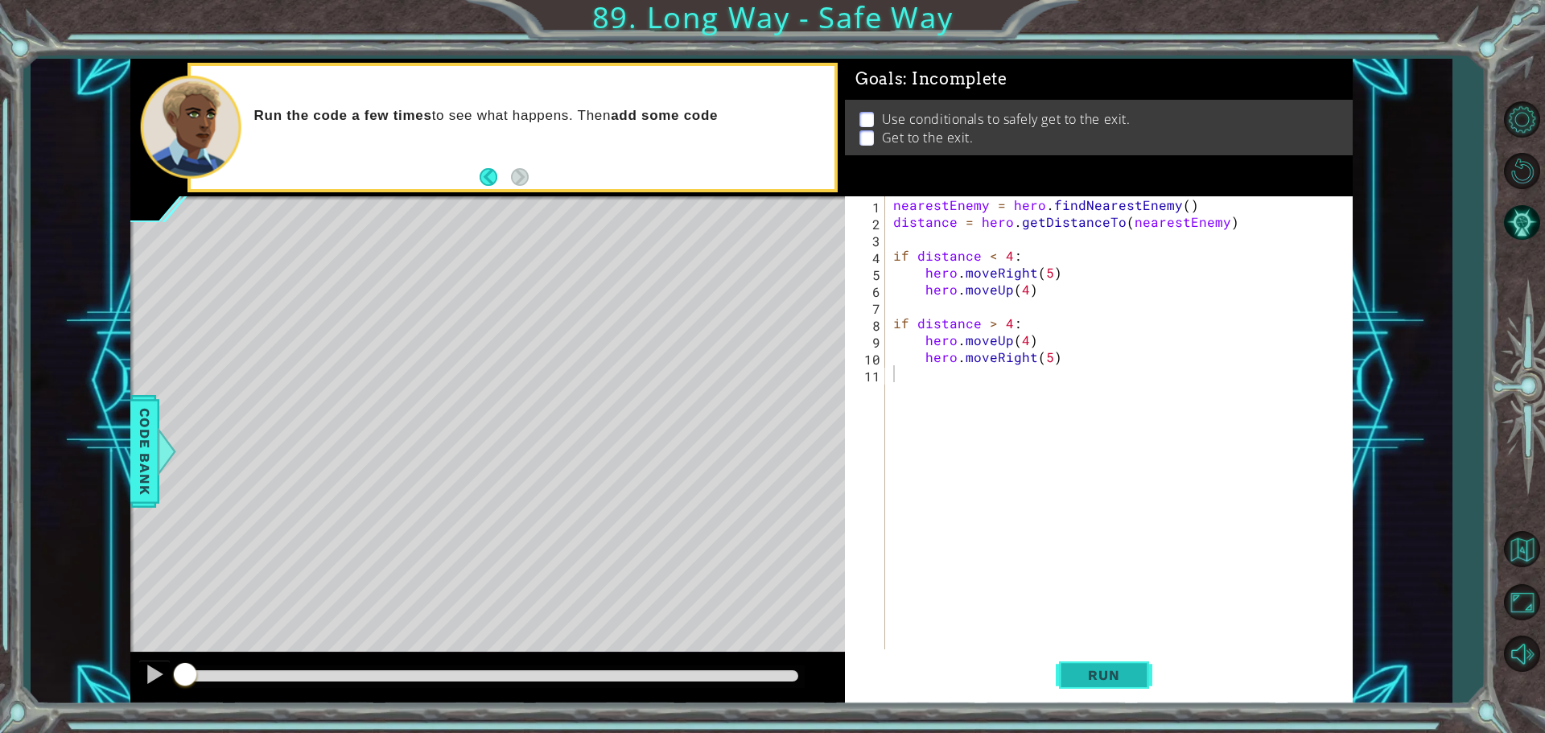
click at [1090, 672] on span "Run" at bounding box center [1104, 675] width 64 height 16
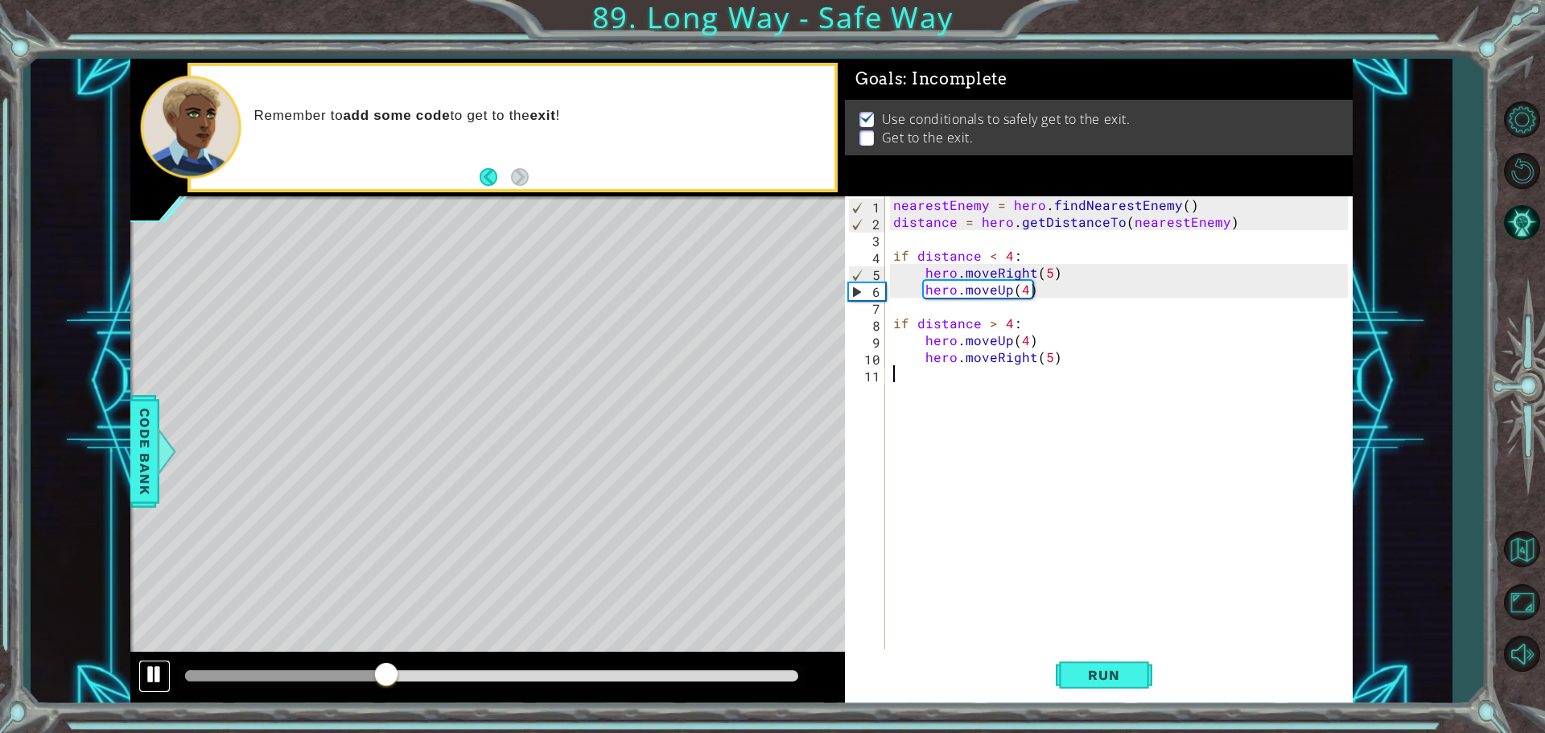
click at [164, 677] on div at bounding box center [154, 674] width 21 height 21
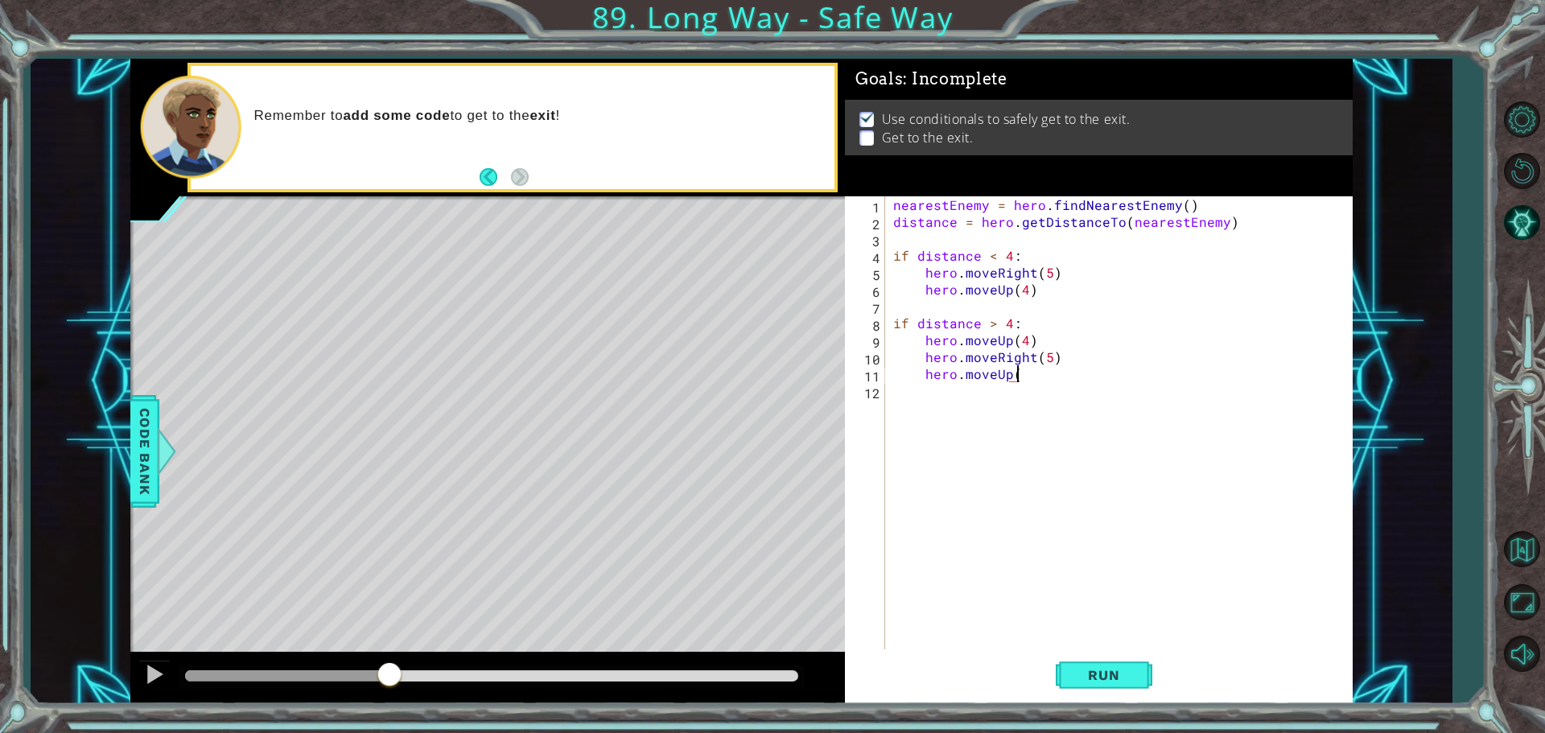
scroll to position [0, 7]
type textarea "hero.moveUp(1)"
click at [1057, 684] on button "Run" at bounding box center [1104, 674] width 97 height 51
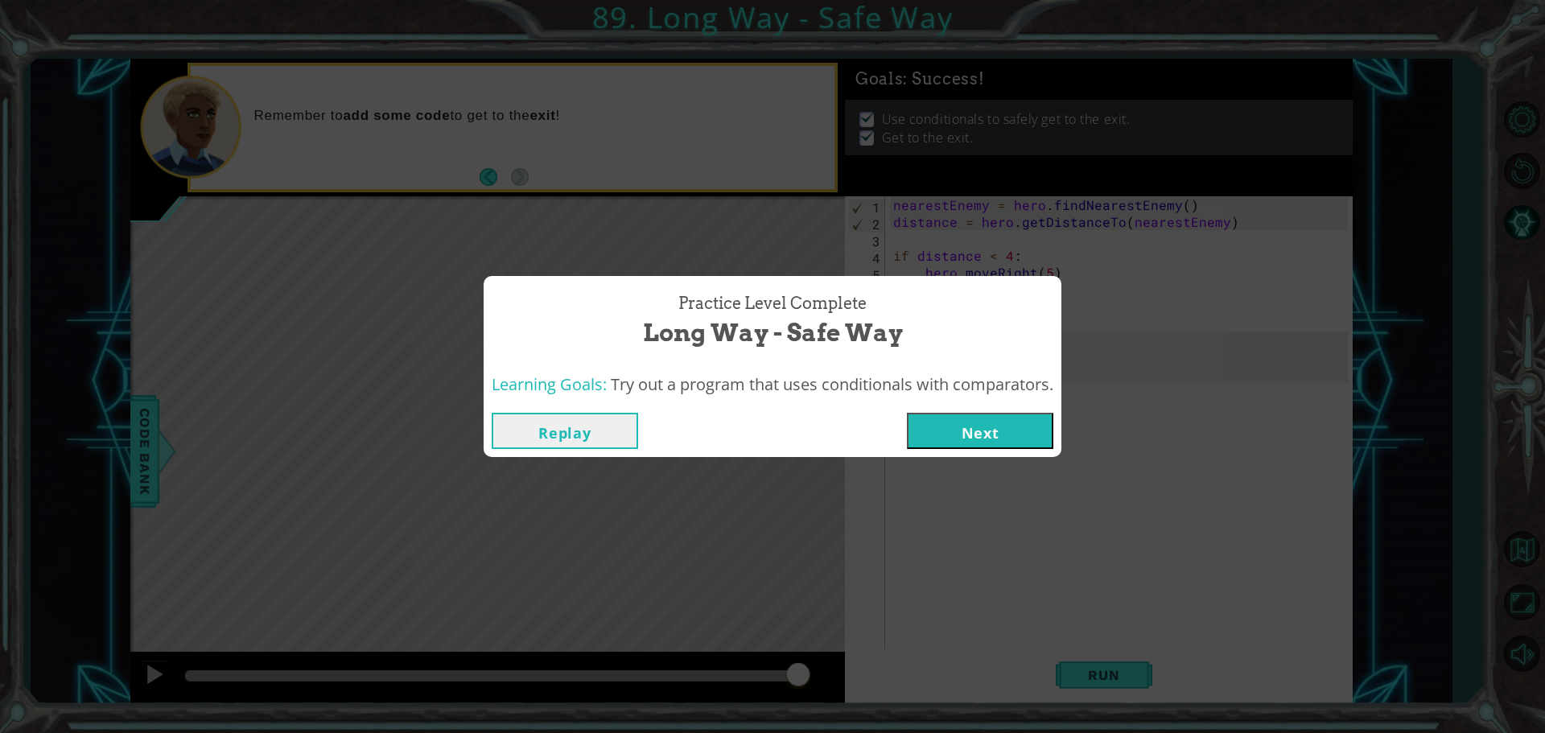
click at [923, 426] on button "Next" at bounding box center [980, 431] width 146 height 36
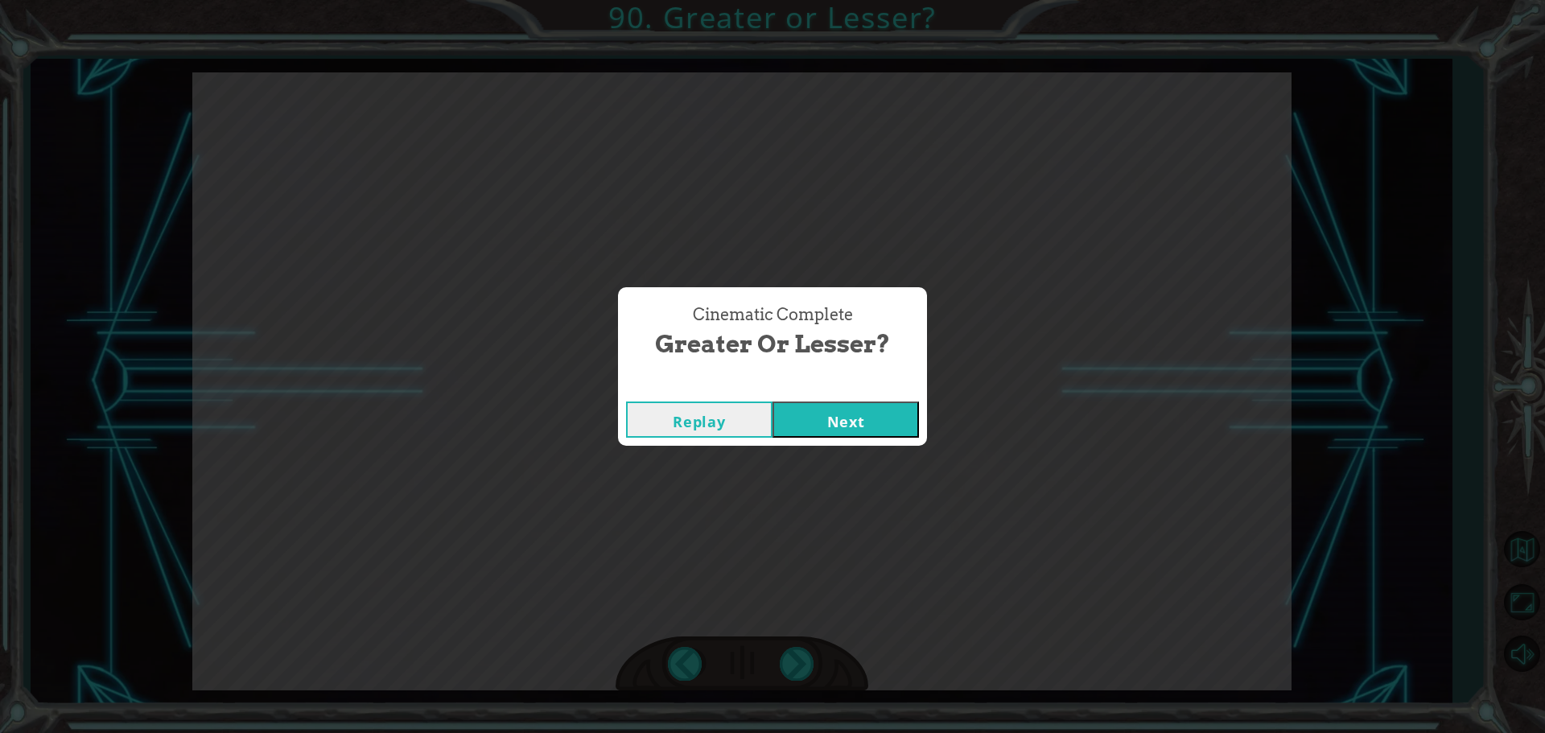
click at [874, 408] on button "Next" at bounding box center [845, 420] width 146 height 36
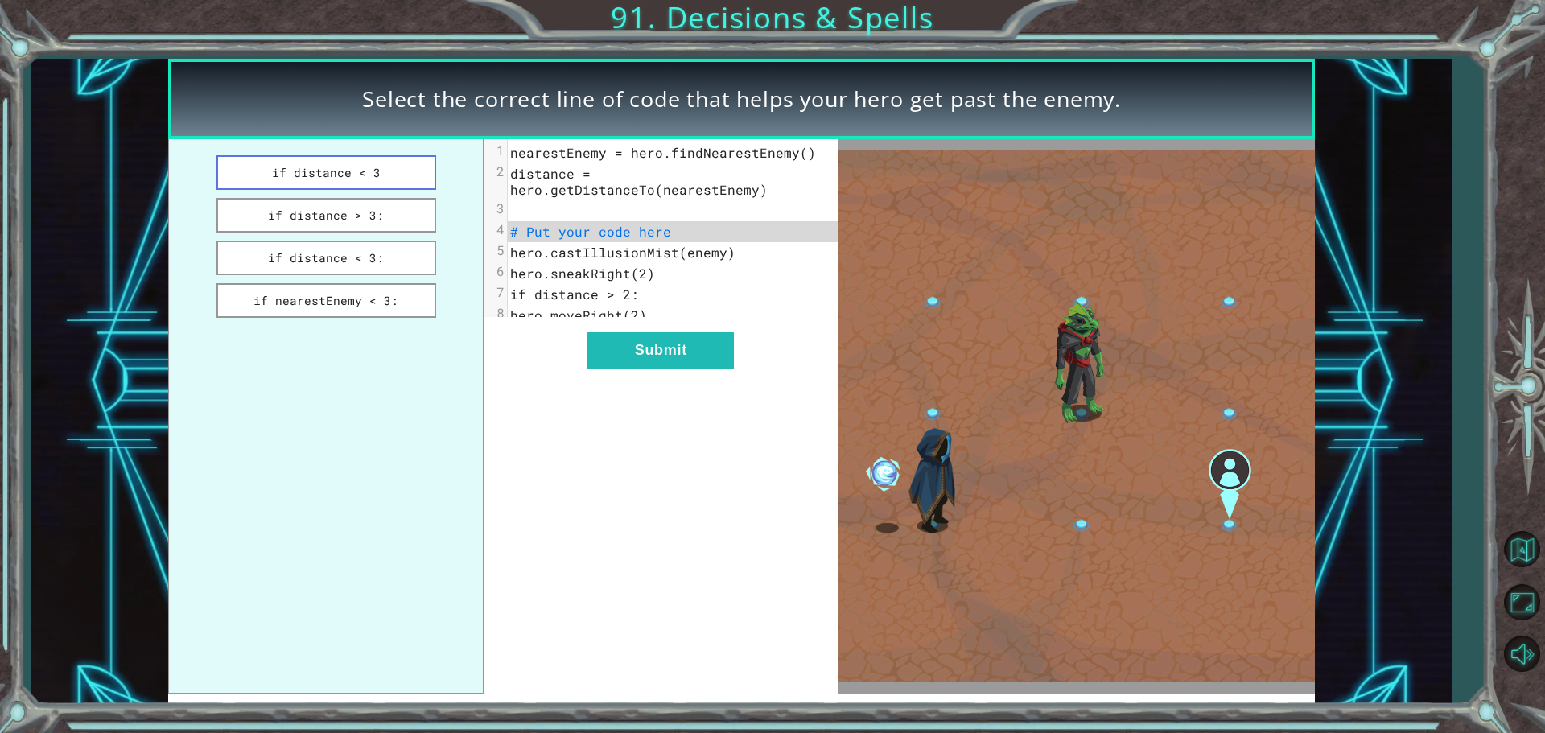
click at [392, 163] on button "if distance < 3" at bounding box center [326, 172] width 220 height 35
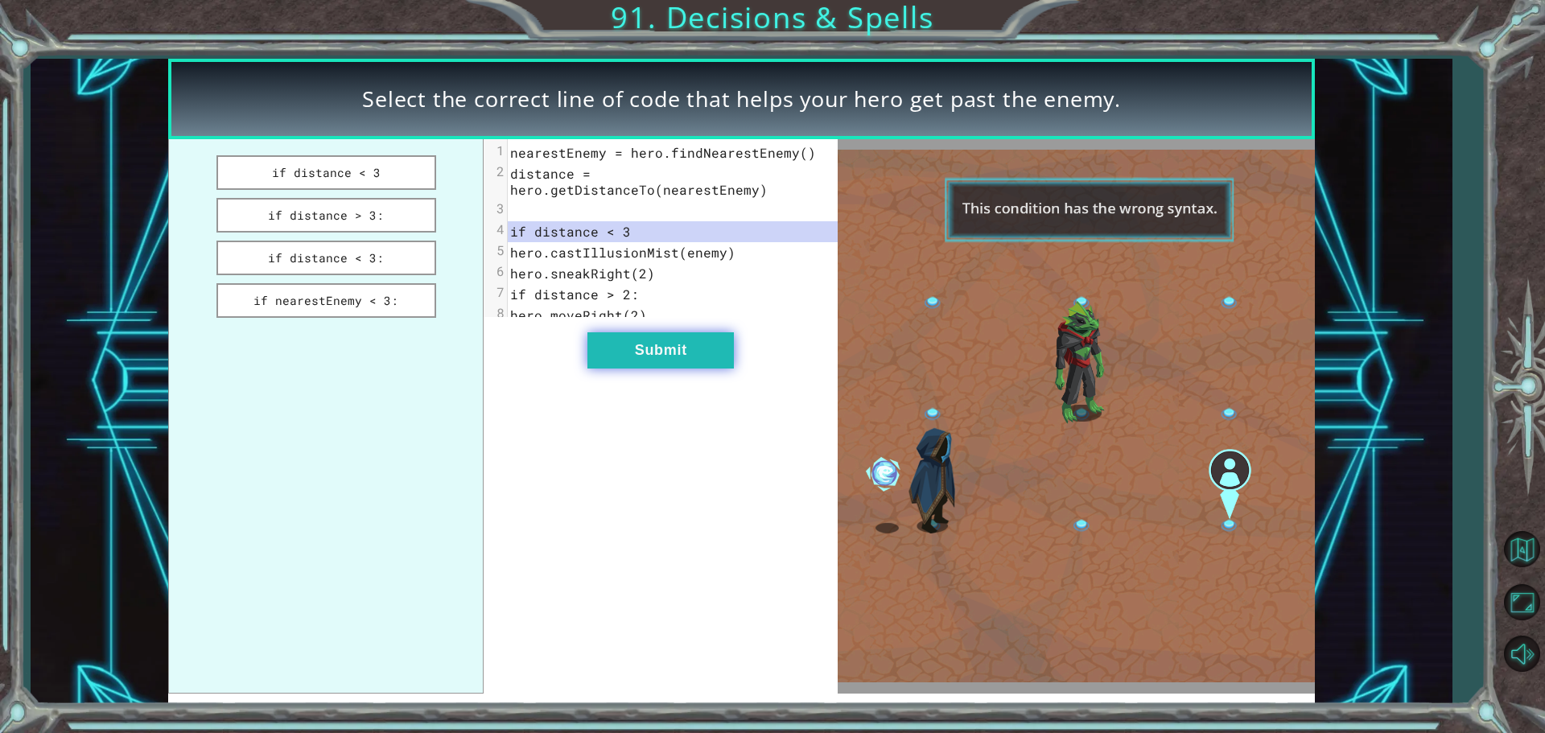
click at [613, 367] on button "Submit" at bounding box center [660, 350] width 146 height 36
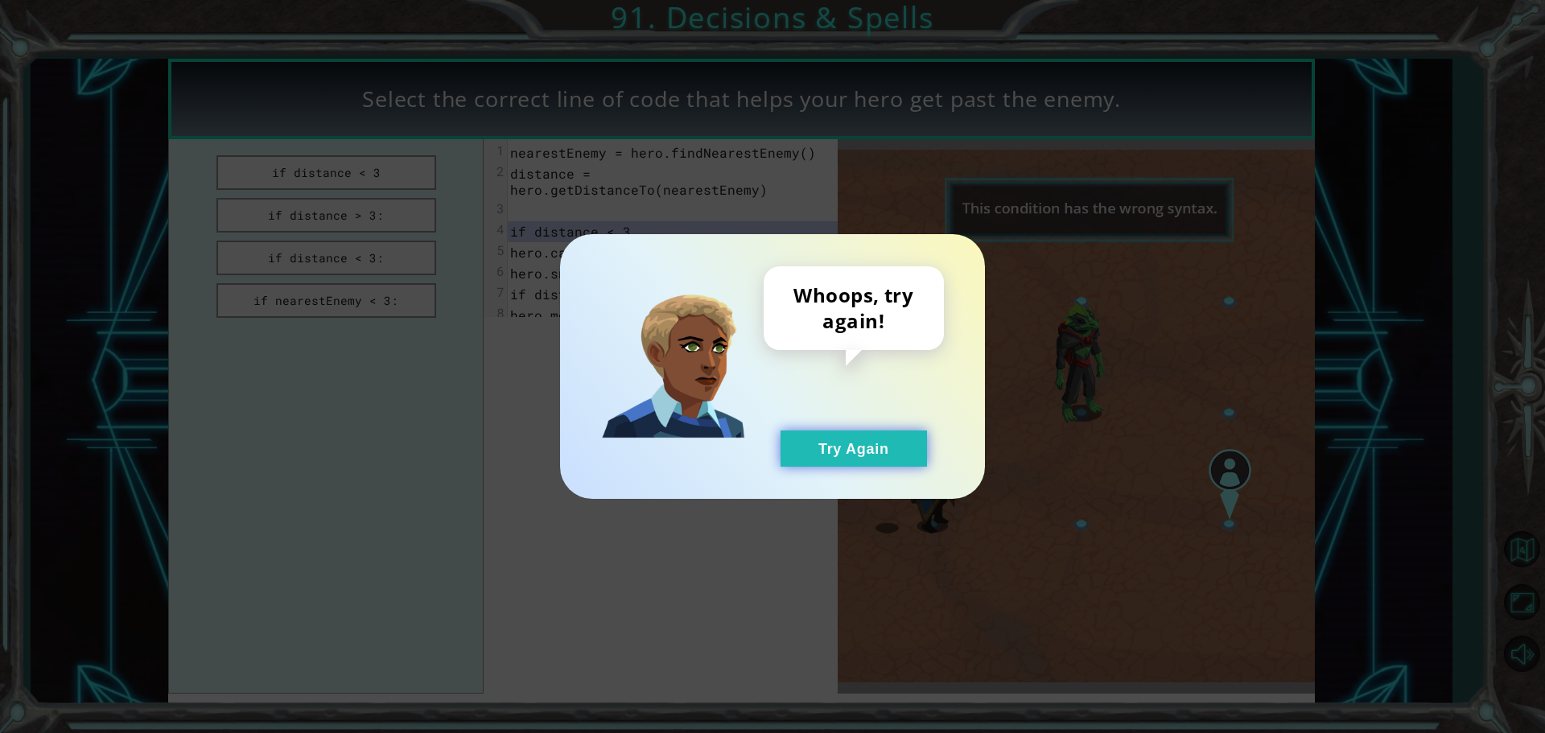
click at [788, 439] on button "Try Again" at bounding box center [853, 448] width 146 height 36
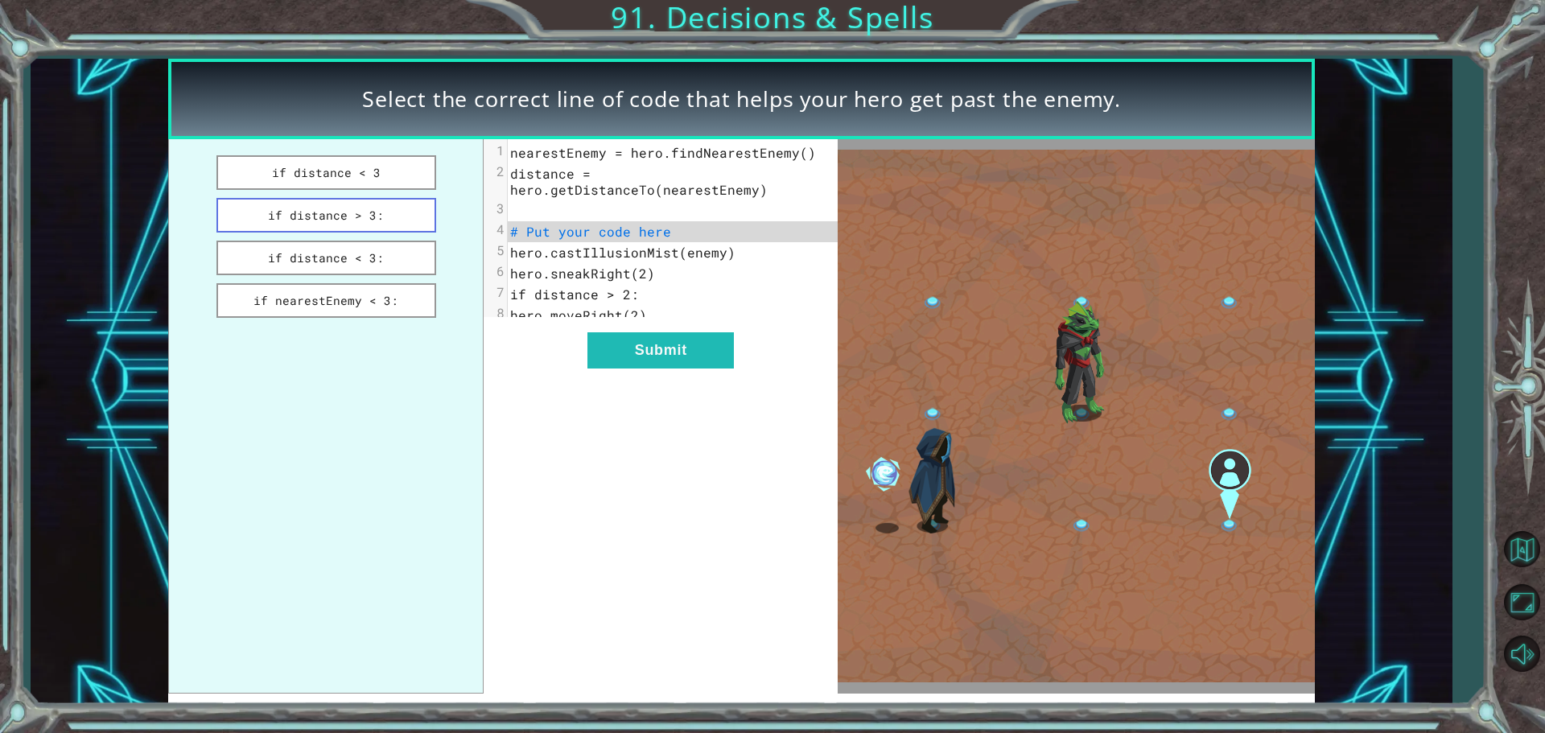
click at [393, 221] on button "if distance > 3:" at bounding box center [326, 215] width 220 height 35
click at [617, 359] on button "Submit" at bounding box center [660, 350] width 146 height 36
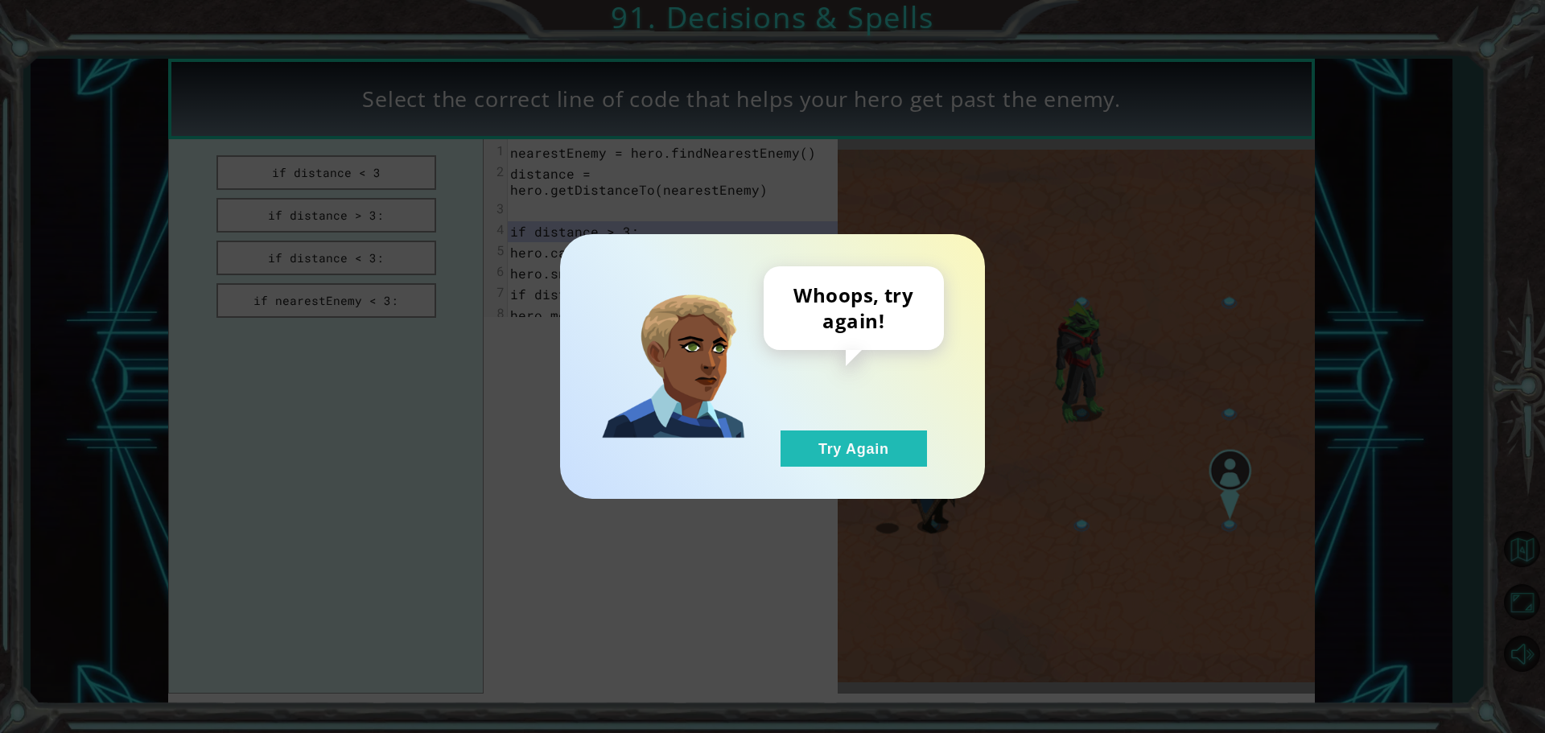
drag, startPoint x: 807, startPoint y: 438, endPoint x: 760, endPoint y: 425, distance: 49.2
click at [805, 438] on button "Try Again" at bounding box center [853, 448] width 146 height 36
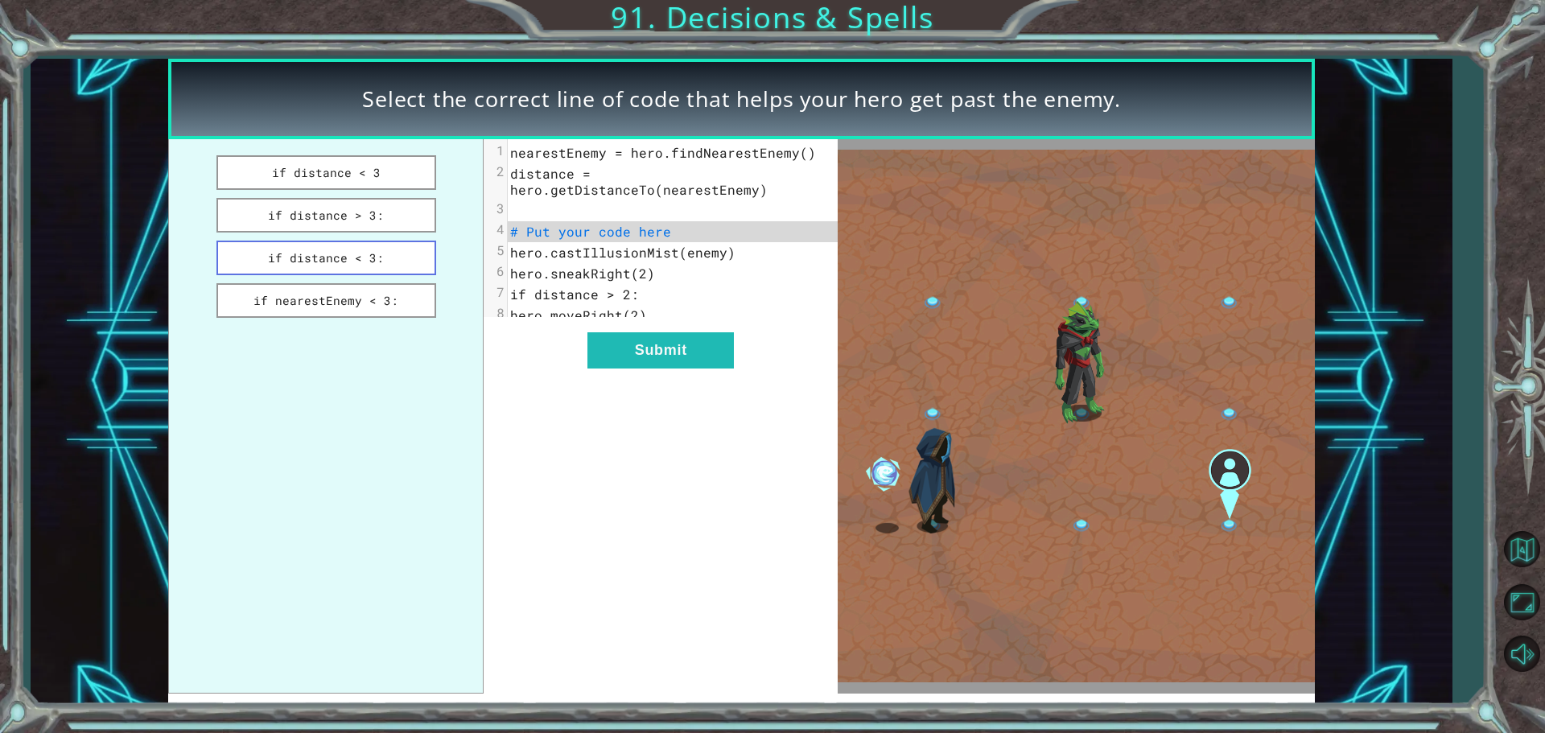
click at [415, 250] on button "if distance < 3:" at bounding box center [326, 258] width 220 height 35
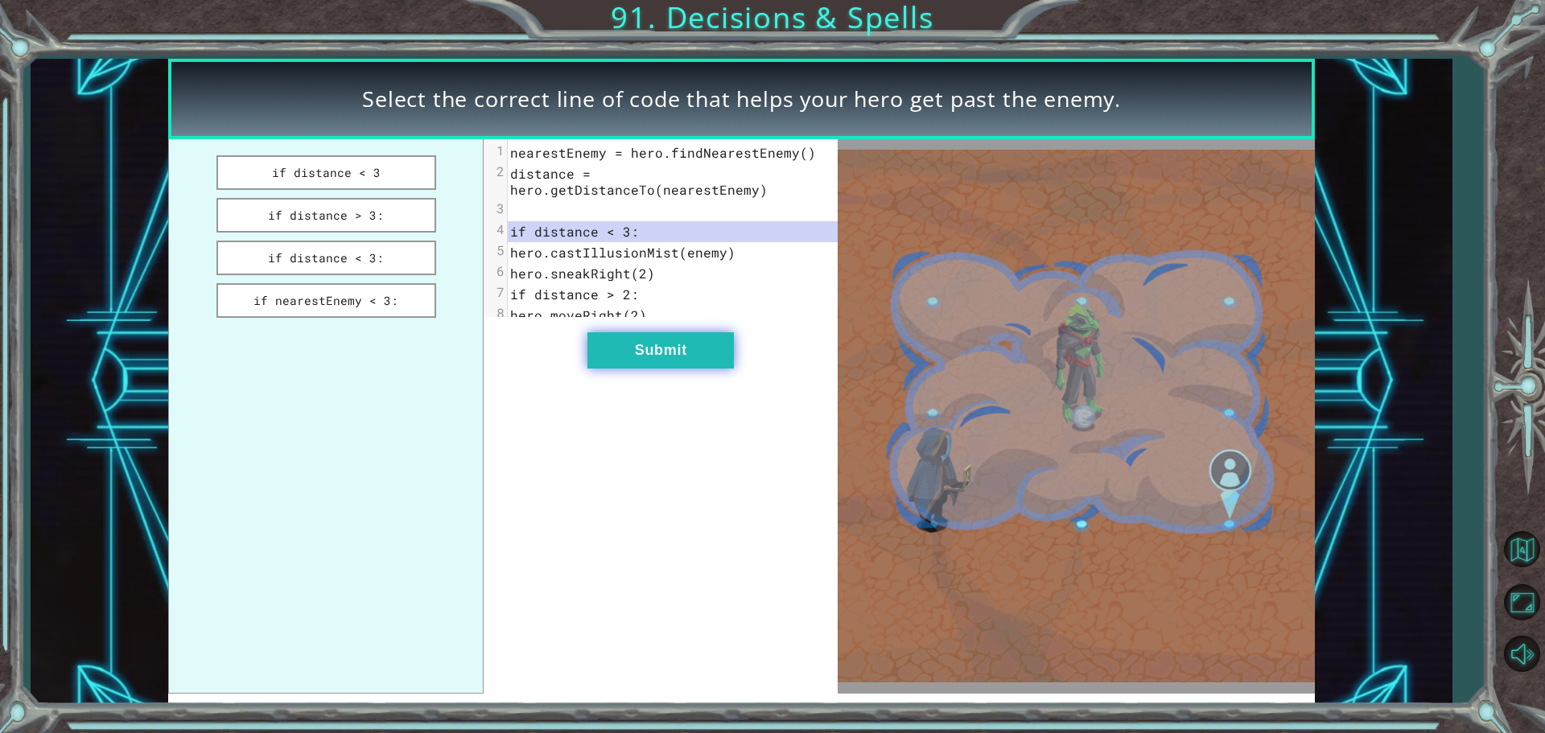
click at [639, 368] on button "Submit" at bounding box center [660, 350] width 146 height 36
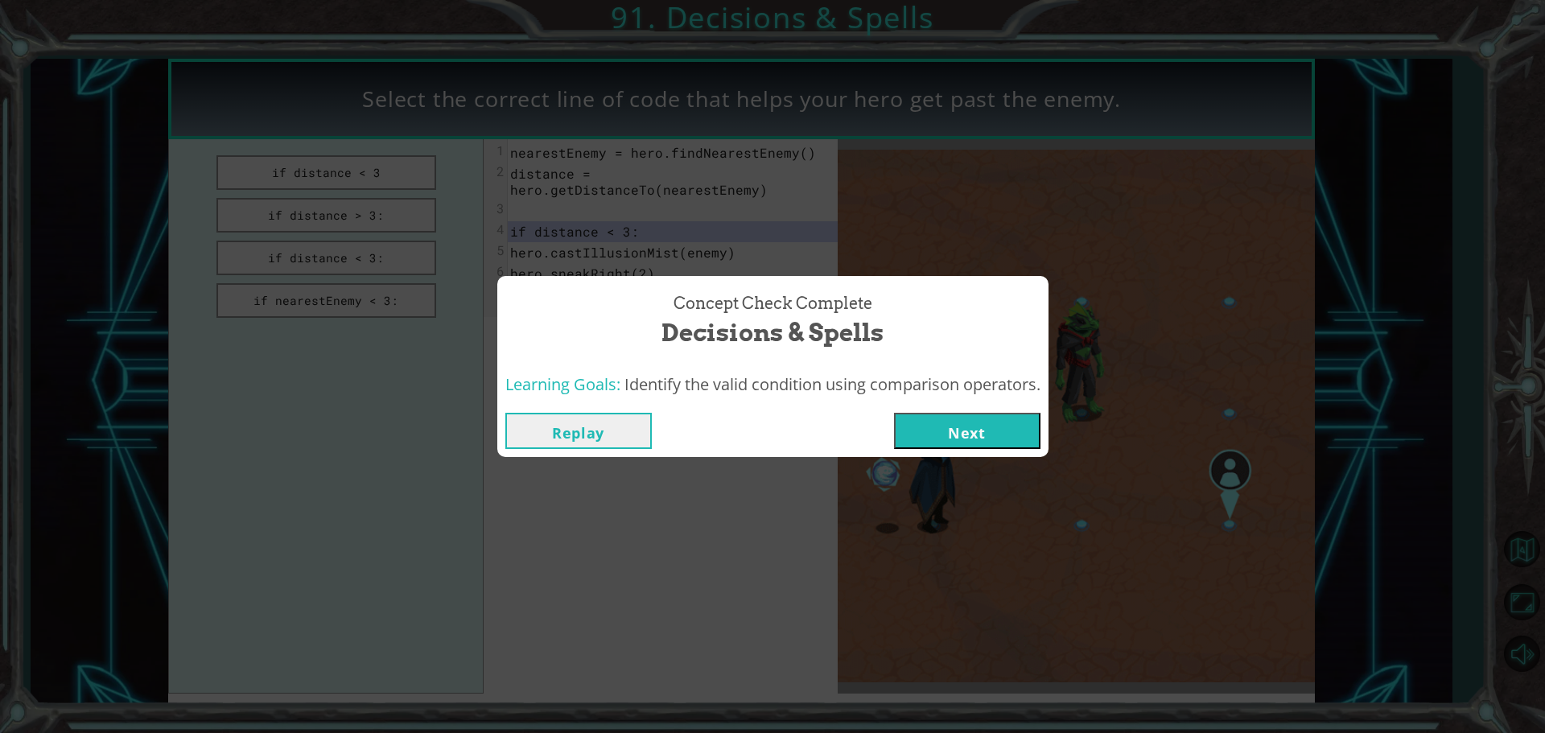
click at [963, 433] on button "Next" at bounding box center [967, 431] width 146 height 36
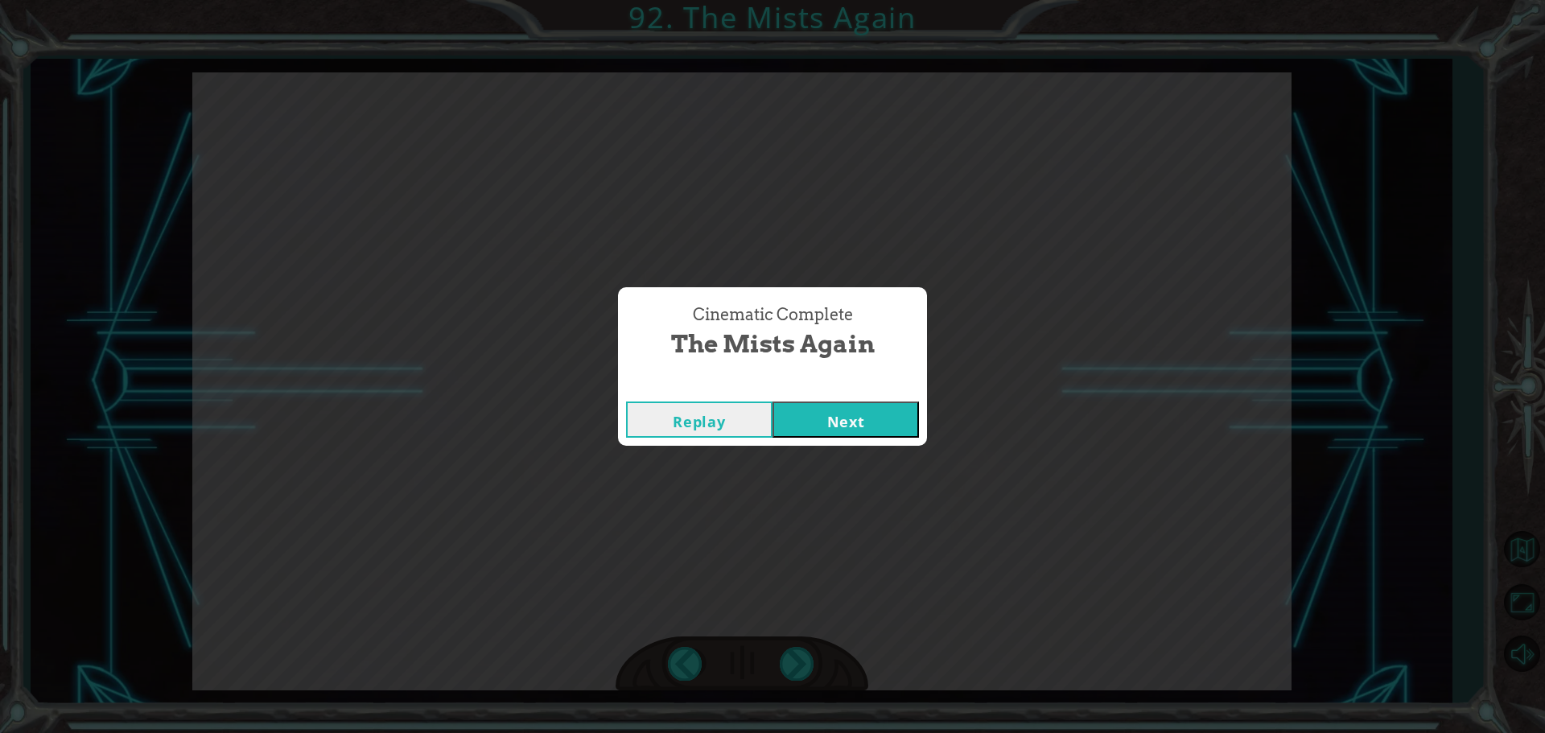
click at [862, 443] on div "Replay Next" at bounding box center [772, 419] width 309 height 52
click at [862, 437] on button "Next" at bounding box center [845, 420] width 146 height 36
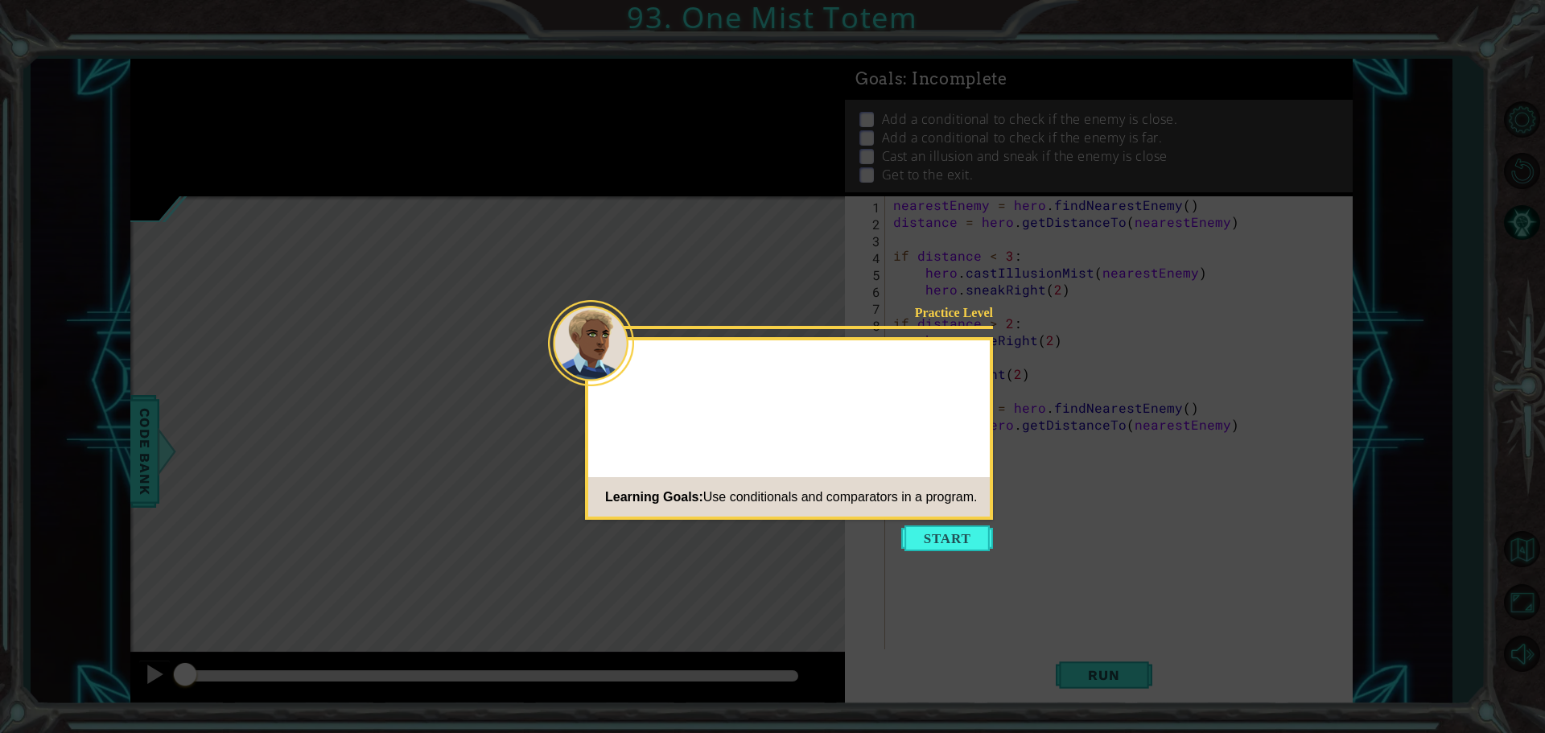
click at [974, 533] on button "Start" at bounding box center [947, 538] width 92 height 26
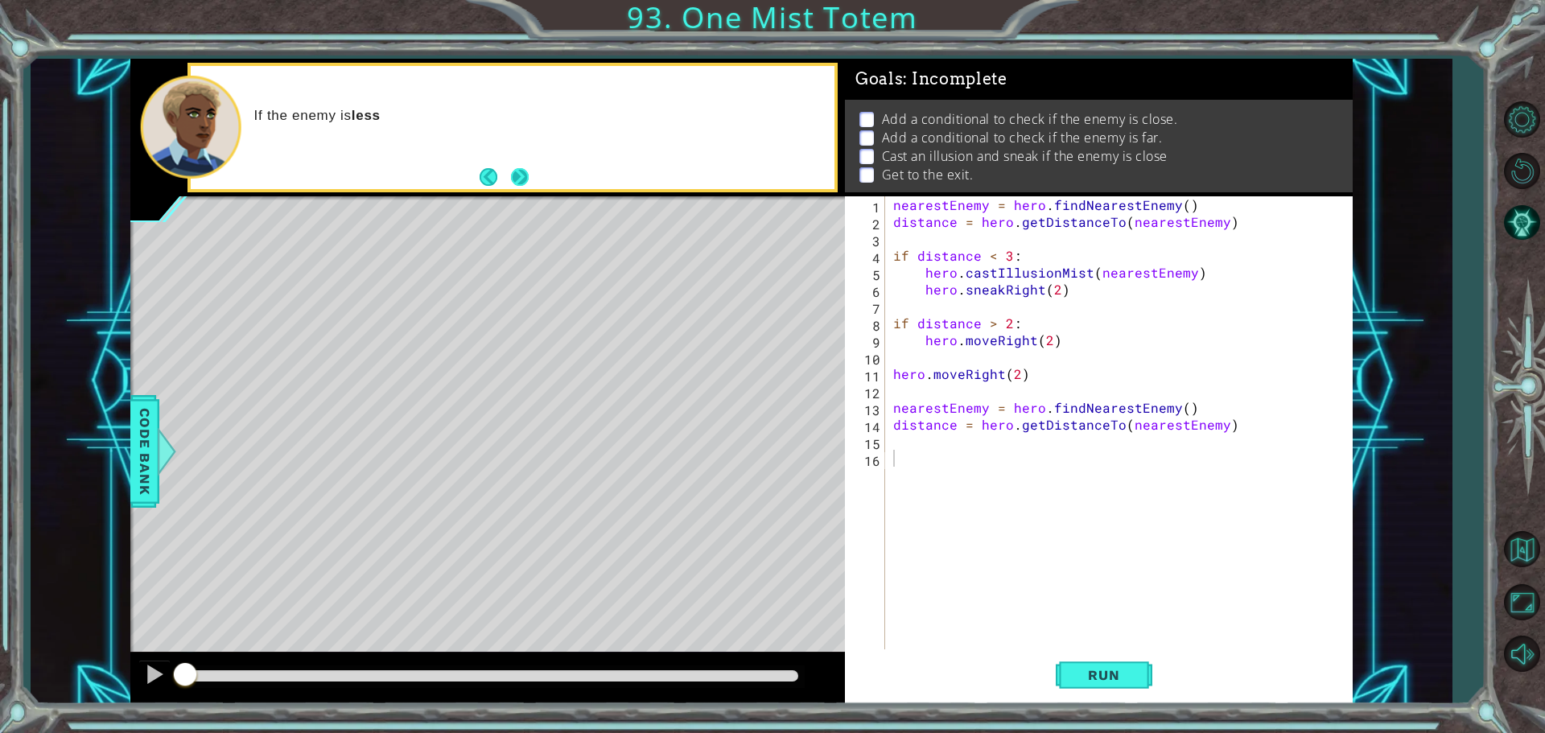
click at [513, 186] on button "Next" at bounding box center [520, 177] width 18 height 18
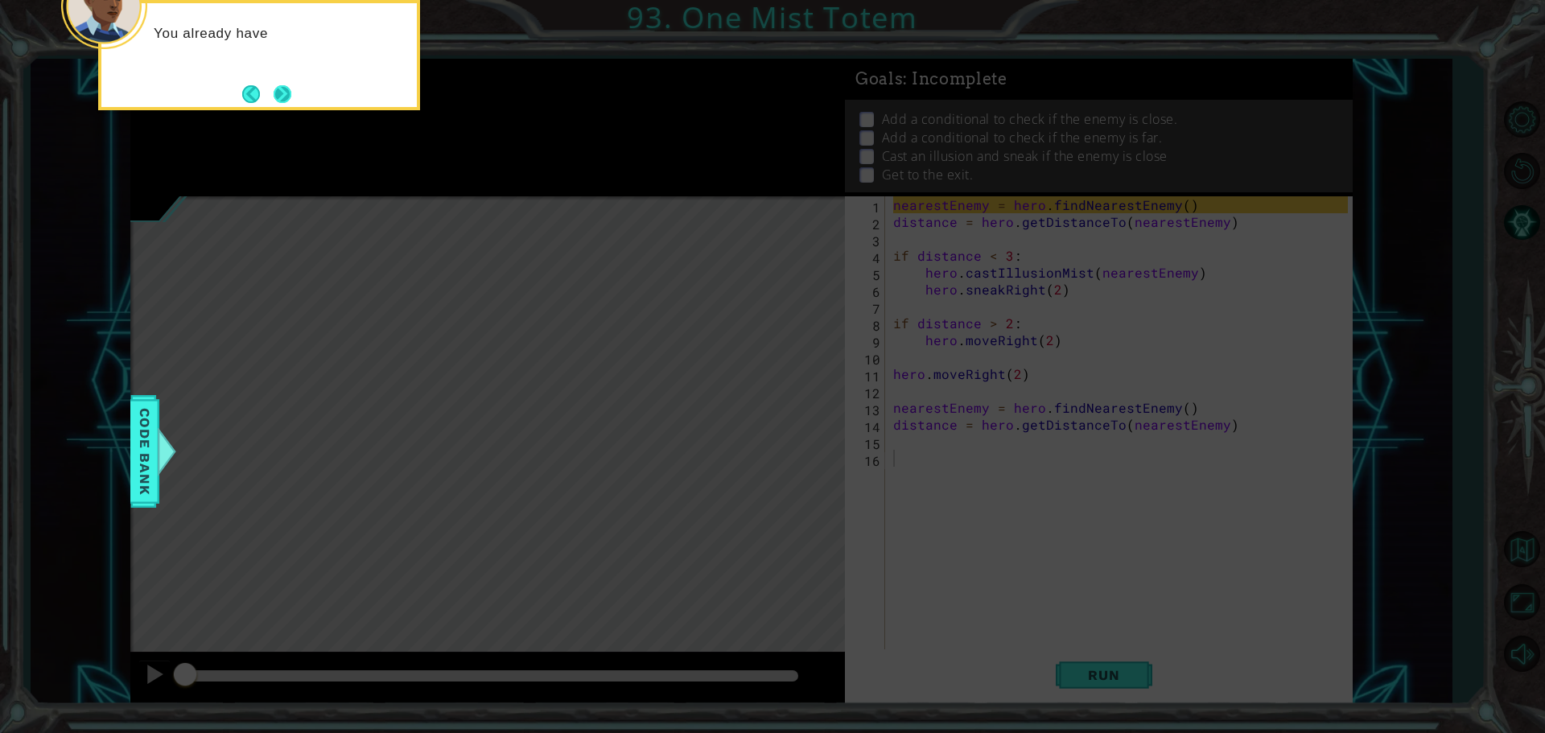
click at [274, 103] on button "Next" at bounding box center [283, 94] width 18 height 18
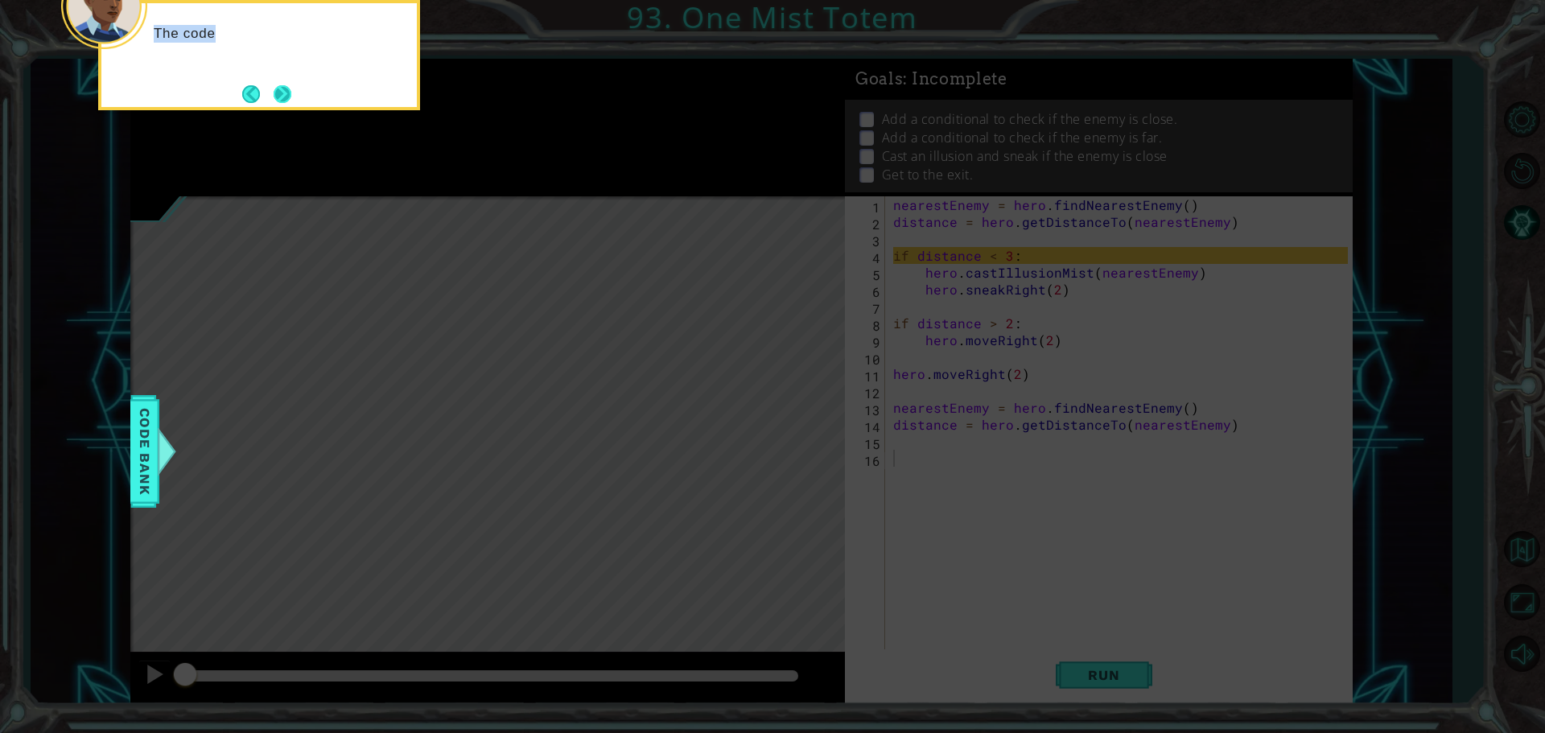
click at [279, 99] on div "The code" at bounding box center [259, 55] width 322 height 110
click at [279, 99] on button "Next" at bounding box center [282, 93] width 19 height 19
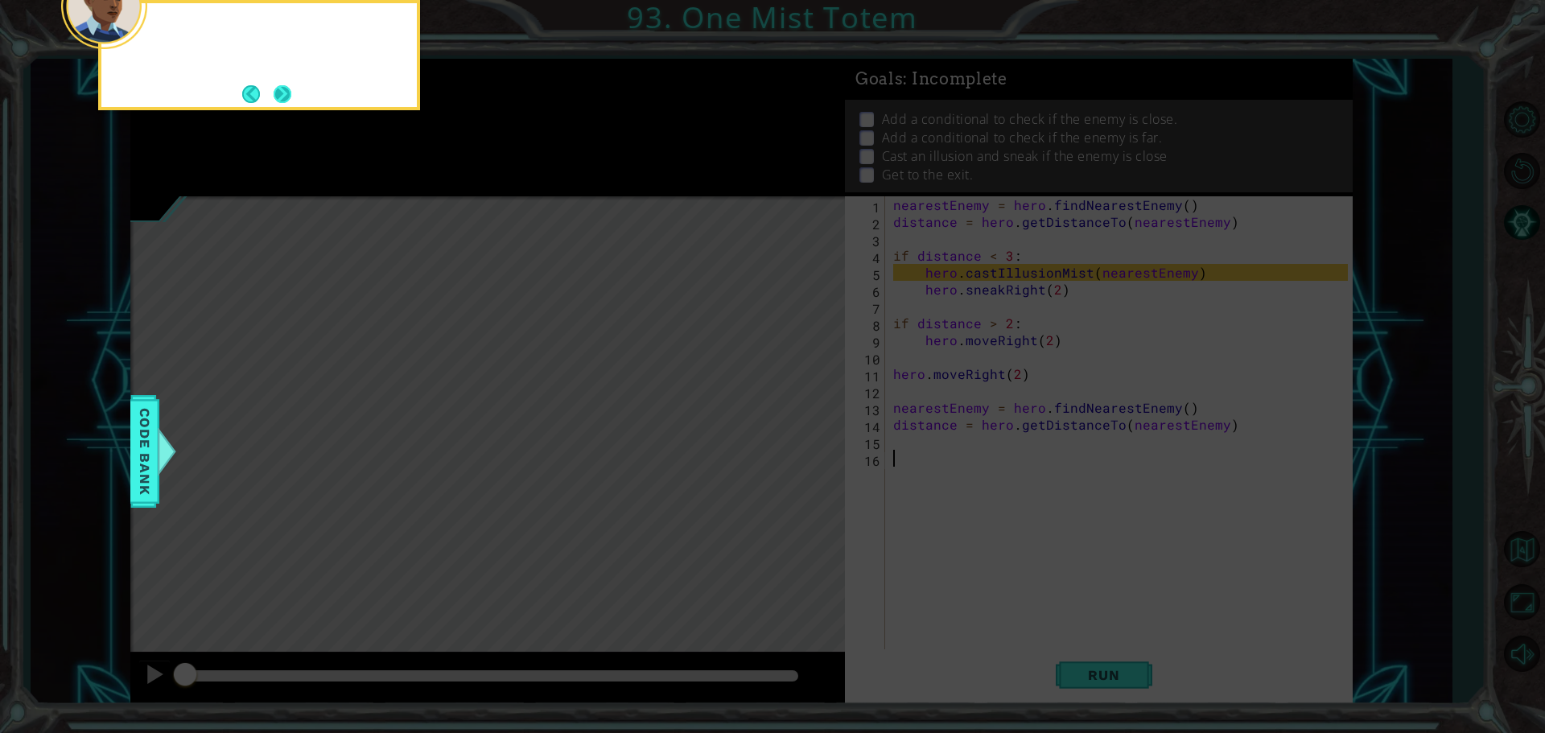
click at [280, 97] on button "Next" at bounding box center [283, 93] width 19 height 19
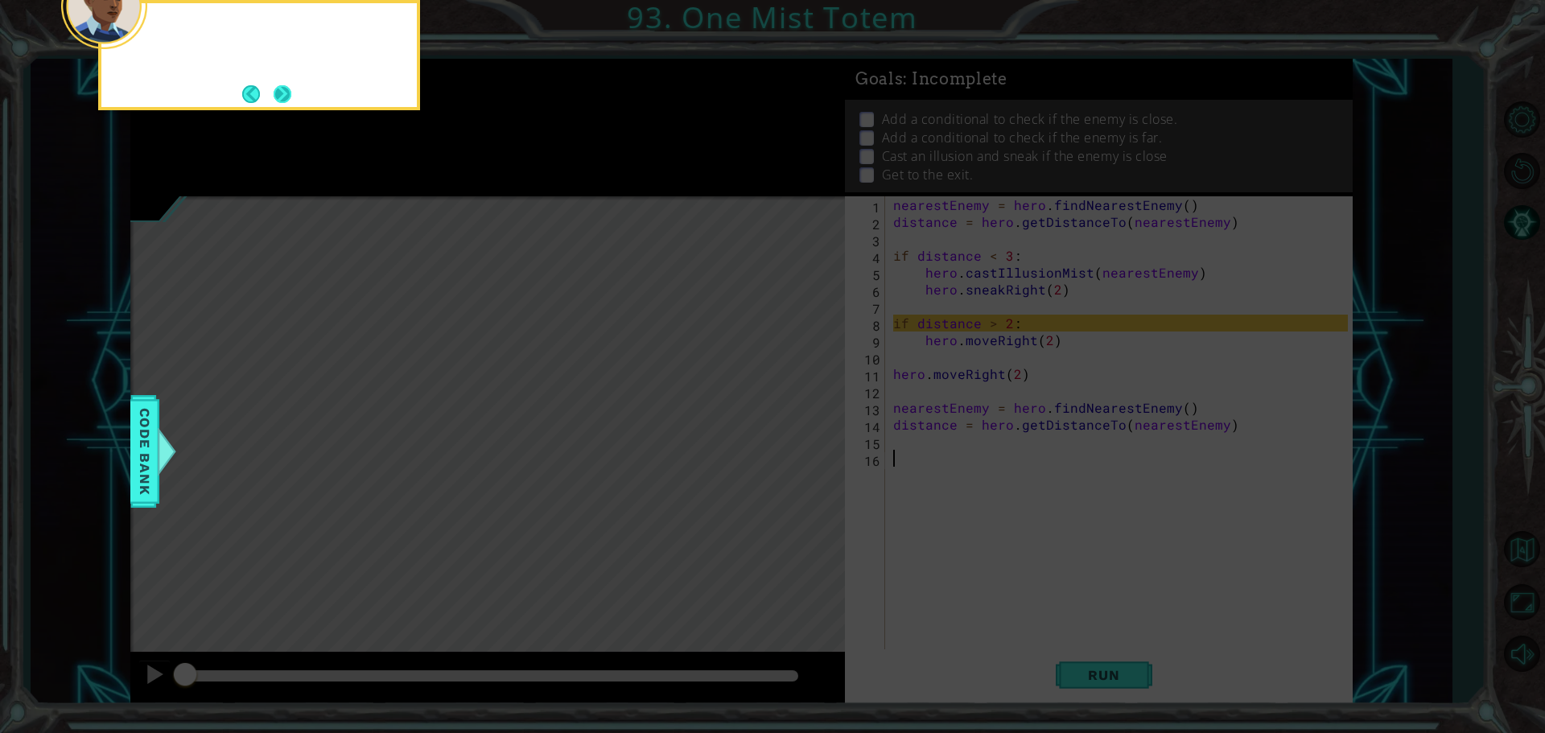
click at [278, 90] on button "Next" at bounding box center [283, 93] width 19 height 19
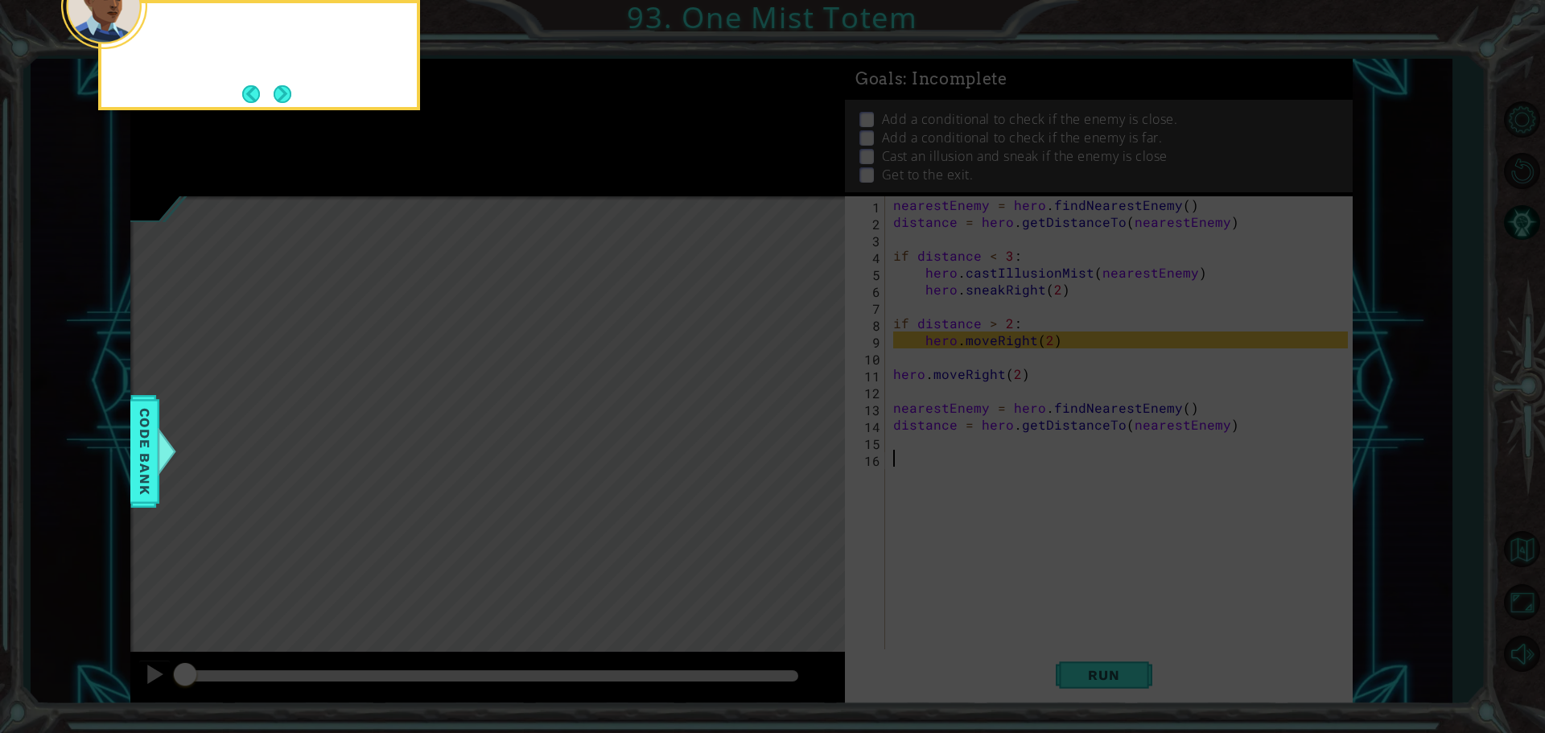
click at [278, 90] on button "Next" at bounding box center [282, 94] width 24 height 24
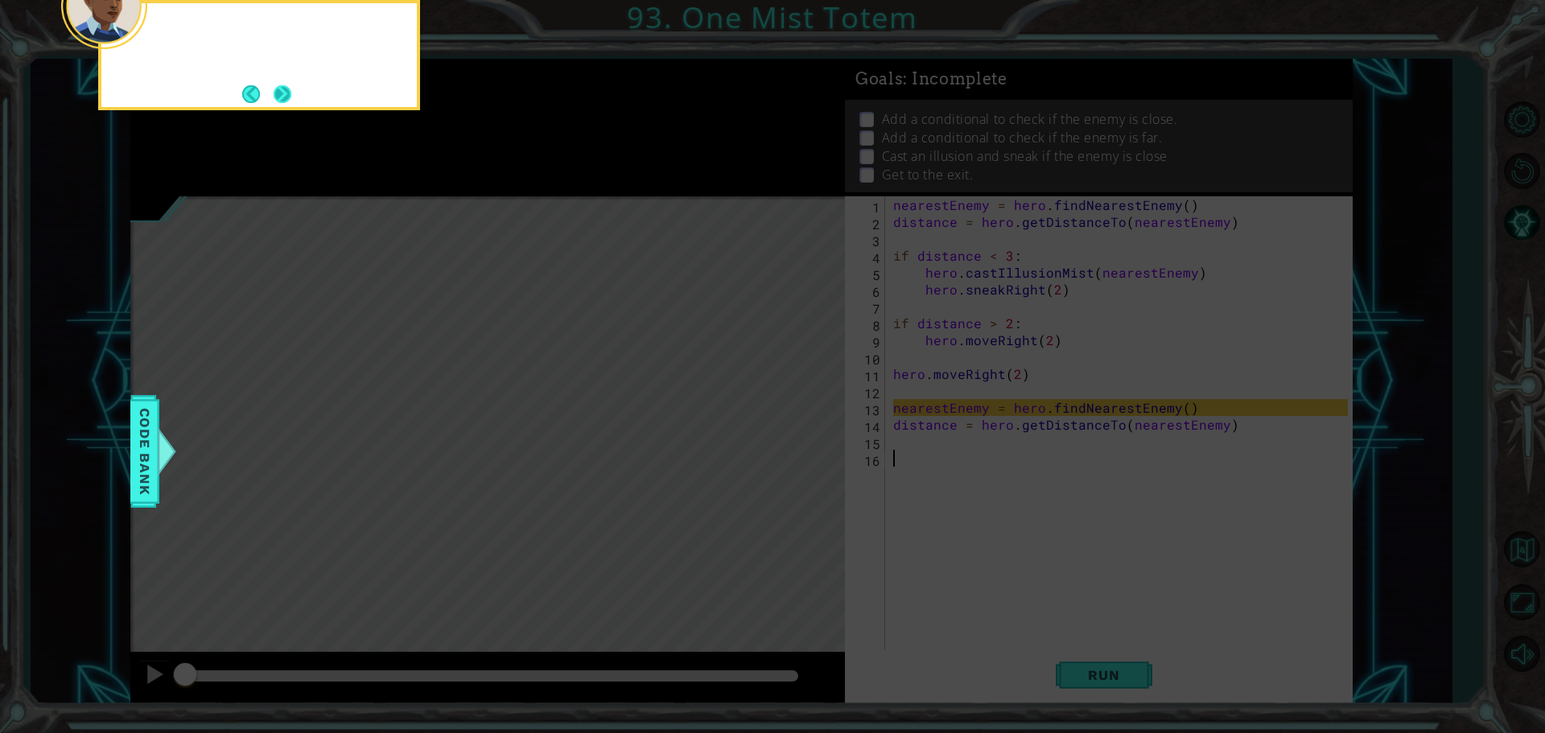
click at [275, 97] on button "Next" at bounding box center [283, 94] width 18 height 18
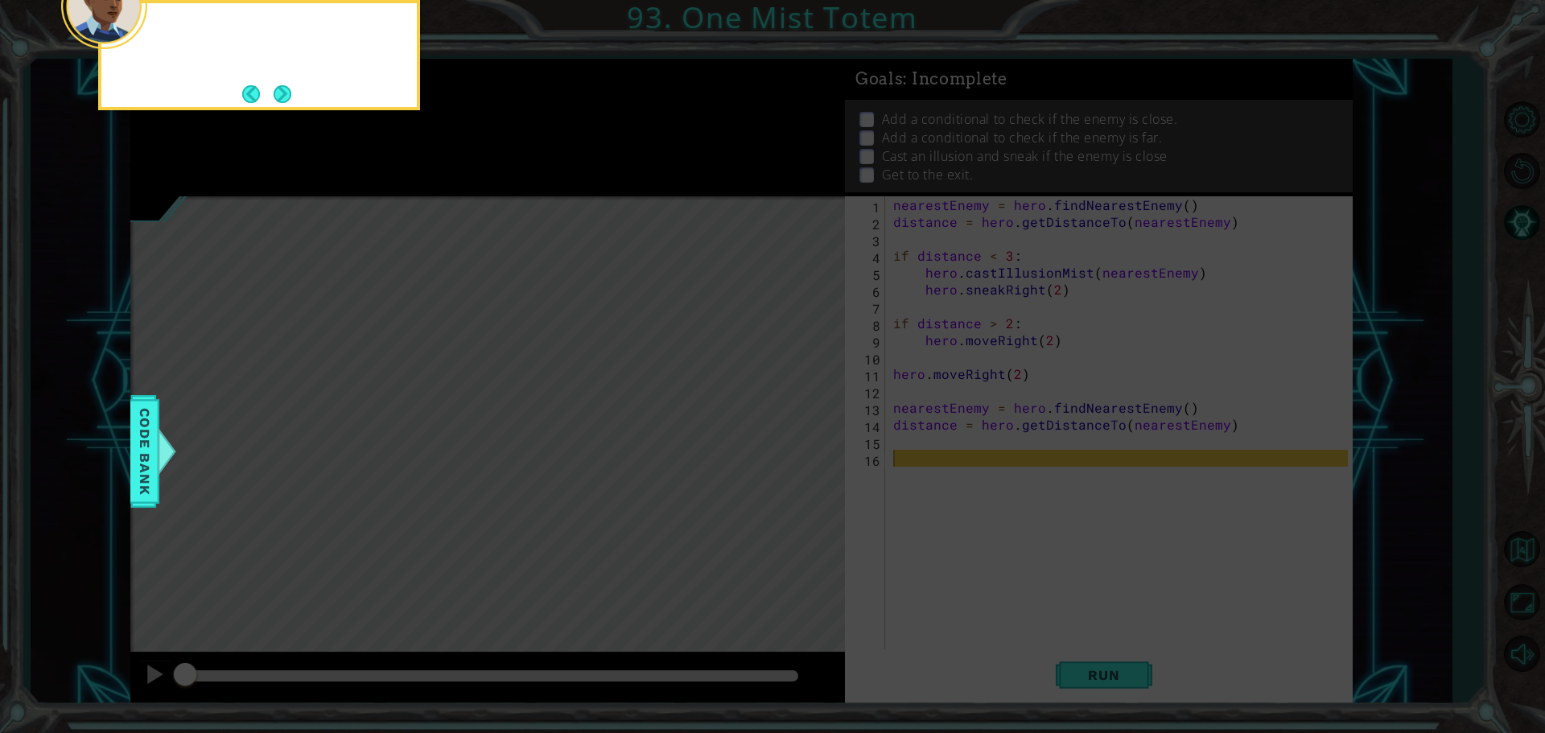
click at [275, 97] on button "Next" at bounding box center [283, 93] width 19 height 19
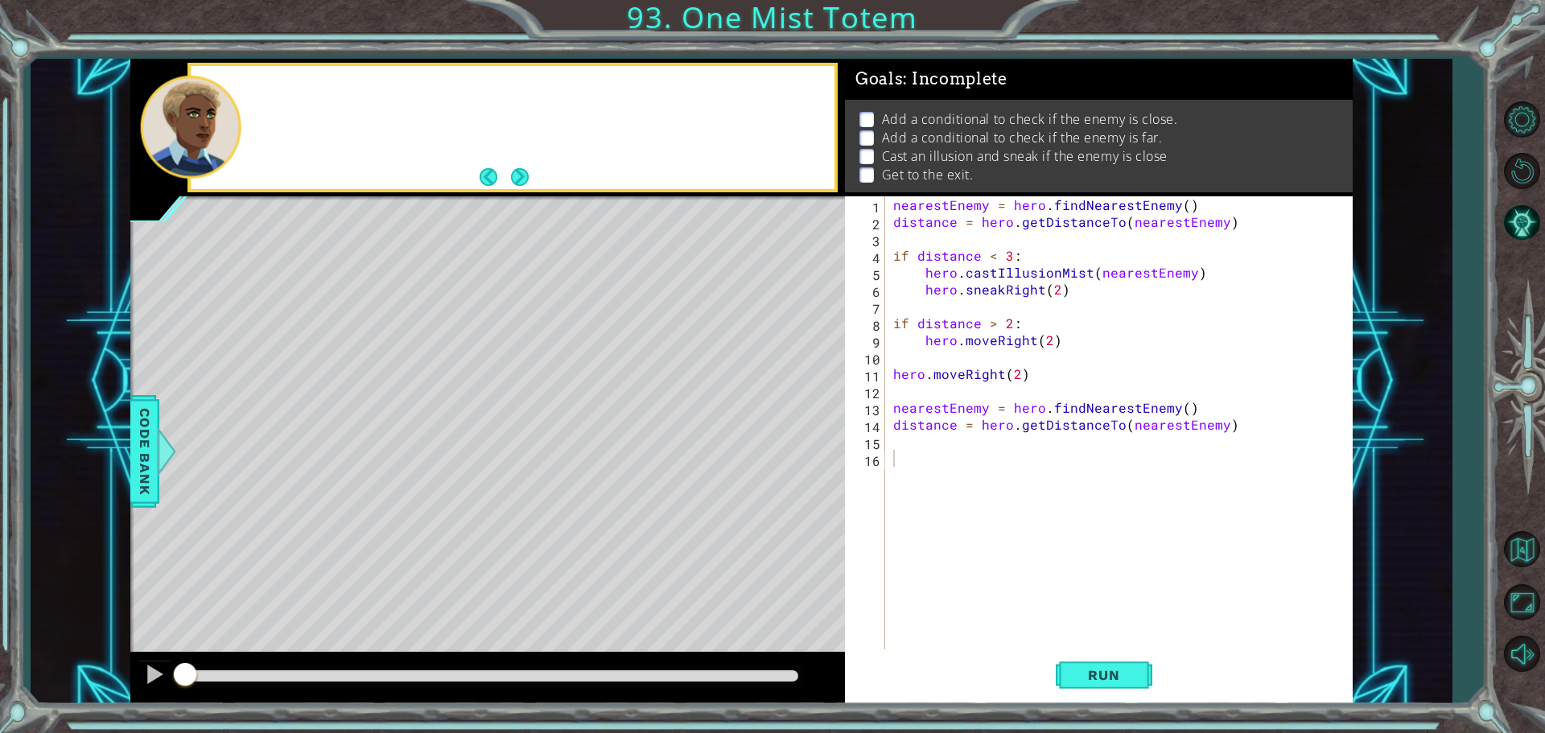
click at [278, 97] on div at bounding box center [513, 127] width 644 height 123
click at [519, 173] on button "Next" at bounding box center [520, 177] width 18 height 18
click at [1093, 661] on button "Run" at bounding box center [1104, 674] width 97 height 51
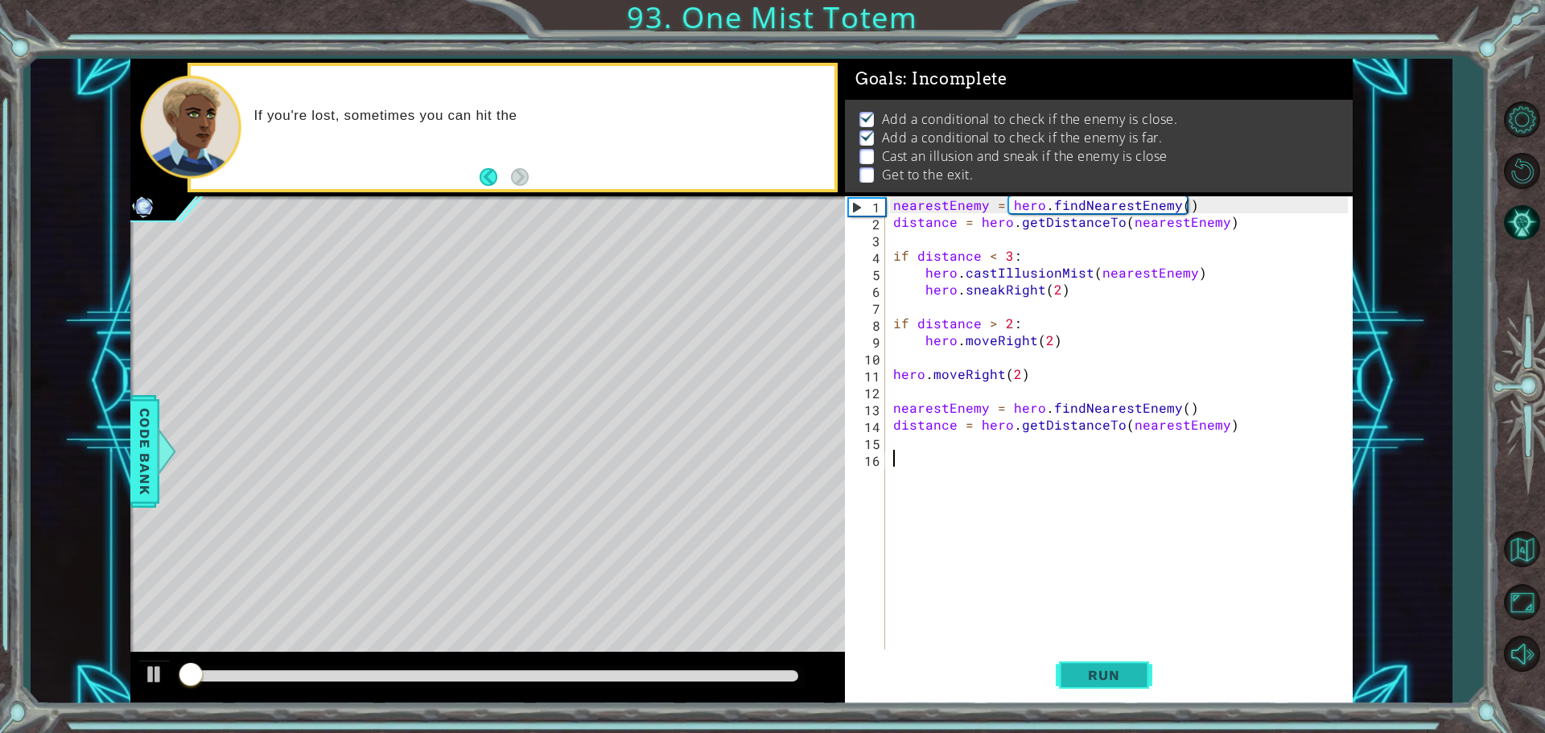
scroll to position [8, 0]
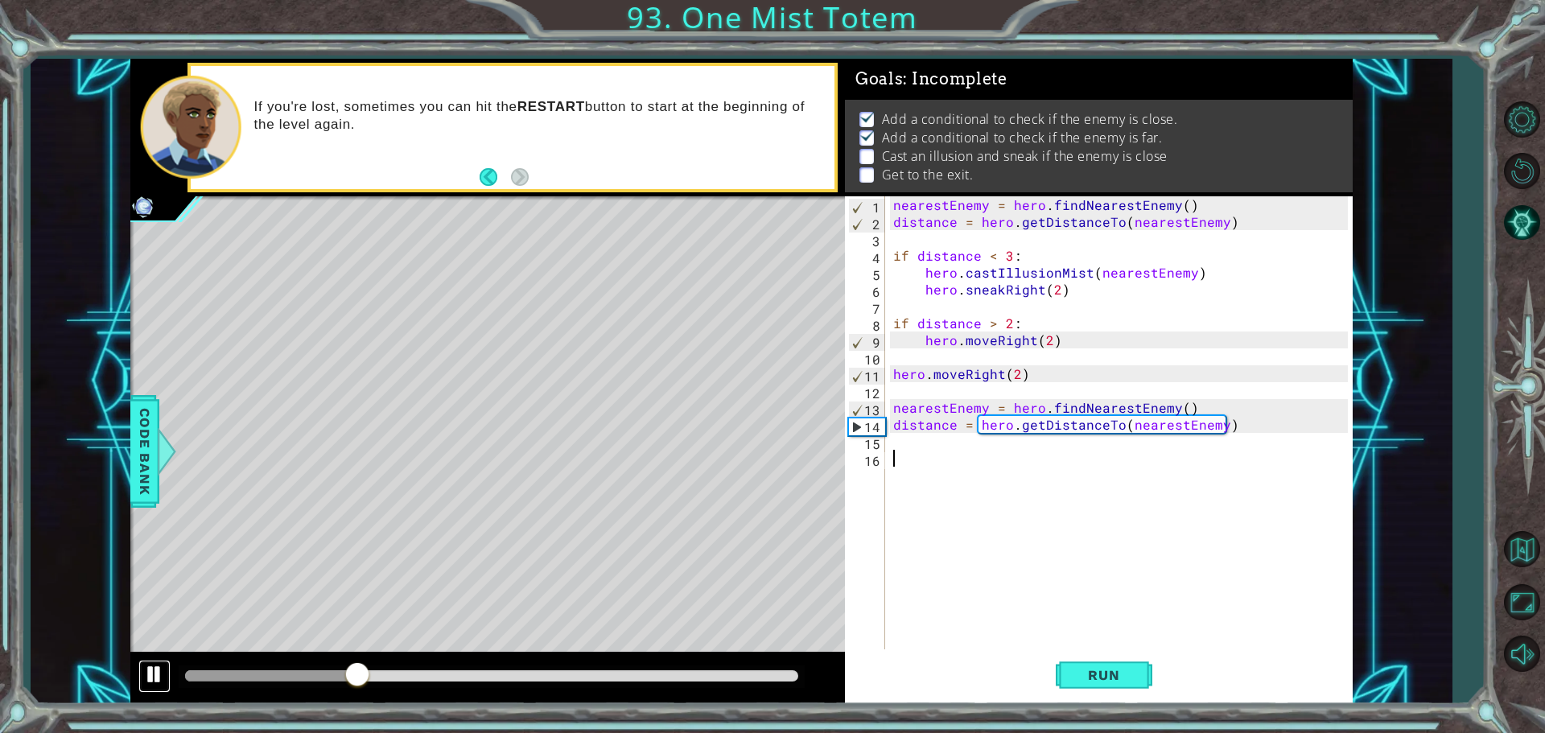
click at [150, 667] on div at bounding box center [154, 674] width 21 height 21
drag, startPoint x: 917, startPoint y: 295, endPoint x: 1079, endPoint y: 297, distance: 161.7
click at [1079, 297] on div "nearestEnemy = hero . findNearestEnemy ( ) distance = hero . getDistanceTo ( ne…" at bounding box center [1123, 441] width 466 height 490
type textarea "hero.sneakRight(2)"
click at [1086, 312] on div "nearestEnemy = hero . findNearestEnemy ( ) distance = hero . getDistanceTo ( ne…" at bounding box center [1123, 441] width 466 height 490
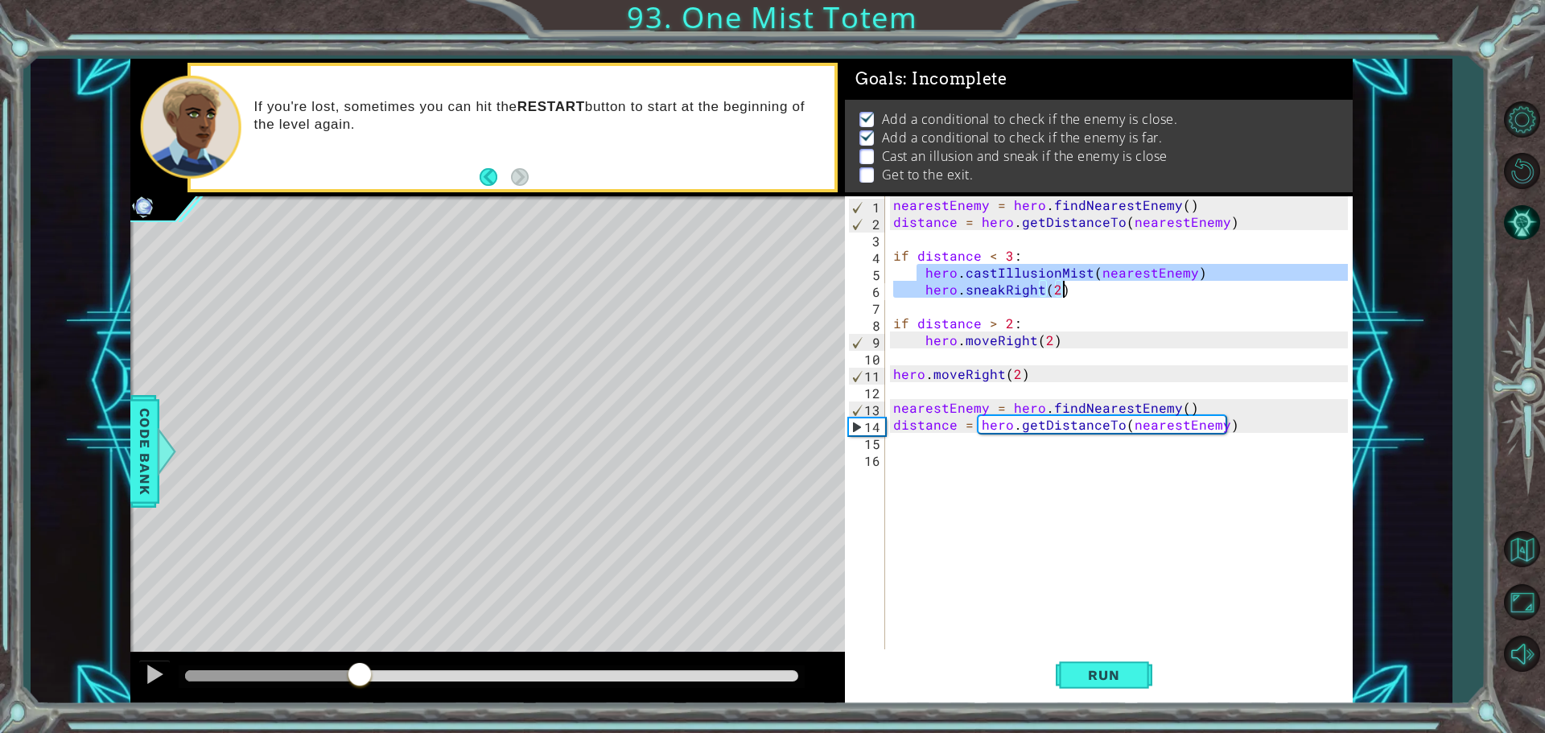
drag, startPoint x: 919, startPoint y: 270, endPoint x: 1193, endPoint y: 289, distance: 275.1
click at [1193, 289] on div "nearestEnemy = hero . findNearestEnemy ( ) distance = hero . getDistanceTo ( ne…" at bounding box center [1123, 441] width 466 height 490
type textarea "hero.castIllusionMist(nearestEnemy) hero.sneakRight(2)"
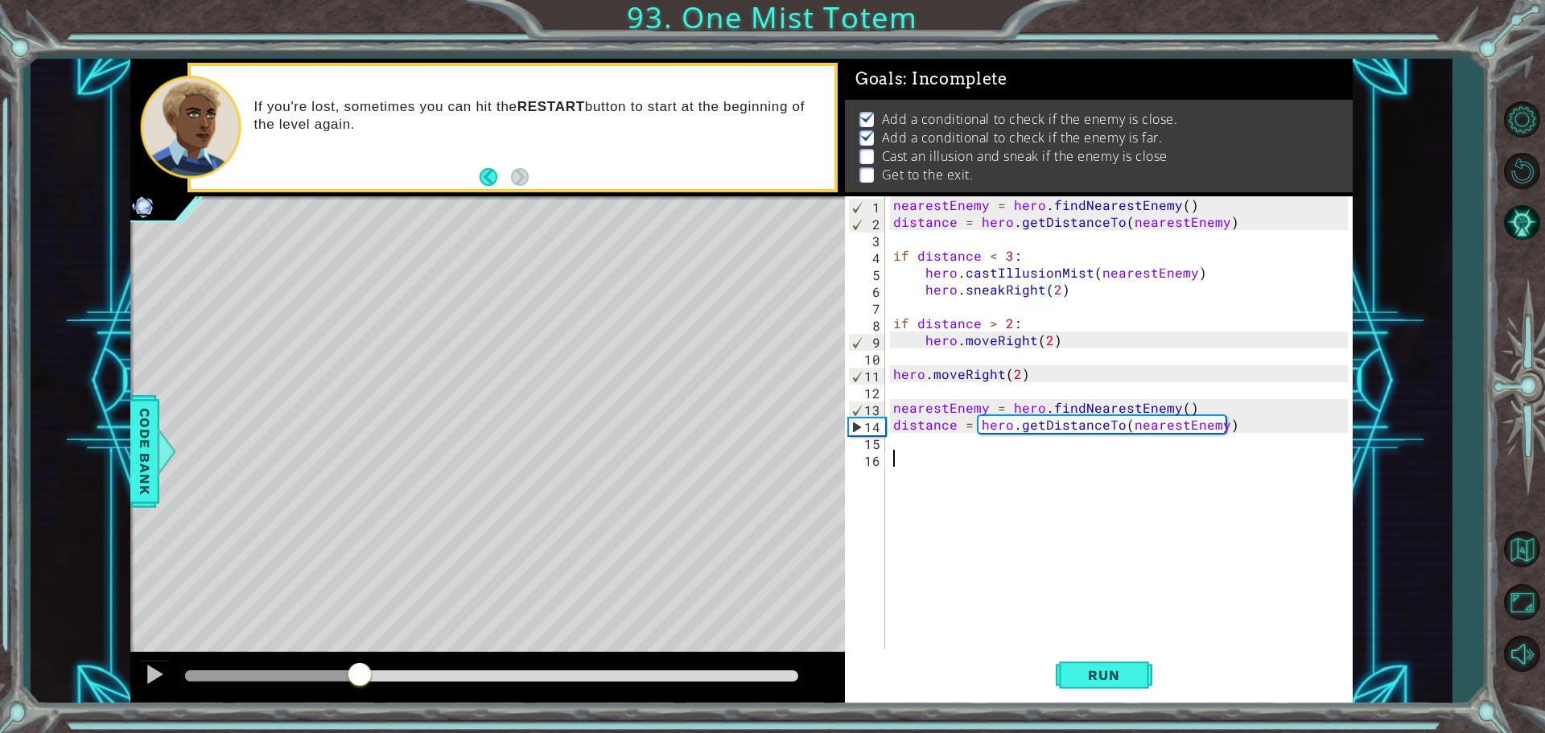
click at [909, 452] on div "nearestEnemy = hero . findNearestEnemy ( ) distance = hero . getDistanceTo ( ne…" at bounding box center [1123, 441] width 466 height 490
paste textarea "hero.sneakRight(2)"
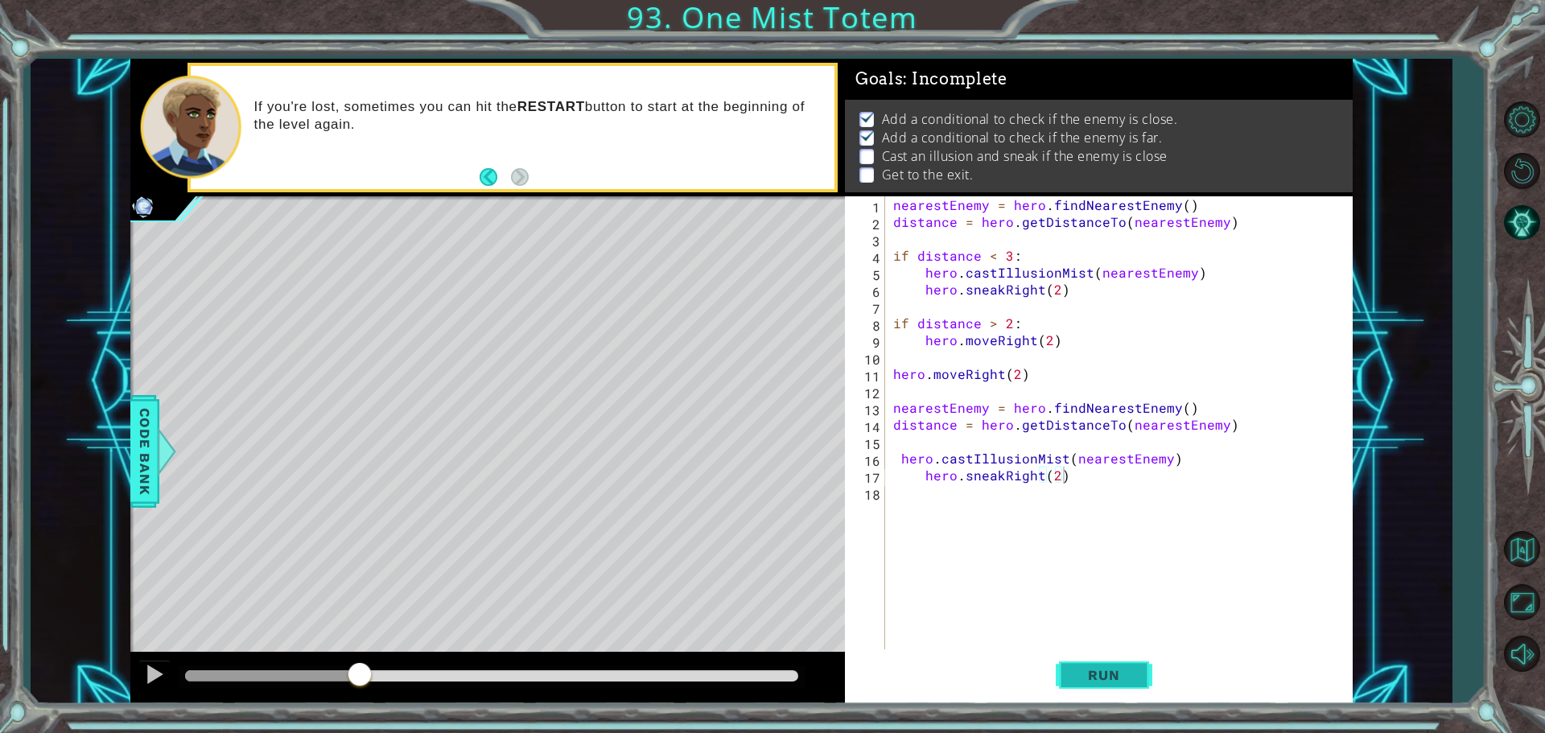
drag, startPoint x: 1069, startPoint y: 689, endPoint x: 1077, endPoint y: 680, distance: 12.0
click at [1077, 682] on button "Run" at bounding box center [1104, 674] width 97 height 51
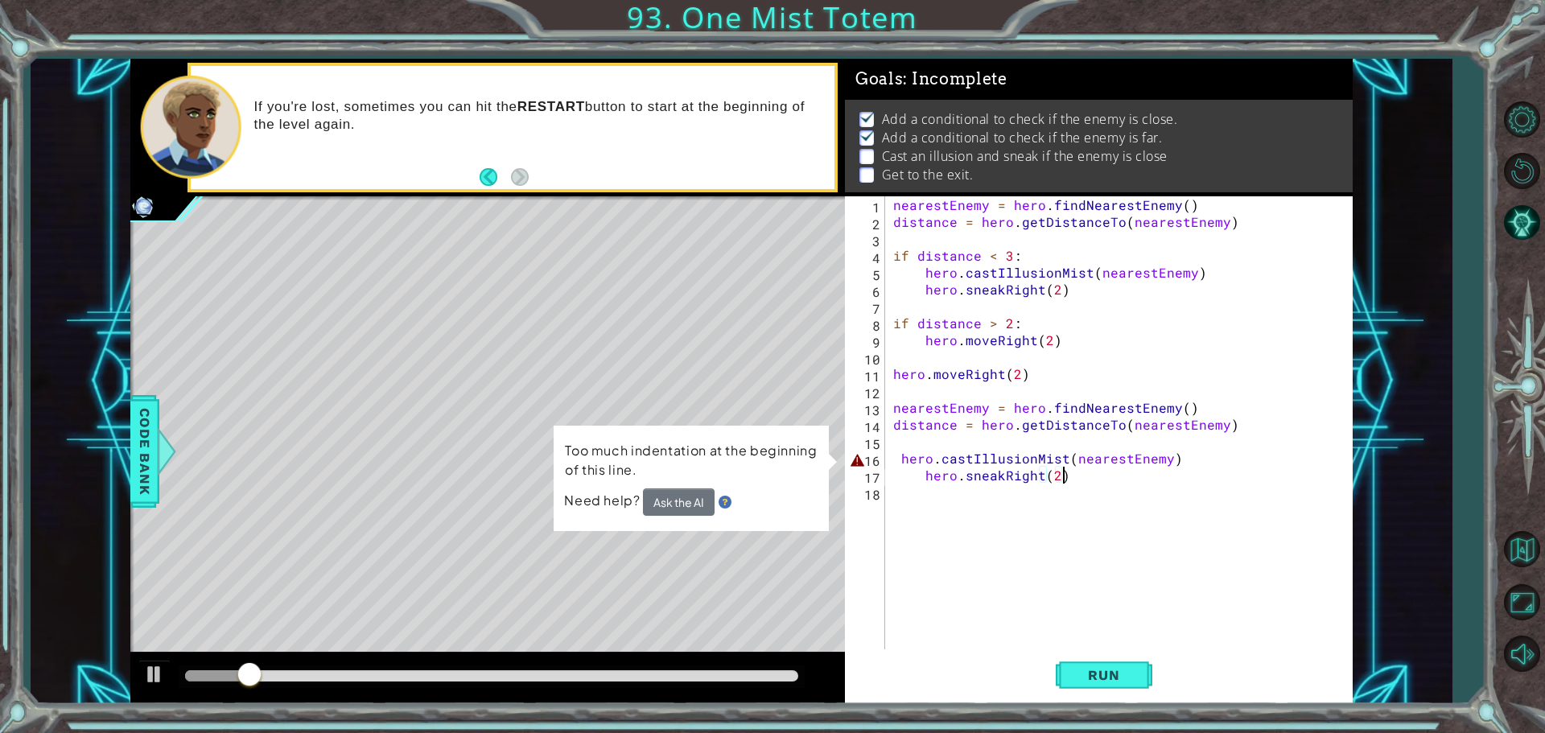
click at [898, 459] on div "nearestEnemy = hero . findNearestEnemy ( ) distance = hero . getDistanceTo ( ne…" at bounding box center [1123, 441] width 466 height 490
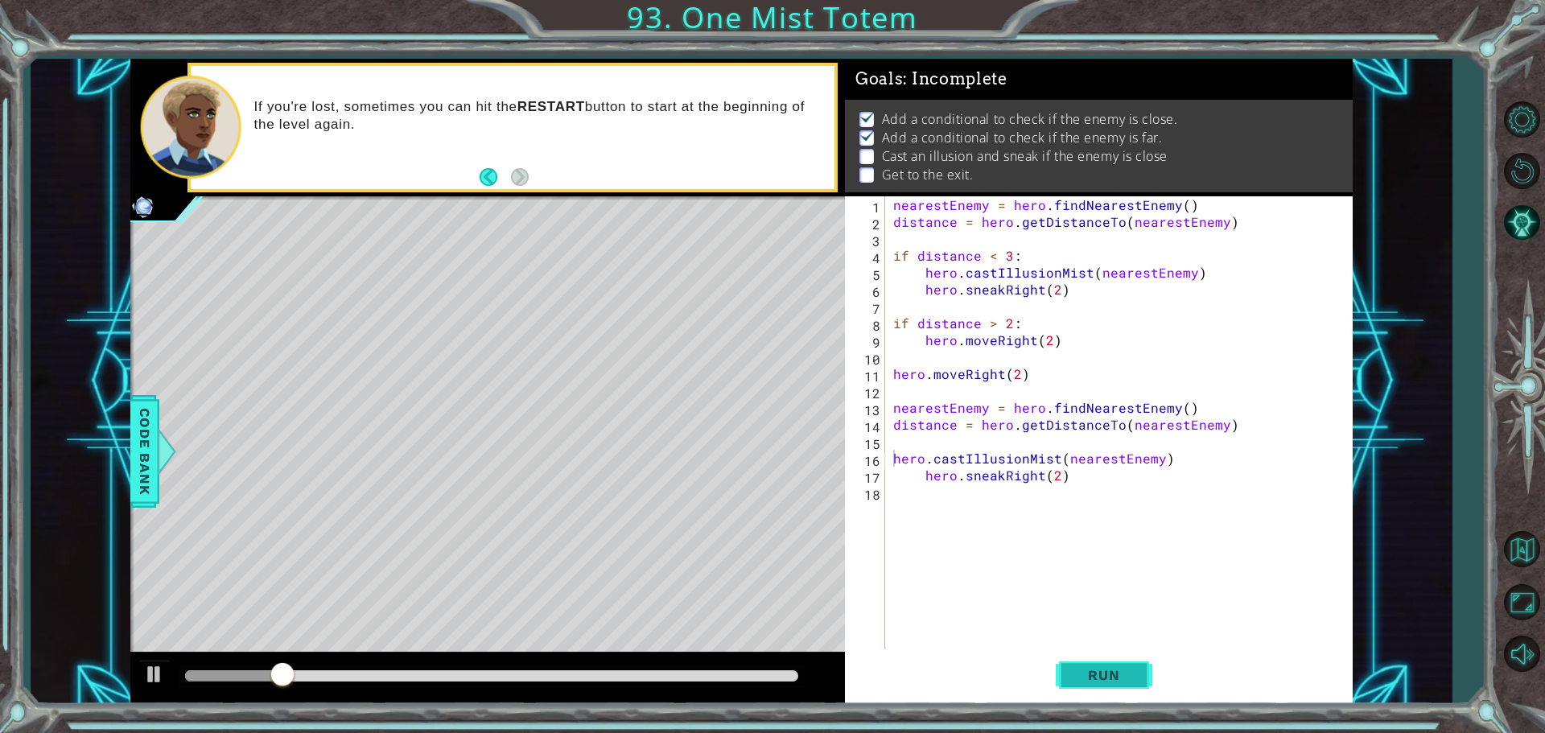
click at [1084, 683] on button "Run" at bounding box center [1104, 674] width 97 height 51
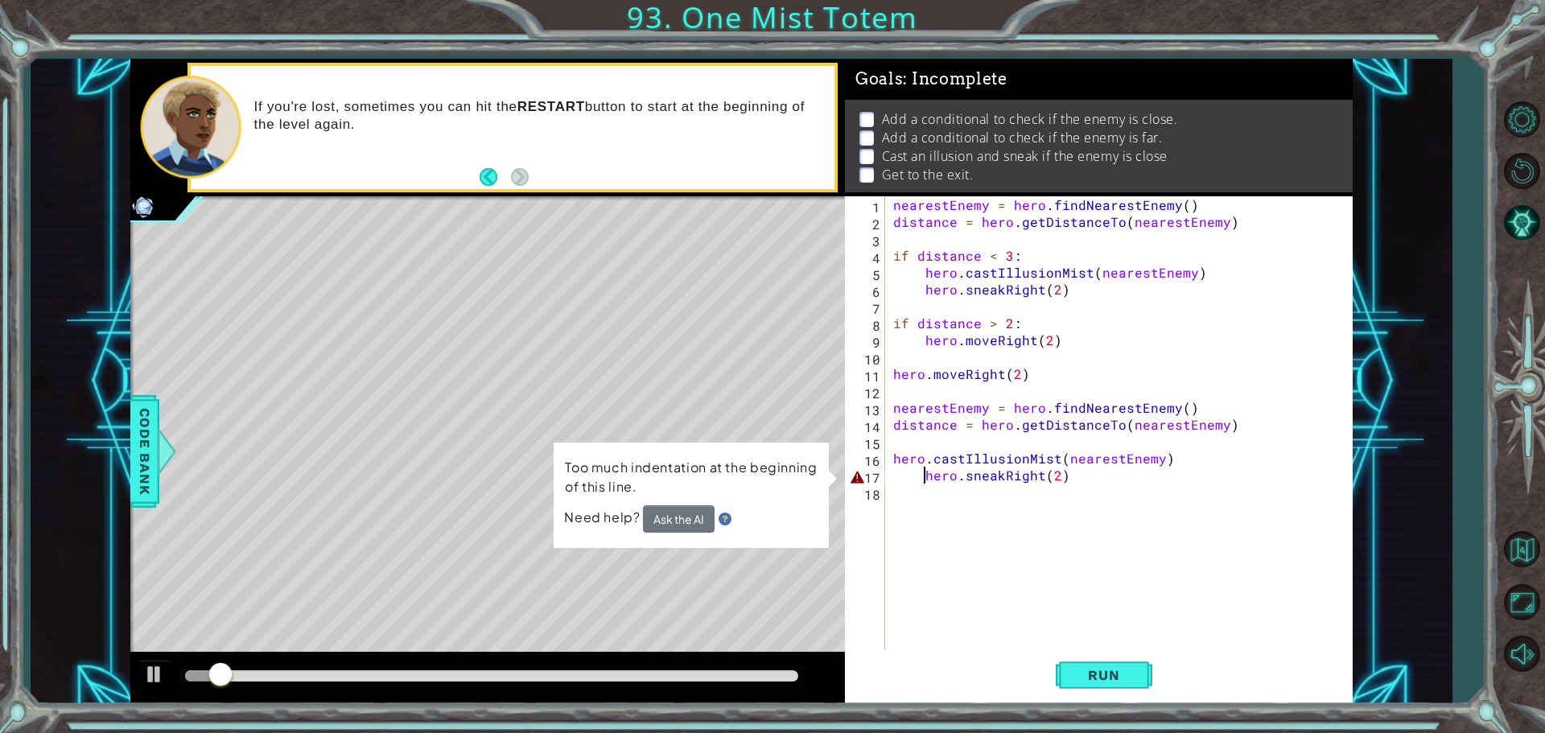
click at [922, 475] on div "nearestEnemy = hero . findNearestEnemy ( ) distance = hero . getDistanceTo ( ne…" at bounding box center [1123, 441] width 466 height 490
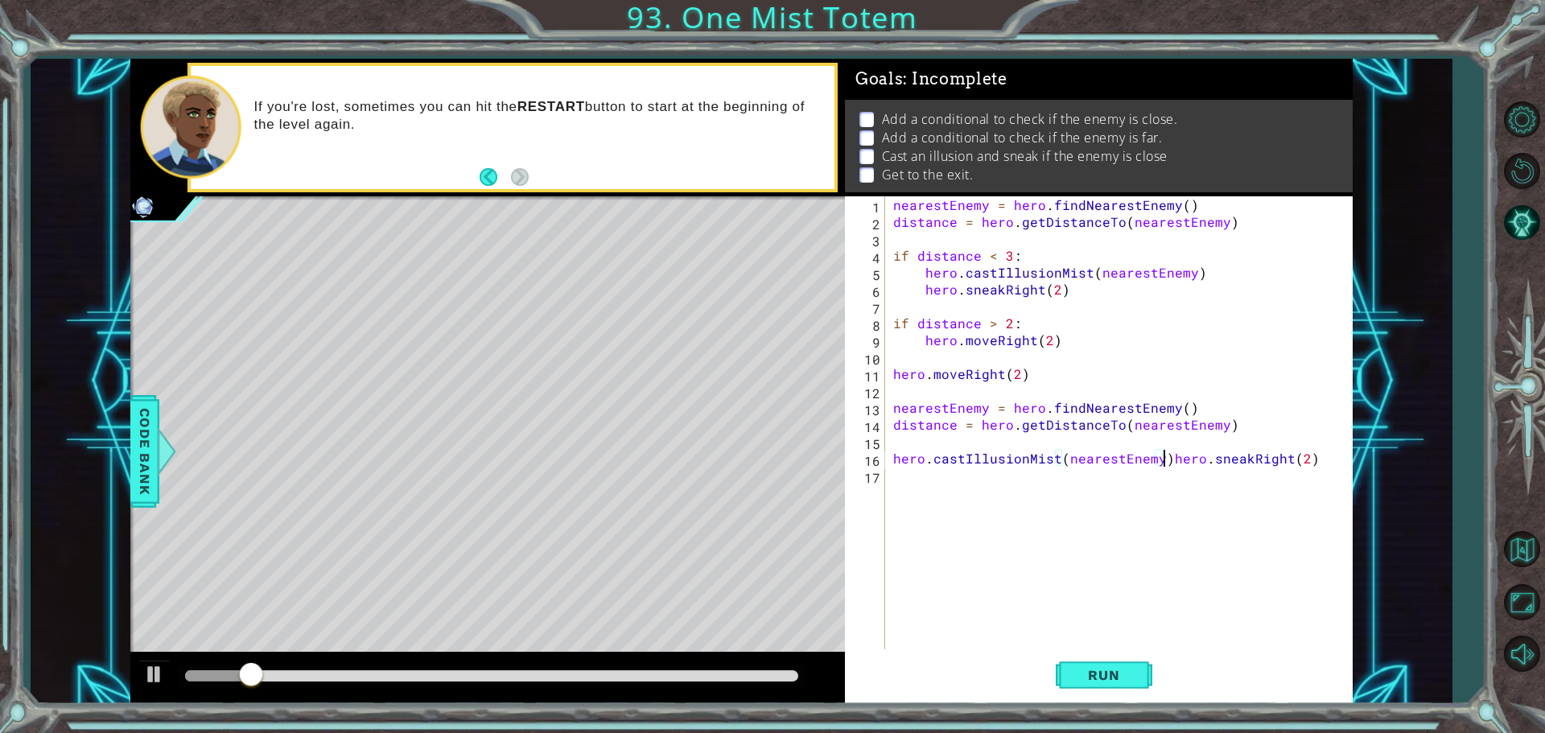
type textarea "hero.sneakRight(2)"
drag, startPoint x: 1073, startPoint y: 680, endPoint x: 1062, endPoint y: 678, distance: 11.4
click at [1069, 679] on button "Run" at bounding box center [1104, 674] width 97 height 51
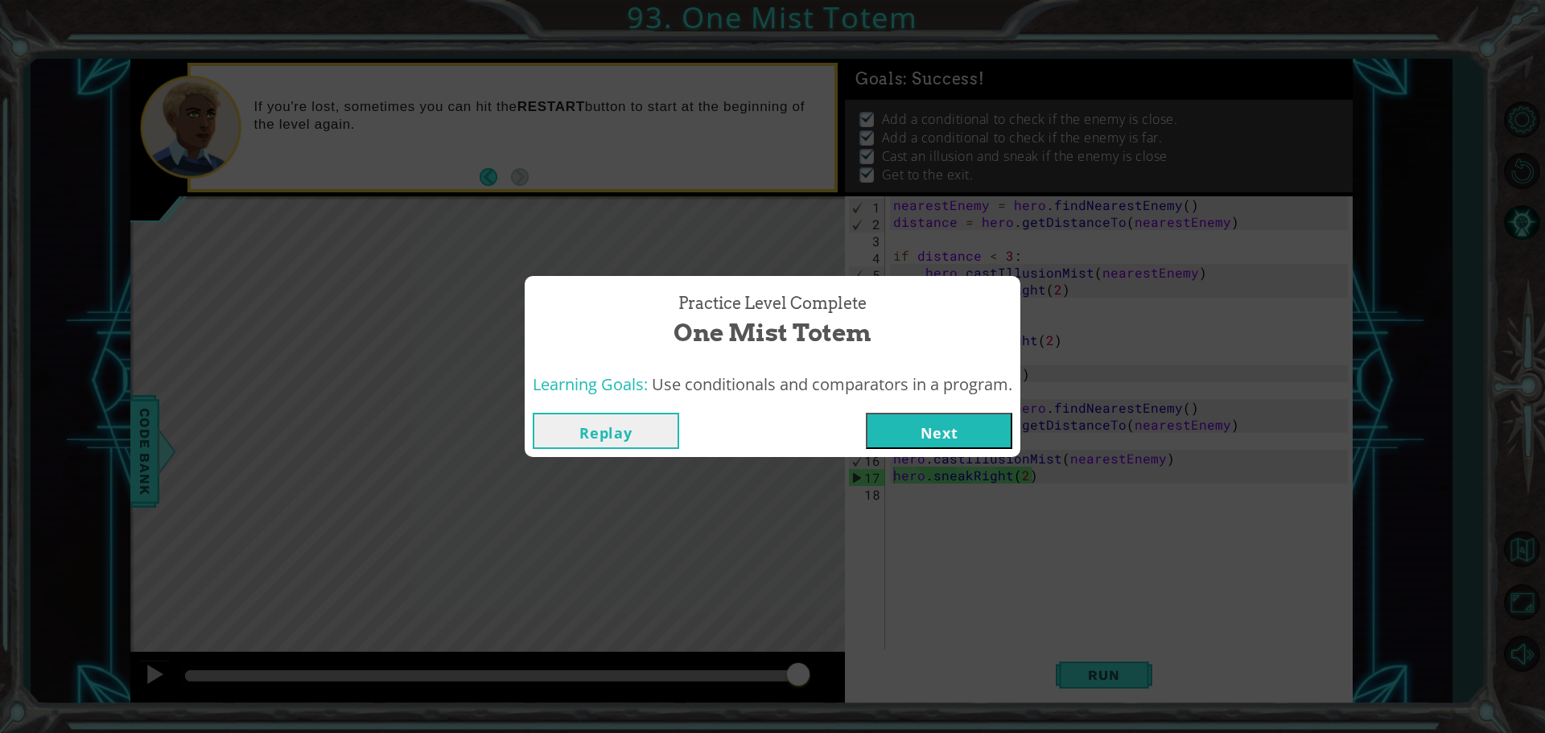
click at [921, 419] on button "Next" at bounding box center [939, 431] width 146 height 36
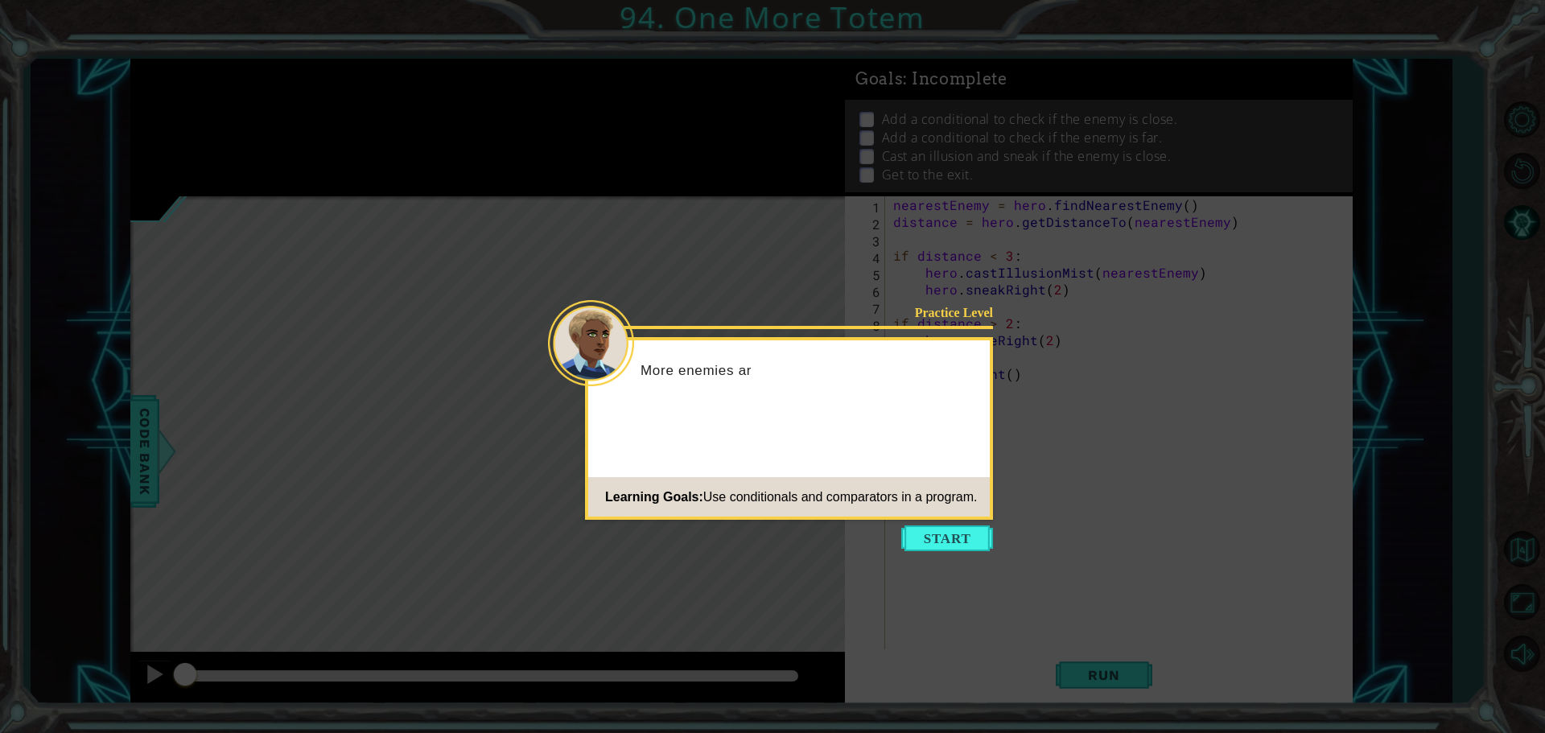
drag, startPoint x: 940, startPoint y: 550, endPoint x: 938, endPoint y: 565, distance: 14.6
click at [940, 552] on body "1 ההההההההההההההההההההההההההההההההההההההההההההההההההההההההההההההההההההההההההההה…" at bounding box center [772, 366] width 1545 height 733
drag, startPoint x: 938, startPoint y: 565, endPoint x: 937, endPoint y: 550, distance: 15.4
click at [938, 554] on icon at bounding box center [772, 366] width 1545 height 733
click at [936, 548] on button "Start" at bounding box center [947, 538] width 92 height 26
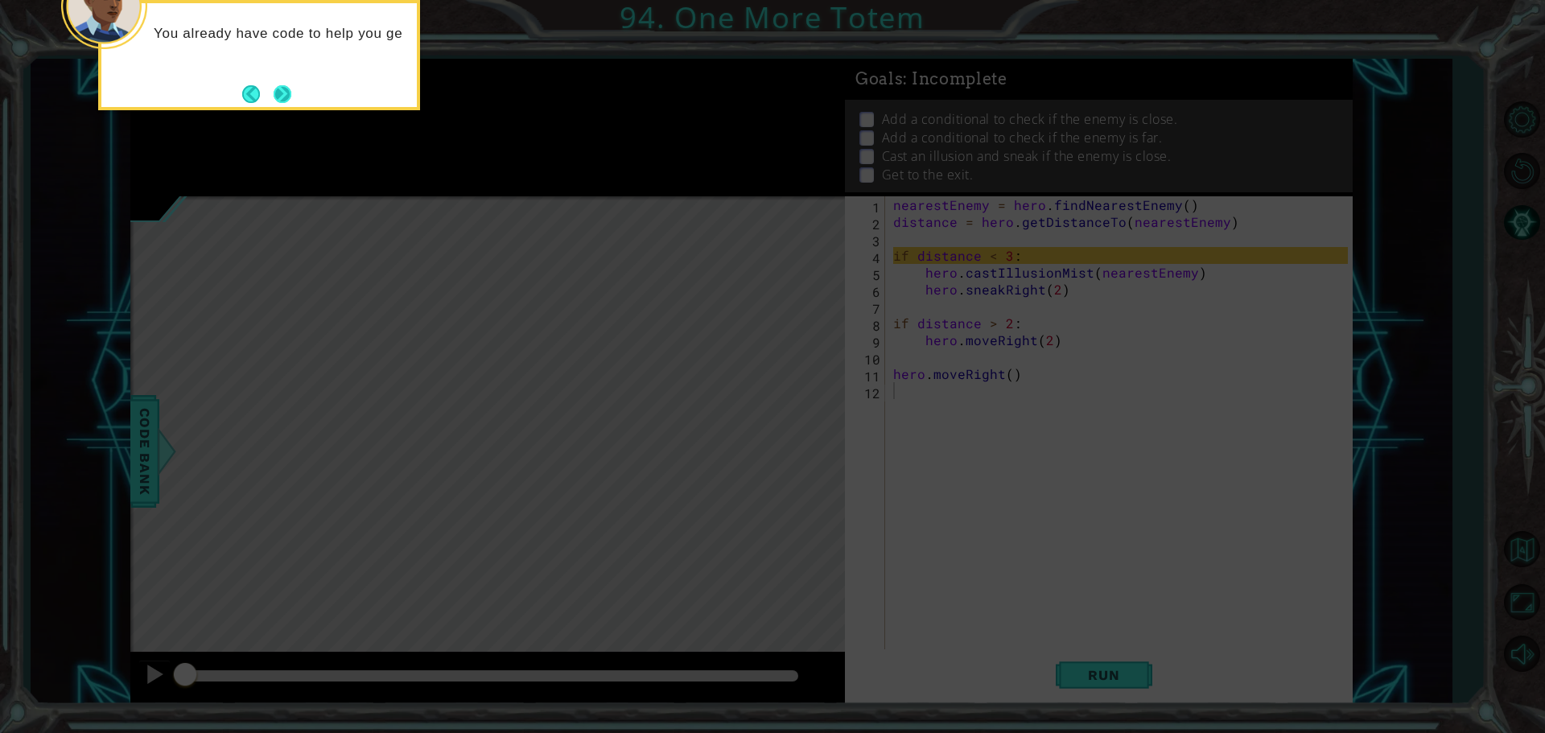
click at [284, 100] on button "Next" at bounding box center [283, 94] width 18 height 18
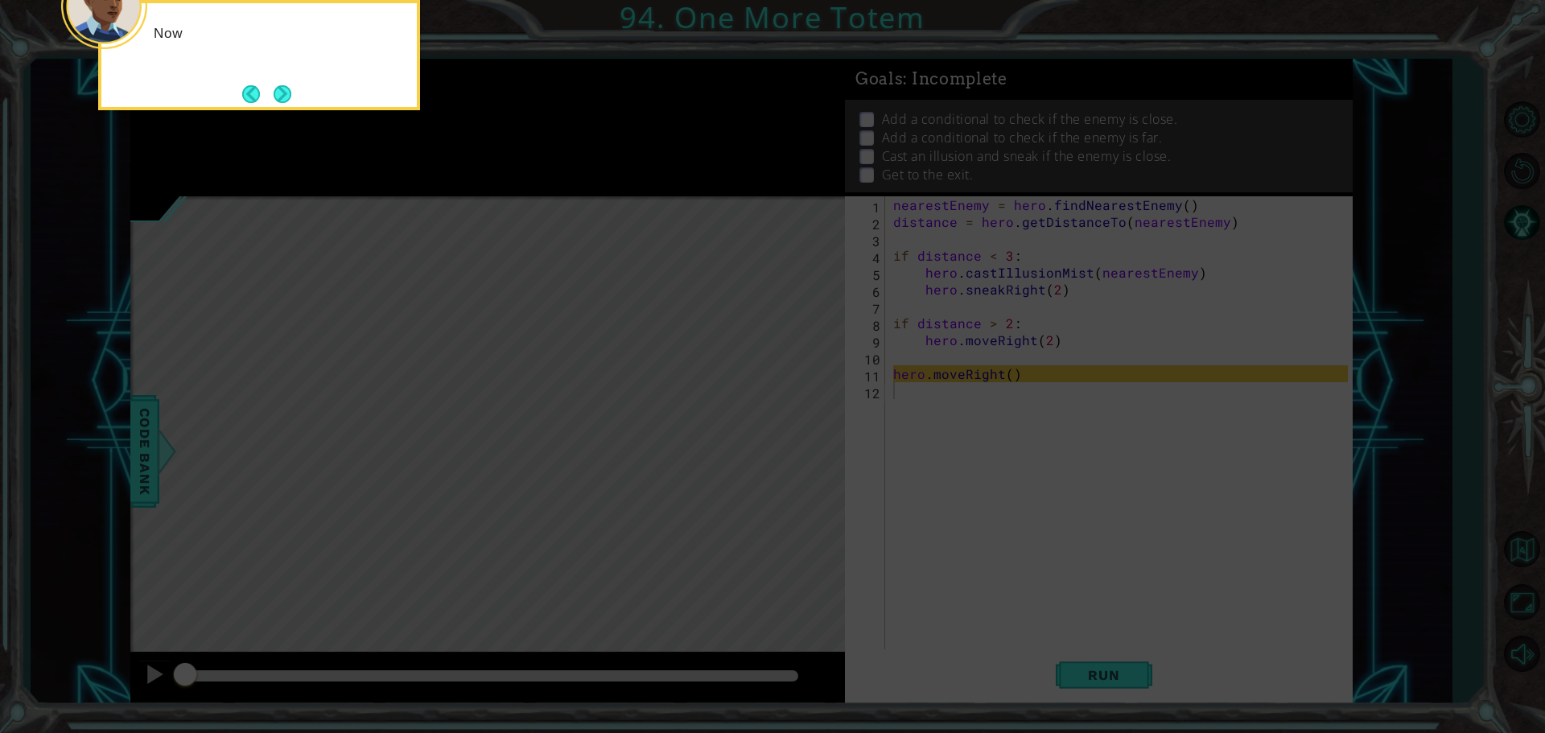
click at [284, 100] on button "Next" at bounding box center [283, 94] width 18 height 18
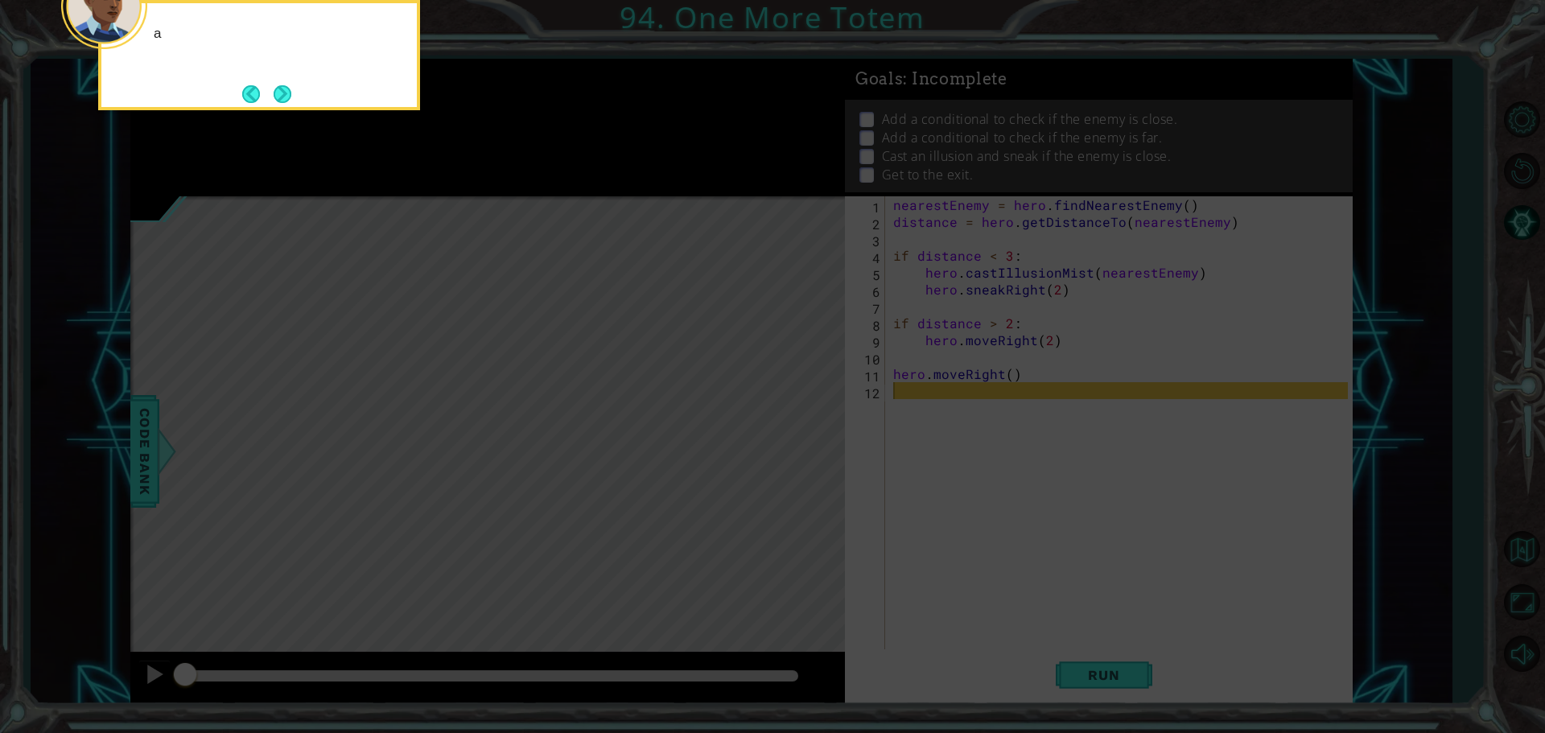
click at [284, 102] on button "Next" at bounding box center [283, 93] width 19 height 19
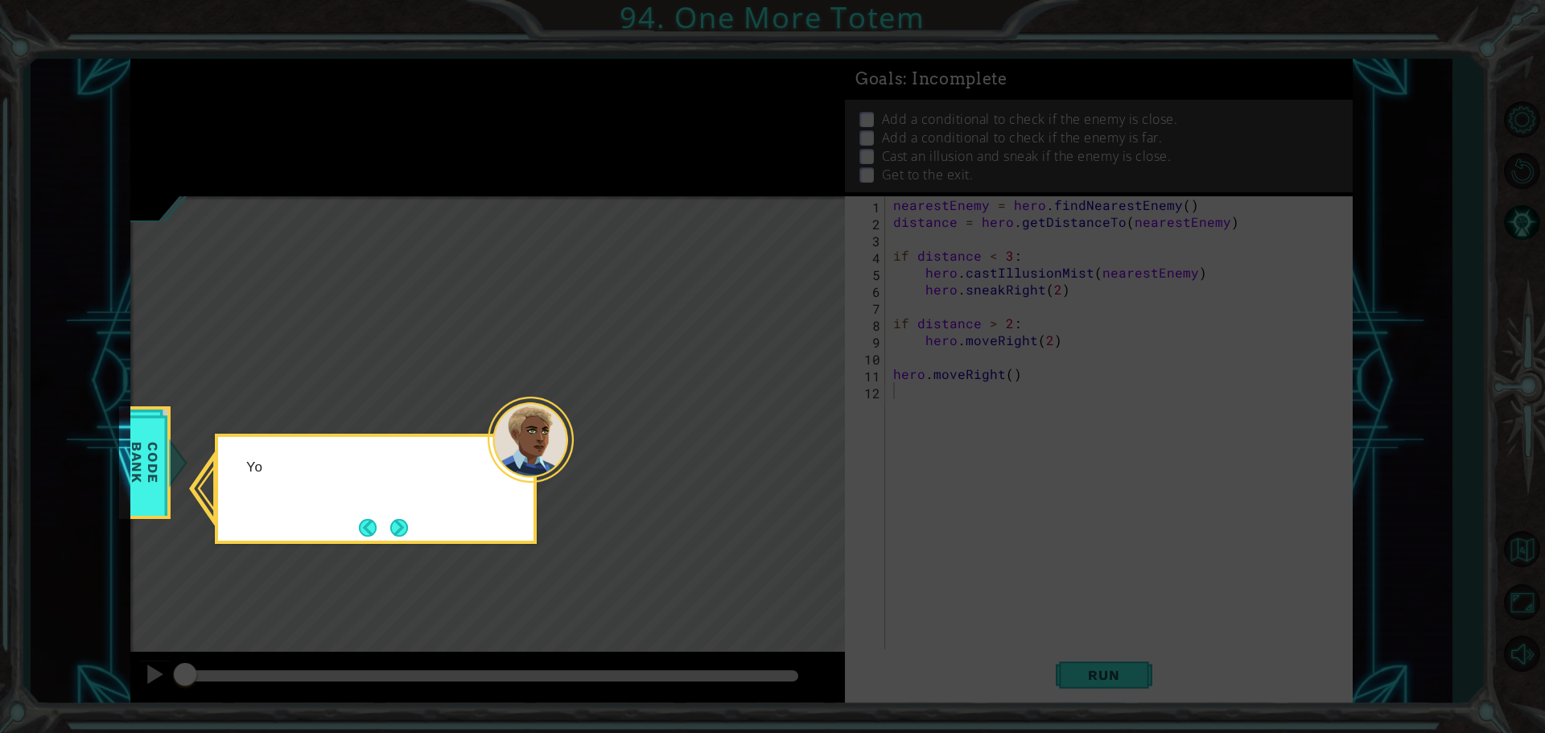
click at [282, 99] on icon at bounding box center [772, 366] width 1545 height 733
click at [395, 519] on button "Next" at bounding box center [399, 528] width 18 height 18
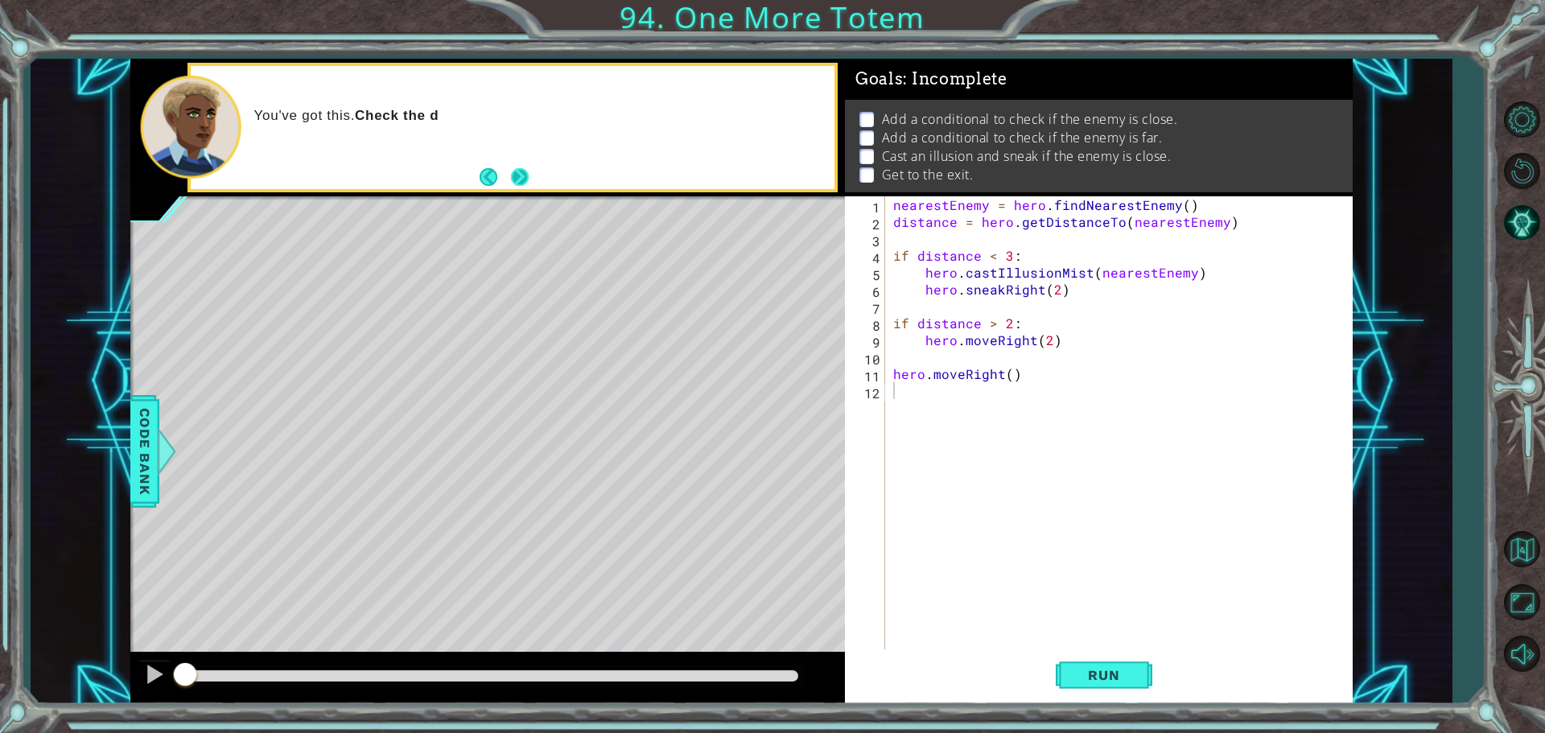
click at [525, 175] on button "Next" at bounding box center [519, 177] width 19 height 19
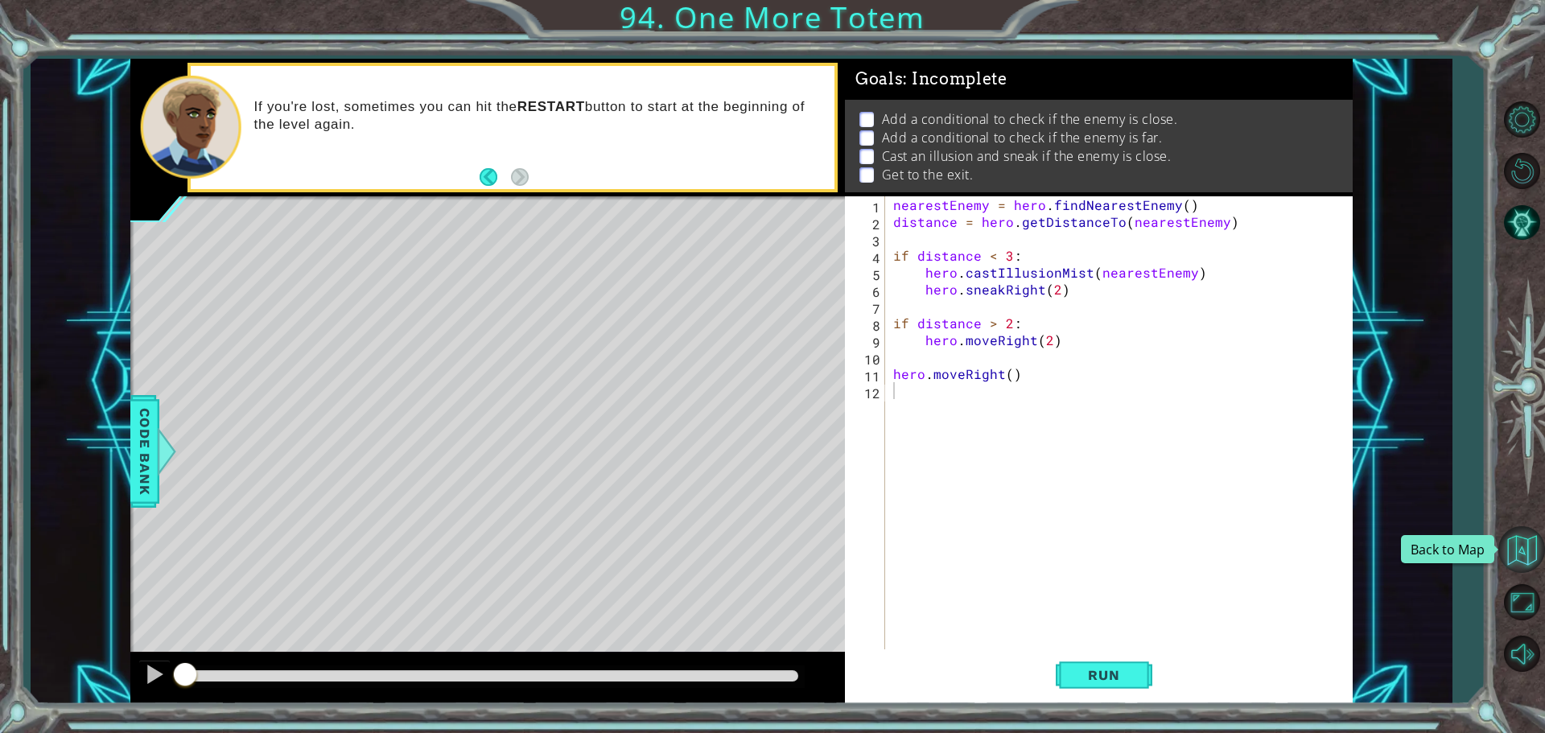
click at [1517, 550] on button "Back to Map" at bounding box center [1521, 549] width 47 height 47
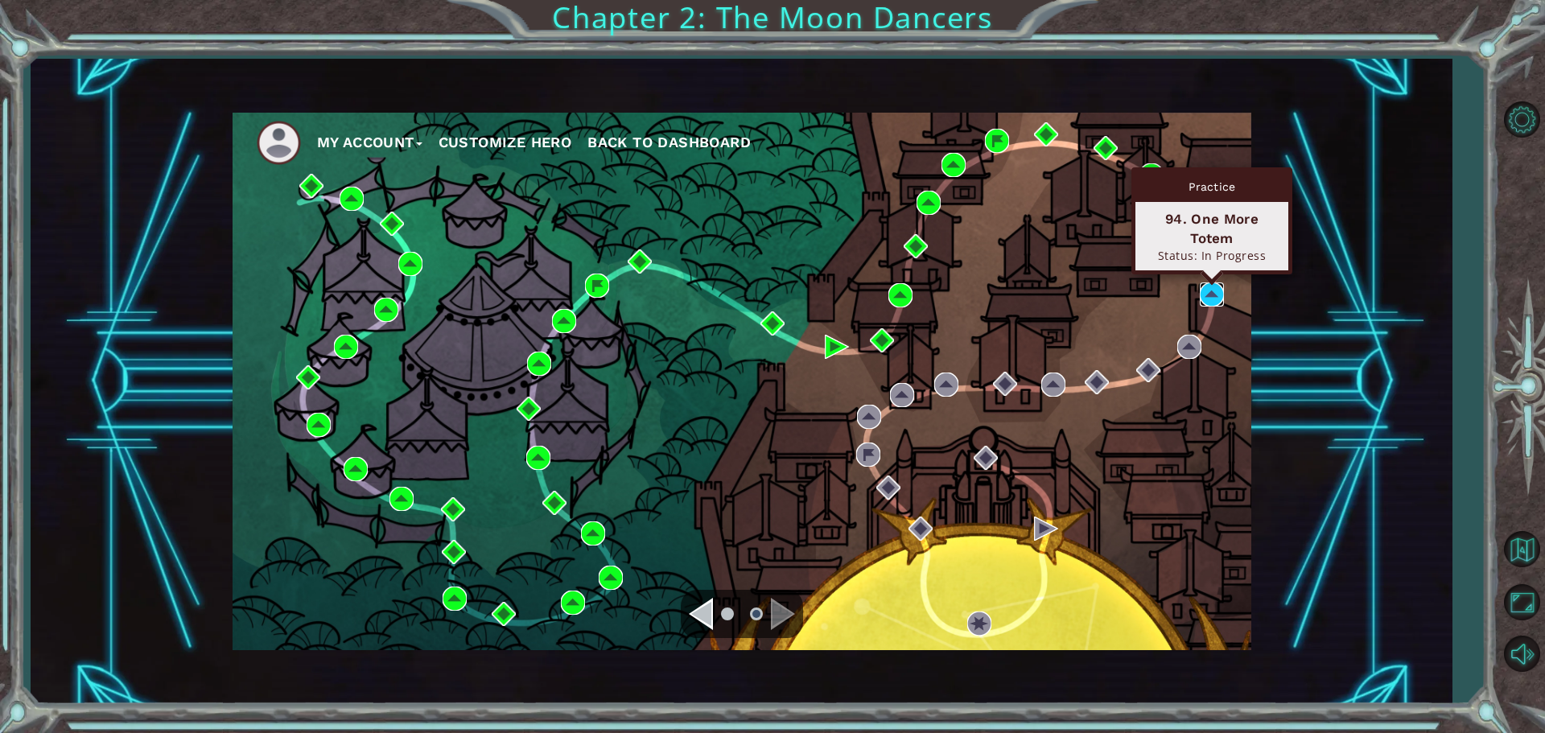
click at [1211, 288] on img at bounding box center [1212, 294] width 24 height 24
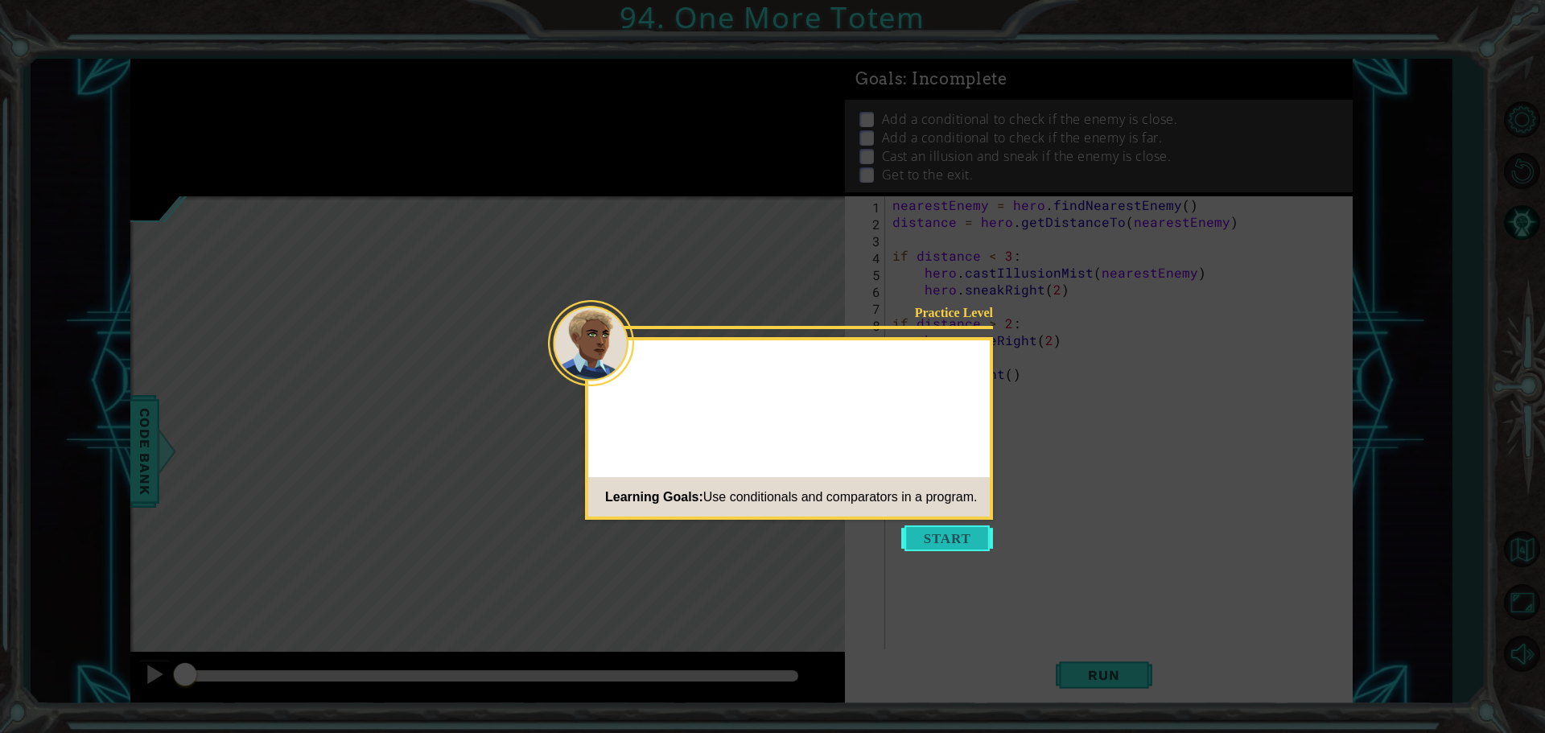
drag, startPoint x: 953, startPoint y: 554, endPoint x: 953, endPoint y: 545, distance: 8.9
click at [953, 550] on body "1 ההההההההההההההההההההההההההההההההההההההההההההההההההההההההההההההההההההההההההההה…" at bounding box center [772, 366] width 1545 height 733
click at [953, 542] on button "Start" at bounding box center [947, 538] width 92 height 26
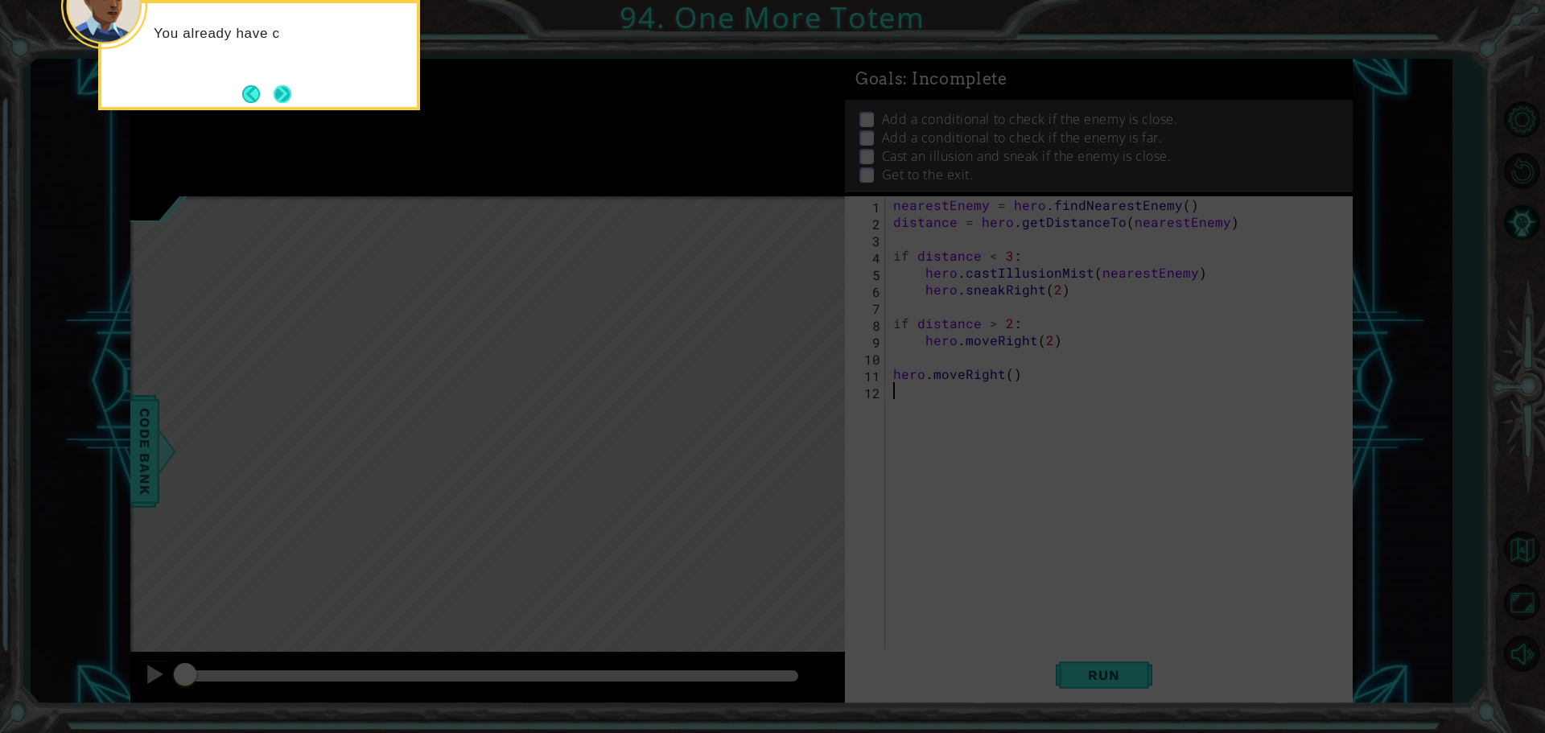
click at [288, 101] on button "Next" at bounding box center [283, 94] width 18 height 18
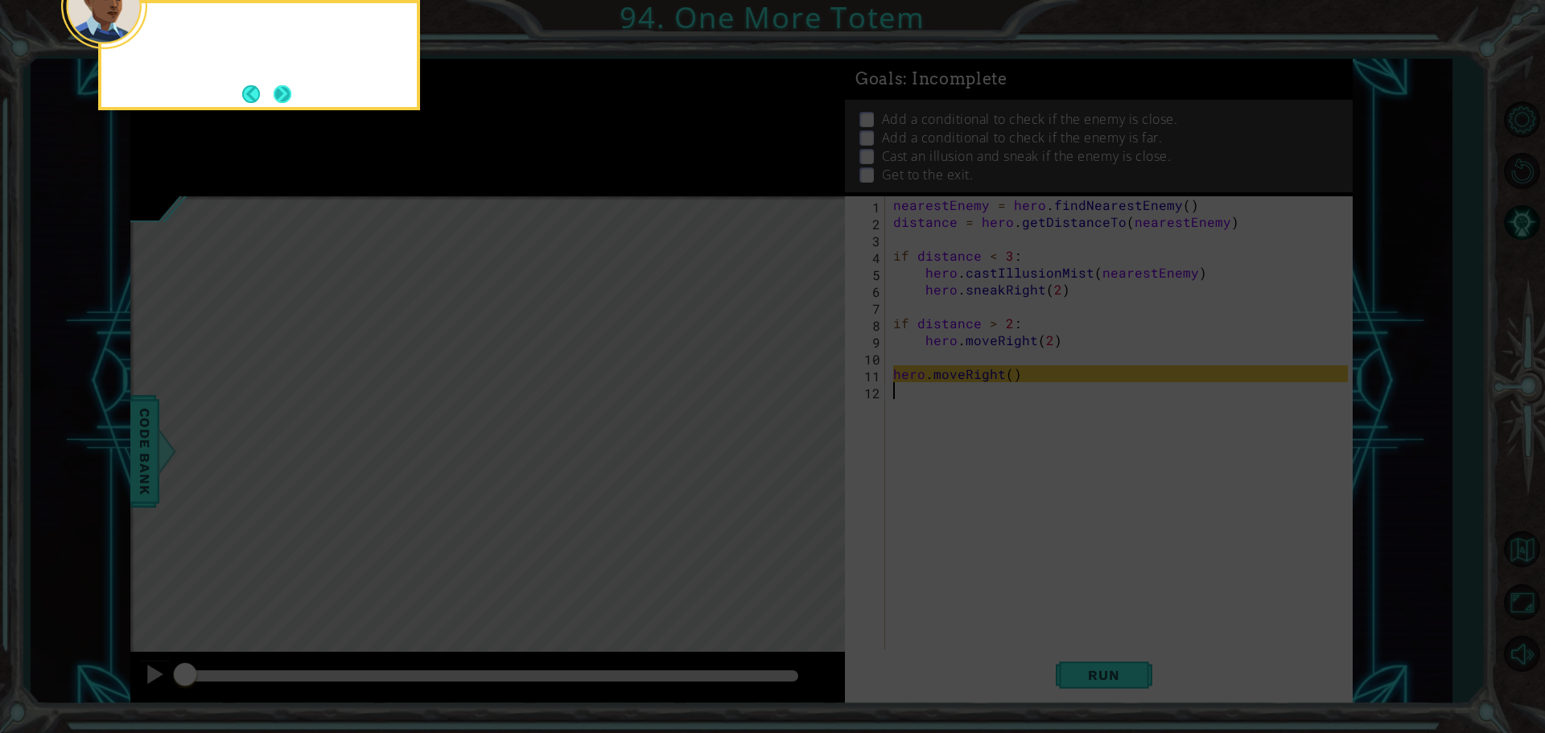
click at [286, 101] on button "Next" at bounding box center [282, 93] width 19 height 19
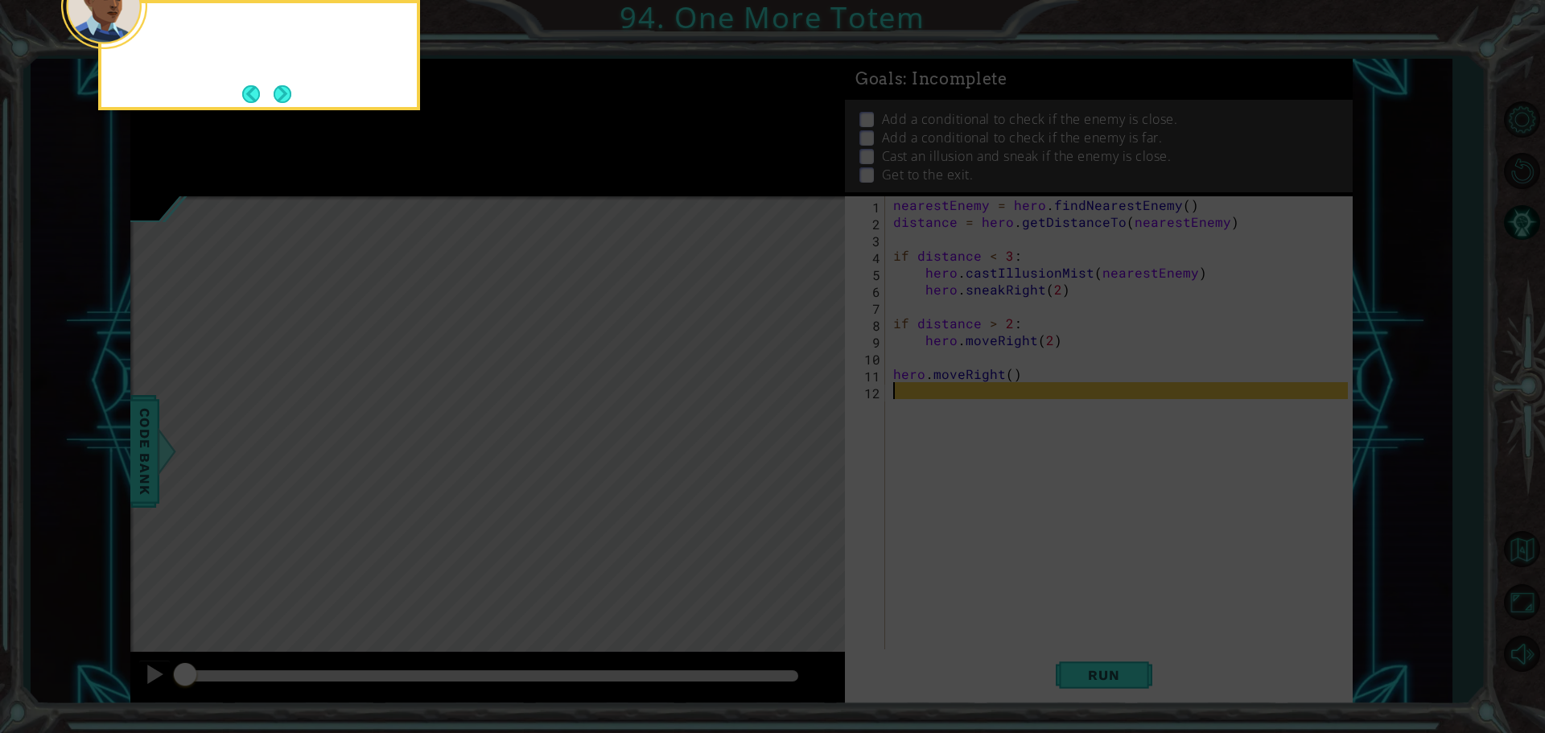
click at [286, 101] on button "Next" at bounding box center [283, 93] width 19 height 19
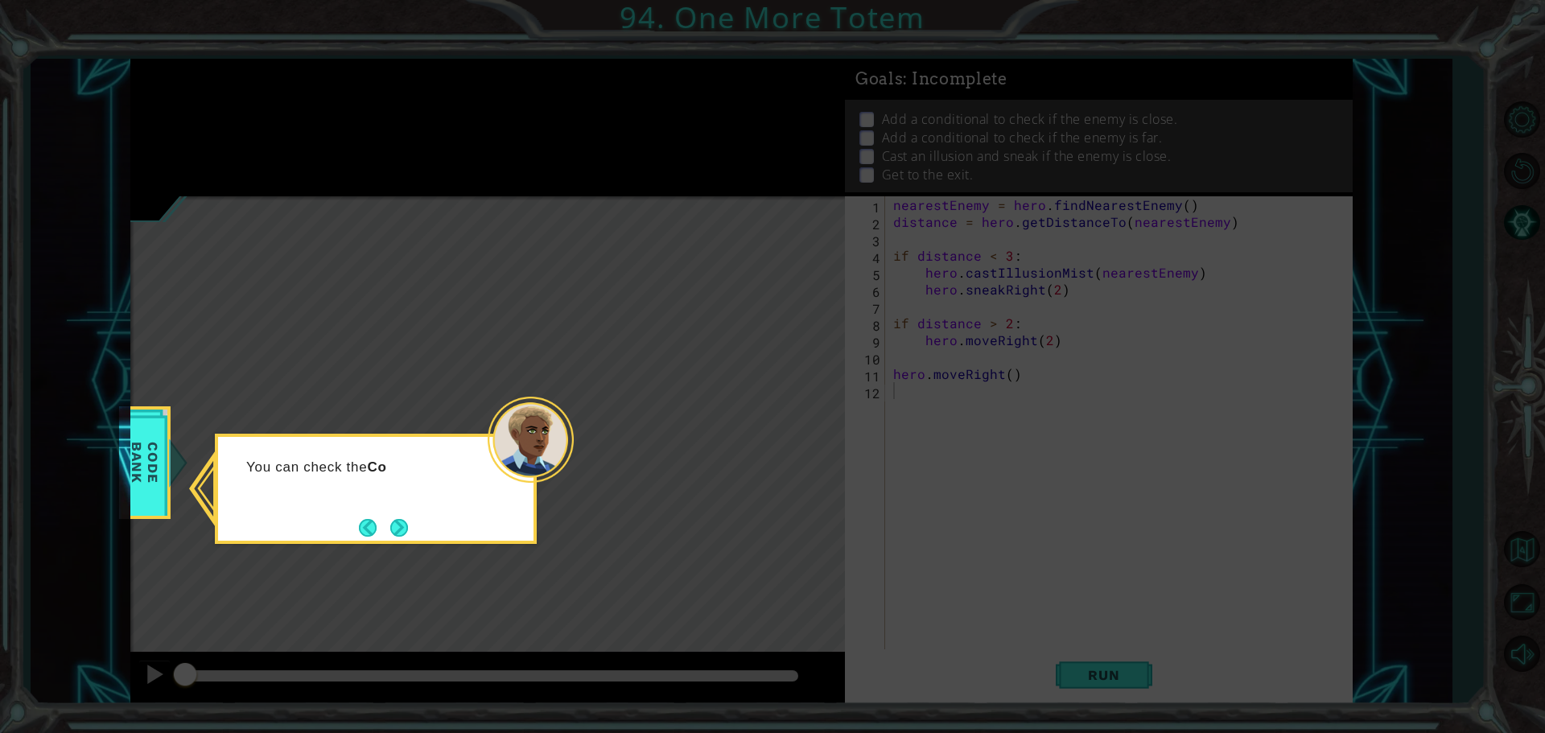
click at [398, 512] on div "You can check the Co" at bounding box center [376, 489] width 322 height 110
click at [397, 529] on button "Next" at bounding box center [399, 528] width 18 height 18
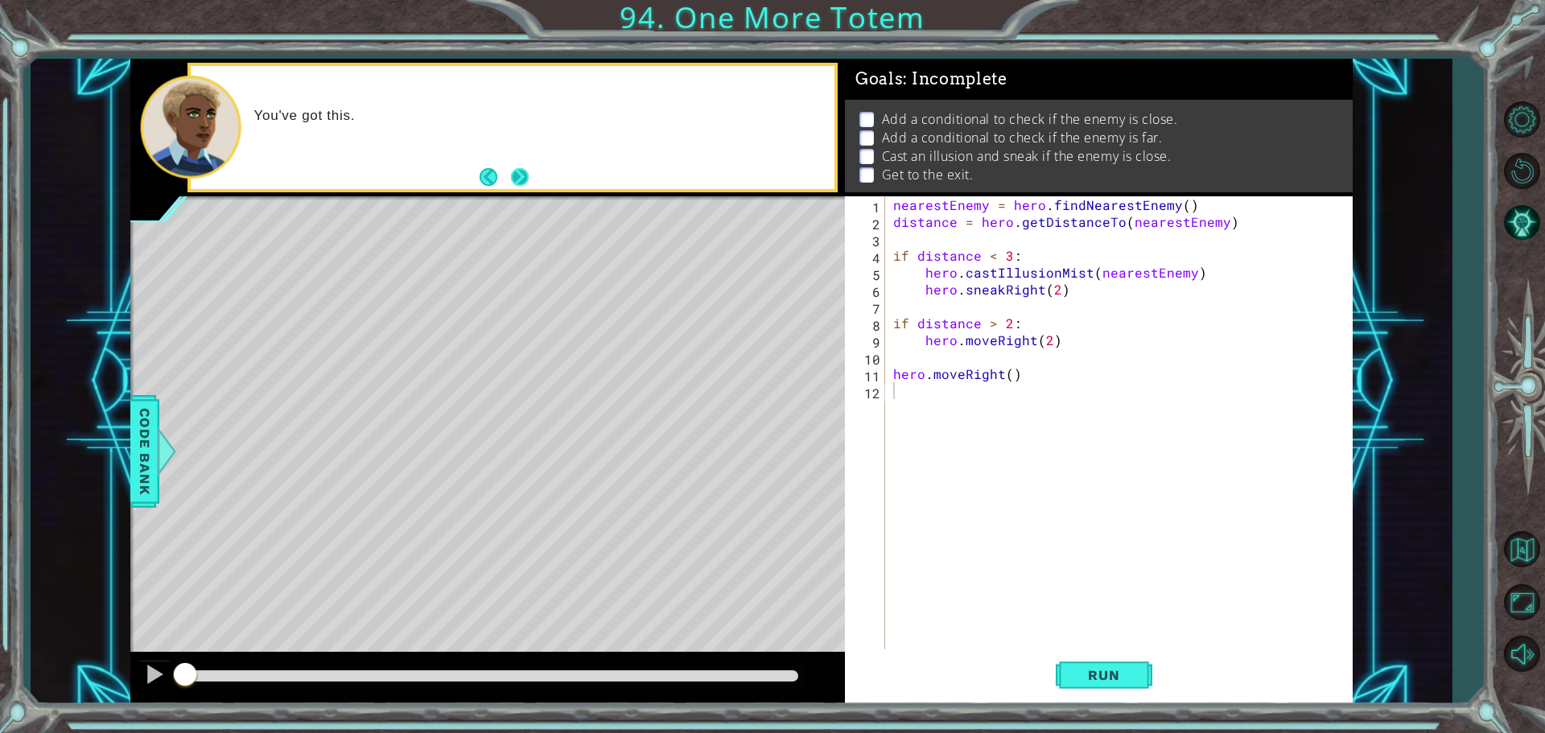
click at [517, 187] on button "Next" at bounding box center [519, 177] width 19 height 19
click at [1087, 659] on button "Run" at bounding box center [1104, 674] width 97 height 51
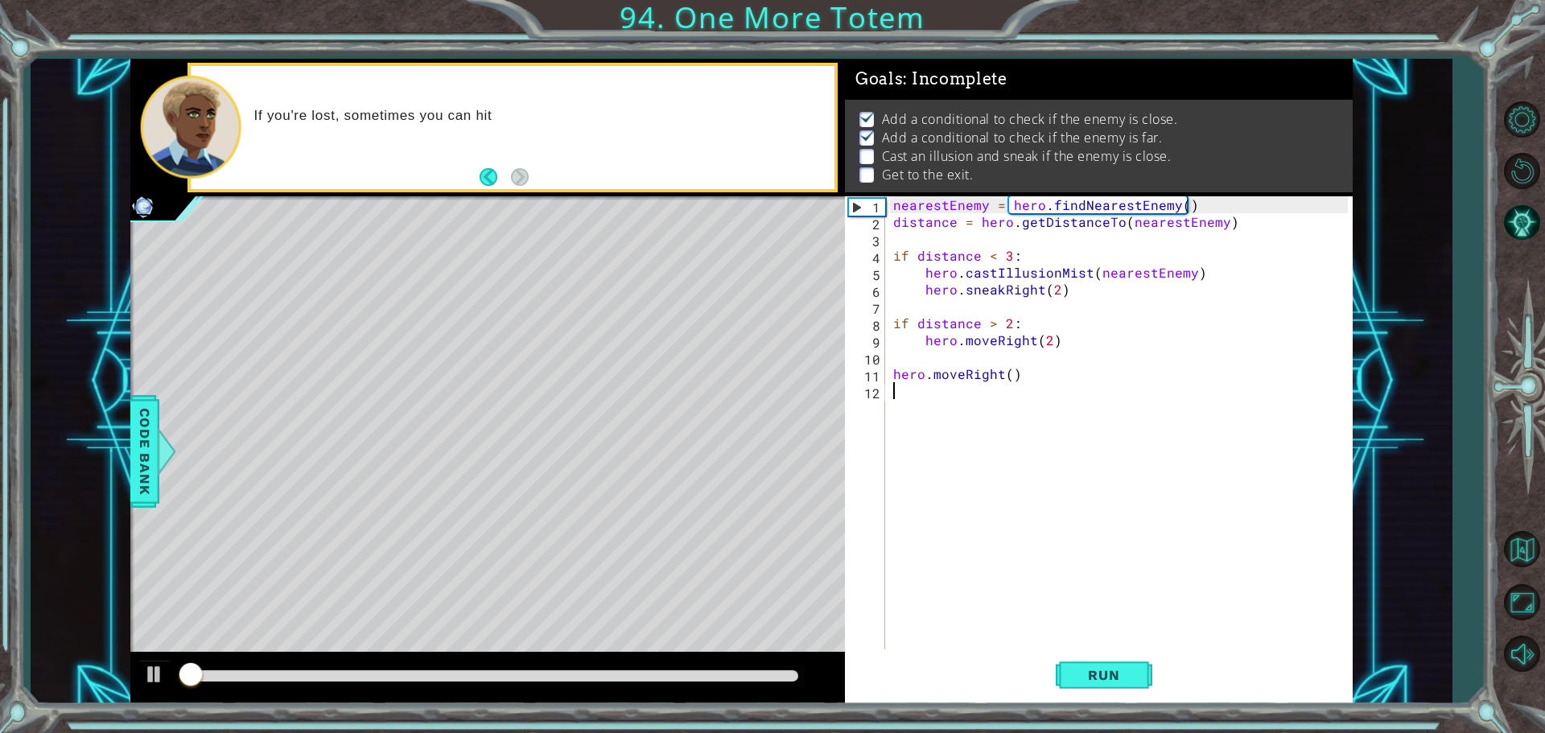
scroll to position [8, 0]
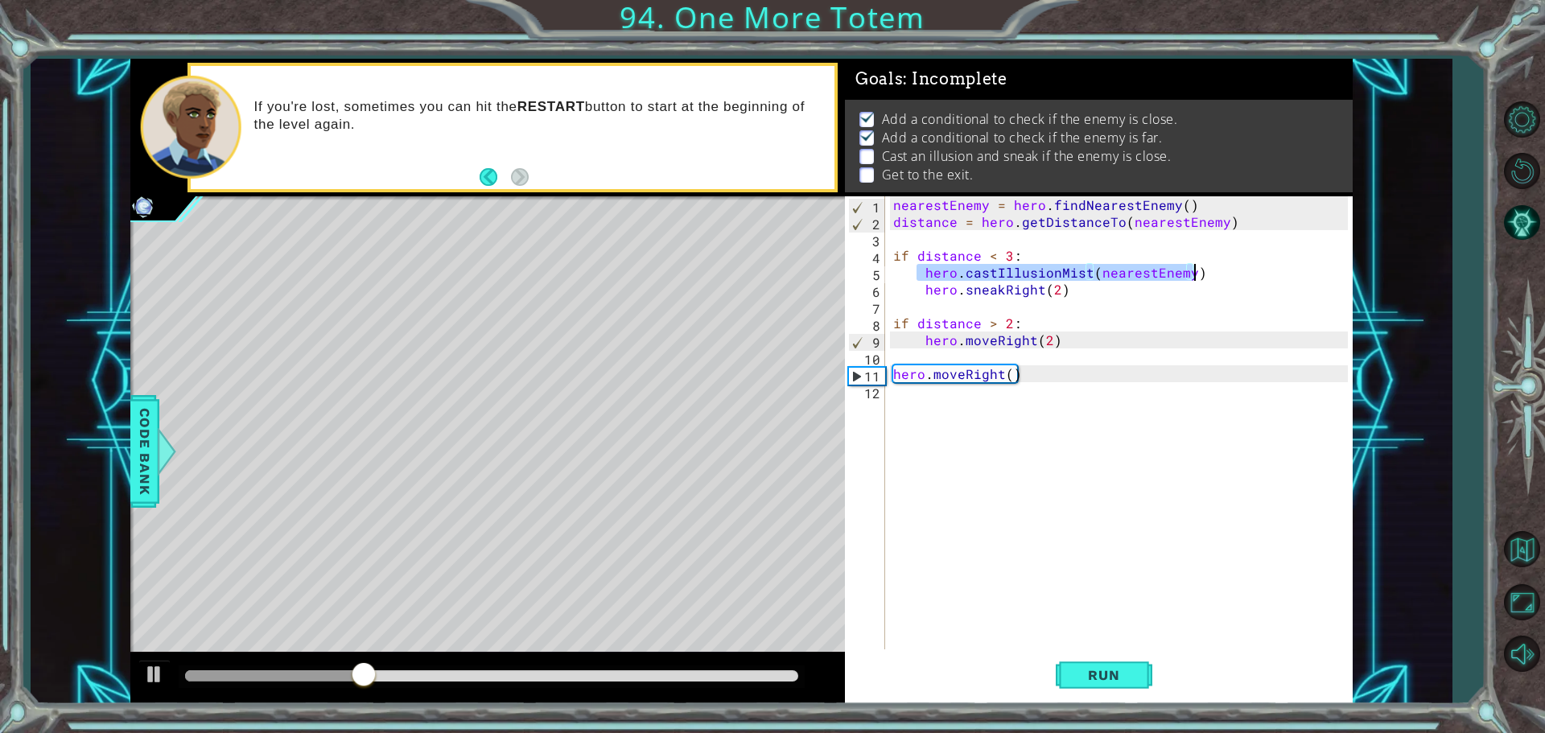
drag, startPoint x: 920, startPoint y: 271, endPoint x: 1225, endPoint y: 274, distance: 305.8
click at [1225, 274] on div "nearestEnemy = hero . findNearestEnemy ( ) distance = hero . getDistanceTo ( ne…" at bounding box center [1123, 441] width 466 height 490
type textarea "hero.castIllusionMist(nearestEnemy)"
drag, startPoint x: 941, startPoint y: 412, endPoint x: 947, endPoint y: 452, distance: 40.6
click at [942, 431] on div "nearestEnemy = hero . findNearestEnemy ( ) distance = hero . getDistanceTo ( ne…" at bounding box center [1123, 441] width 466 height 490
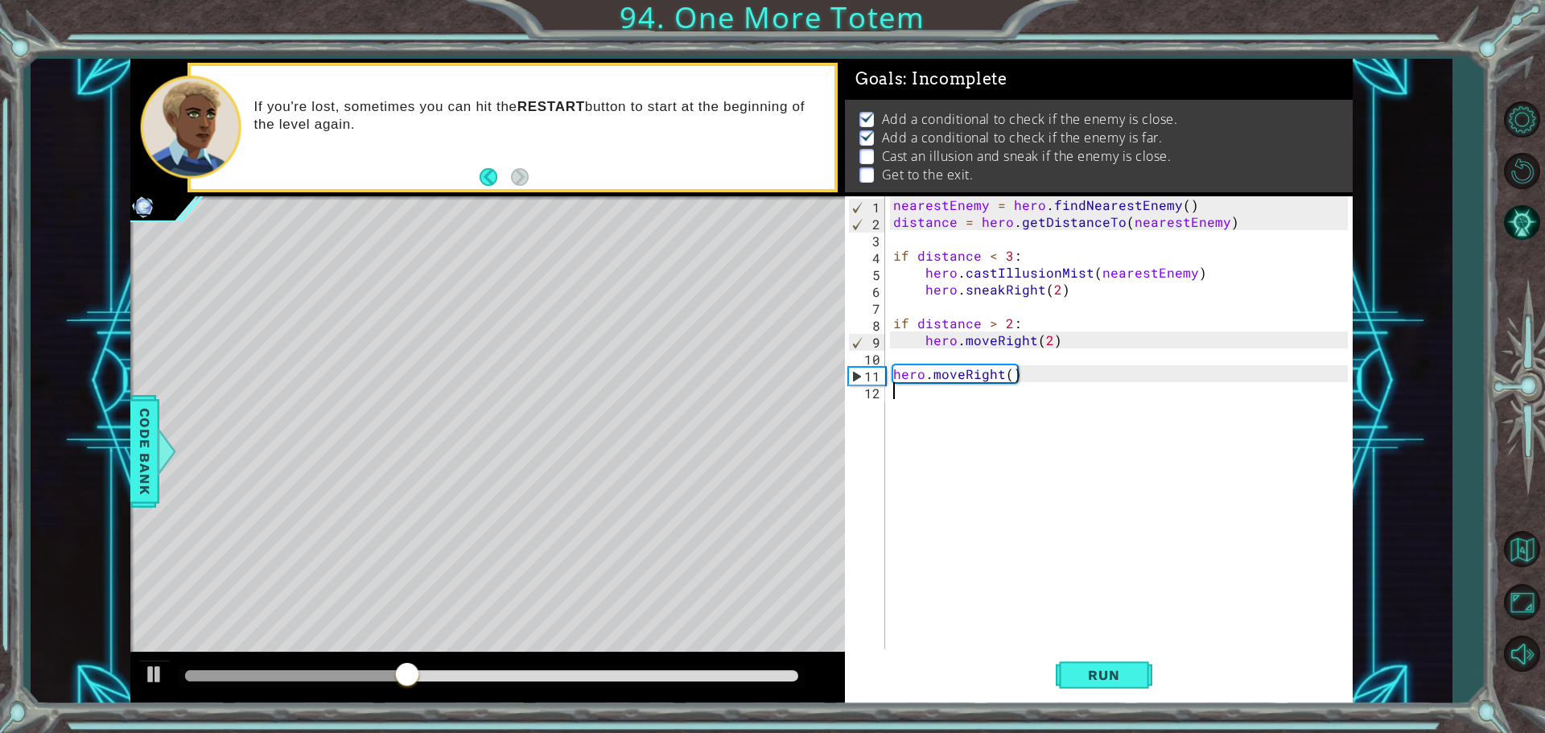
paste textarea "hero.castIllusionMist(nearestEnemy)"
click at [897, 391] on div "nearestEnemy = hero . findNearestEnemy ( ) distance = hero . getDistanceTo ( ne…" at bounding box center [1123, 441] width 466 height 490
type textarea "hero.castIllusionMist(nearestEnemy)"
click at [944, 431] on div "nearestEnemy = hero . findNearestEnemy ( ) distance = hero . getDistanceTo ( ne…" at bounding box center [1123, 441] width 466 height 490
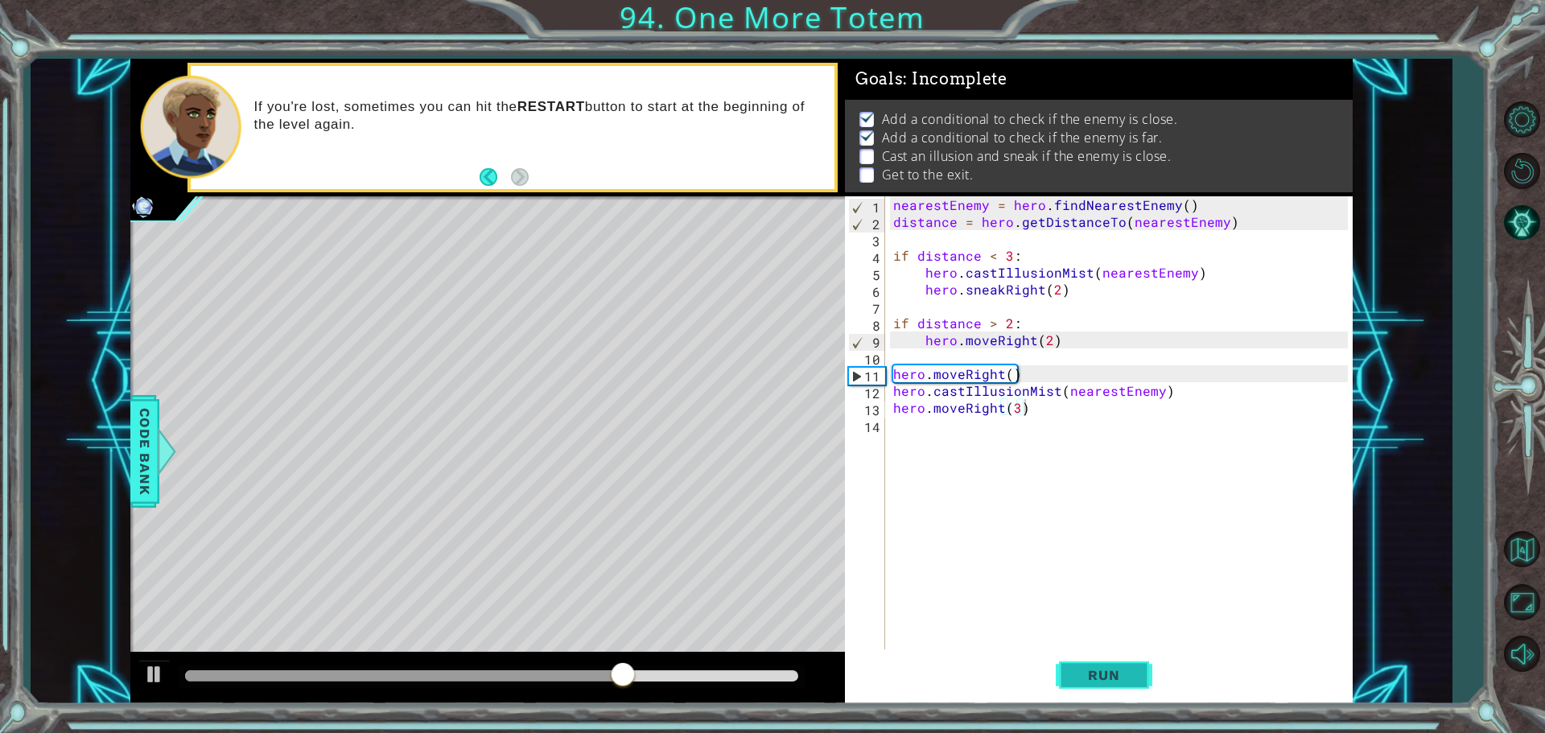
click at [1124, 649] on button "Run" at bounding box center [1104, 674] width 97 height 51
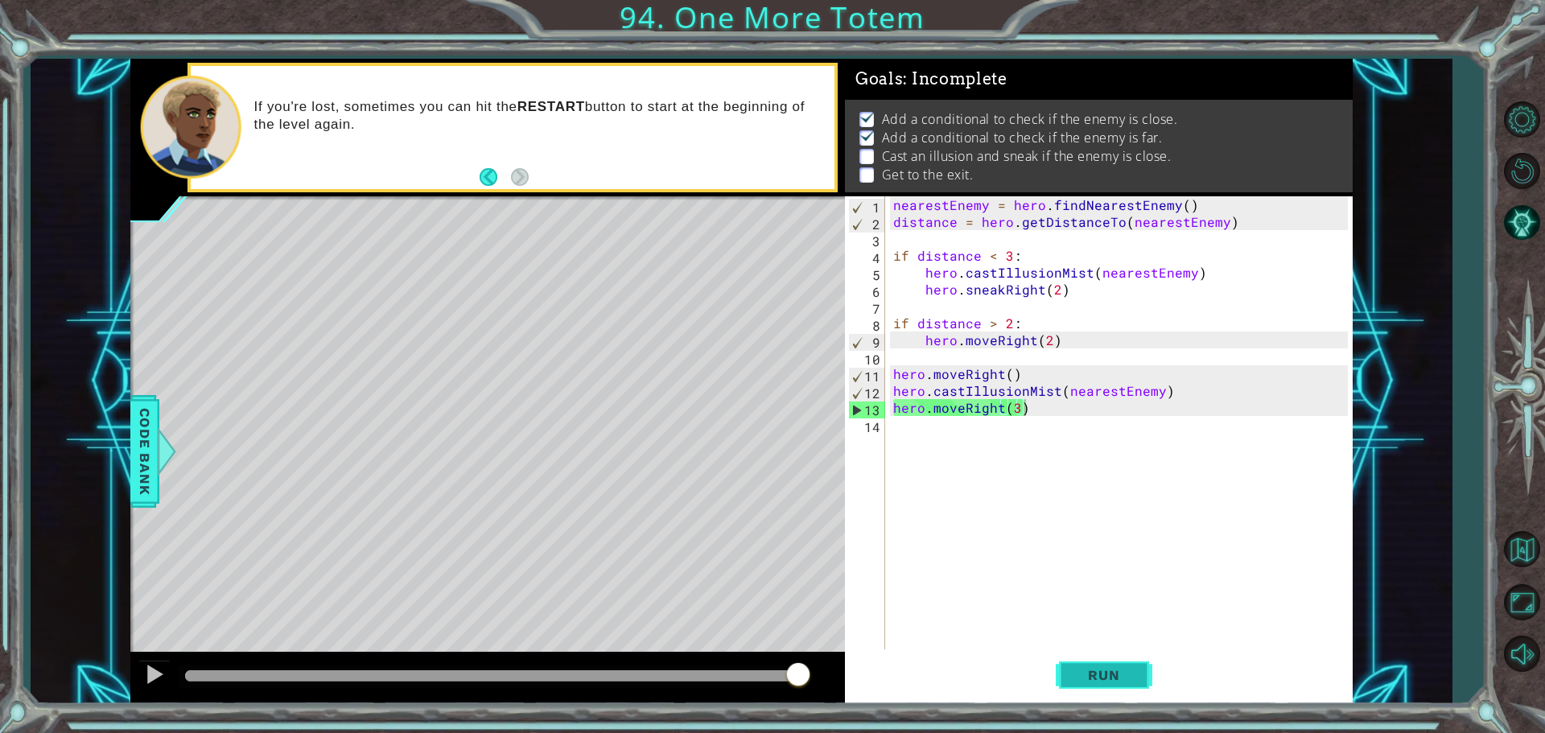
click at [1117, 672] on span "Run" at bounding box center [1104, 675] width 64 height 16
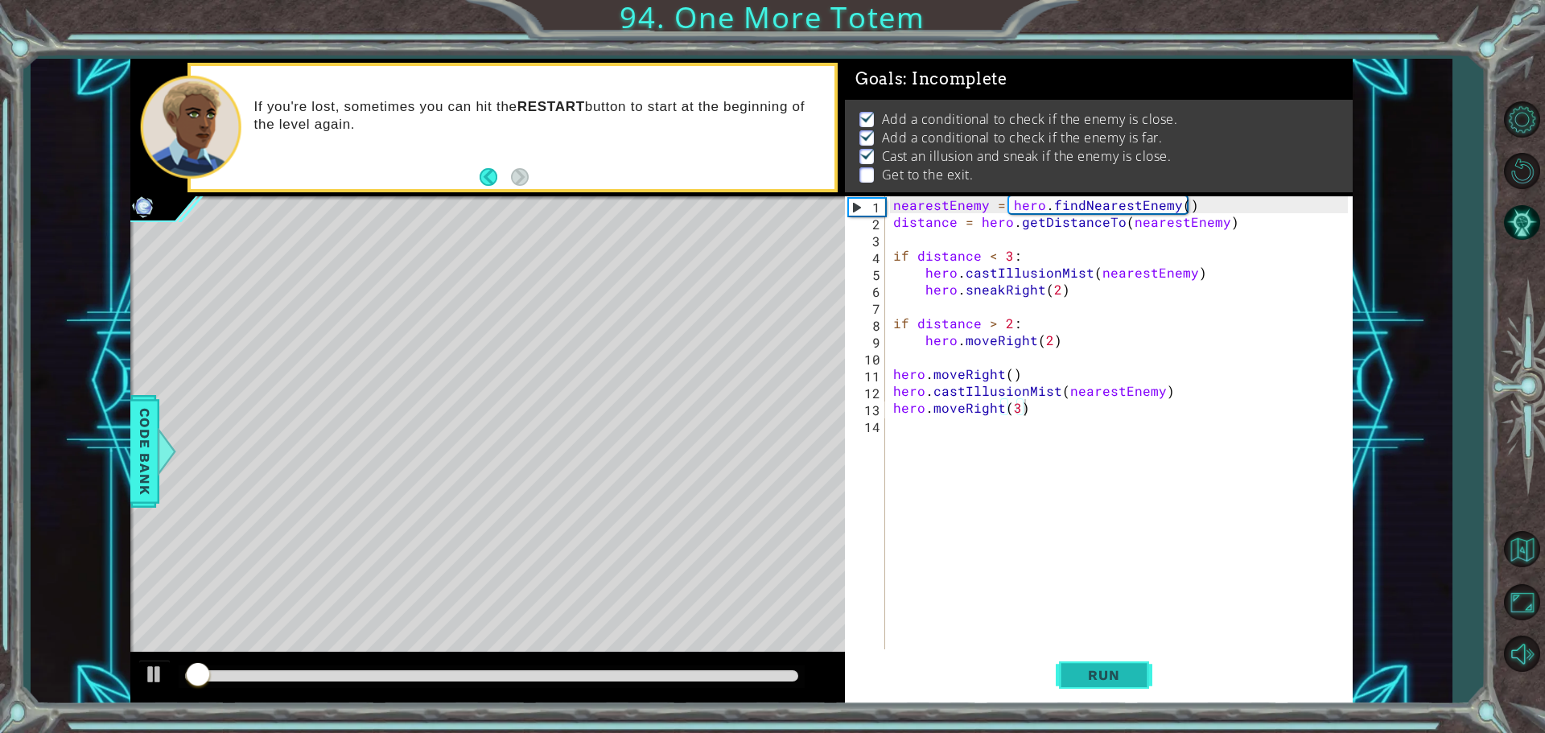
click at [1118, 673] on span "Run" at bounding box center [1104, 675] width 64 height 16
click at [1122, 684] on button "Run" at bounding box center [1104, 674] width 97 height 51
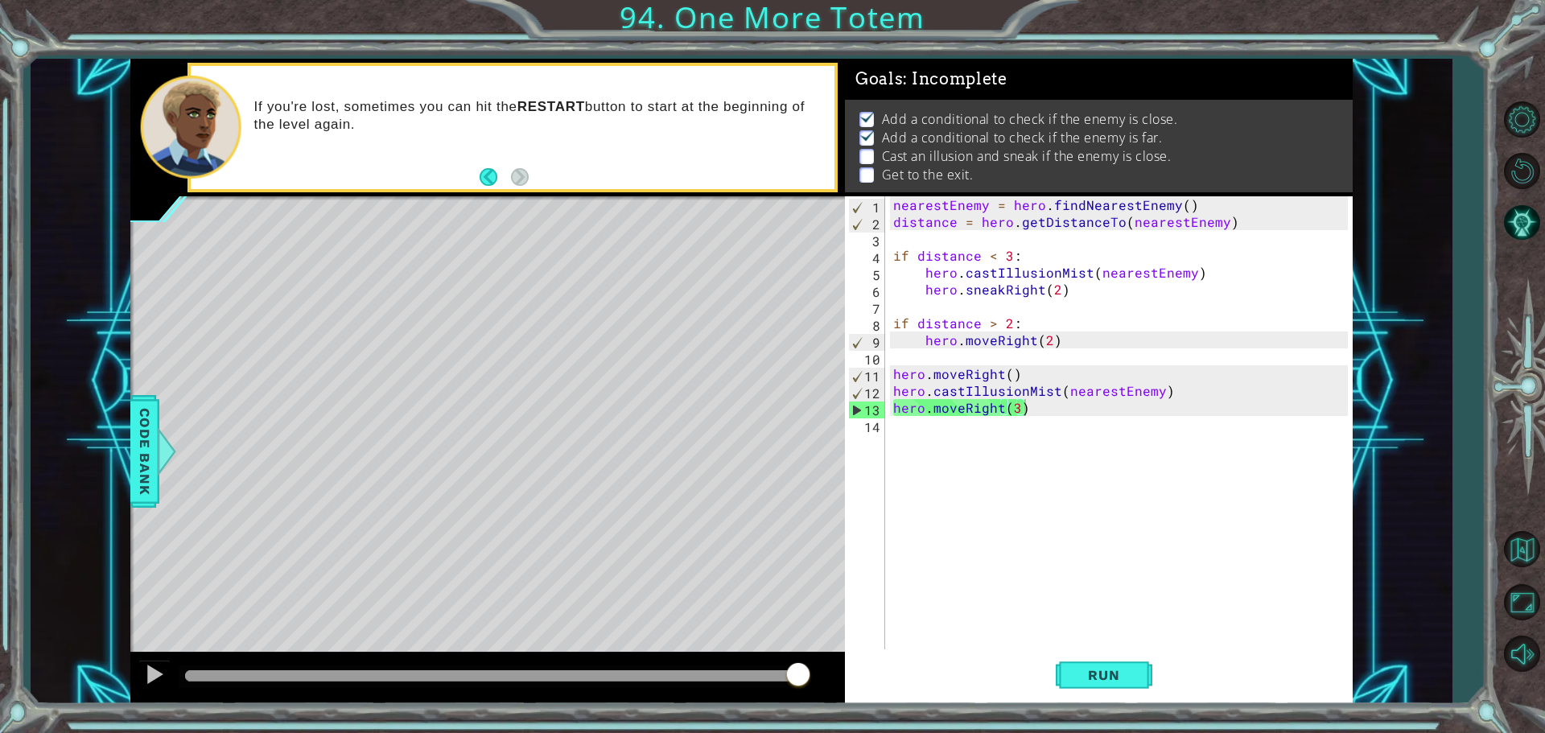
drag, startPoint x: 1056, startPoint y: 669, endPoint x: 1052, endPoint y: 677, distance: 9.0
click at [1056, 677] on button "Run" at bounding box center [1104, 674] width 97 height 51
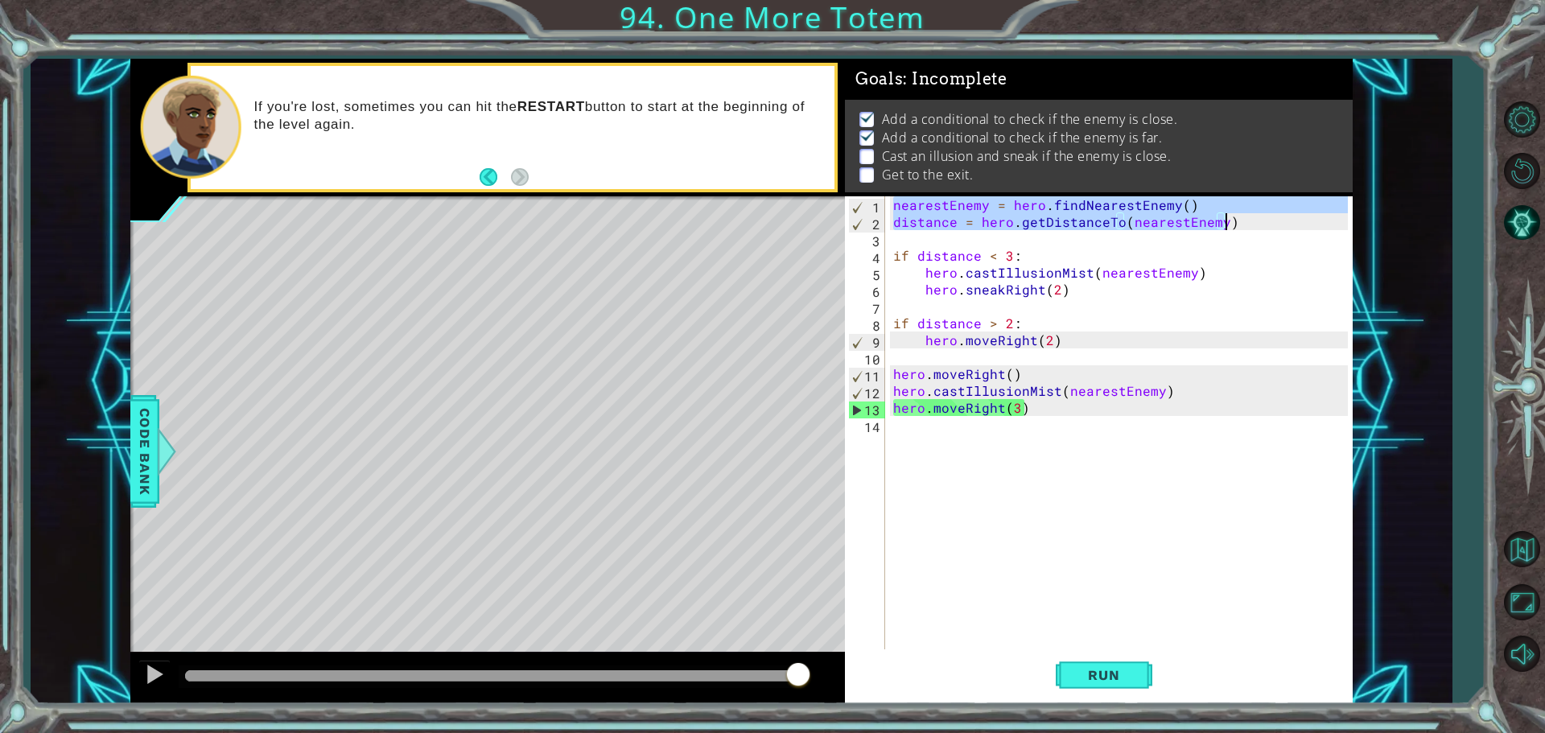
drag, startPoint x: 892, startPoint y: 202, endPoint x: 1247, endPoint y: 214, distance: 355.0
click at [1247, 214] on div "nearestEnemy = hero . findNearestEnemy ( ) distance = hero . getDistanceTo ( ne…" at bounding box center [1123, 441] width 466 height 490
click at [893, 374] on div "nearestEnemy = hero . findNearestEnemy ( ) distance = hero . getDistanceTo ( ne…" at bounding box center [1123, 441] width 466 height 490
type textarea "hero.moveRight()"
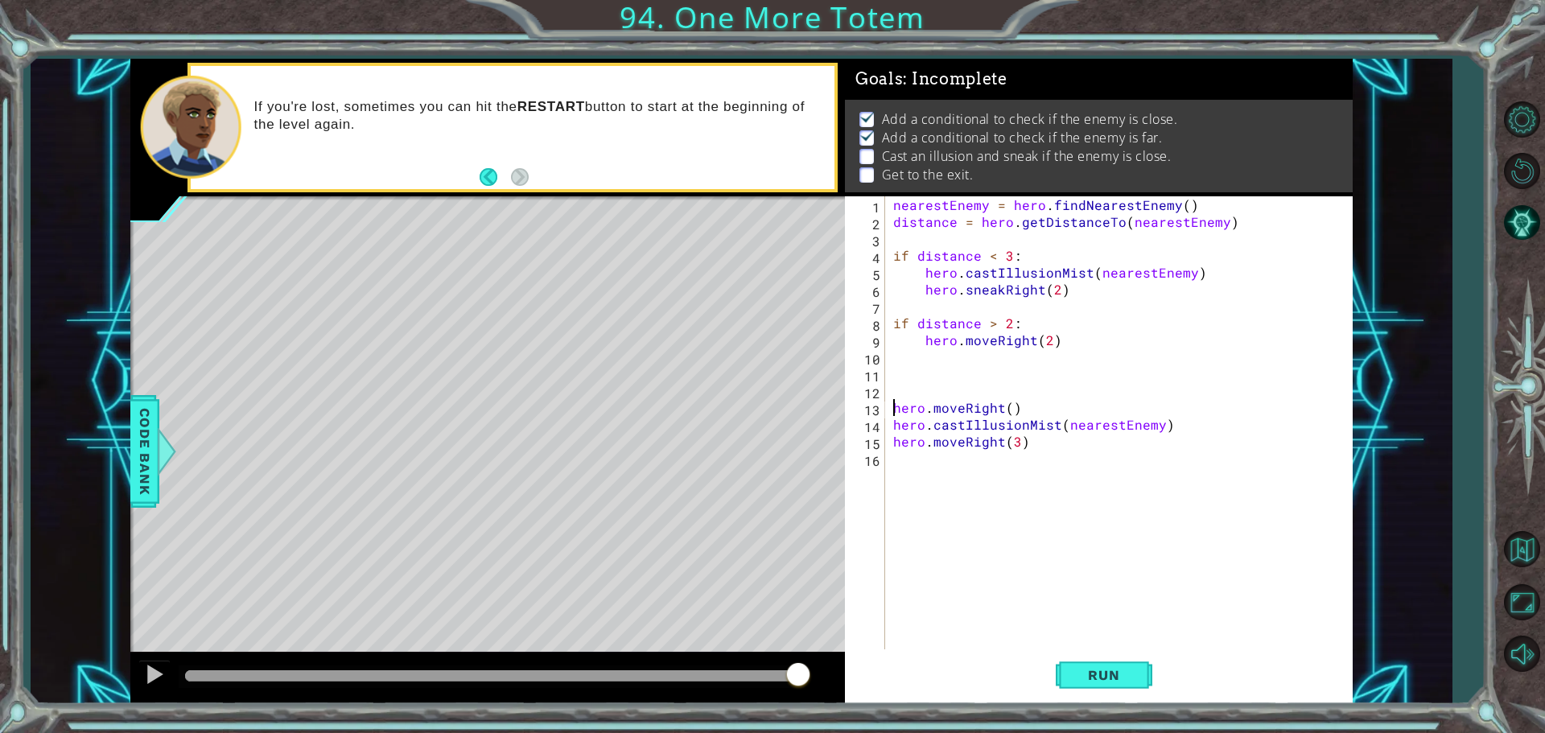
click at [895, 376] on div "nearestEnemy = hero . findNearestEnemy ( ) distance = hero . getDistanceTo ( ne…" at bounding box center [1123, 441] width 466 height 490
paste textarea "distance = hero.getDistanceTo(nearestEnemy)"
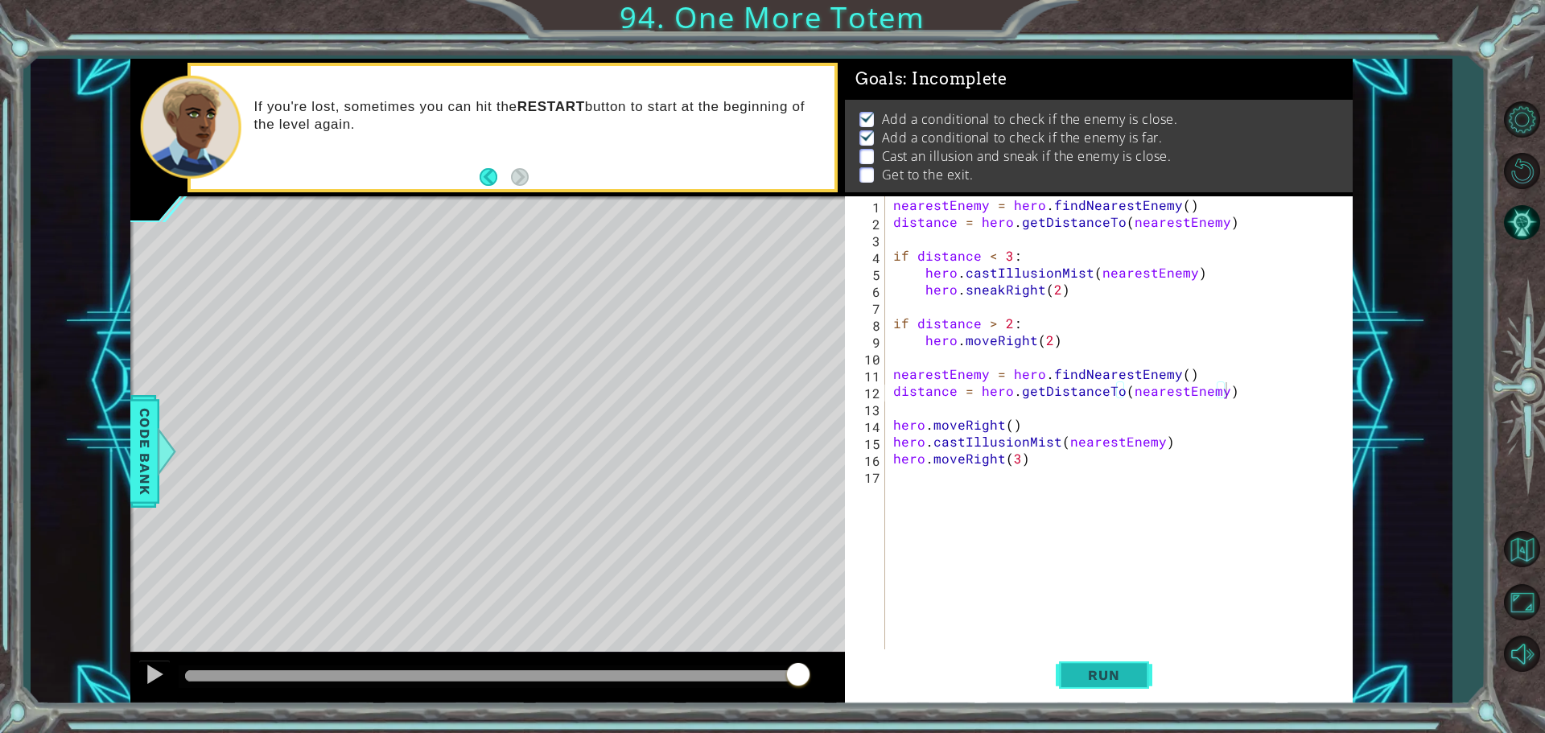
click at [1117, 671] on span "Run" at bounding box center [1104, 675] width 64 height 16
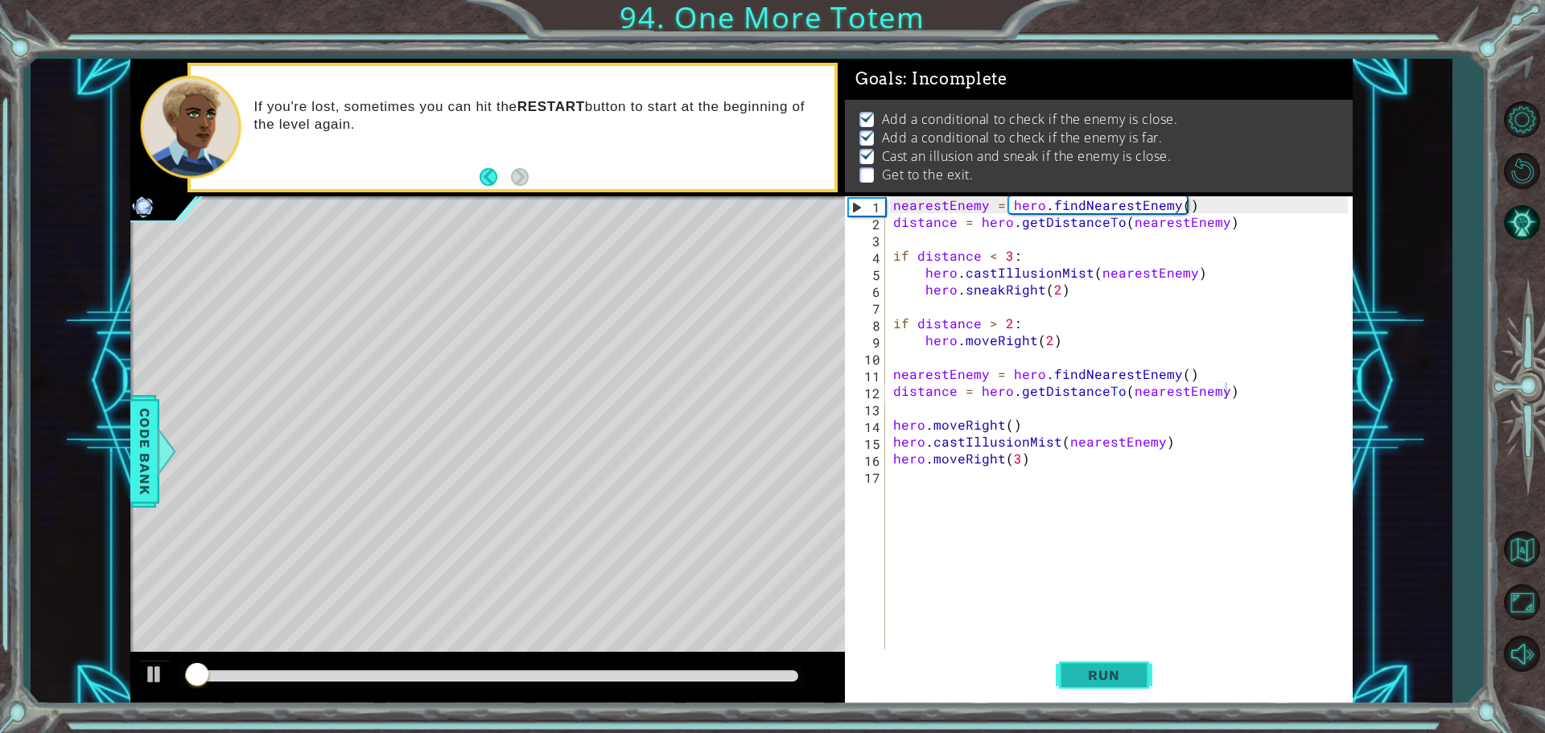
click at [1118, 675] on span "Run" at bounding box center [1104, 675] width 64 height 16
click at [1097, 694] on button "Run" at bounding box center [1104, 674] width 97 height 51
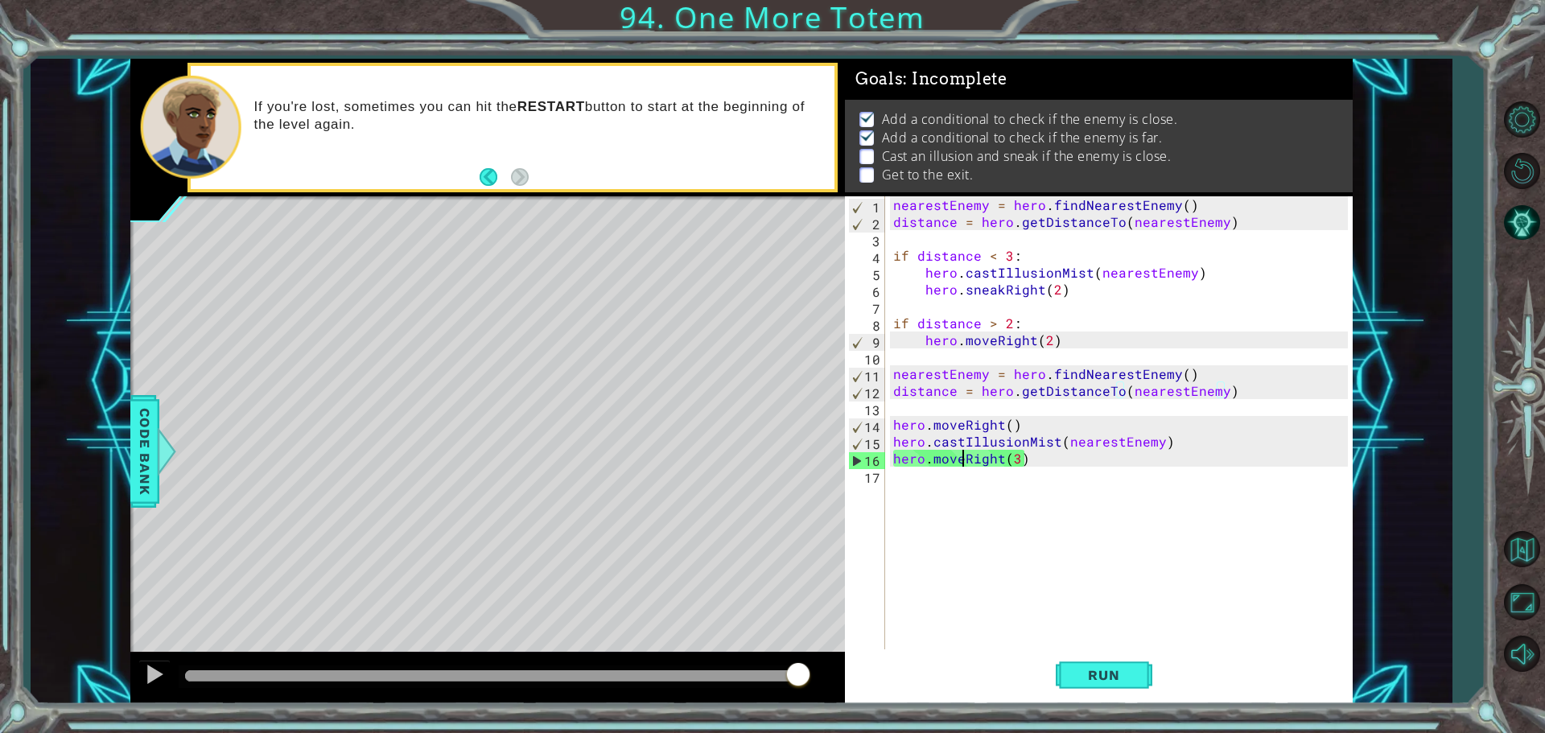
click at [962, 466] on div "nearestEnemy = hero . findNearestEnemy ( ) distance = hero . getDistanceTo ( ne…" at bounding box center [1123, 441] width 466 height 490
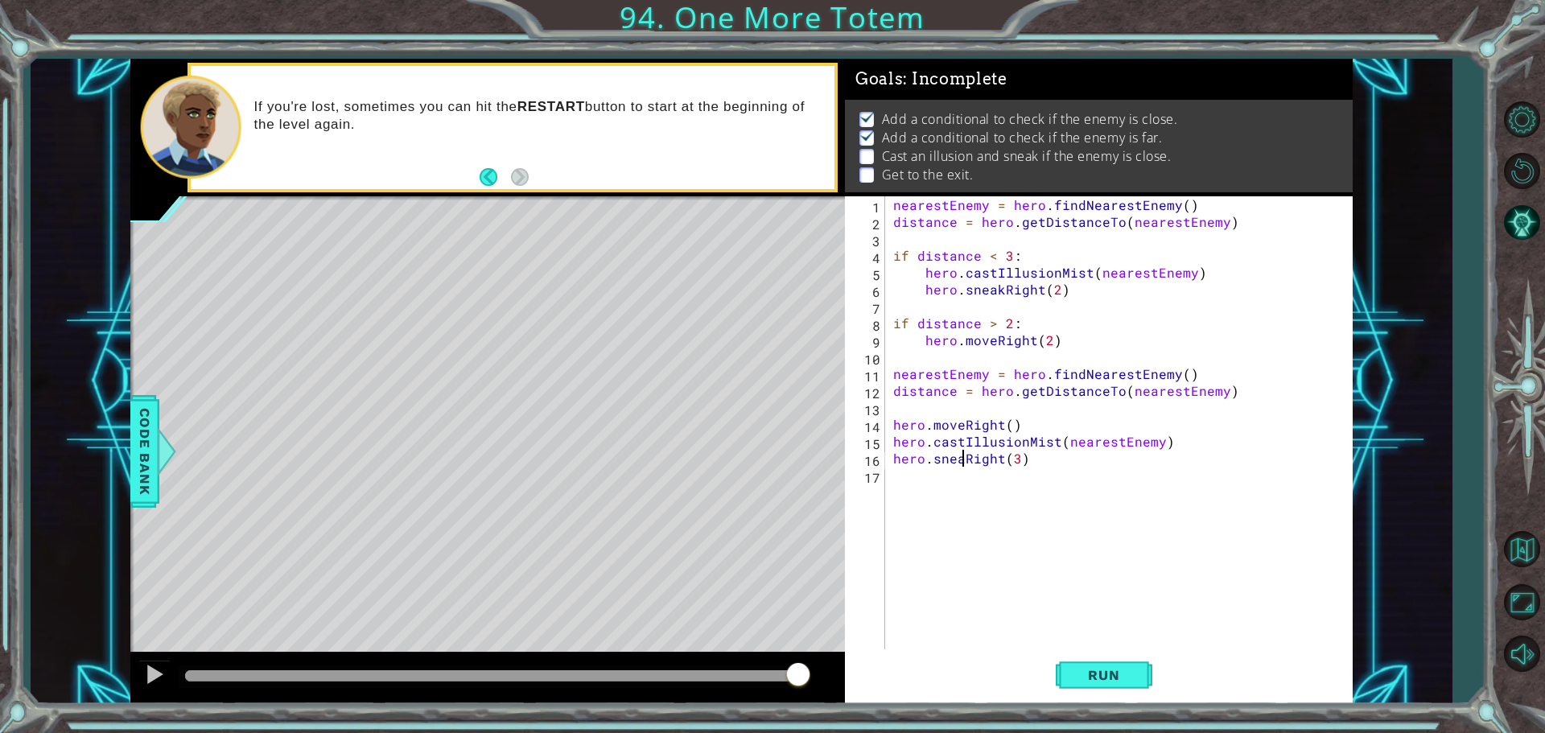
scroll to position [0, 5]
type textarea "hero.sneakRight(3)"
click at [1123, 670] on span "Run" at bounding box center [1104, 675] width 64 height 16
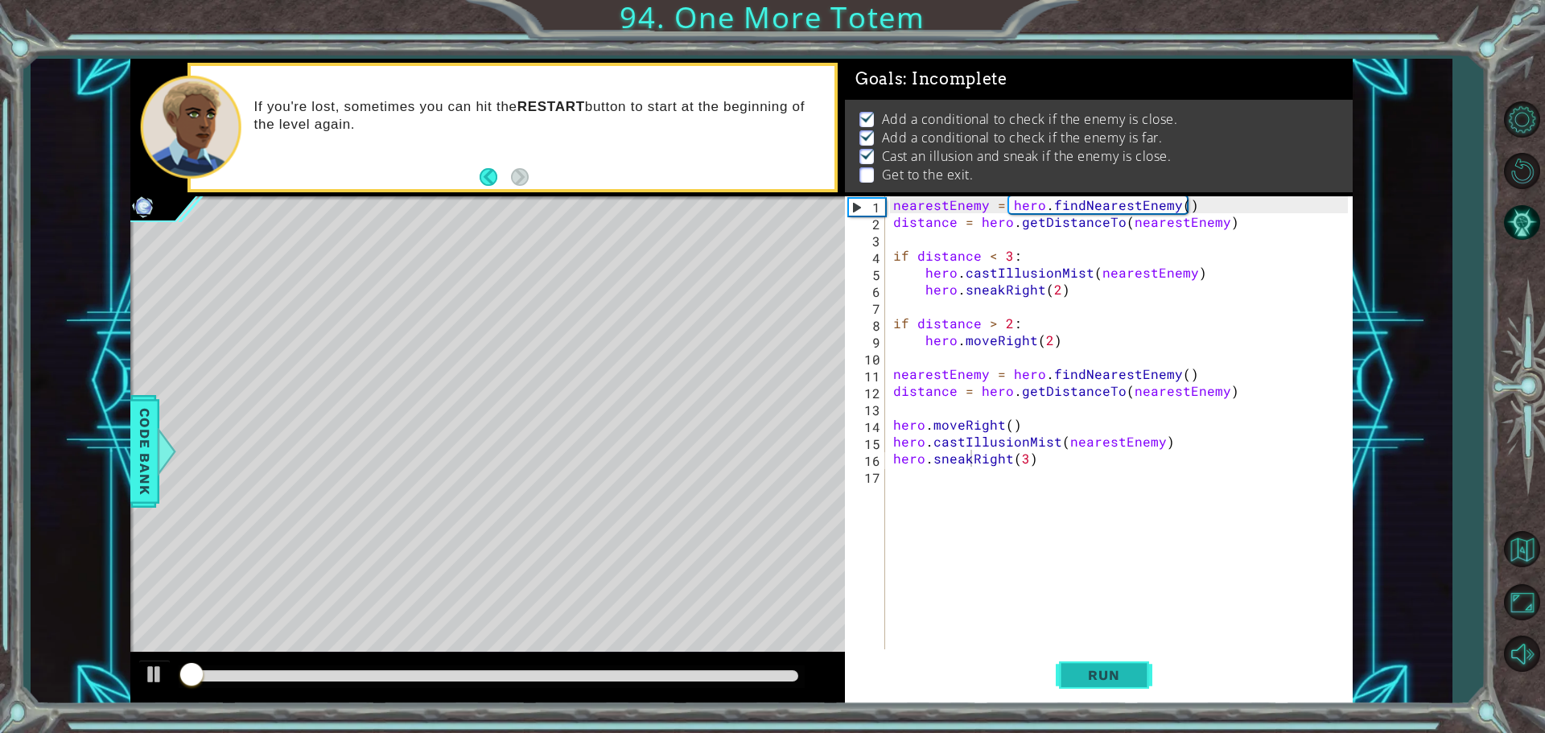
click at [1119, 678] on span "Run" at bounding box center [1104, 675] width 64 height 16
drag, startPoint x: 1119, startPoint y: 679, endPoint x: 1121, endPoint y: 690, distance: 10.6
click at [1122, 687] on button "Run" at bounding box center [1104, 674] width 97 height 51
click at [1117, 699] on button "Run" at bounding box center [1104, 674] width 97 height 51
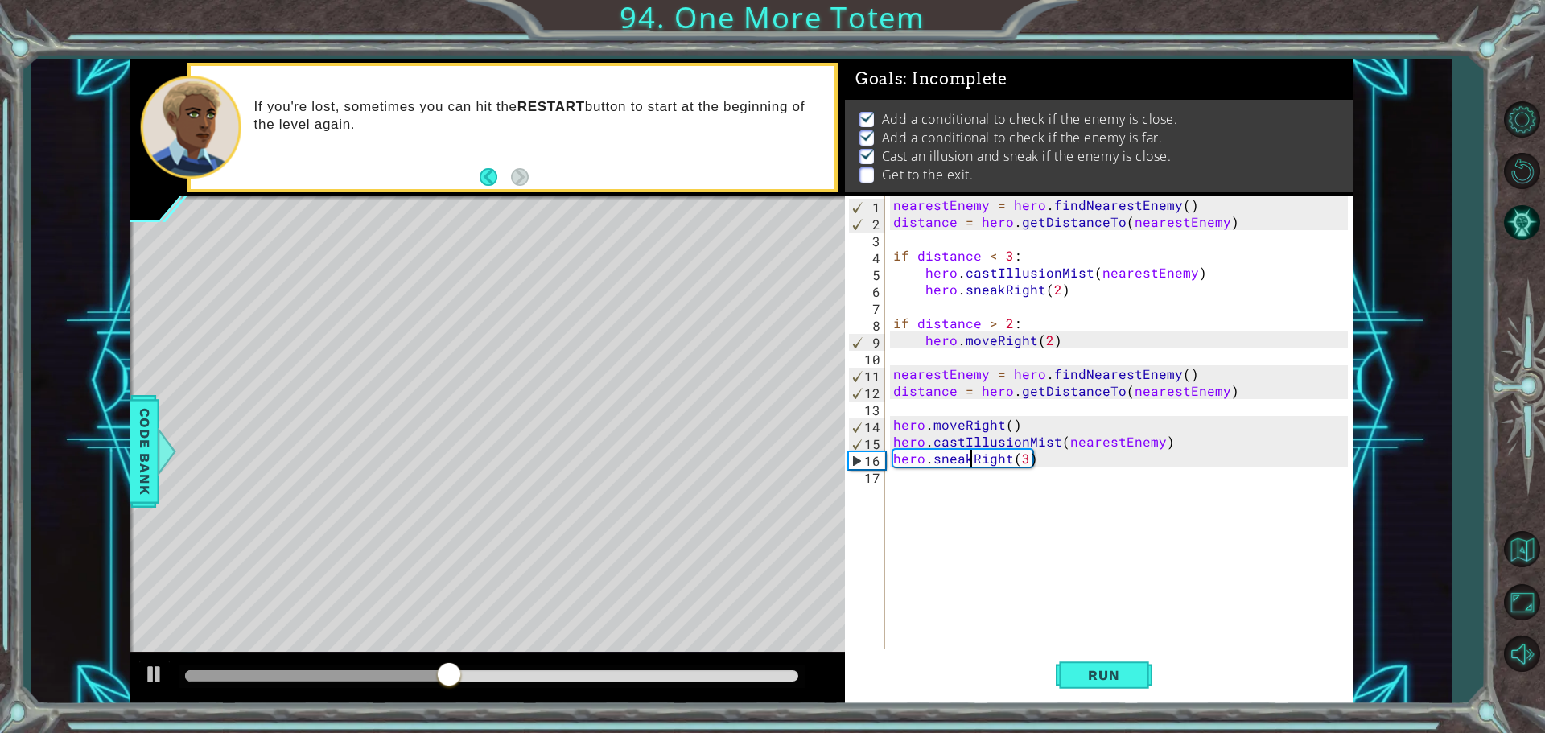
drag, startPoint x: 943, startPoint y: 499, endPoint x: 920, endPoint y: 491, distance: 23.9
click at [943, 498] on div "nearestEnemy = hero . findNearestEnemy ( ) distance = hero . getDistanceTo ( ne…" at bounding box center [1123, 441] width 466 height 490
type textarea "hero.moveUp(1)"
drag, startPoint x: 1003, startPoint y: 474, endPoint x: 891, endPoint y: 481, distance: 112.1
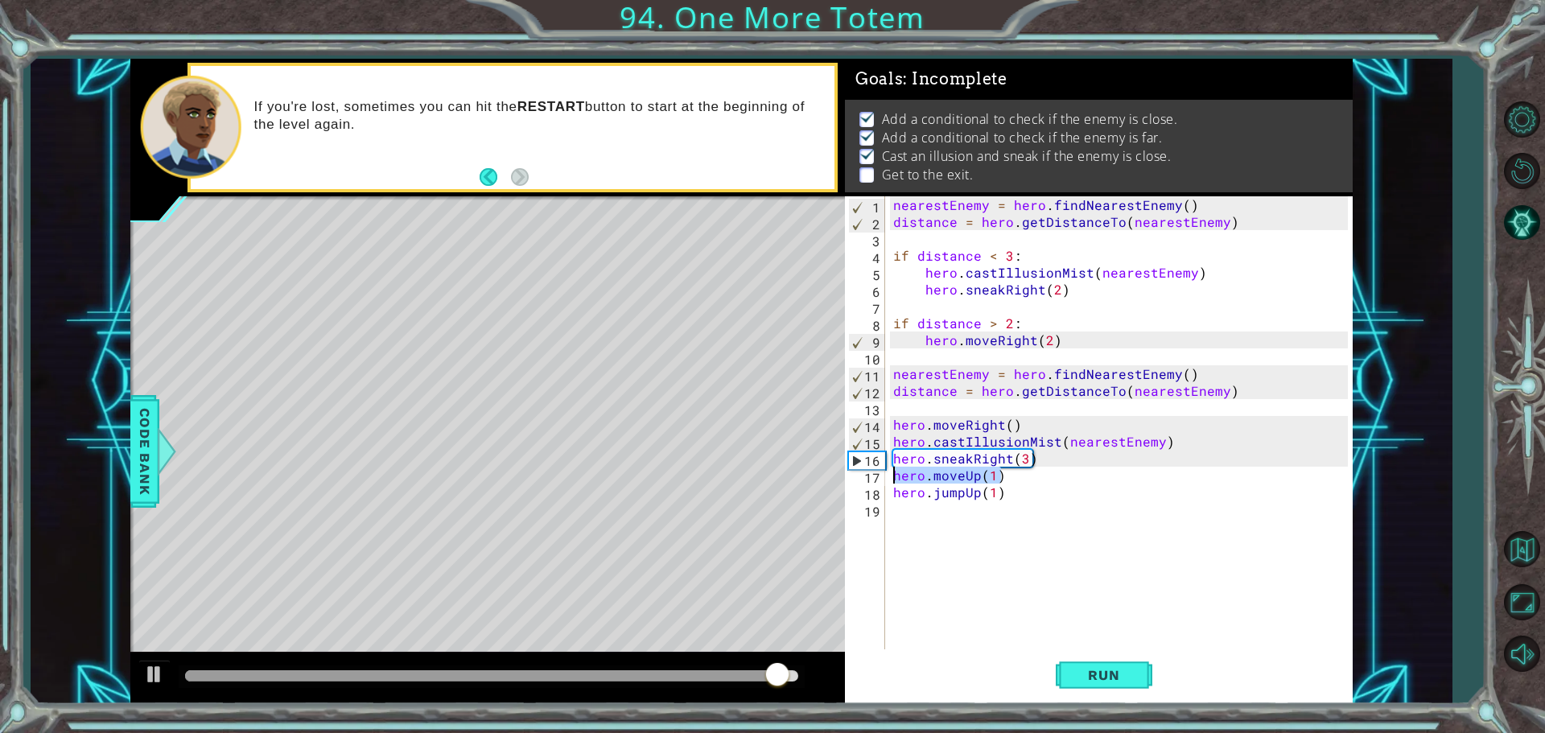
click at [891, 481] on div "nearestEnemy = hero . findNearestEnemy ( ) distance = hero . getDistanceTo ( ne…" at bounding box center [1123, 441] width 466 height 490
type textarea "hero.moveUp(1)"
click at [892, 513] on div "nearestEnemy = hero . findNearestEnemy ( ) distance = hero . getDistanceTo ( ne…" at bounding box center [1123, 441] width 466 height 490
paste textarea "hero.moveUp(1)"
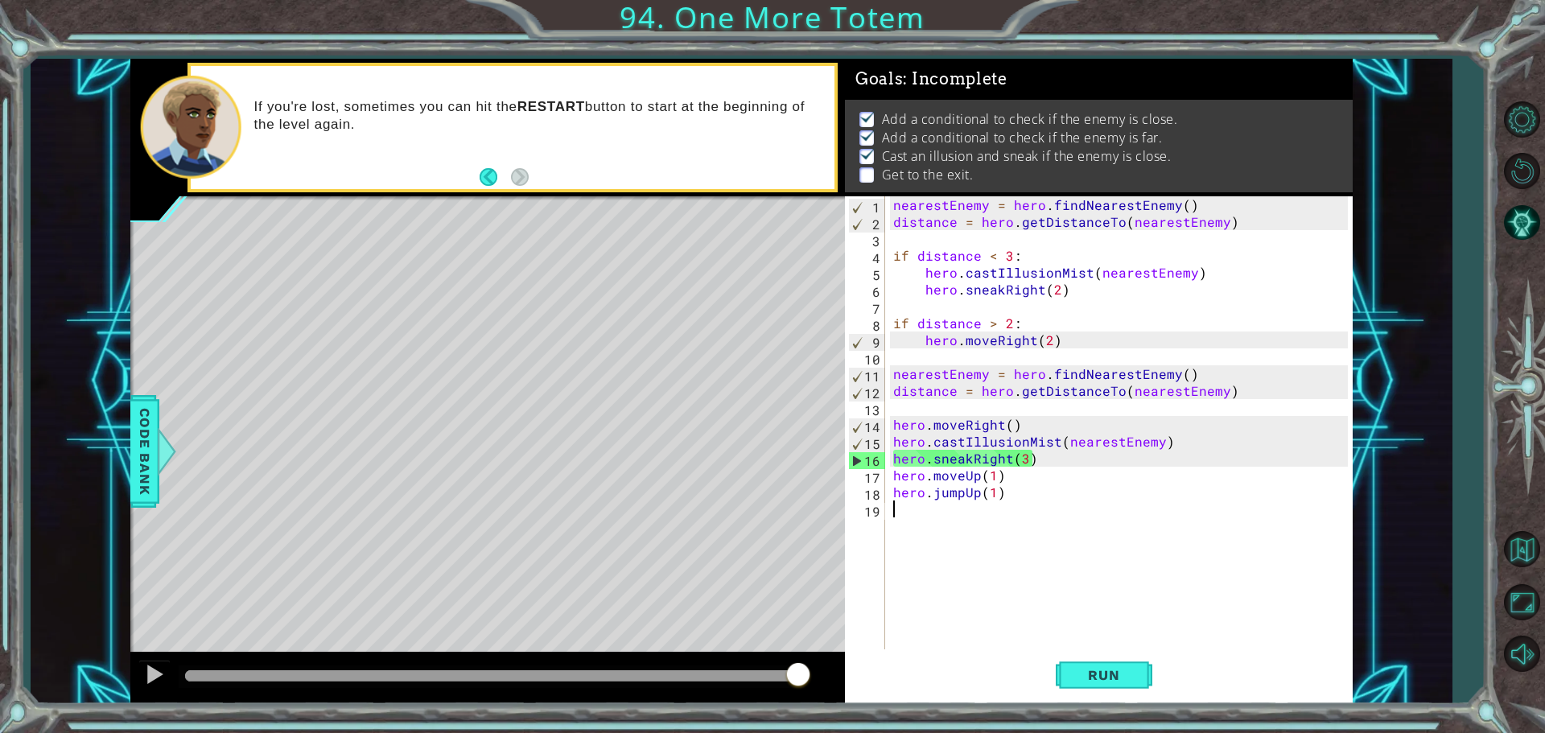
type textarea "hero.moveUp(1)"
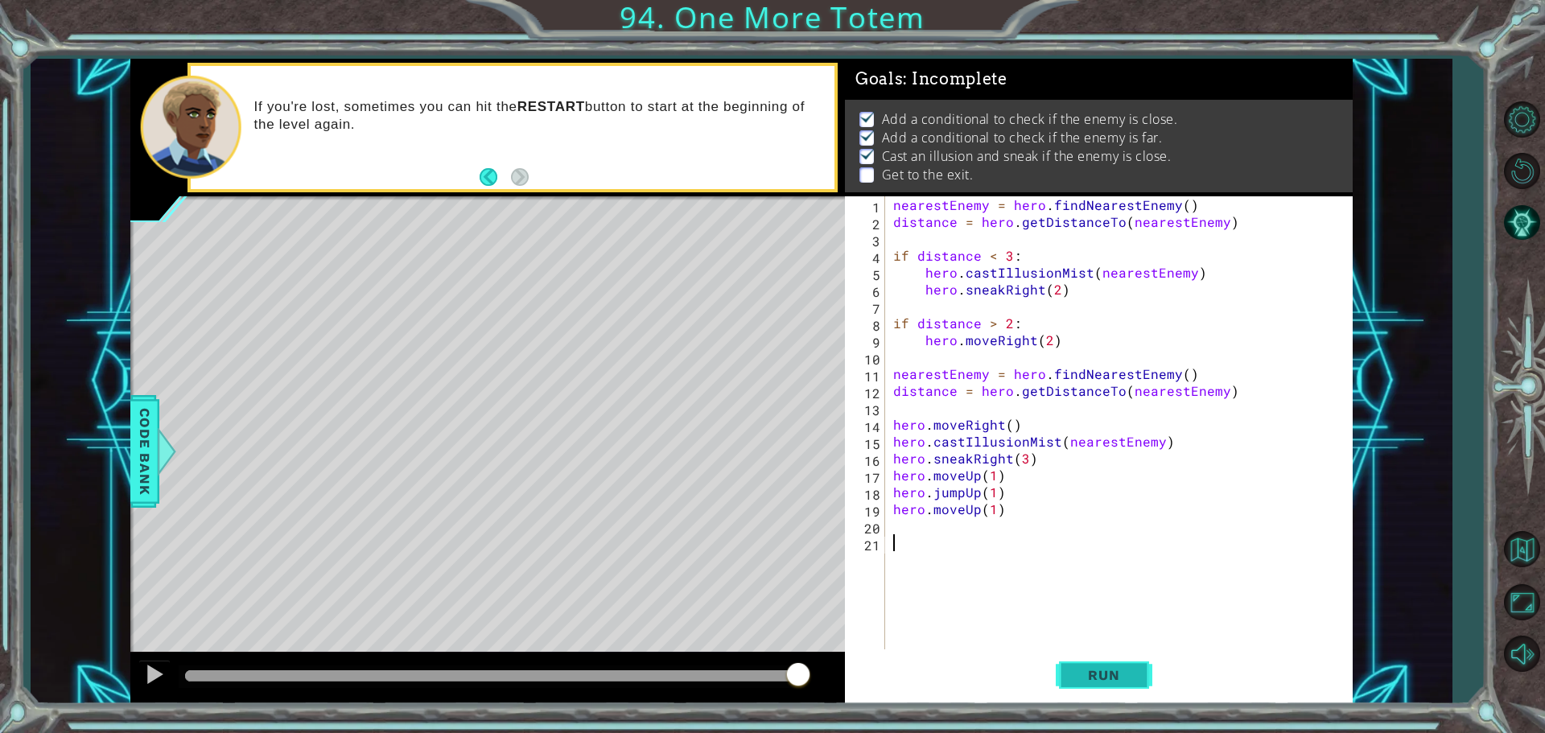
click at [1104, 656] on div "1 2 3 4 5 6 7 8 9 10 11 12 13 14 15 16 17 18 19 20 21 nearestEnemy = hero . fin…" at bounding box center [1099, 450] width 508 height 508
click at [1075, 659] on button "Run" at bounding box center [1104, 674] width 97 height 51
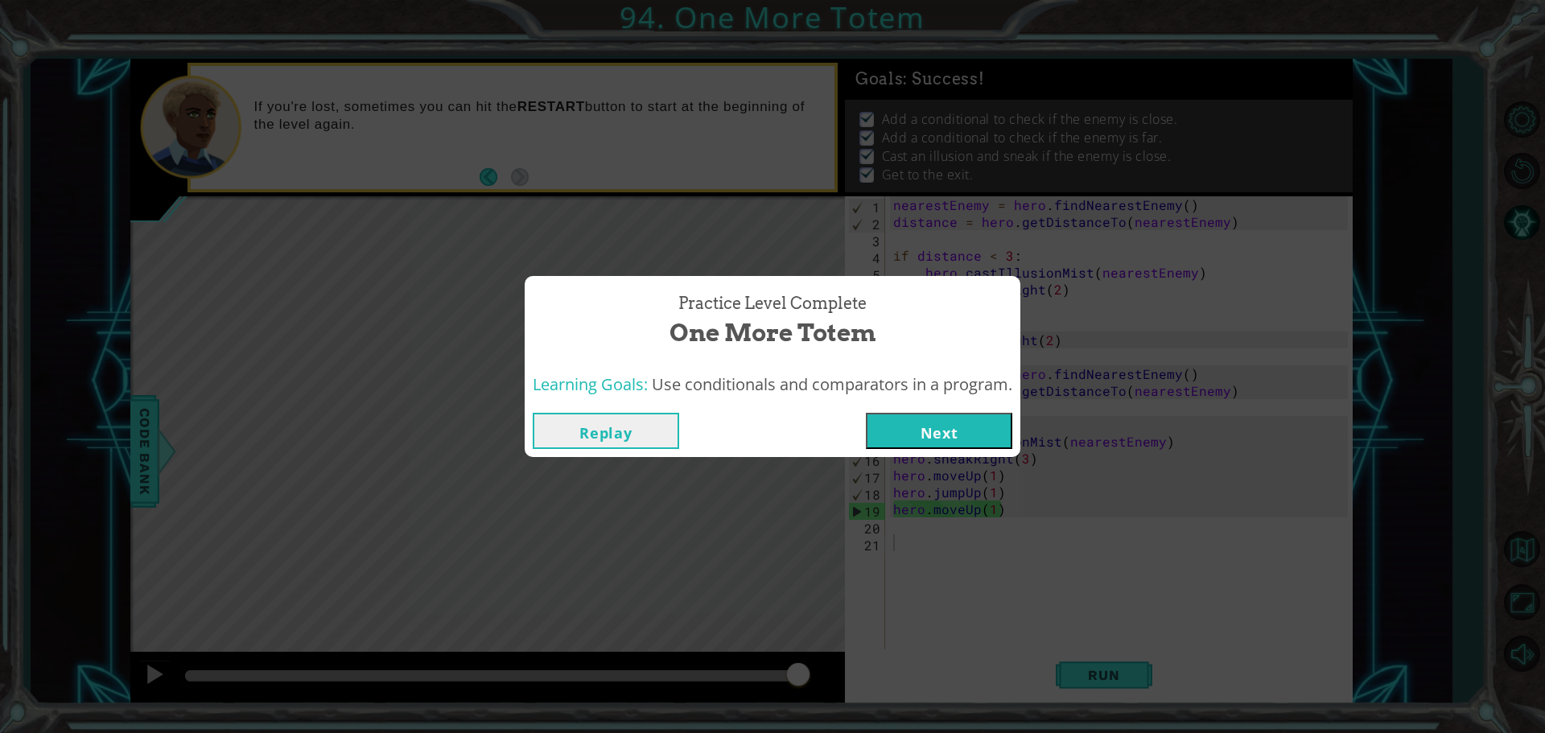
click at [898, 429] on button "Next" at bounding box center [939, 431] width 146 height 36
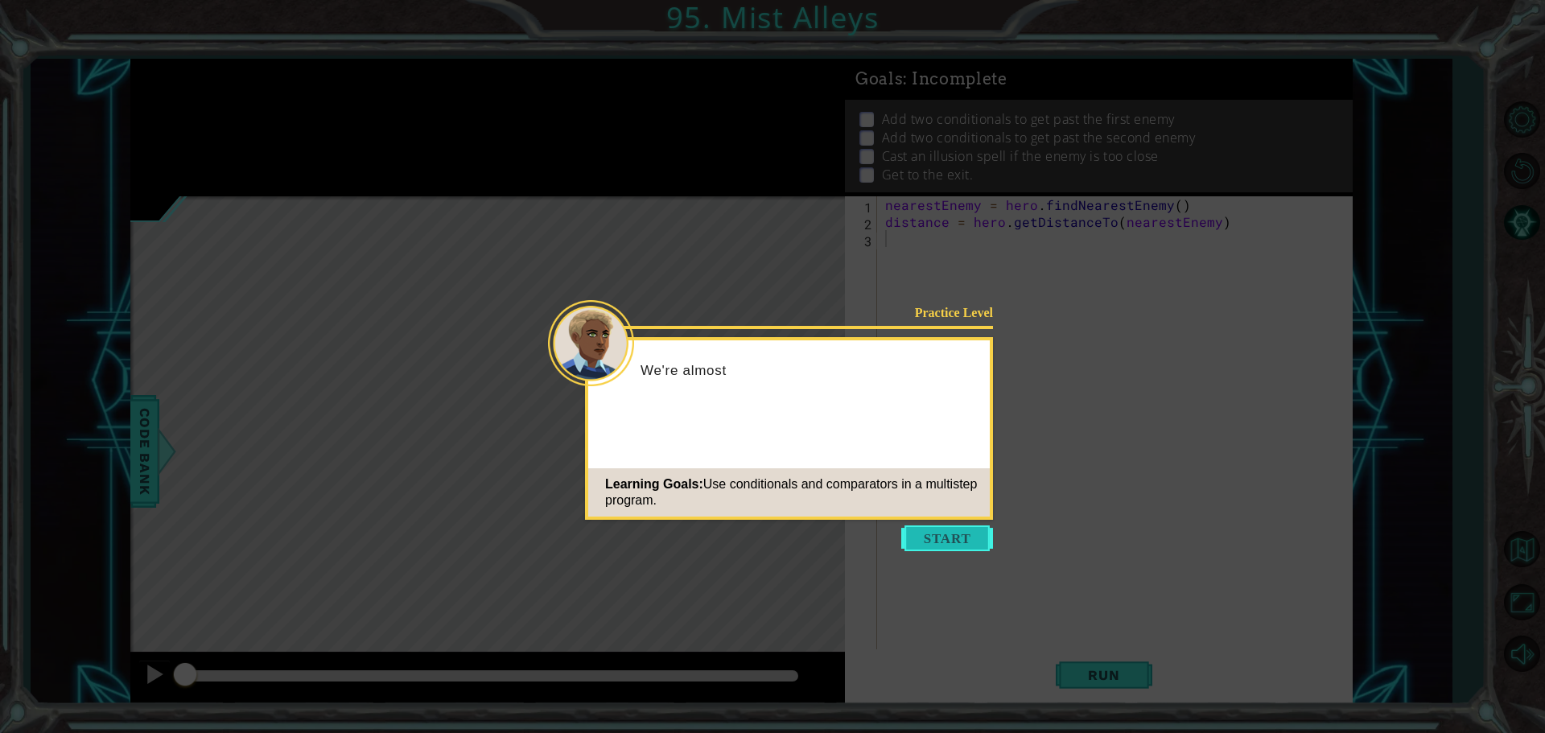
click at [957, 539] on button "Start" at bounding box center [947, 538] width 92 height 26
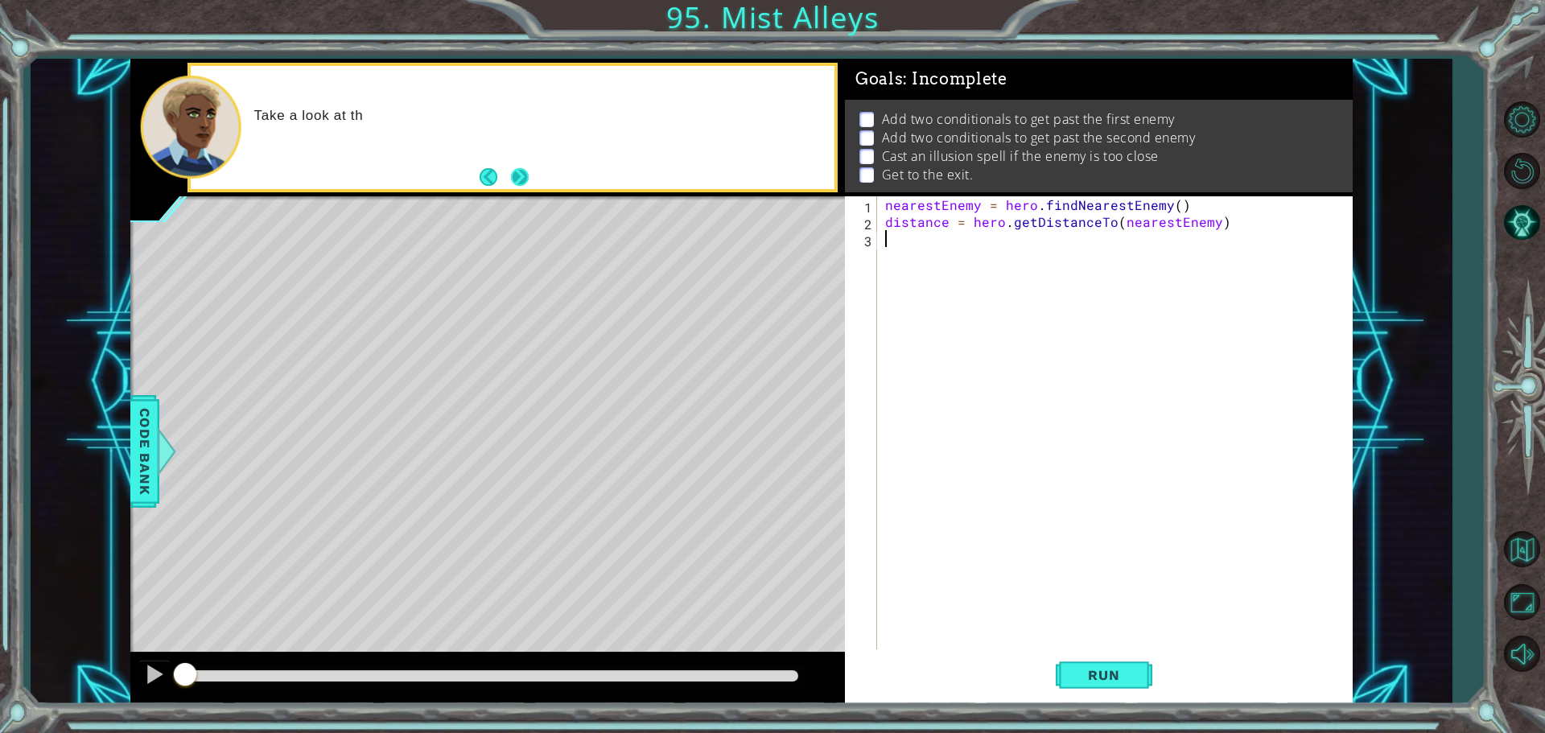
click at [525, 179] on button "Next" at bounding box center [519, 177] width 19 height 19
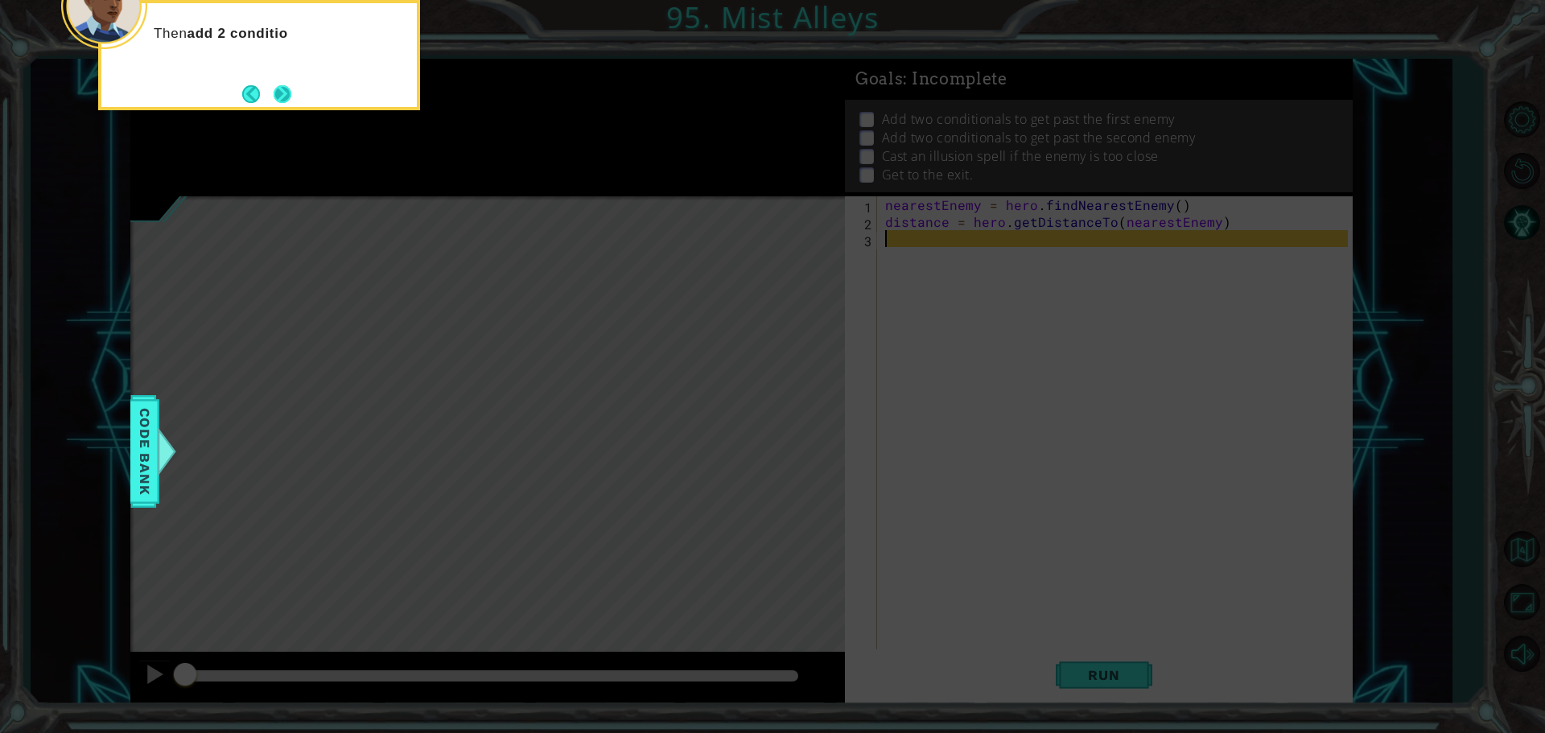
click at [291, 101] on button "Next" at bounding box center [283, 94] width 18 height 18
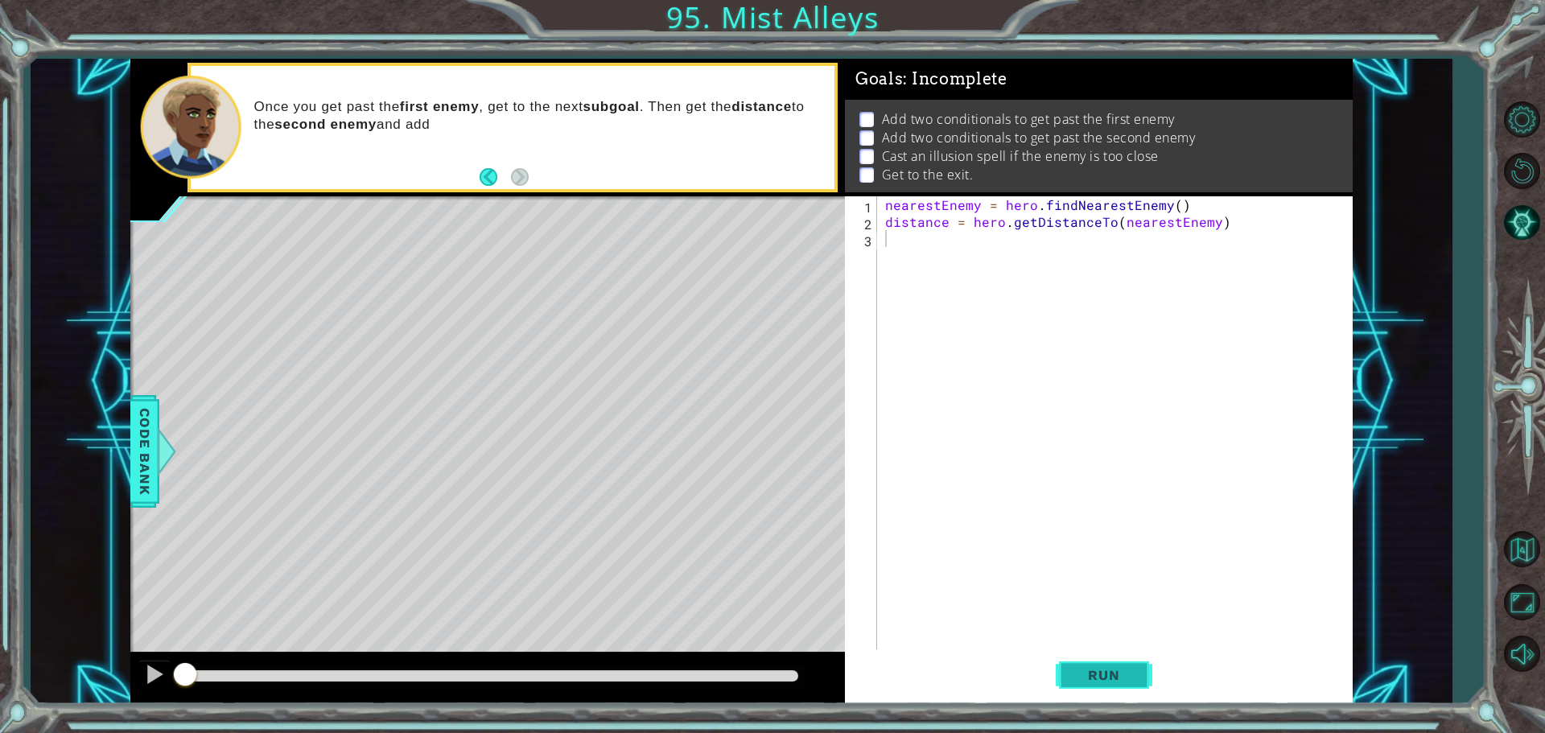
click at [1093, 682] on span "Run" at bounding box center [1104, 675] width 64 height 16
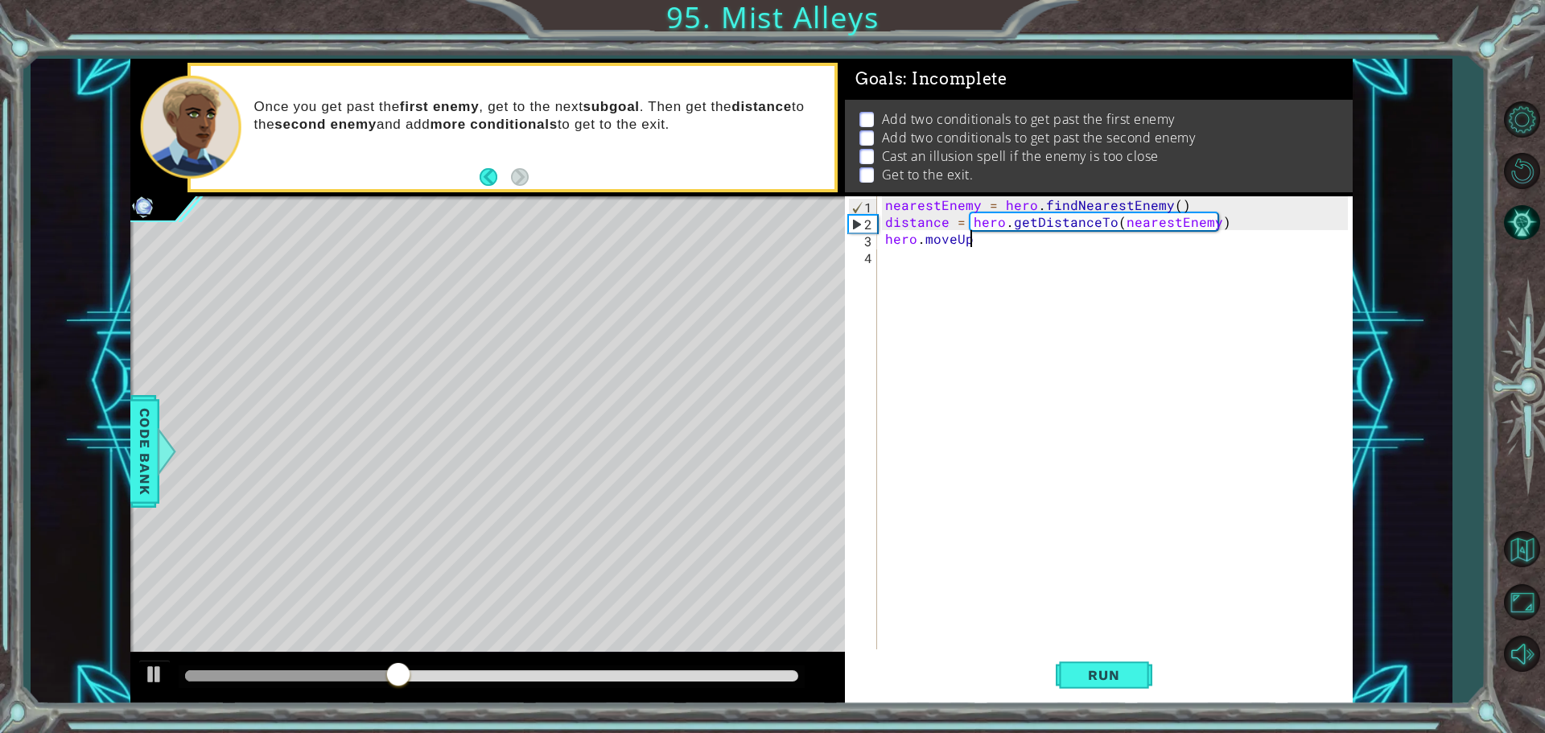
scroll to position [0, 5]
type textarea "hero.moveUp(2)"
type textarea "hero.jumpUp(1)"
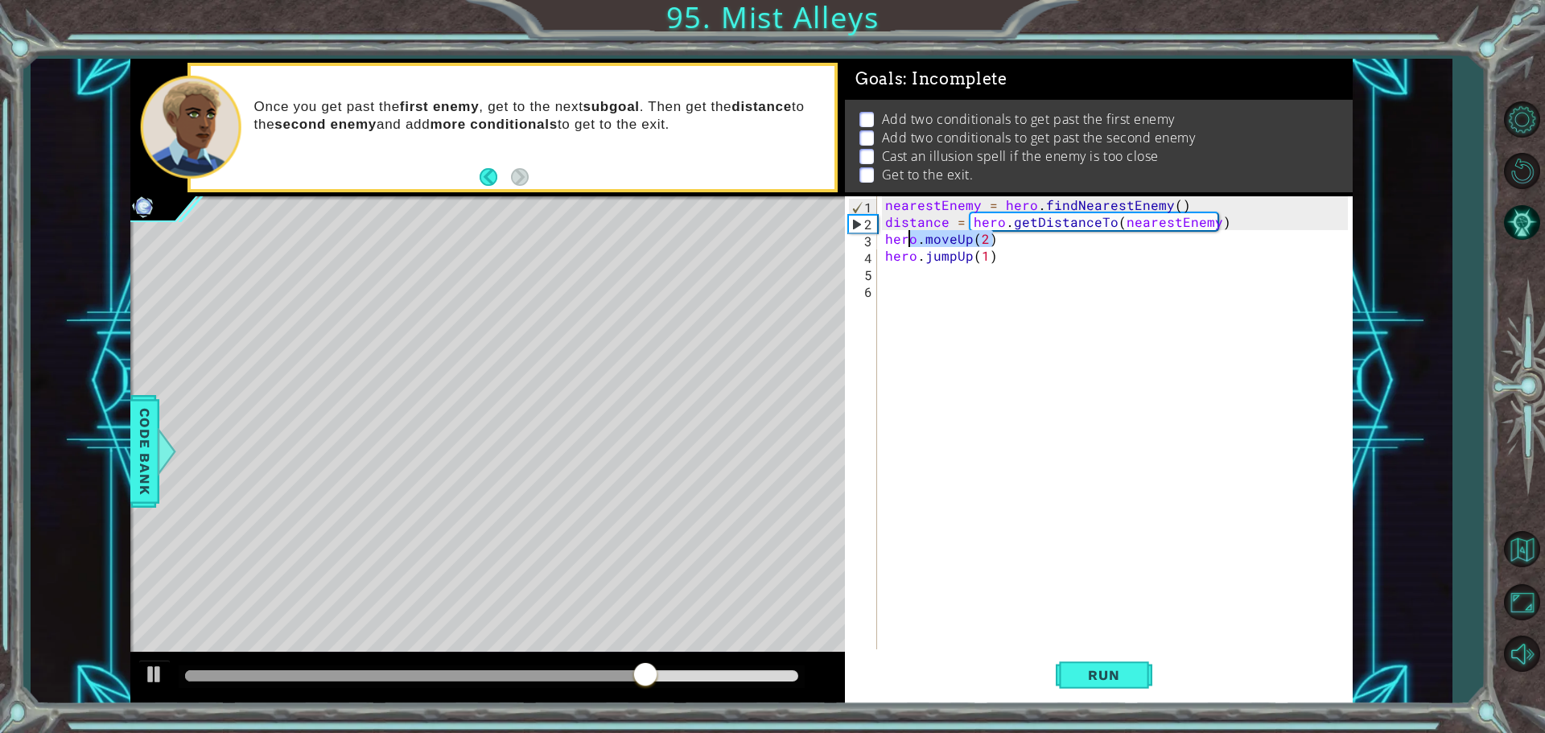
drag, startPoint x: 995, startPoint y: 238, endPoint x: 855, endPoint y: 241, distance: 140.0
click at [855, 241] on div "1 2 3 4 5 6 nearestEnemy = hero . findNearestEnemy ( ) distance = hero . getDis…" at bounding box center [1096, 424] width 503 height 456
type textarea "hero.moveUp(2)"
drag, startPoint x: 883, startPoint y: 275, endPoint x: 881, endPoint y: 284, distance: 9.0
click at [881, 284] on div "hero.moveUp(2) 1 2 3 4 5 6 nearestEnemy = hero . findNearestEnemy ( ) distance …" at bounding box center [1096, 424] width 503 height 456
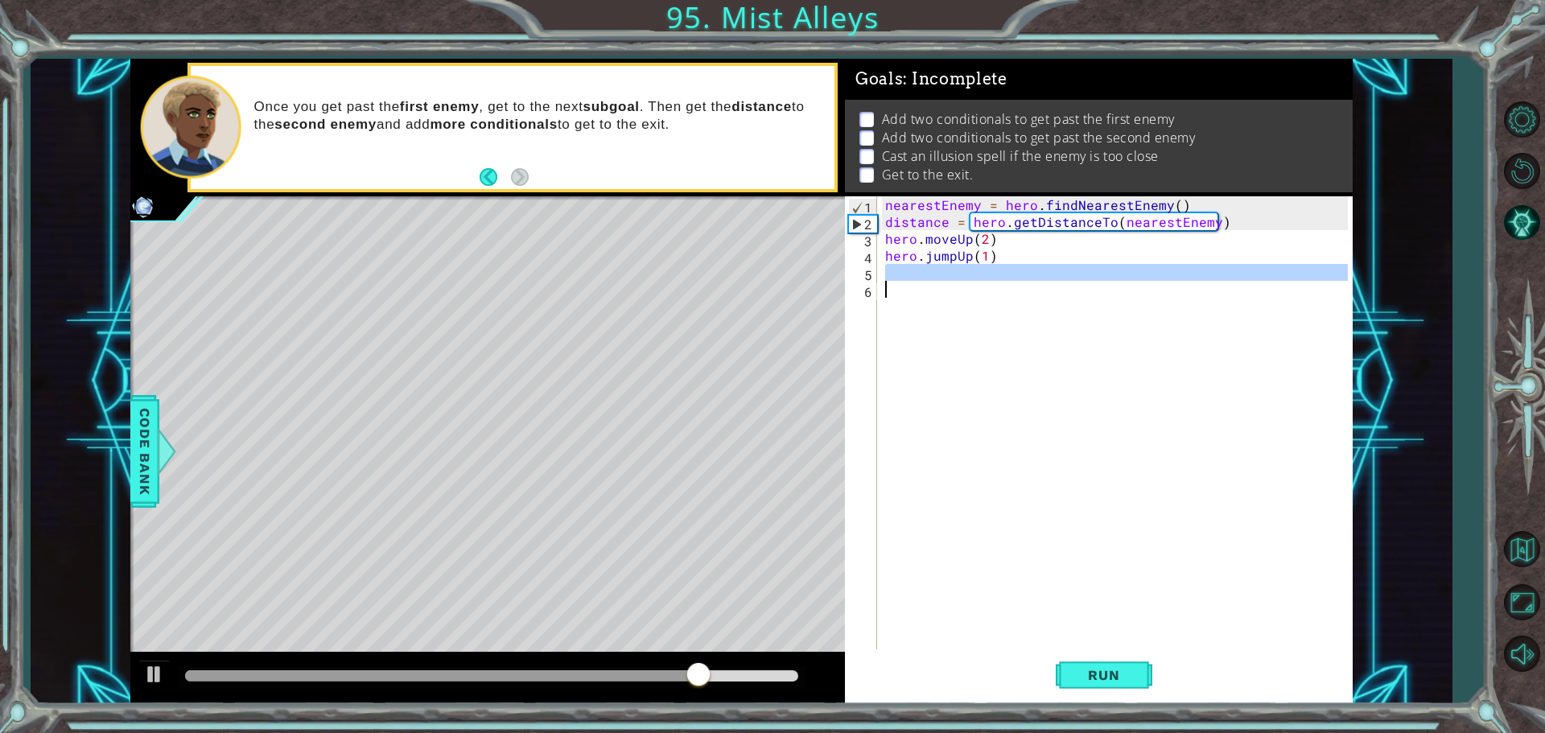
click at [896, 276] on div "nearestEnemy = hero . findNearestEnemy ( ) distance = hero . getDistanceTo ( ne…" at bounding box center [1115, 424] width 466 height 456
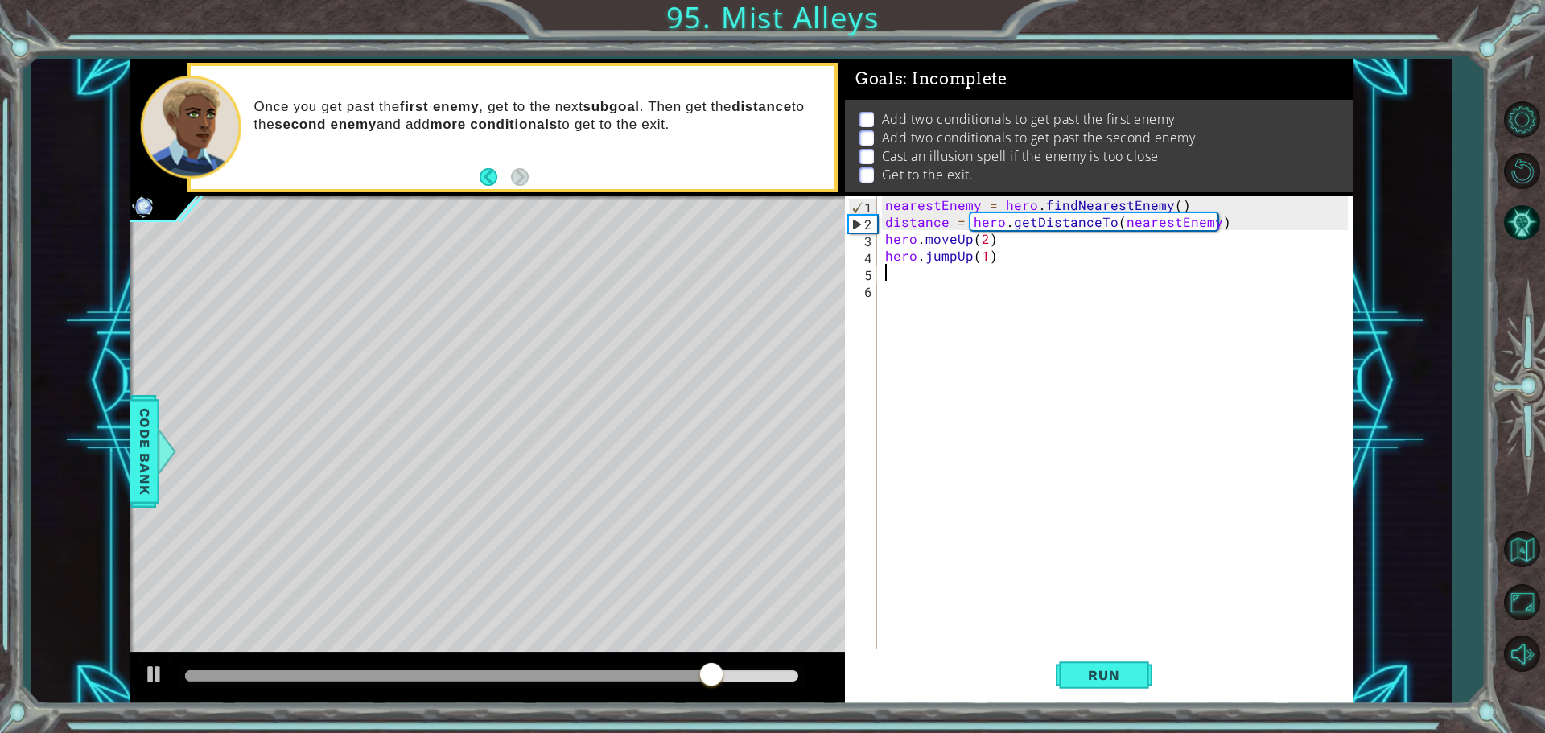
paste textarea "hero.moveUp(2)"
click at [985, 270] on div "nearestEnemy = hero . findNearestEnemy ( ) distance = hero . getDistanceTo ( ne…" at bounding box center [1119, 441] width 474 height 490
type textarea "hero.moveUp(1)"
click at [900, 292] on div "nearestEnemy = hero . findNearestEnemy ( ) distance = hero . getDistanceTo ( ne…" at bounding box center [1119, 441] width 474 height 490
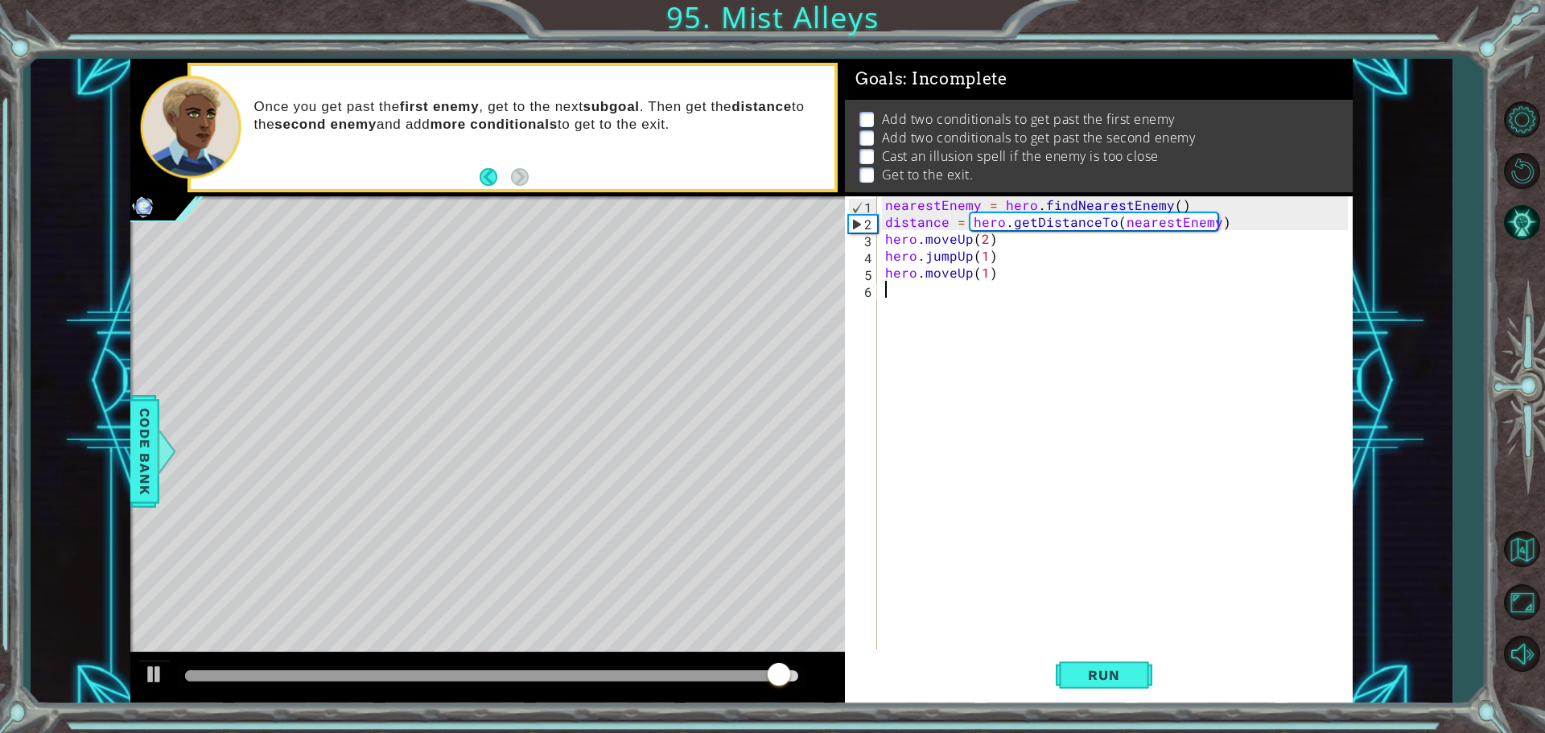
scroll to position [0, 0]
click at [1081, 688] on button "Run" at bounding box center [1104, 674] width 97 height 51
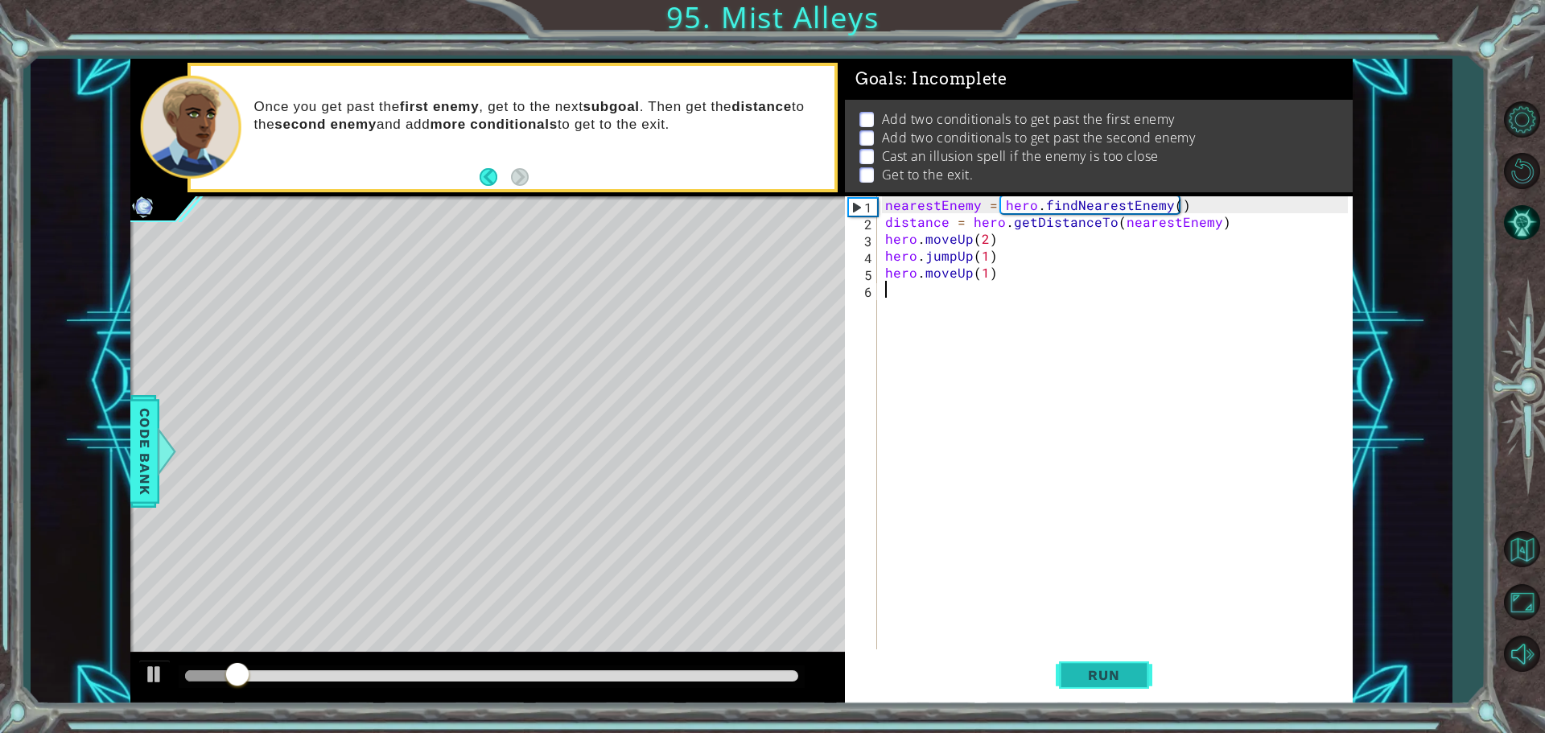
click at [1078, 673] on span "Run" at bounding box center [1104, 675] width 64 height 16
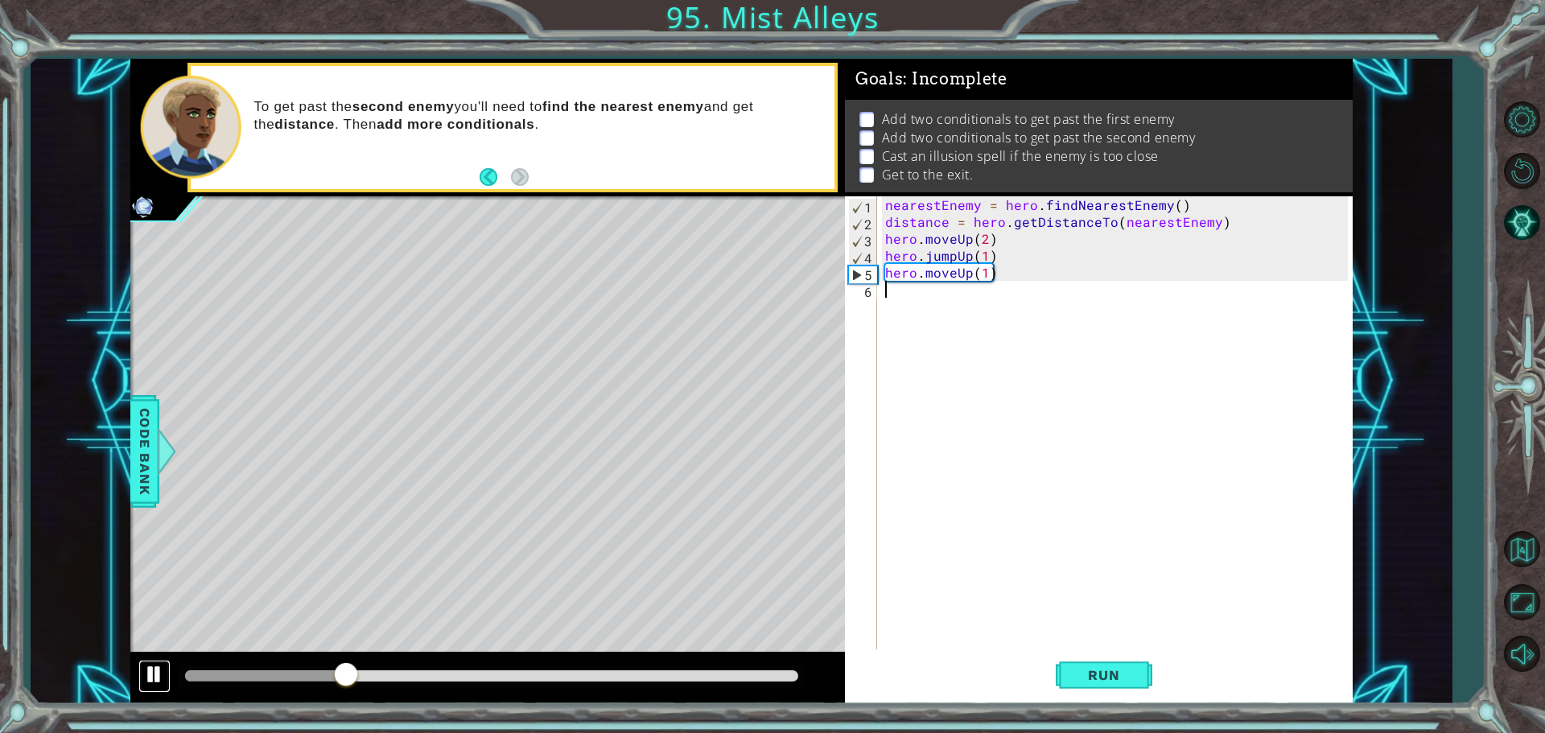
click at [161, 675] on div at bounding box center [154, 674] width 21 height 21
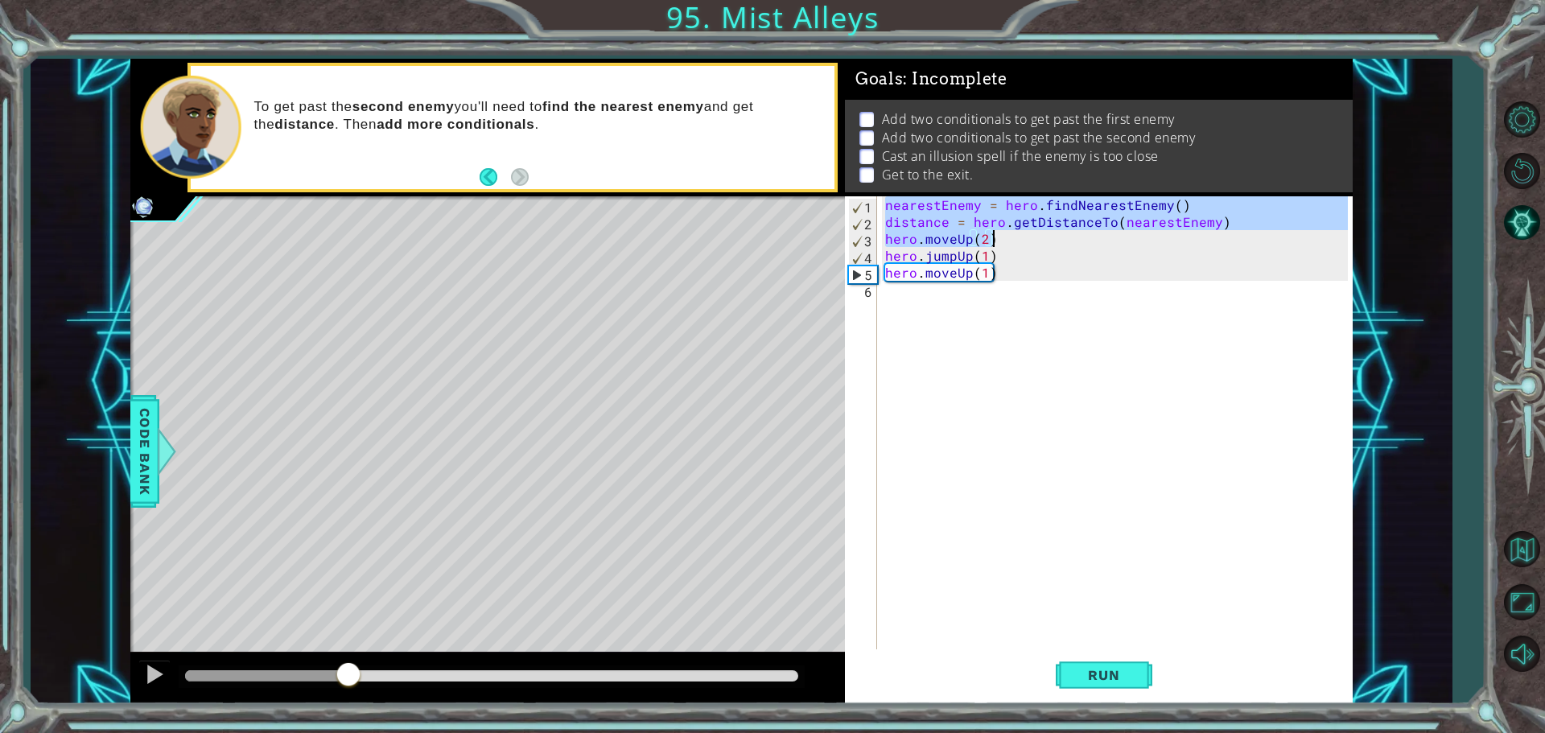
drag, startPoint x: 883, startPoint y: 204, endPoint x: 1231, endPoint y: 233, distance: 349.6
click at [1231, 233] on div "nearestEnemy = hero . findNearestEnemy ( ) distance = hero . getDistanceTo ( ne…" at bounding box center [1119, 441] width 474 height 490
click at [1229, 206] on div "nearestEnemy = hero . findNearestEnemy ( ) distance = hero . getDistanceTo ( ne…" at bounding box center [1115, 424] width 466 height 456
drag, startPoint x: 1221, startPoint y: 237, endPoint x: 846, endPoint y: 187, distance: 378.3
click at [834, 200] on div "1 ההההההההההההההההההההההההההההההההההההההההההההההההההההההההההההההההההההההההההההה…" at bounding box center [741, 381] width 1222 height 645
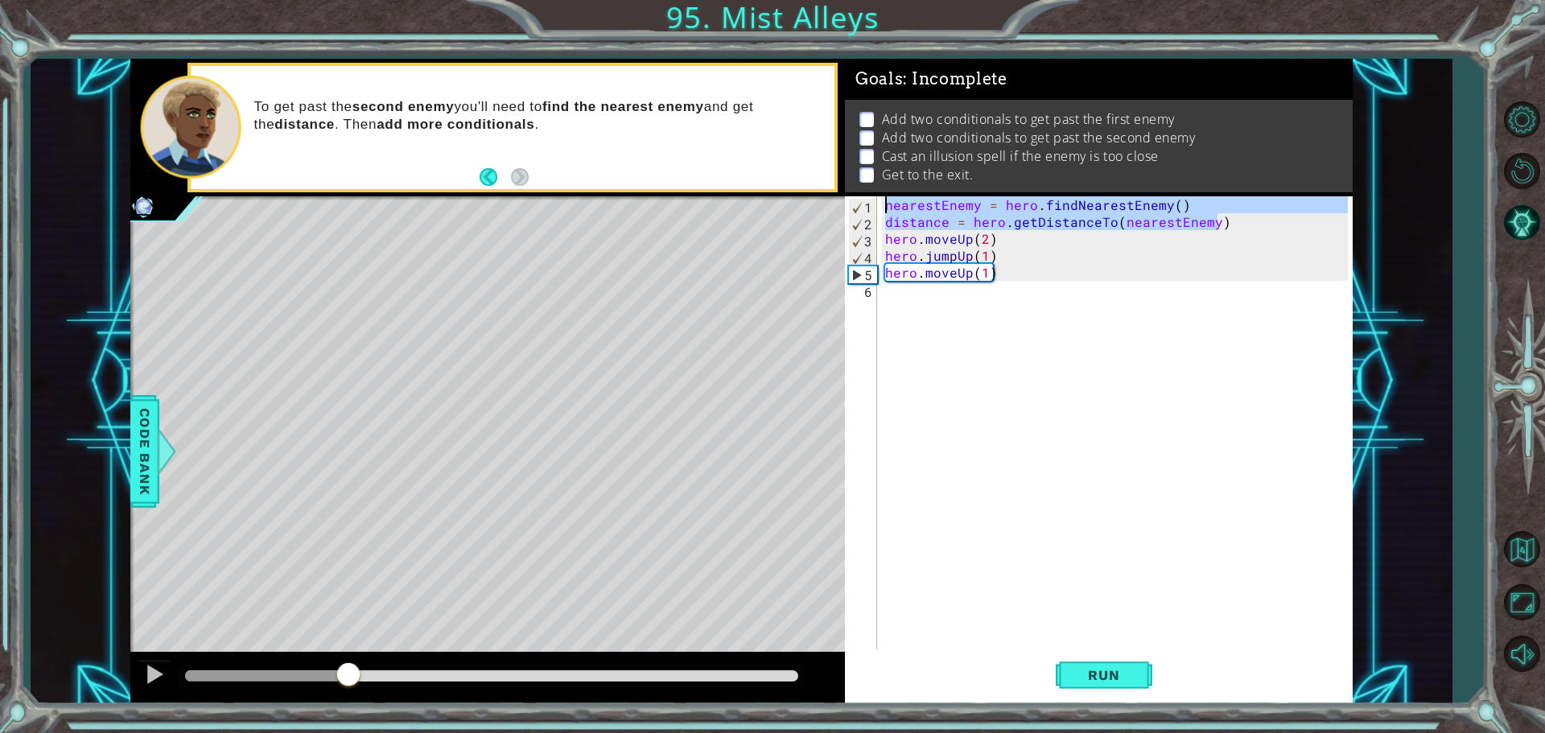
type textarea "nearestEnemy = hero.findNearestEnemy() distance = hero.getDistanceTo(nearestEne…"
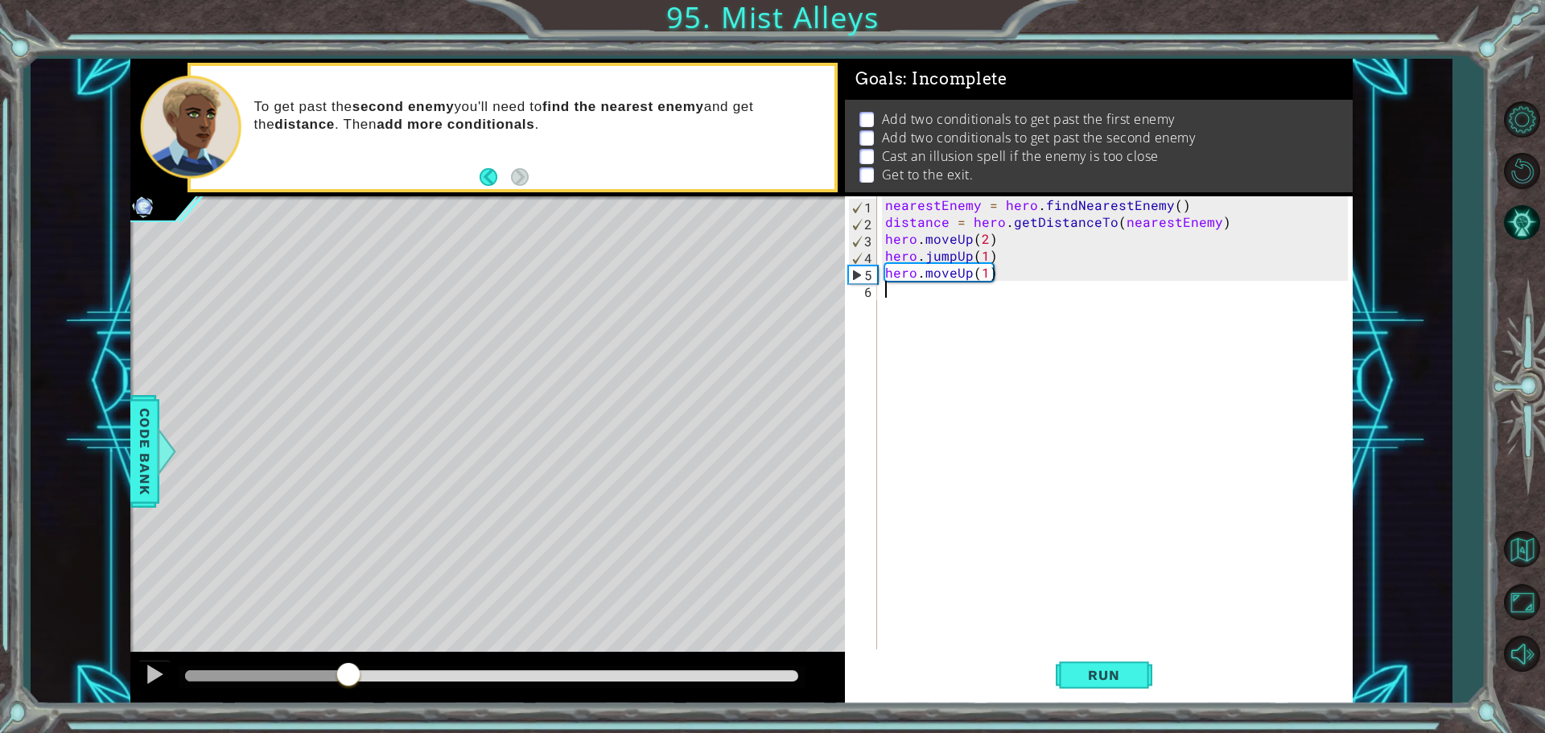
click at [894, 306] on div "nearestEnemy = hero . findNearestEnemy ( ) distance = hero . getDistanceTo ( ne…" at bounding box center [1119, 441] width 474 height 490
paste textarea "distance = hero.getDistanceTo(nearestEnemy)"
type textarea "distance = hero.getDistanceTo(nearestEnemy)"
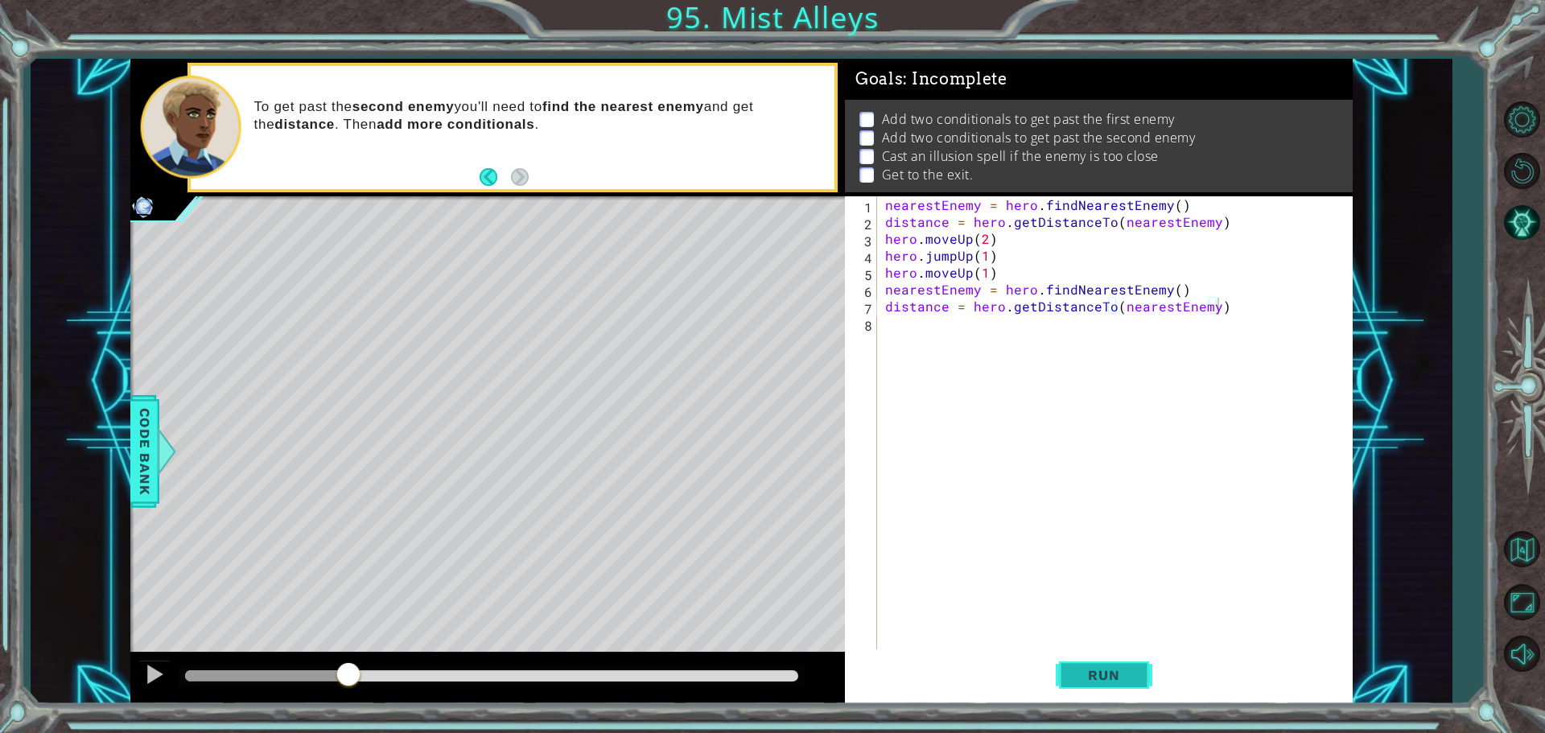
click at [1091, 669] on span "Run" at bounding box center [1104, 675] width 64 height 16
click at [1111, 676] on span "Run" at bounding box center [1104, 675] width 64 height 16
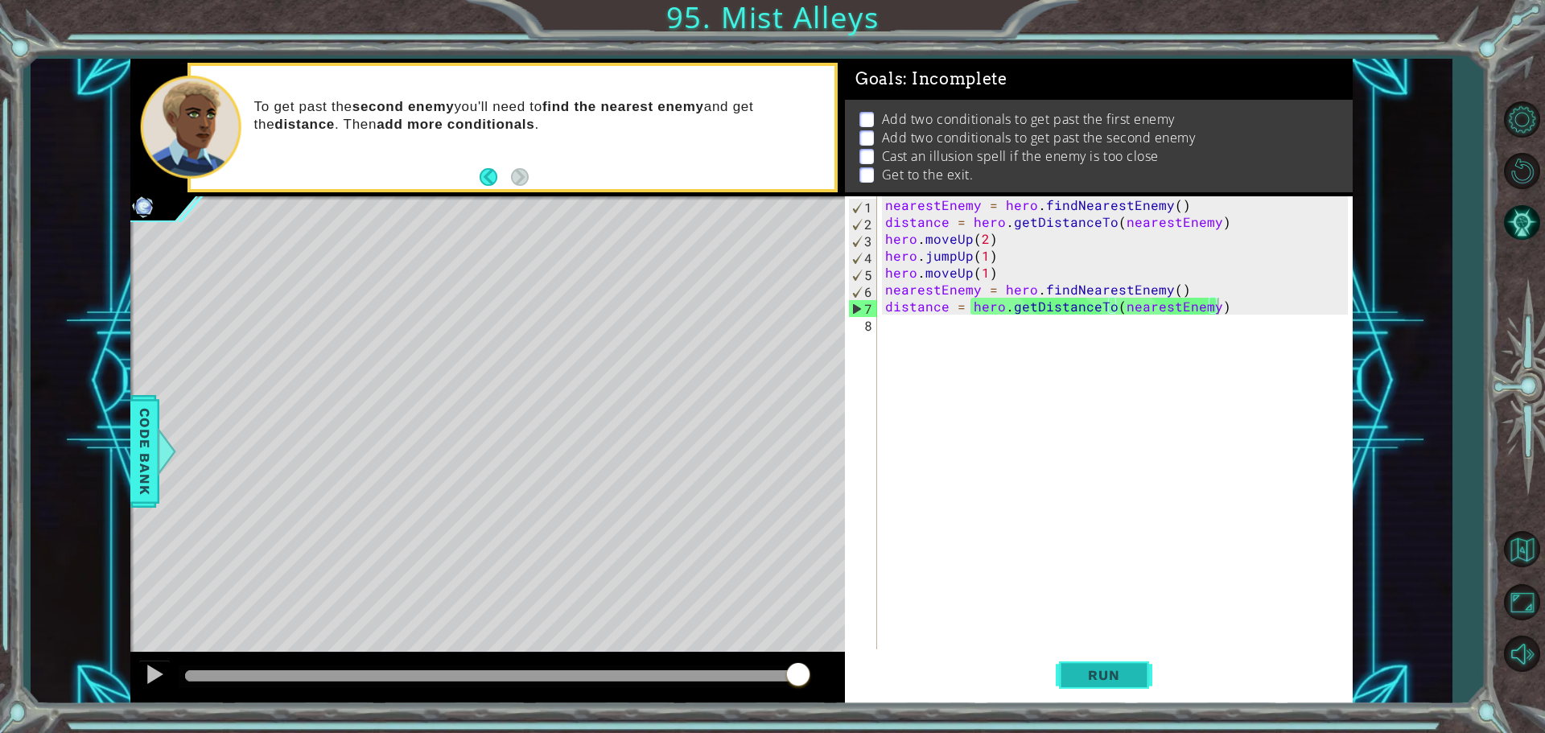
click at [1116, 680] on span "Run" at bounding box center [1104, 675] width 64 height 16
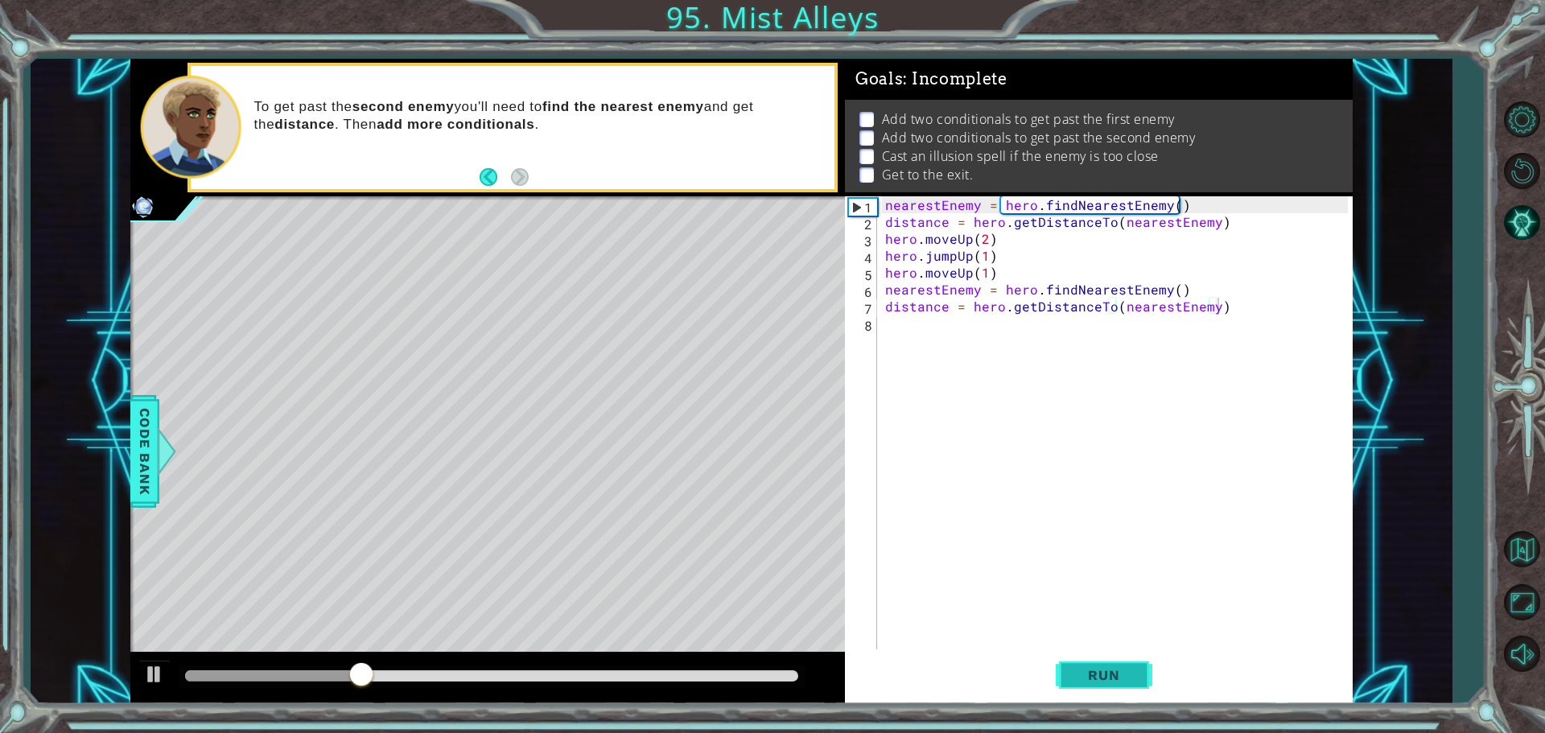
click at [1105, 662] on button "Run" at bounding box center [1104, 674] width 97 height 51
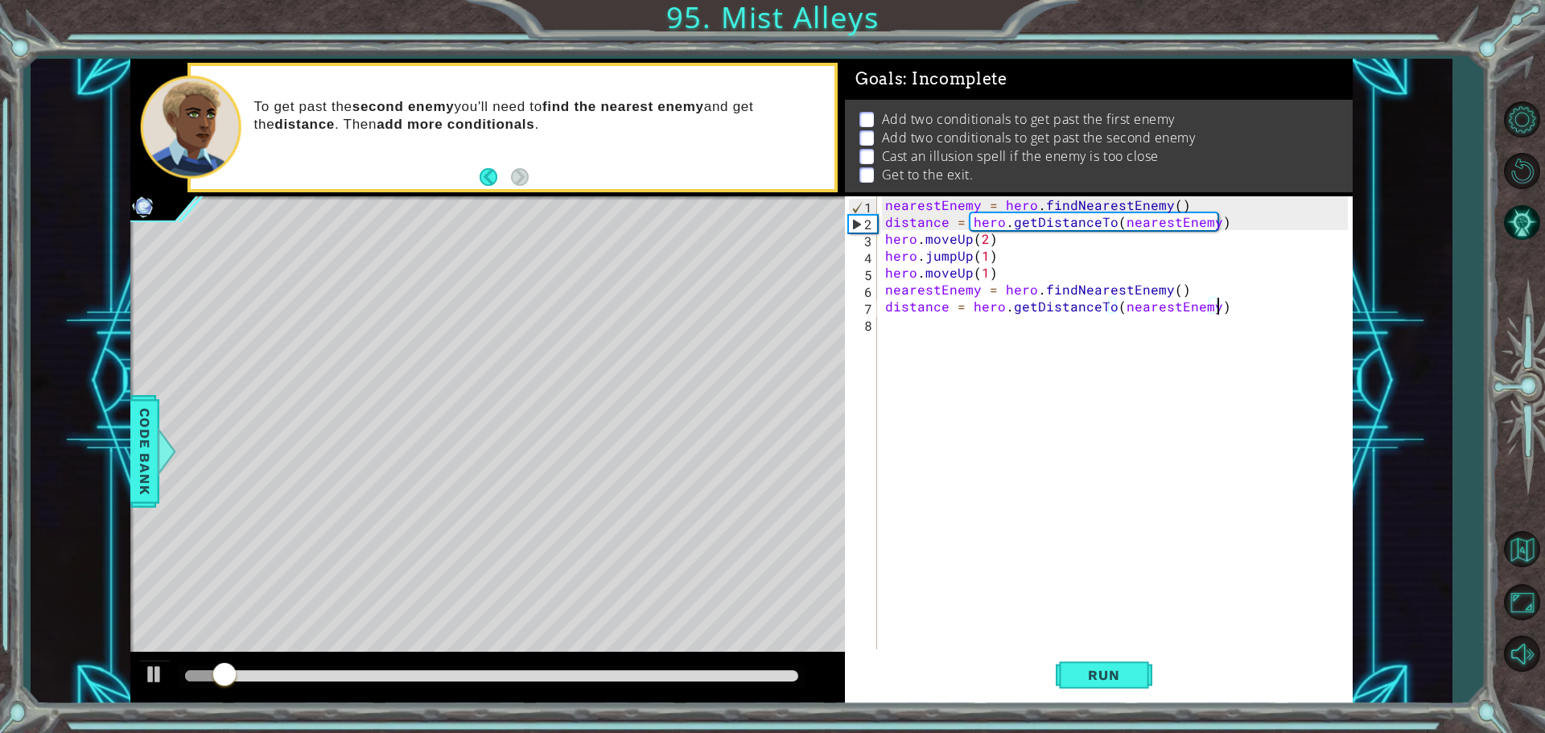
click at [940, 331] on div "nearestEnemy = hero . findNearestEnemy ( ) distance = hero . getDistanceTo ( ne…" at bounding box center [1119, 441] width 474 height 490
